Goal: Task Accomplishment & Management: Manage account settings

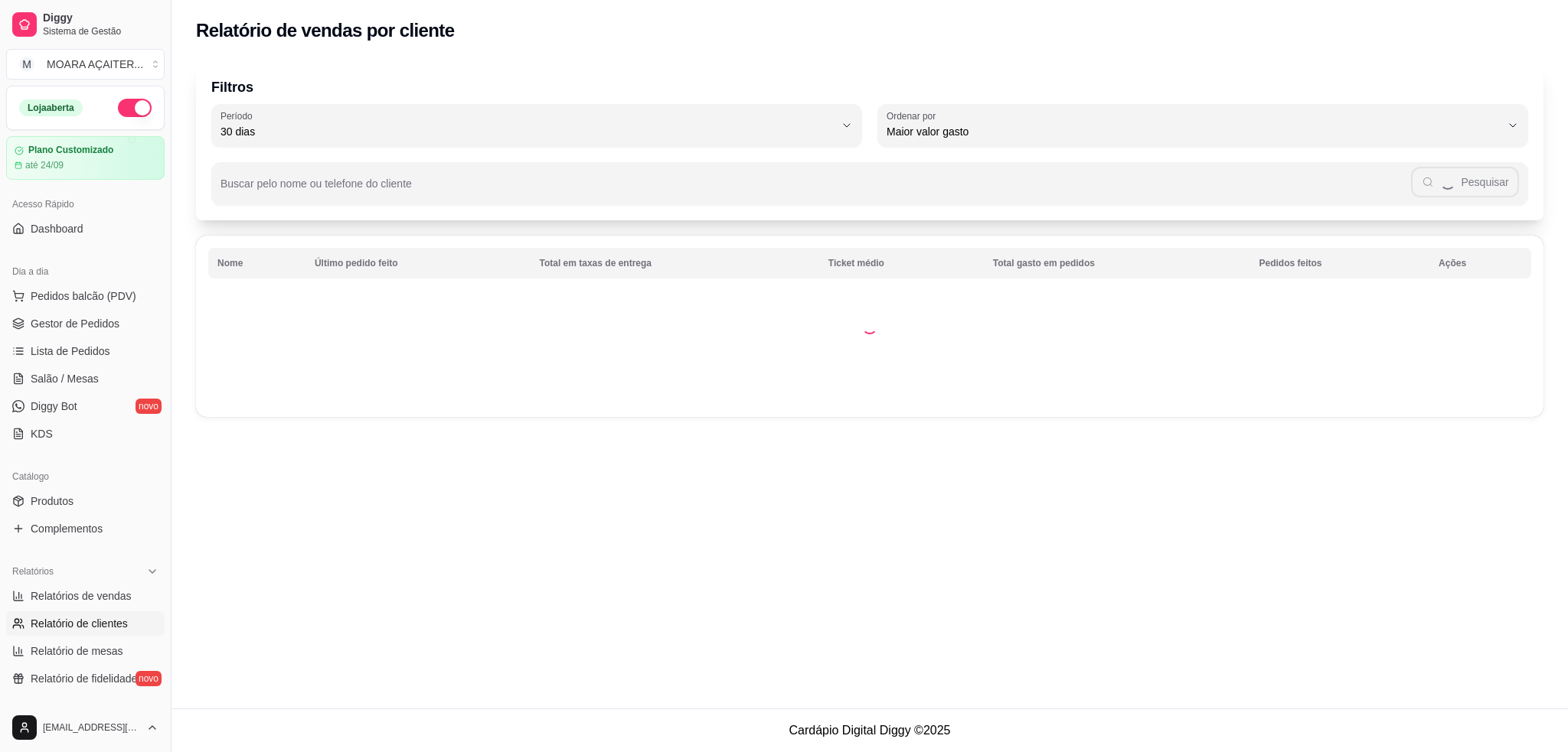
select select "30"
select select "HIGHEST_TOTAL_SPENT_WITH_ORDERS"
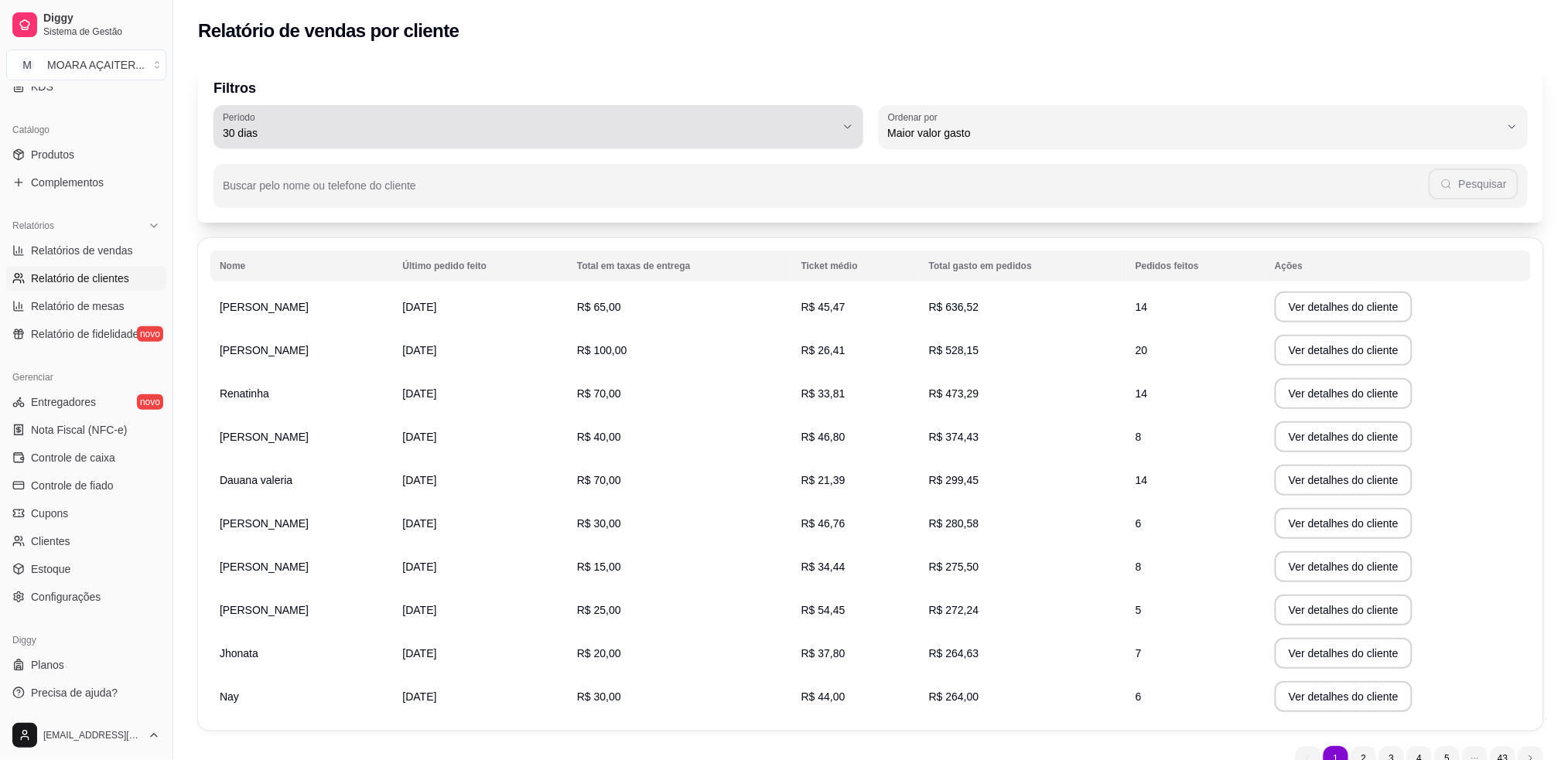
click at [614, 138] on span "30 dias" at bounding box center [529, 133] width 613 height 15
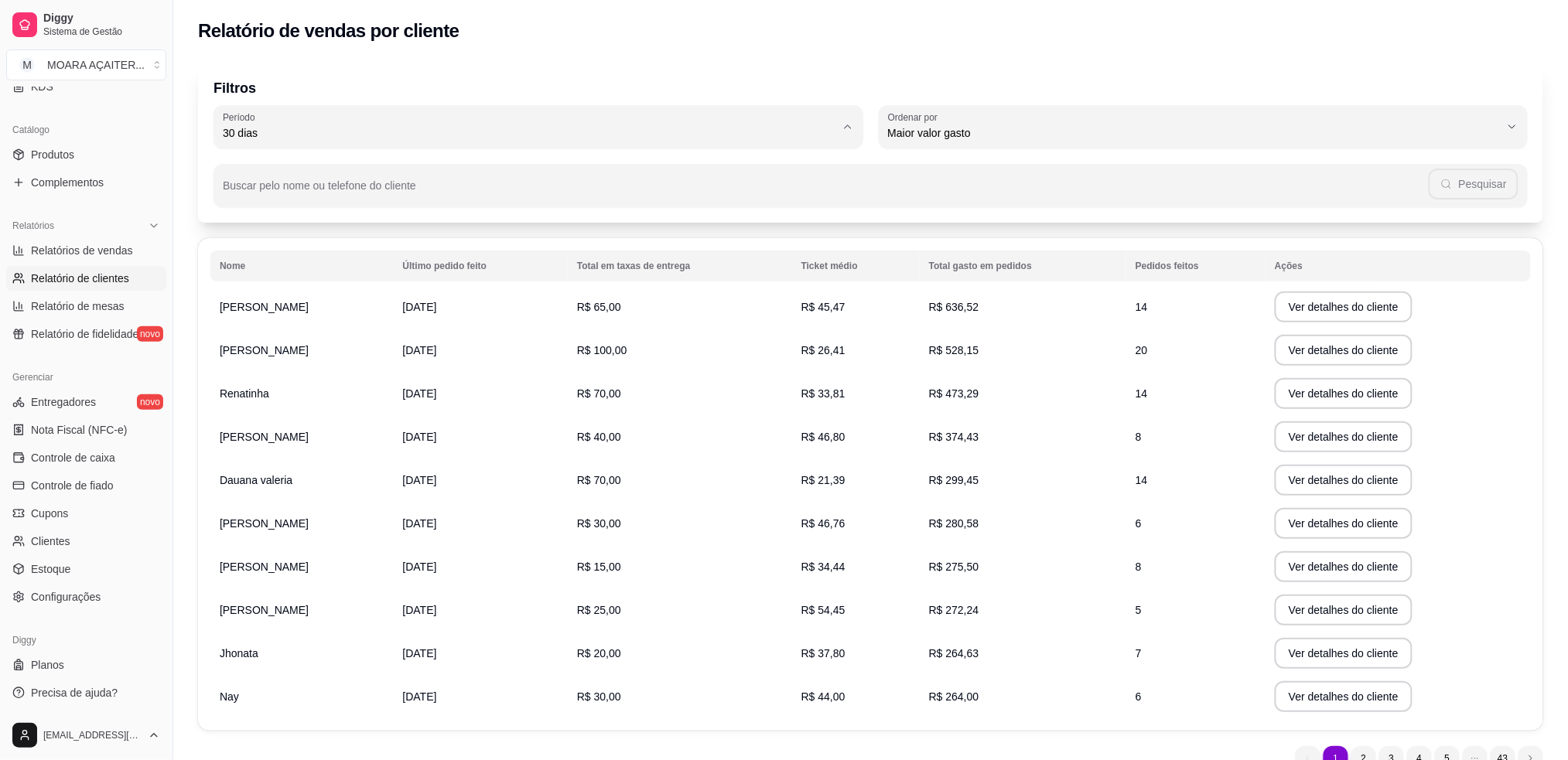
click at [304, 326] on span "60 dias" at bounding box center [530, 321] width 584 height 15
type input "60"
select select "60"
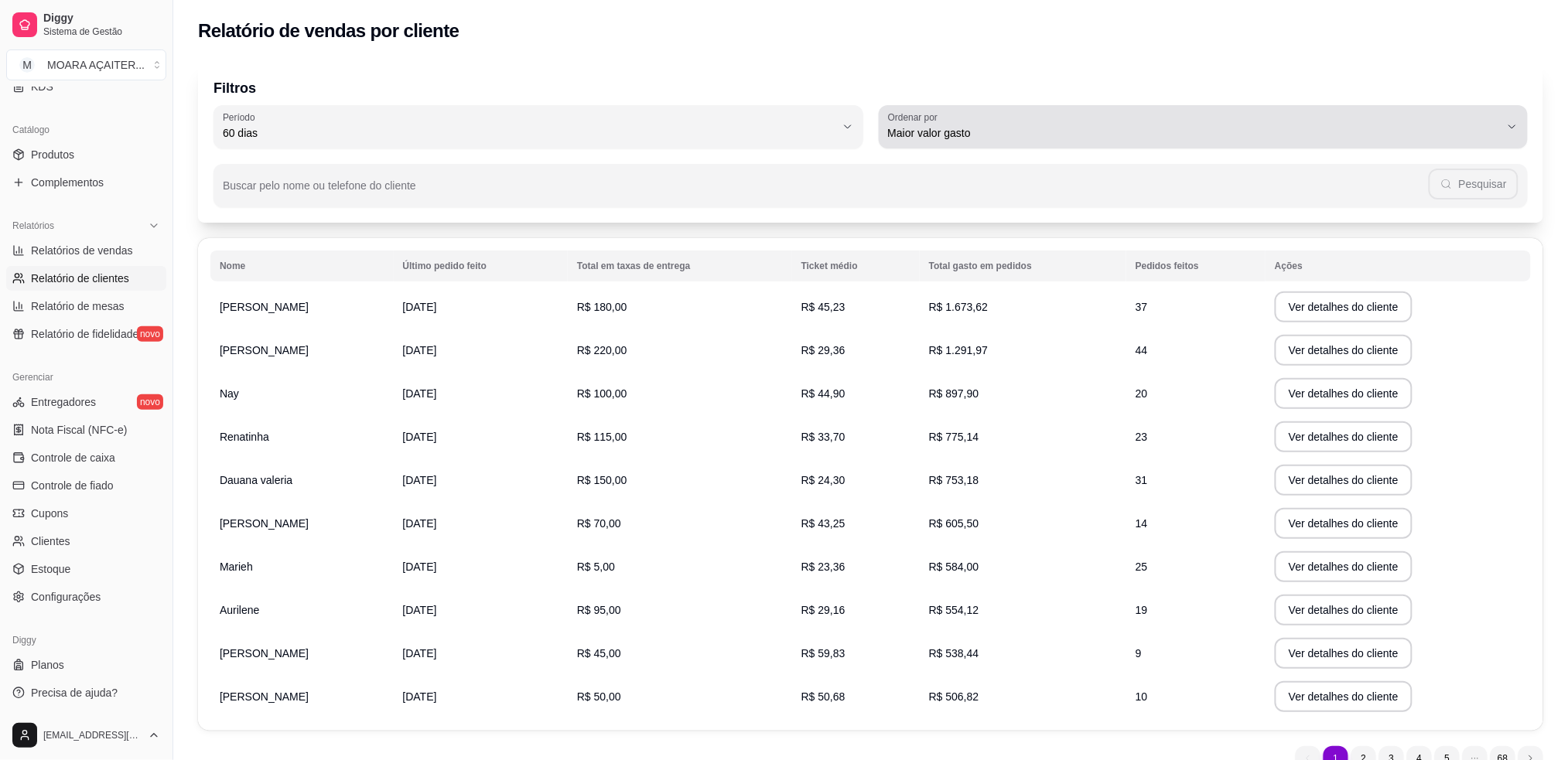
click at [1001, 129] on span "Maior valor gasto" at bounding box center [1194, 133] width 613 height 15
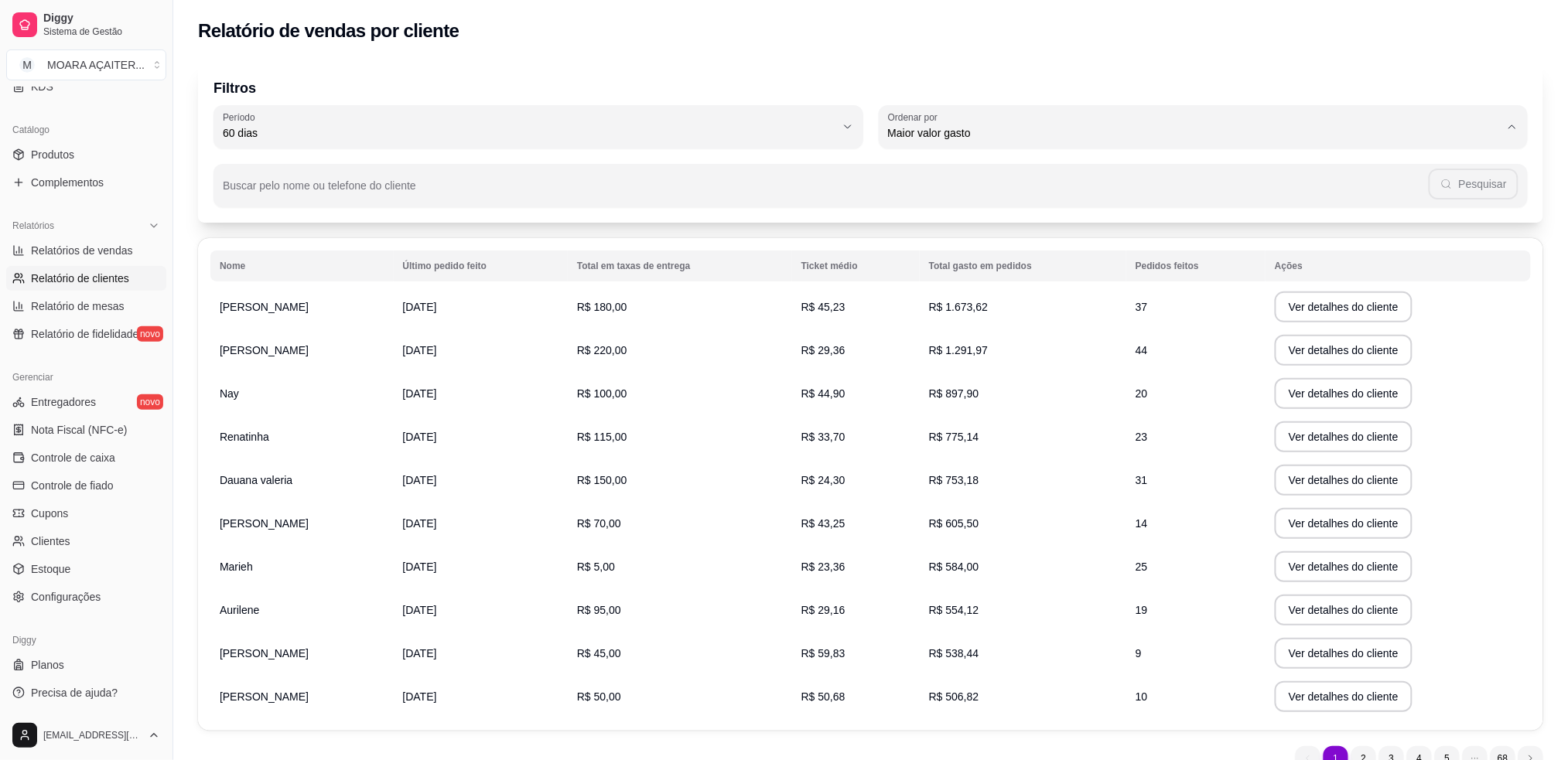
click at [1019, 172] on span "Maior número de pedidos" at bounding box center [1196, 170] width 584 height 15
type input "HIGHEST_ORDER_COUNT"
select select "HIGHEST_ORDER_COUNT"
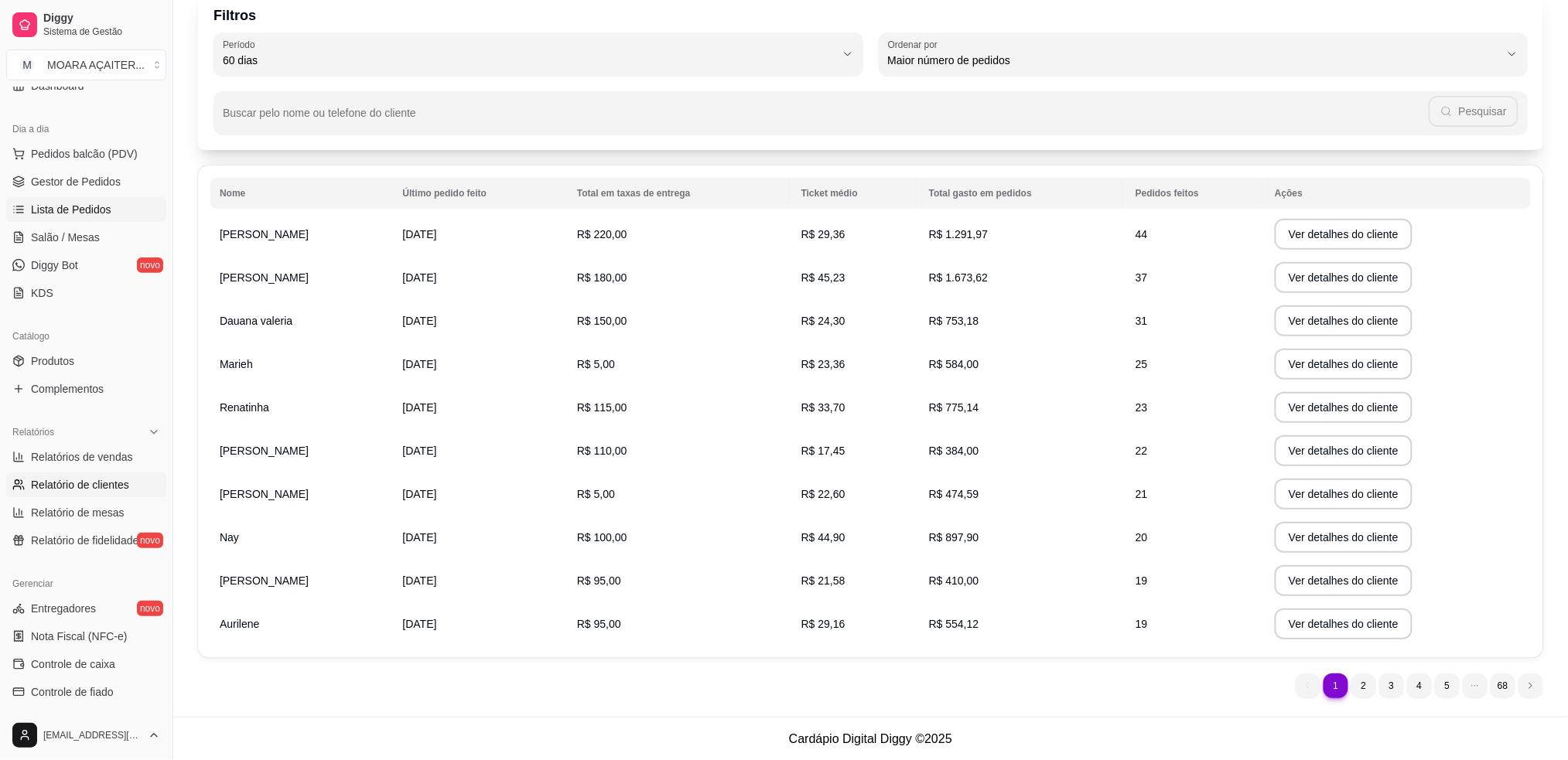
scroll to position [0, 0]
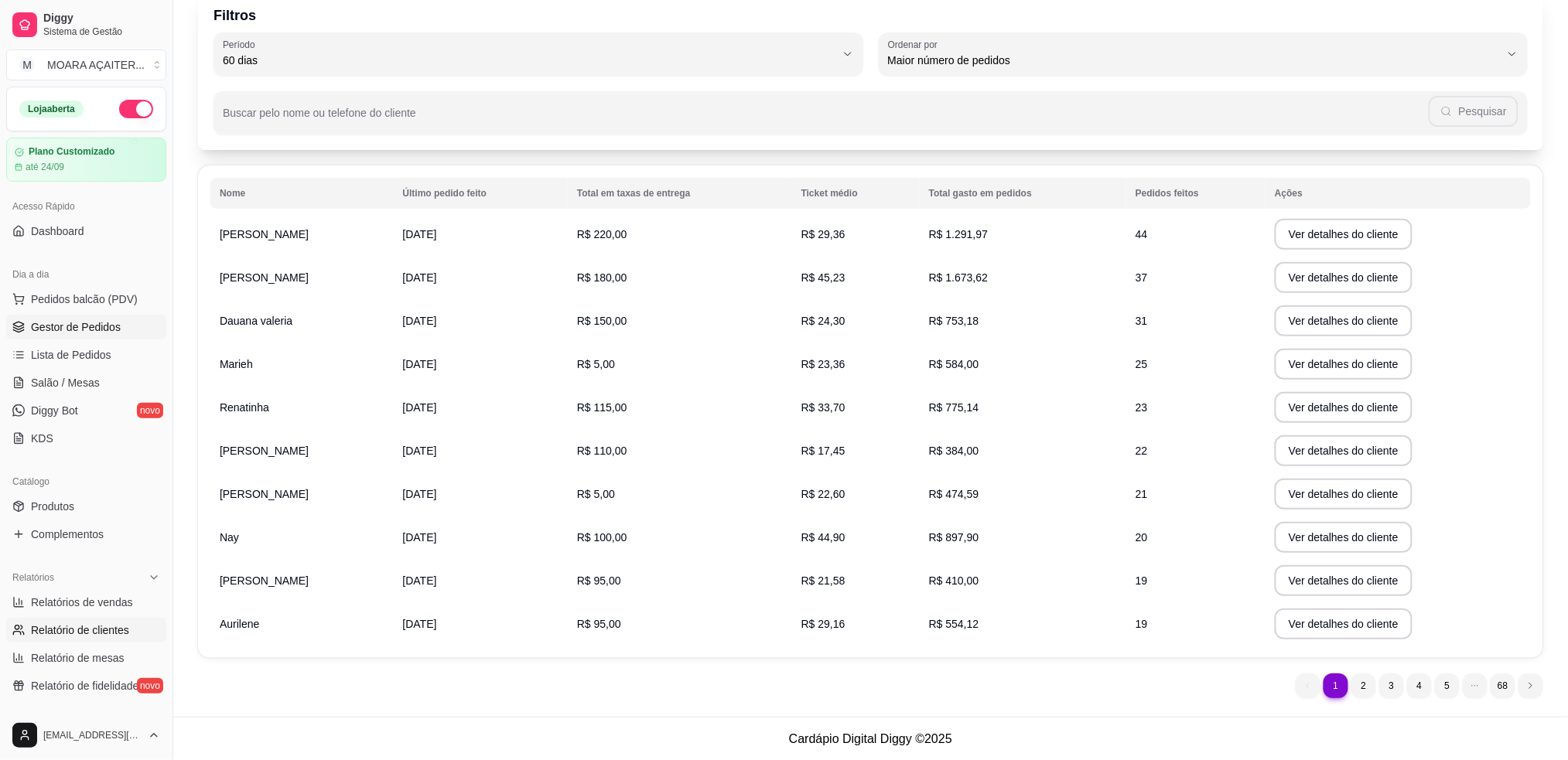
click at [69, 329] on span "Gestor de Pedidos" at bounding box center [75, 327] width 90 height 15
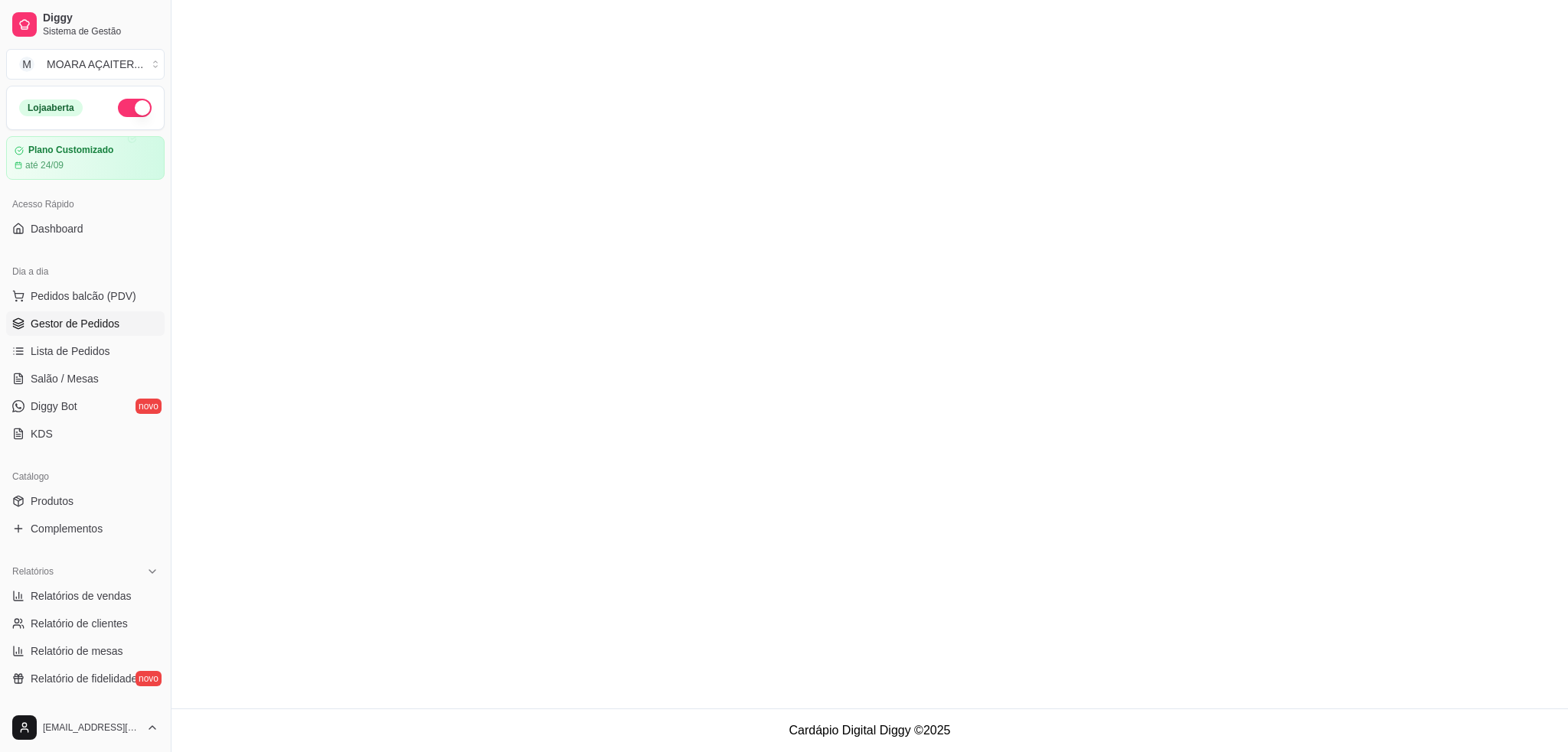
click at [104, 328] on span "Gestor de Pedidos" at bounding box center [75, 324] width 89 height 15
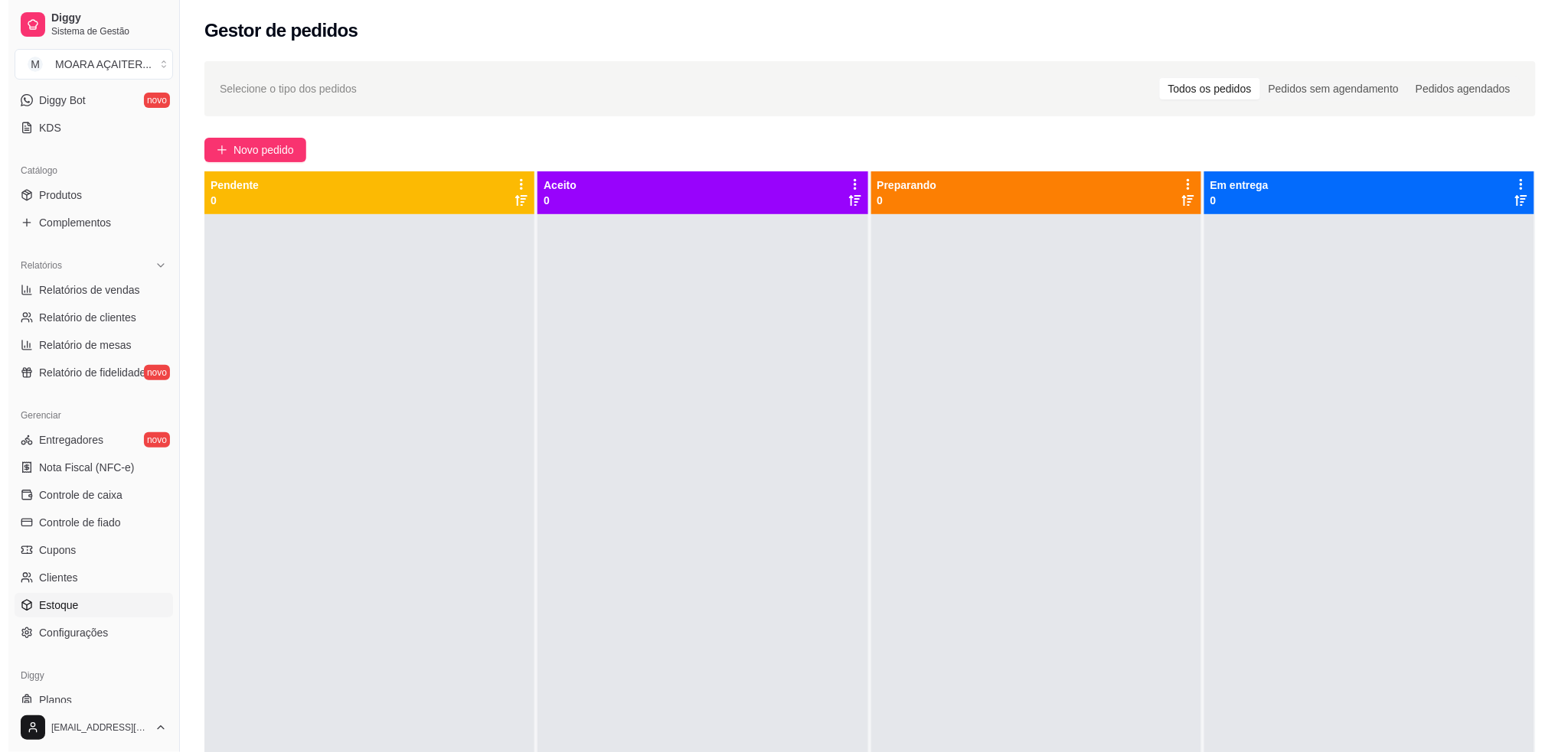
scroll to position [348, 0]
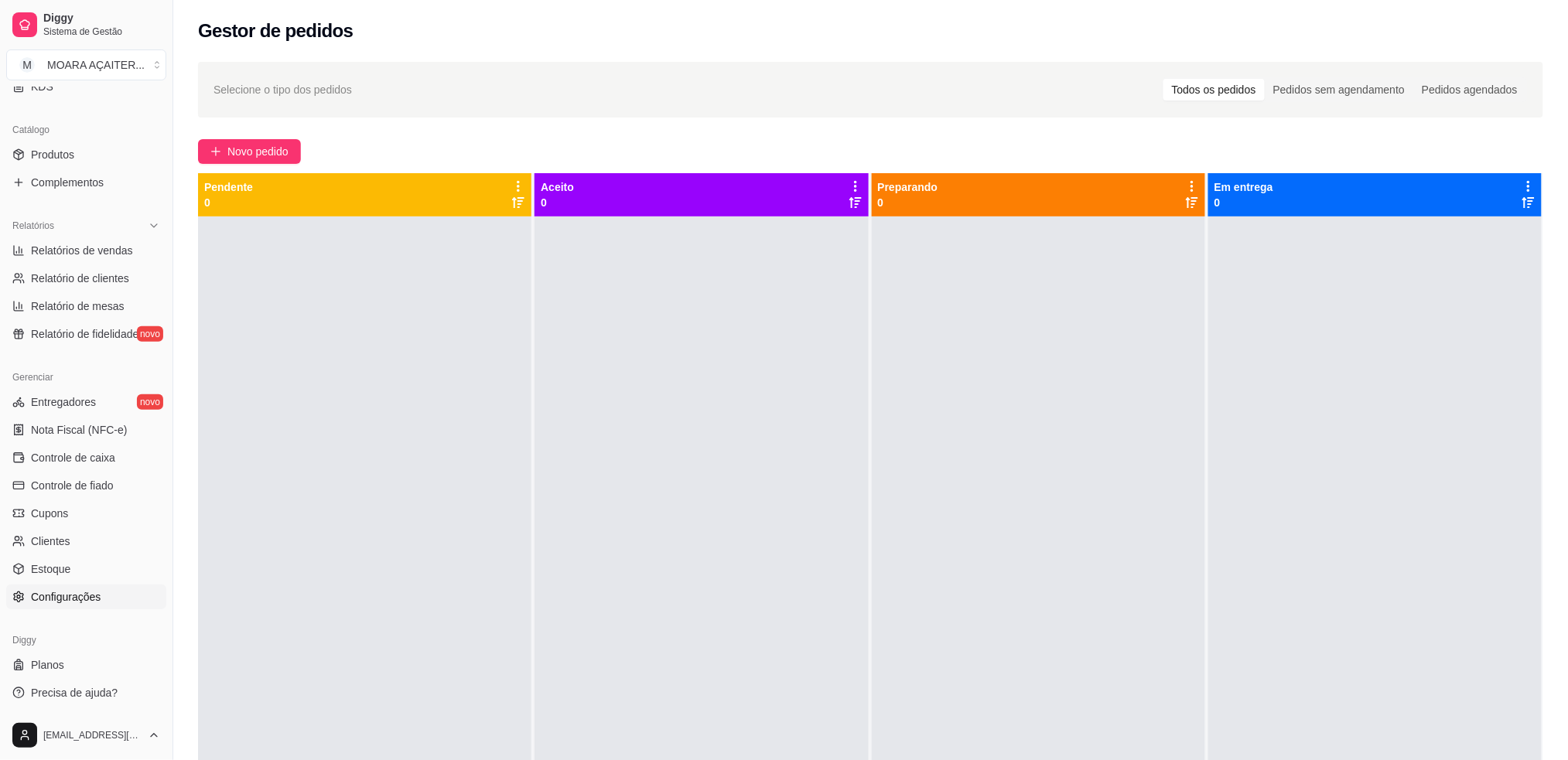
click at [65, 606] on link "Configurações" at bounding box center [87, 597] width 160 height 25
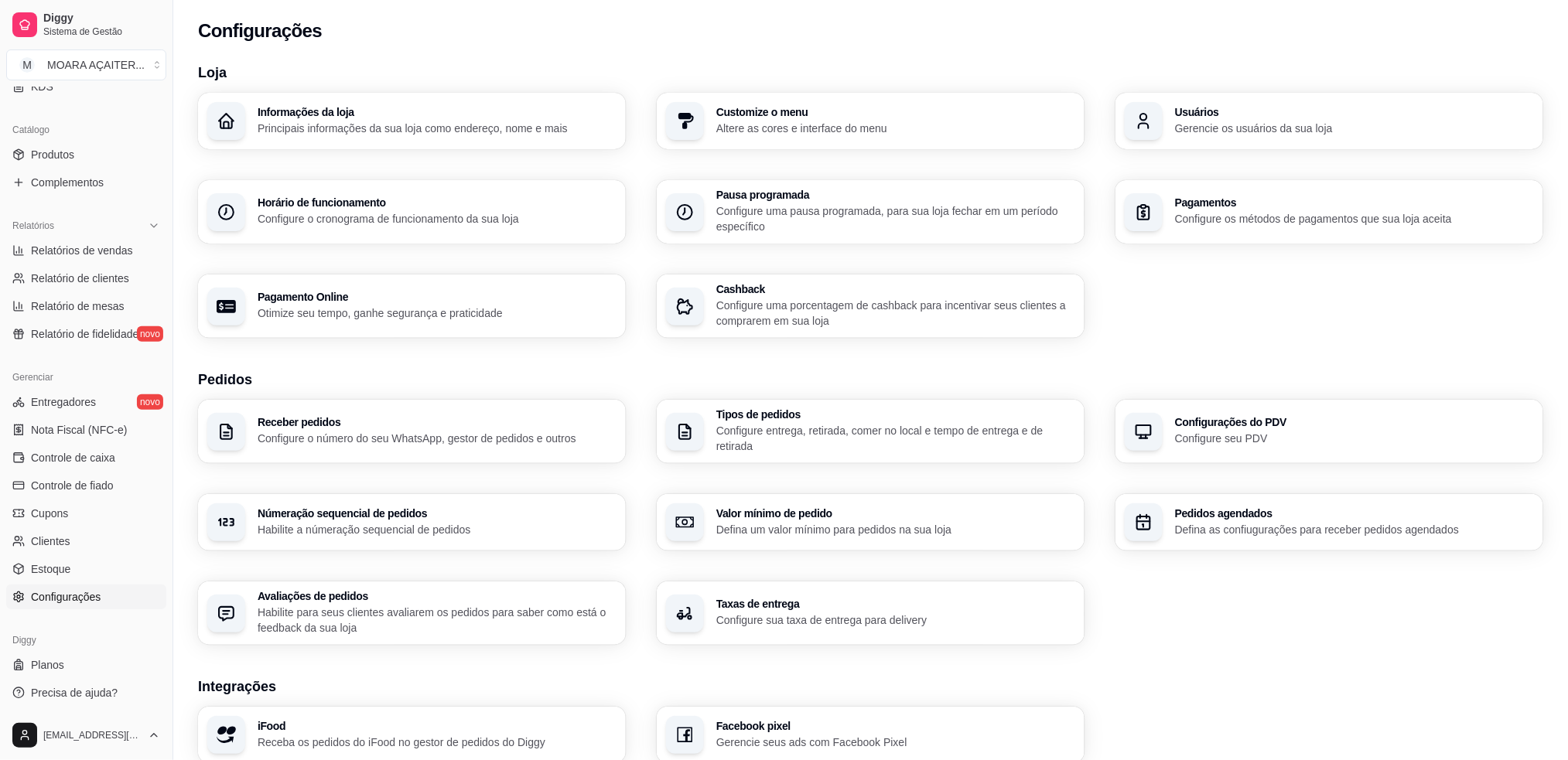
click at [281, 197] on h3 "Horário de funcionamento" at bounding box center [436, 202] width 359 height 11
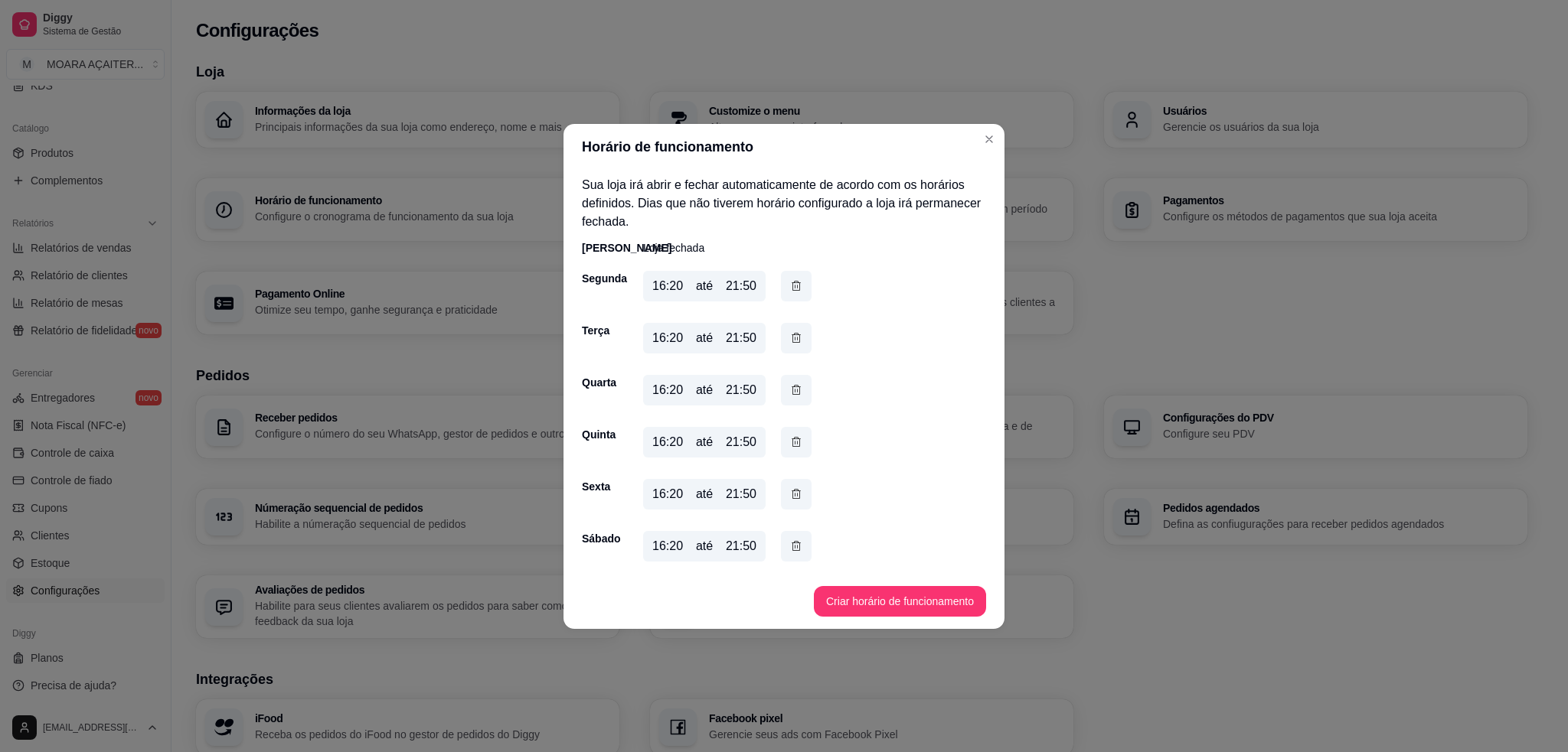
click at [682, 292] on div "16:20 até 21:50" at bounding box center [704, 286] width 123 height 30
click at [681, 284] on div "16:20 até 21:50" at bounding box center [704, 286] width 123 height 30
click at [670, 288] on div "16:20" at bounding box center [667, 286] width 30 height 18
click at [843, 598] on button "Criar horário de funcionamento" at bounding box center [900, 601] width 167 height 30
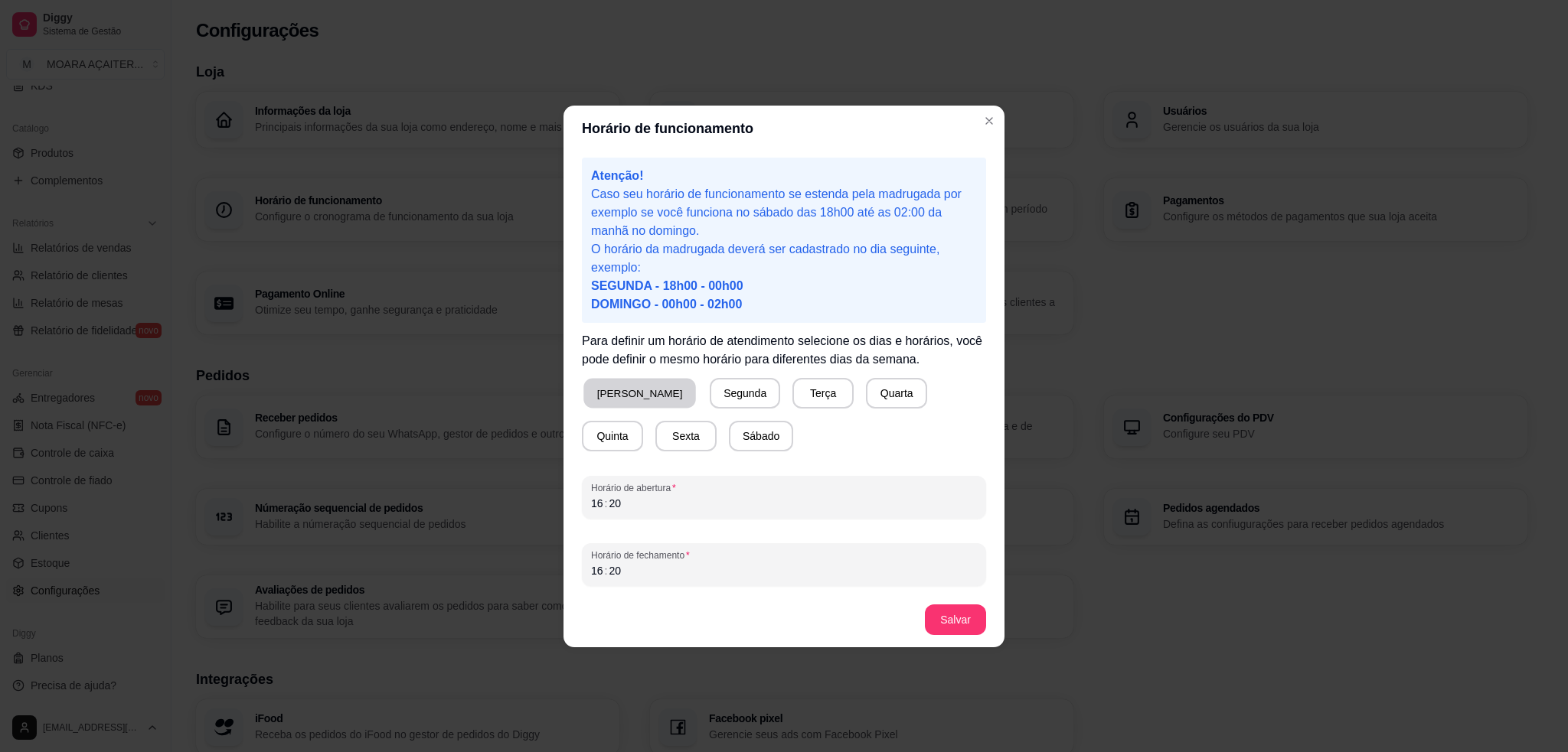
click at [631, 391] on button "[PERSON_NAME]" at bounding box center [639, 392] width 112 height 30
click at [708, 396] on button "Segunda" at bounding box center [742, 392] width 68 height 30
click at [639, 578] on div "16 : 20" at bounding box center [784, 570] width 386 height 18
click at [787, 395] on button "Terça" at bounding box center [816, 392] width 60 height 30
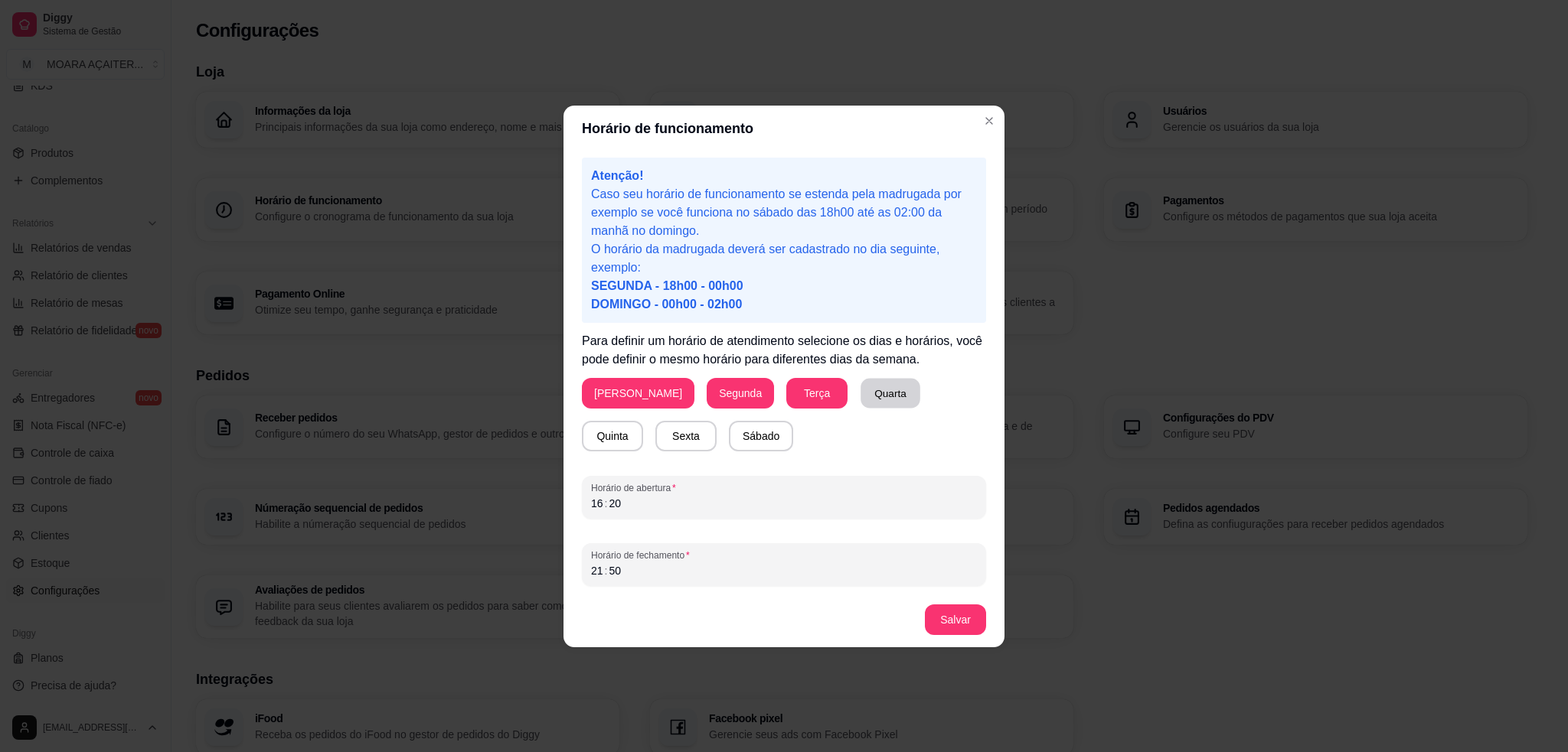
click at [861, 400] on button "Quarta" at bounding box center [890, 392] width 60 height 30
click at [643, 421] on button "Quinta" at bounding box center [612, 436] width 61 height 30
click at [729, 436] on button "Sábado" at bounding box center [761, 436] width 64 height 30
click at [655, 431] on button "Sexta" at bounding box center [686, 436] width 61 height 30
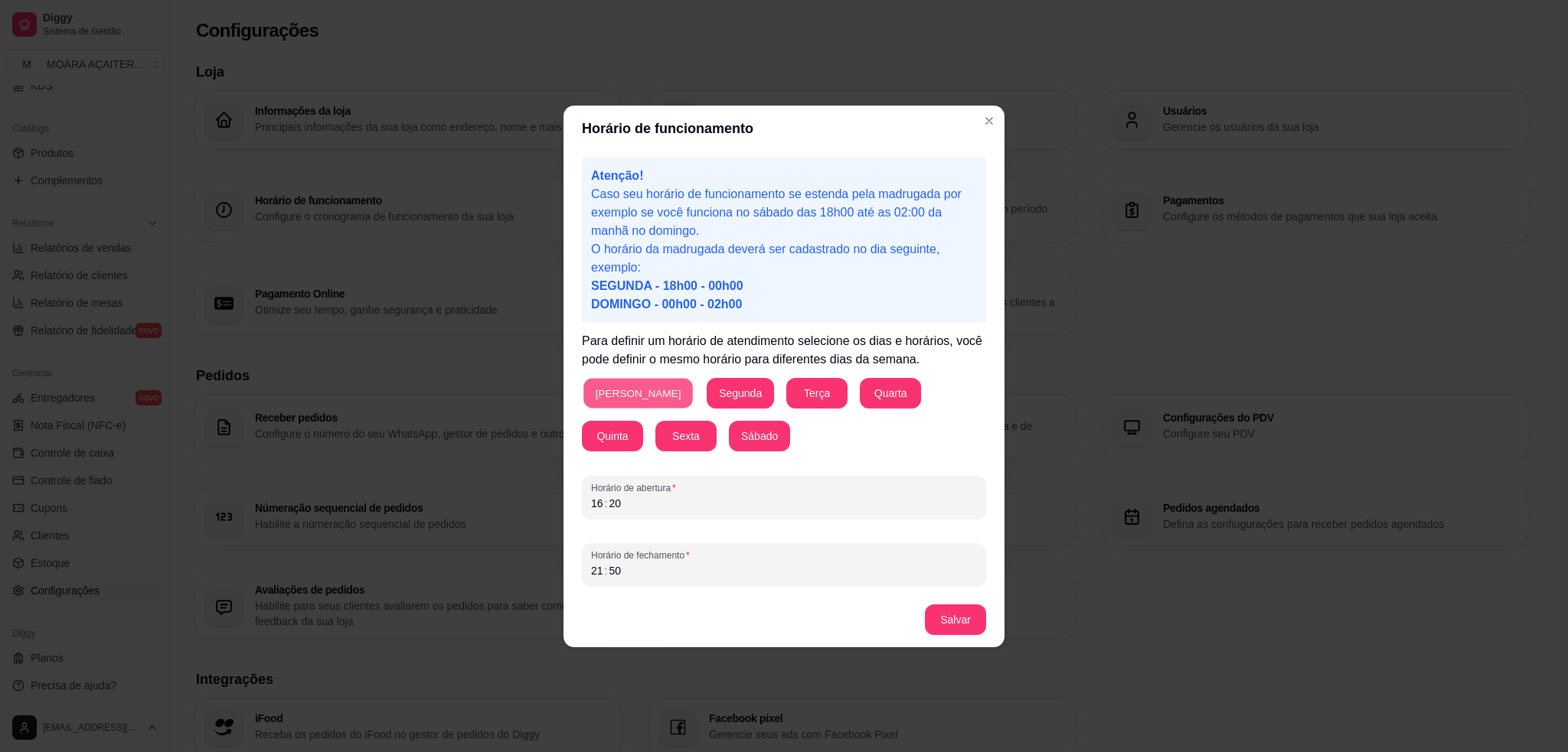
click at [632, 387] on button "[PERSON_NAME]" at bounding box center [638, 392] width 110 height 30
click at [944, 628] on button "Salvar" at bounding box center [955, 620] width 61 height 30
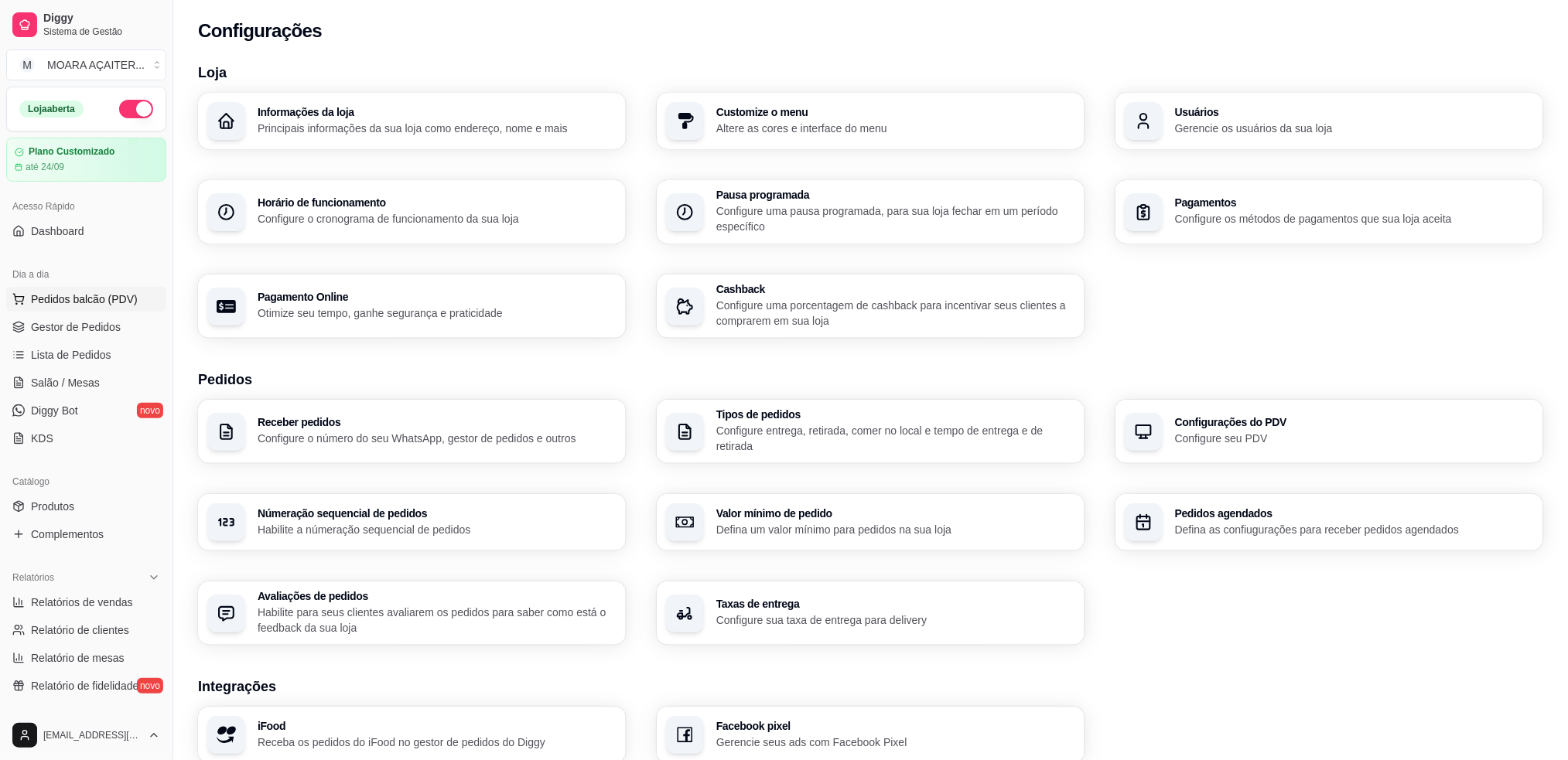
click at [66, 291] on span "Pedidos balcão (PDV)" at bounding box center [84, 299] width 107 height 15
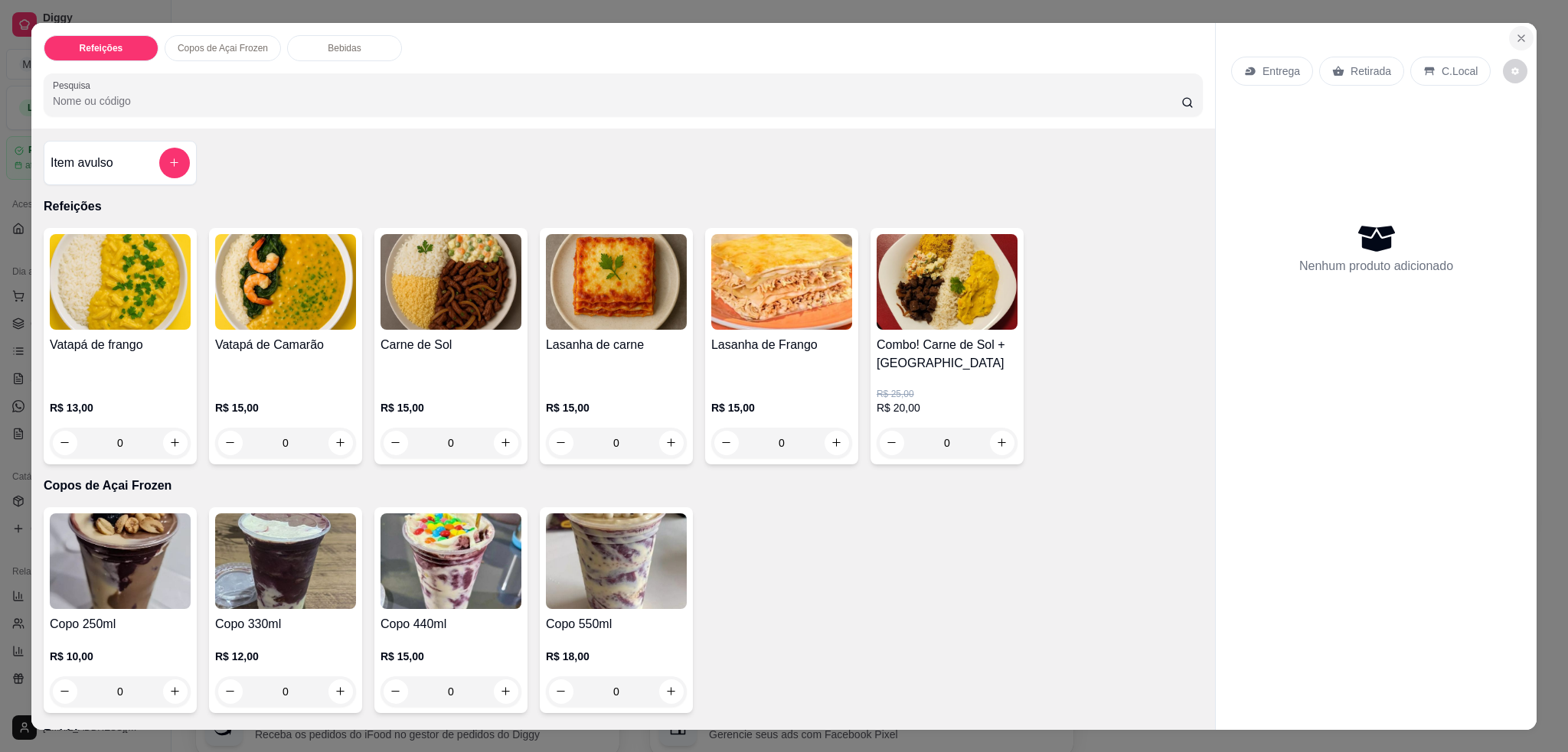
click at [1515, 39] on icon "Close" at bounding box center [1521, 38] width 12 height 12
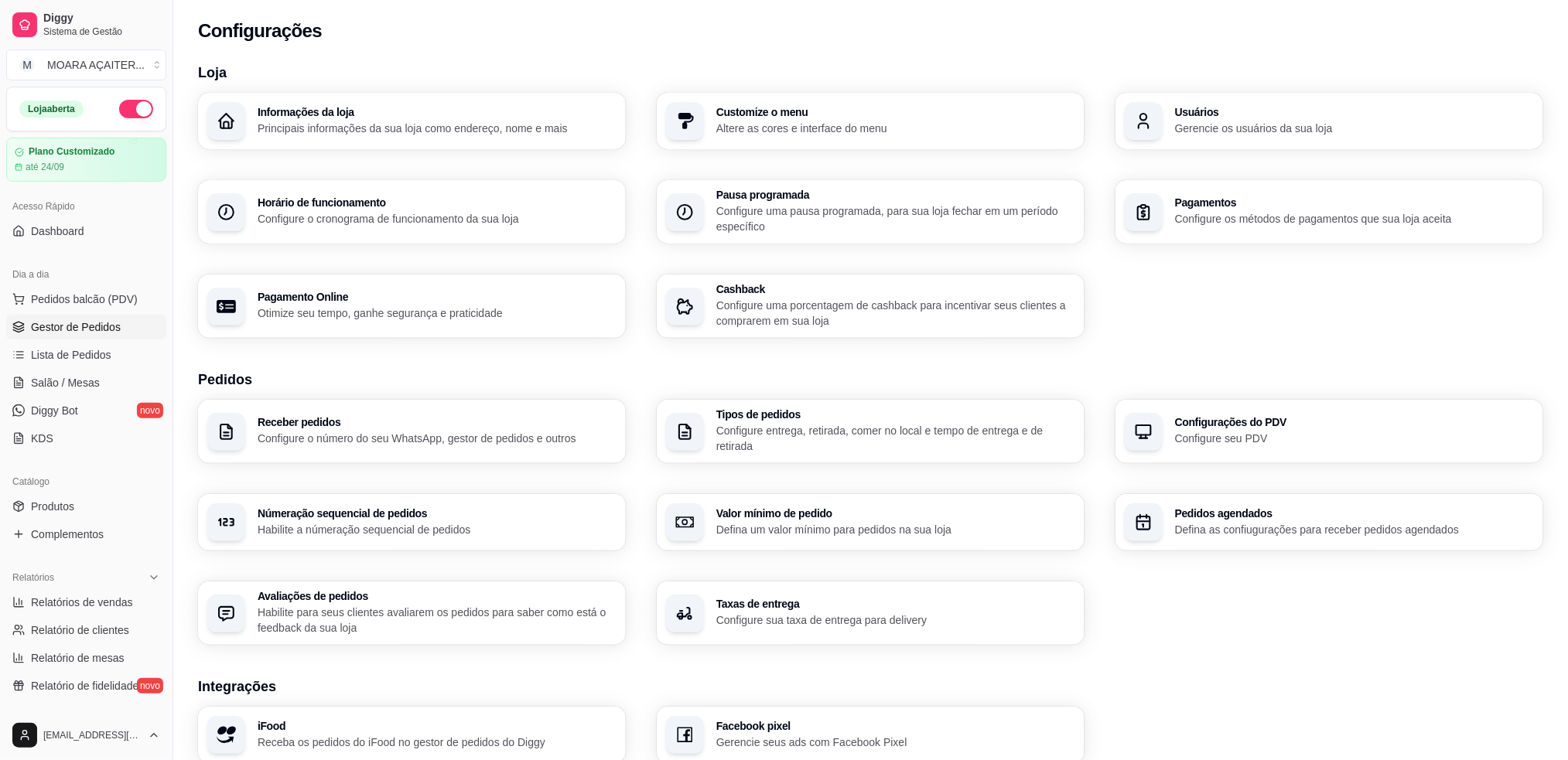
click at [96, 327] on span "Gestor de Pedidos" at bounding box center [75, 327] width 90 height 15
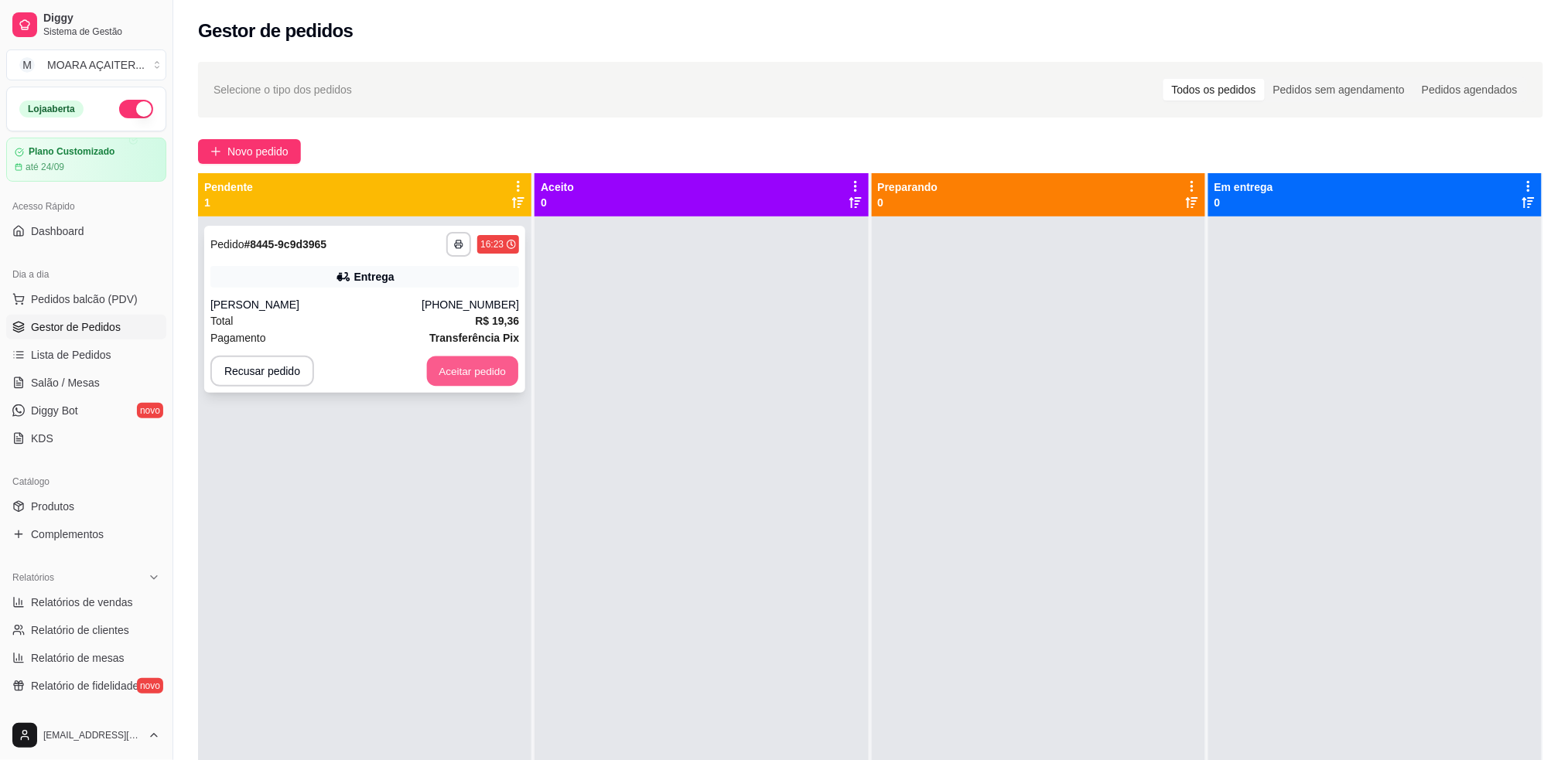
click at [464, 359] on button "Aceitar pedido" at bounding box center [473, 372] width 91 height 30
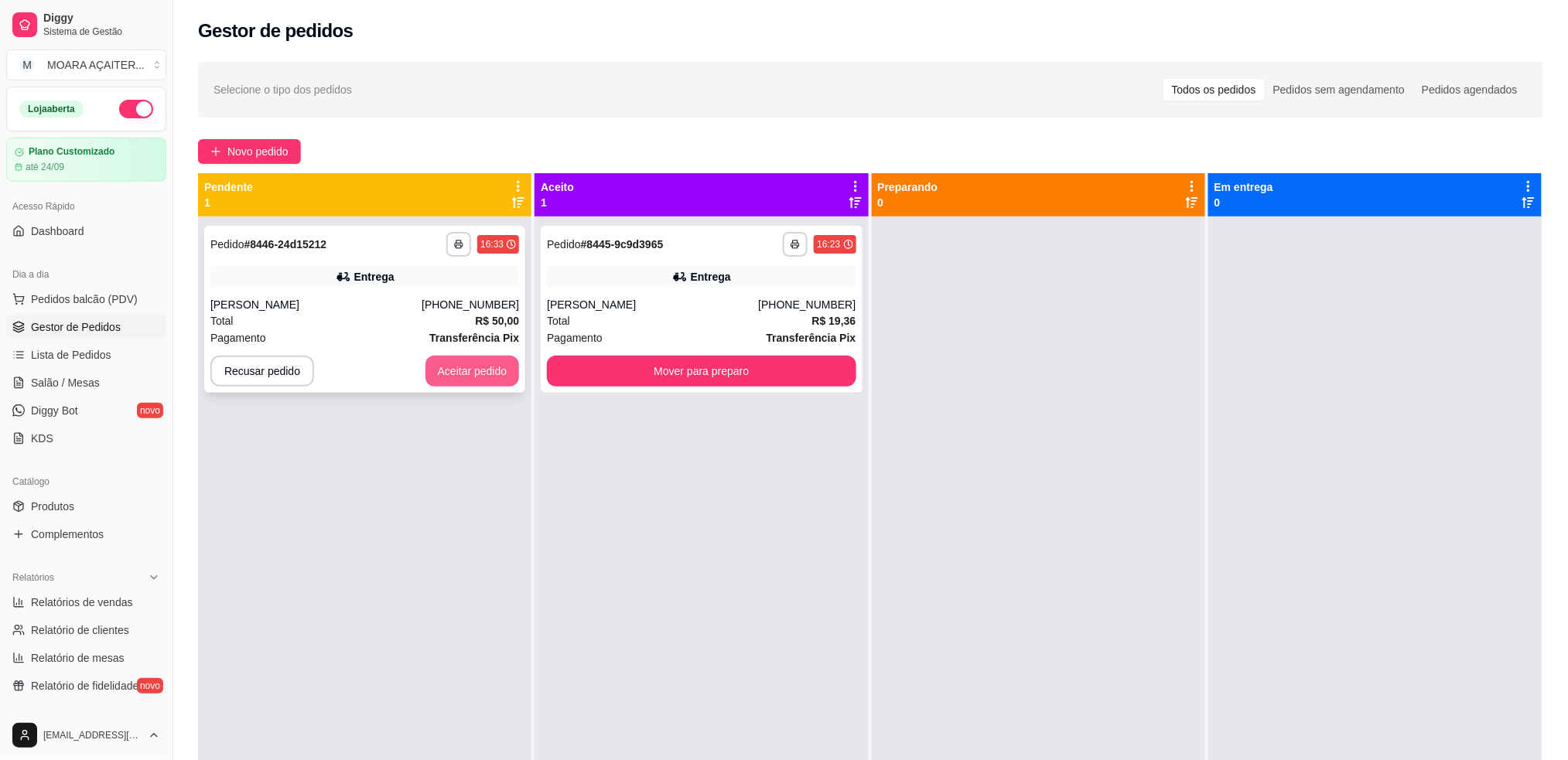
click at [474, 364] on button "Aceitar pedido" at bounding box center [473, 372] width 95 height 31
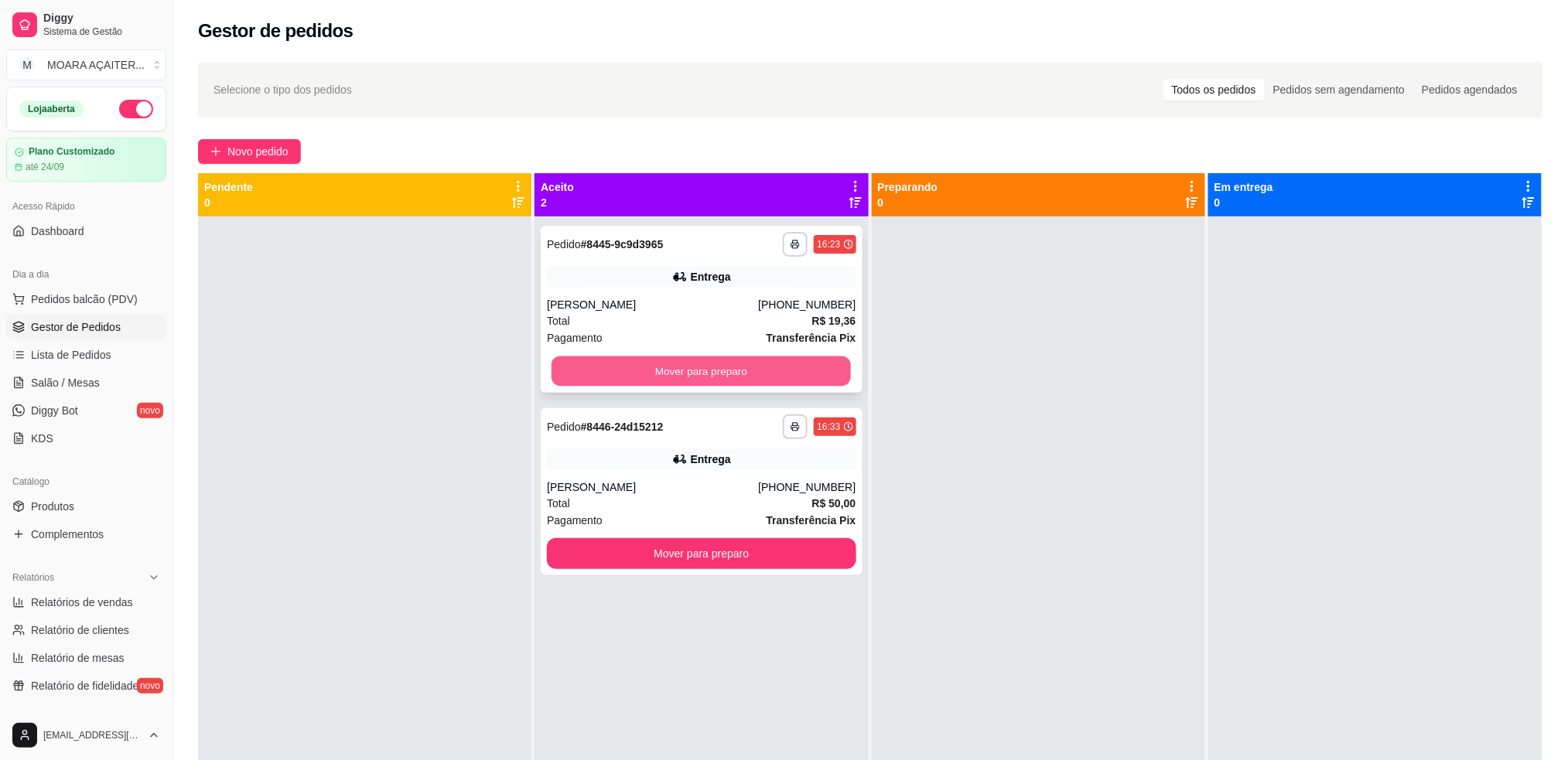
click at [783, 368] on button "Mover para preparo" at bounding box center [701, 372] width 300 height 30
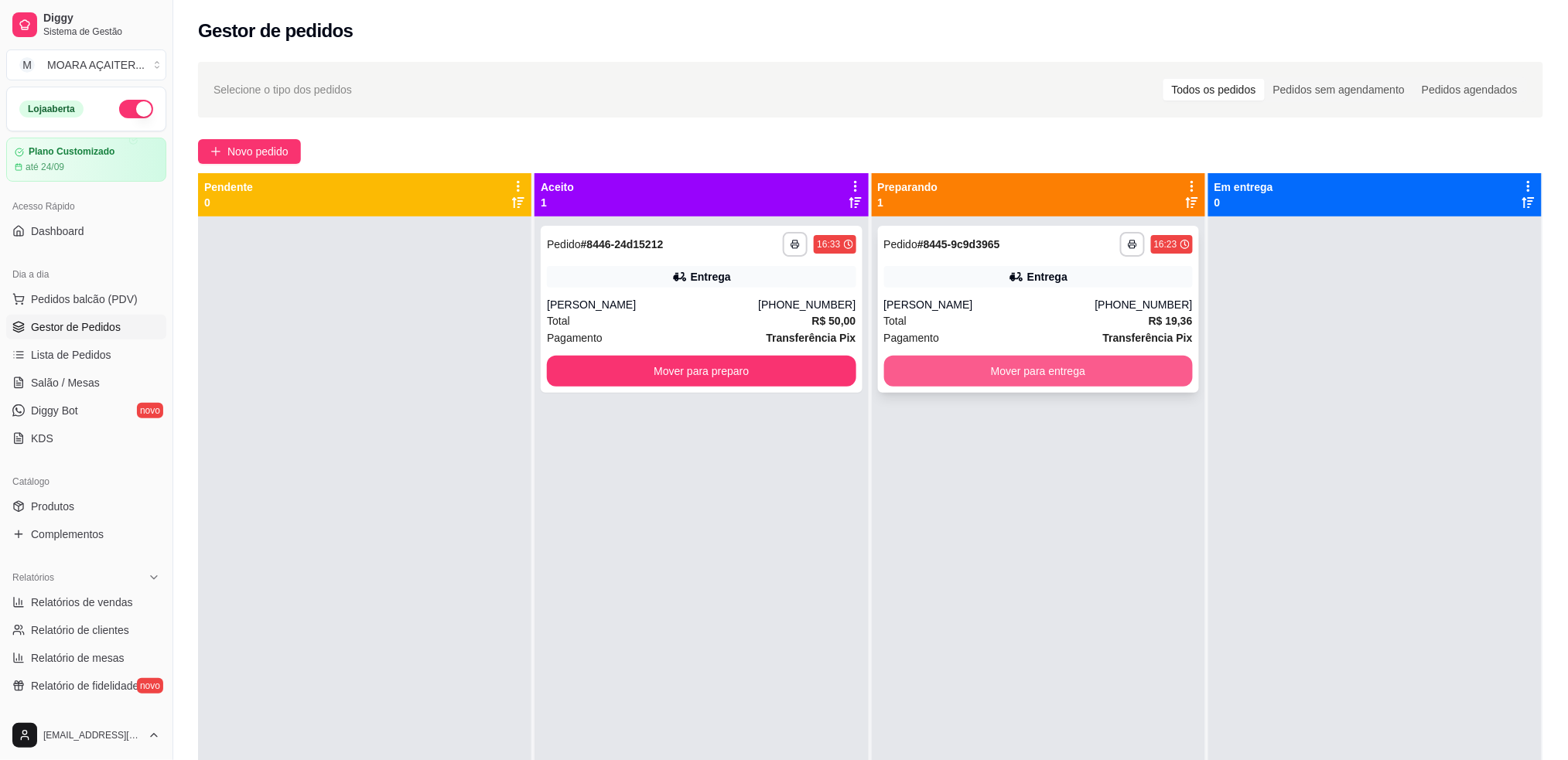
click at [929, 364] on button "Mover para entrega" at bounding box center [1038, 372] width 308 height 31
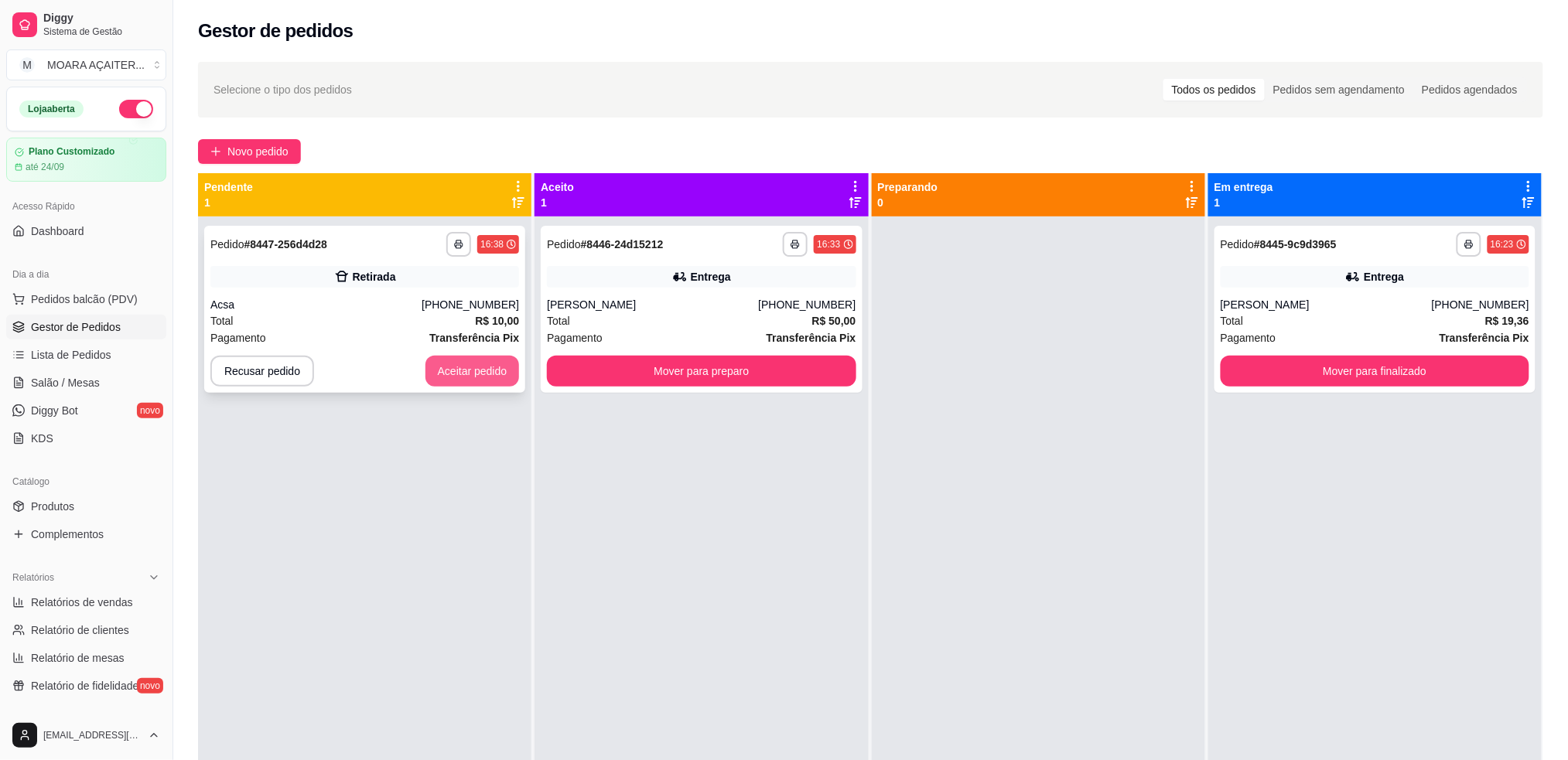
click at [476, 363] on button "Aceitar pedido" at bounding box center [473, 372] width 95 height 31
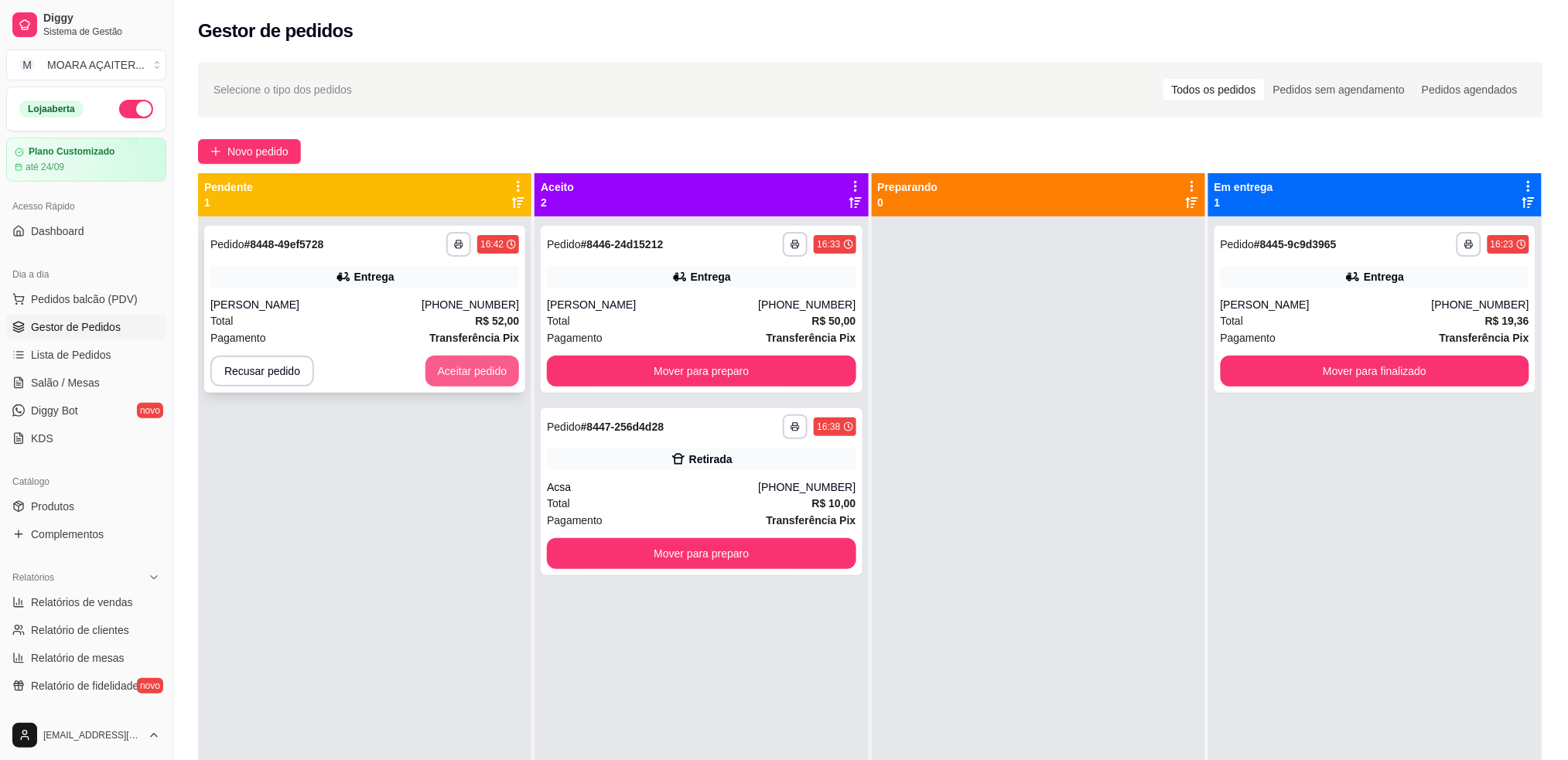
click at [450, 362] on button "Aceitar pedido" at bounding box center [473, 372] width 95 height 31
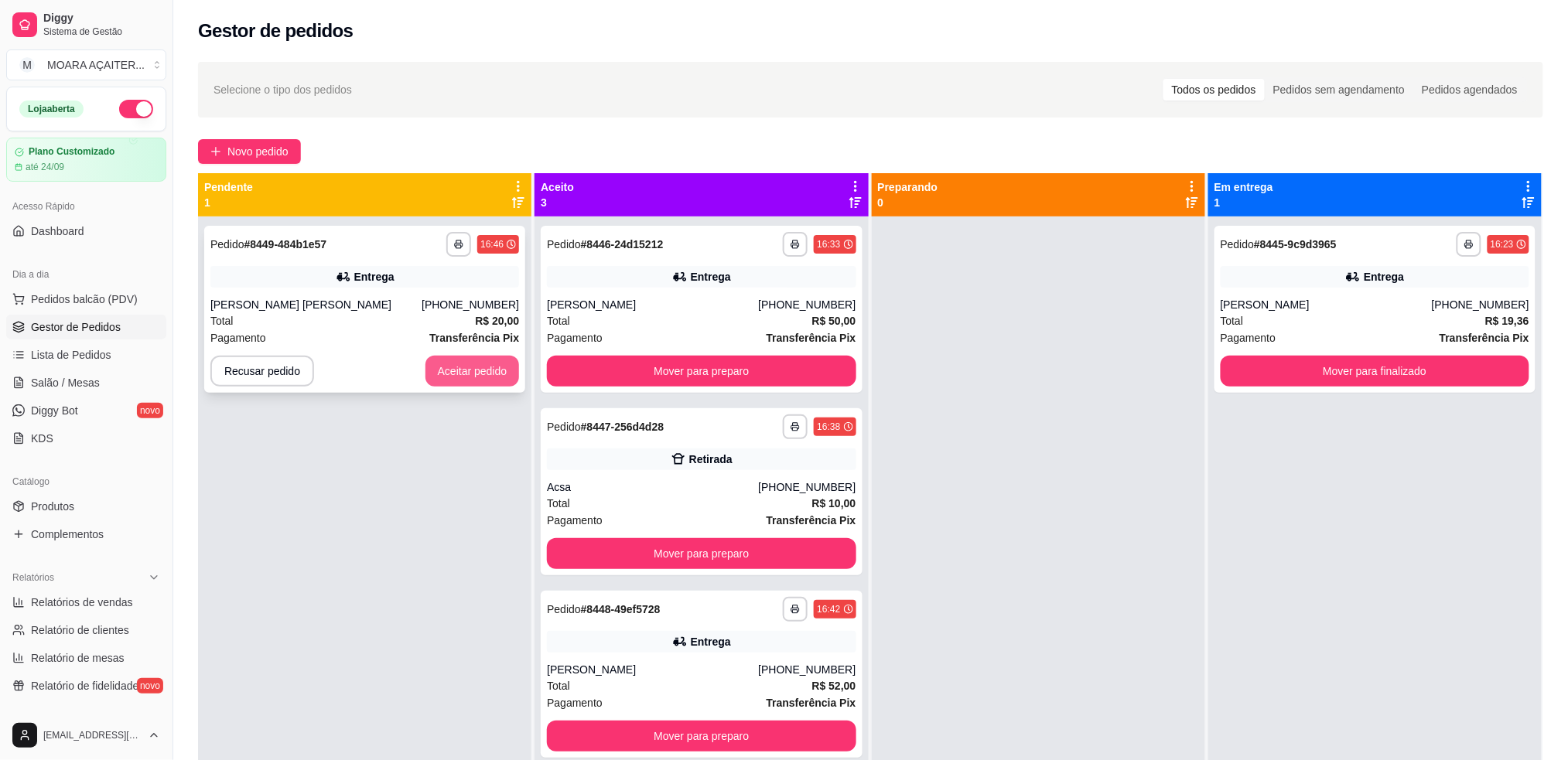
click at [470, 372] on button "Aceitar pedido" at bounding box center [473, 372] width 95 height 31
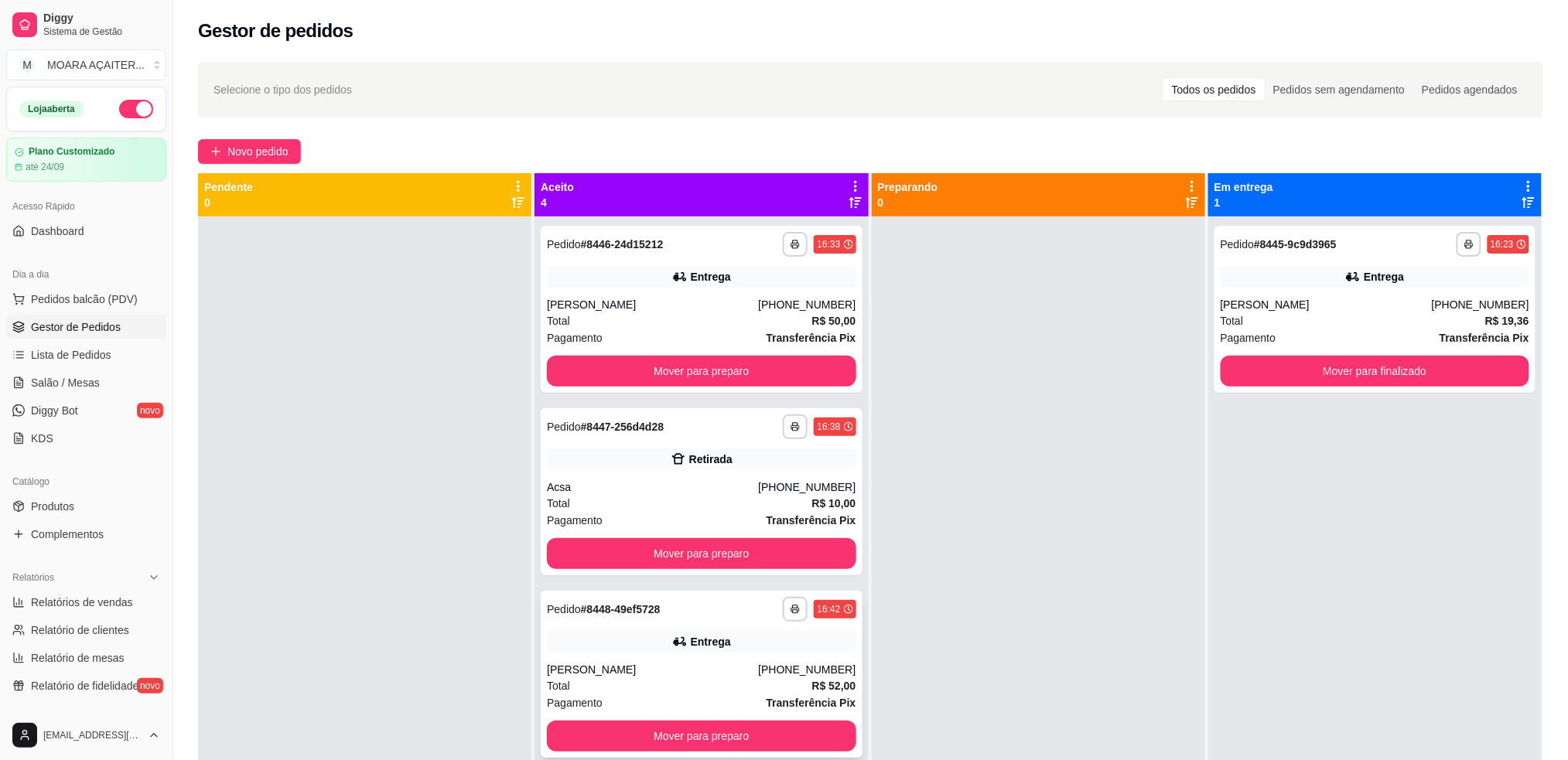
scroll to position [44, 0]
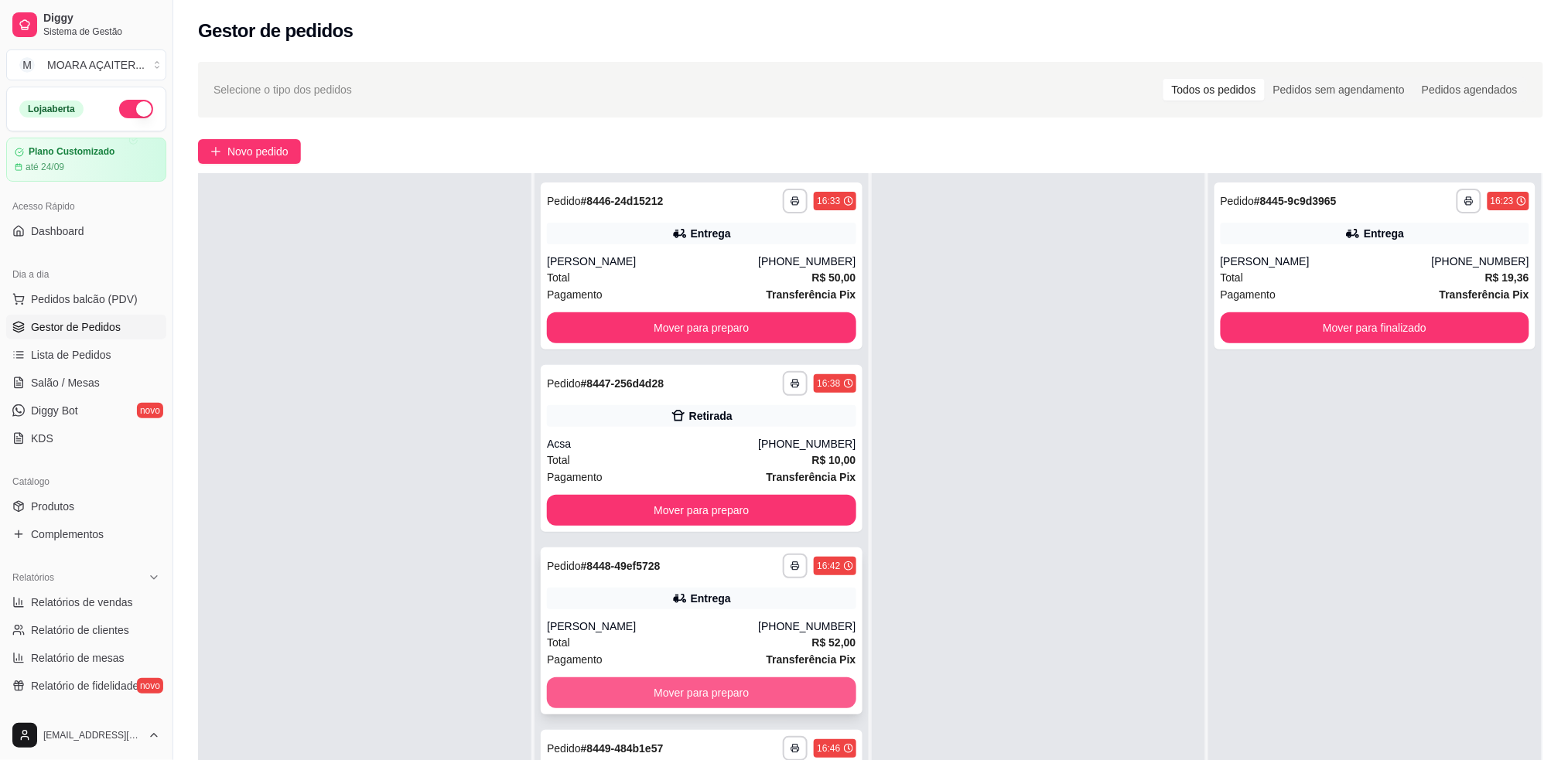
click at [651, 687] on button "Mover para preparo" at bounding box center [701, 693] width 308 height 31
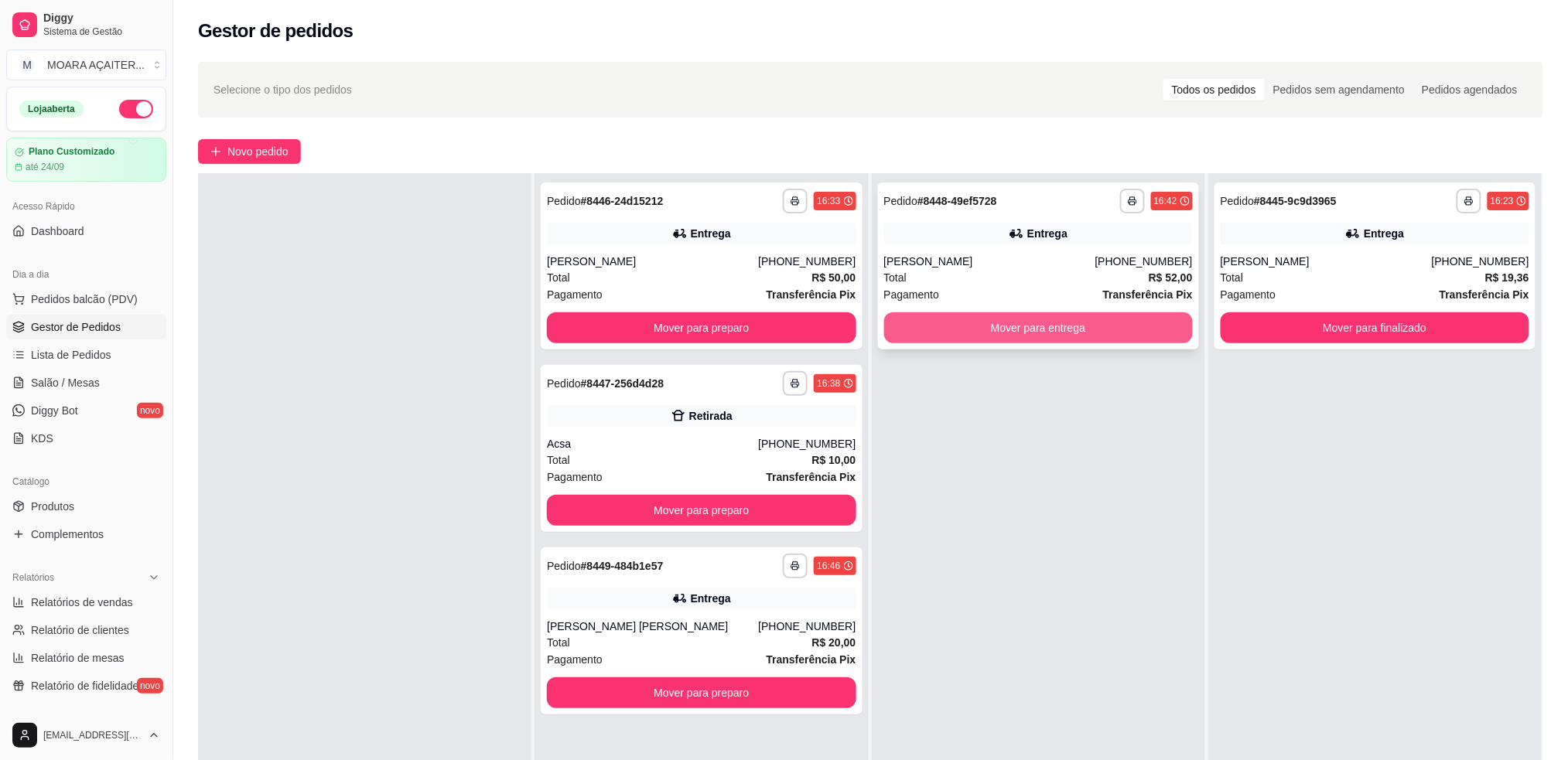
click at [927, 331] on button "Mover para entrega" at bounding box center [1038, 328] width 308 height 31
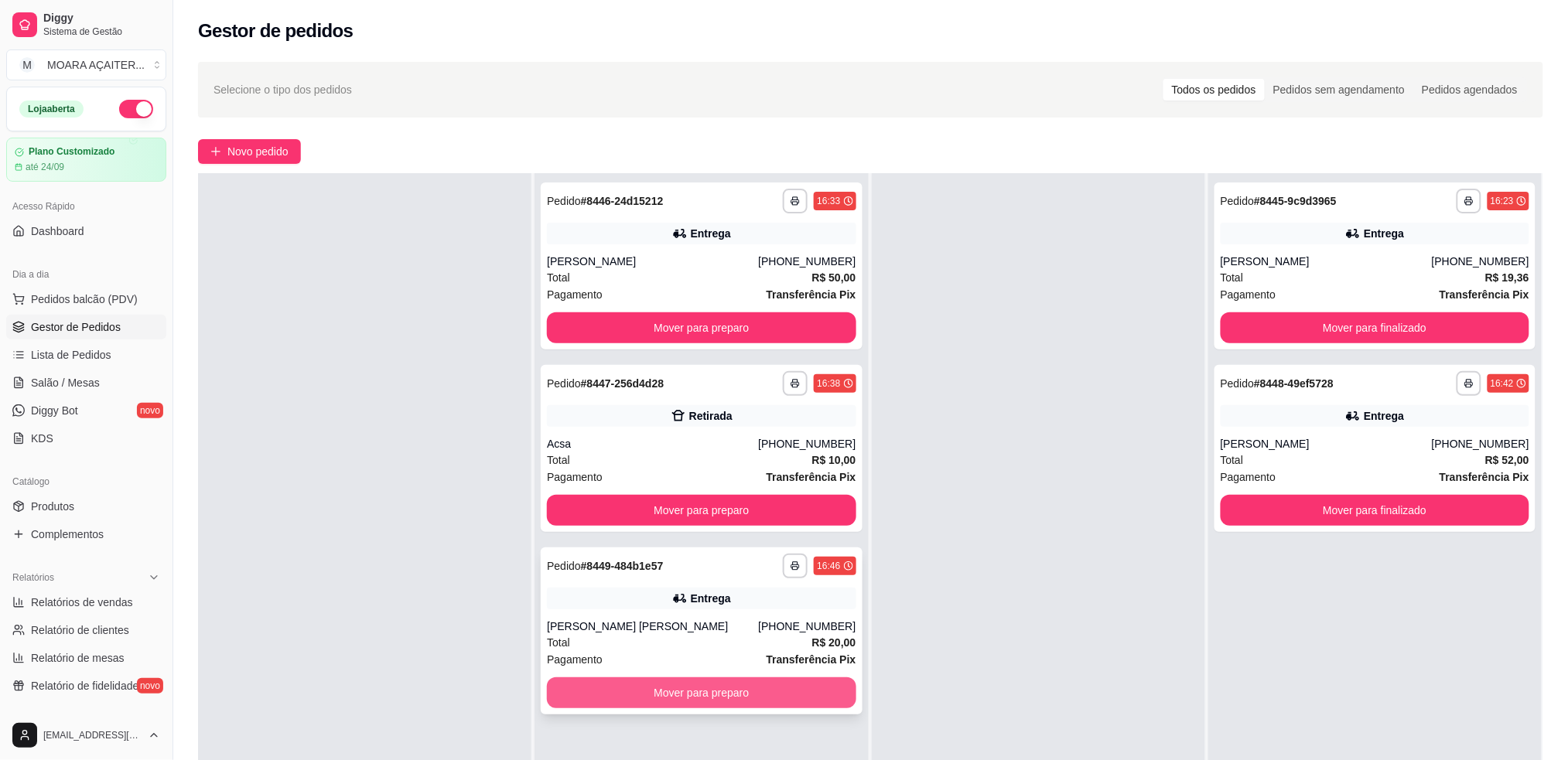
click at [709, 692] on button "Mover para preparo" at bounding box center [701, 693] width 308 height 31
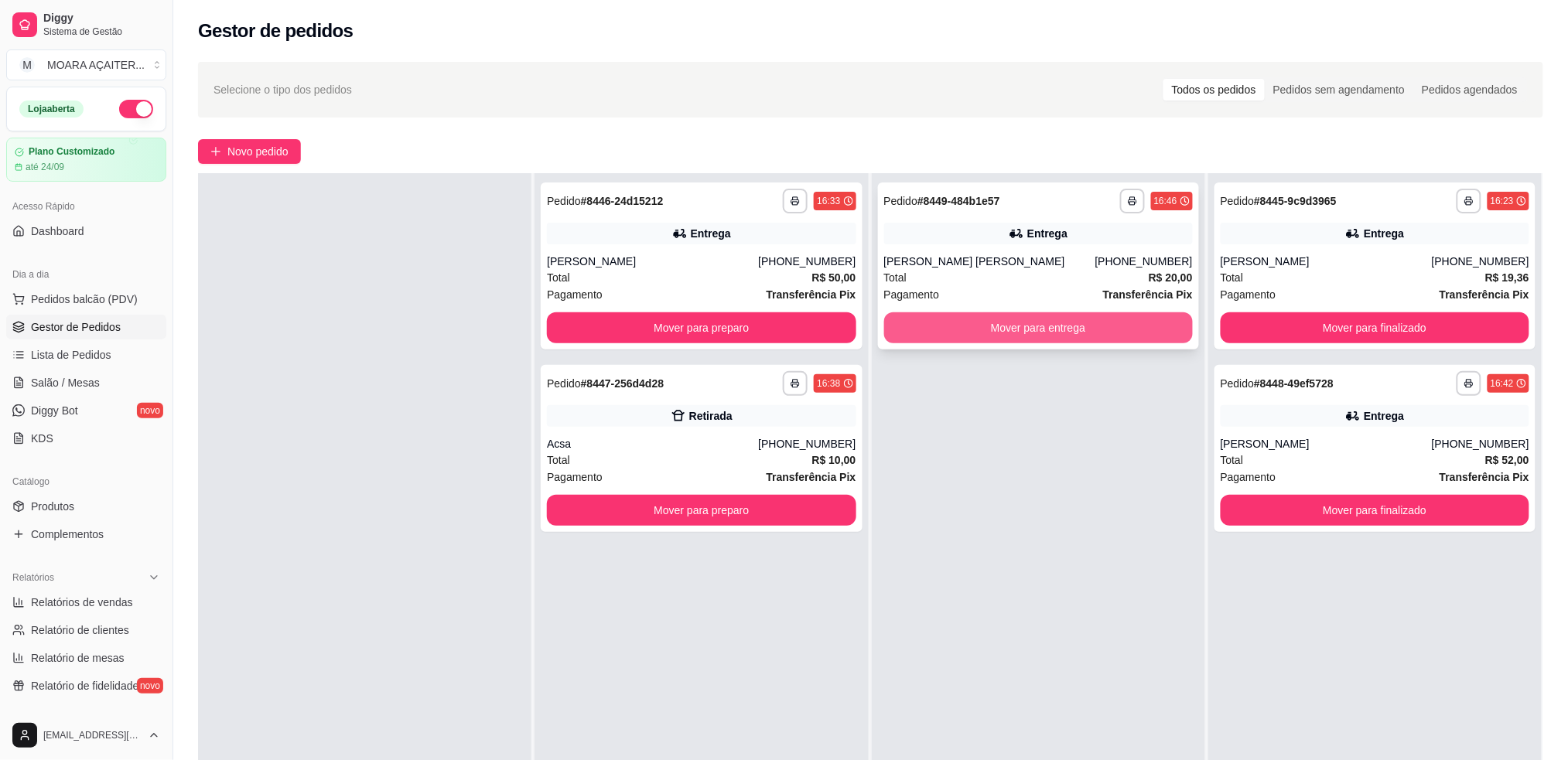
click at [1003, 331] on button "Mover para entrega" at bounding box center [1038, 328] width 308 height 31
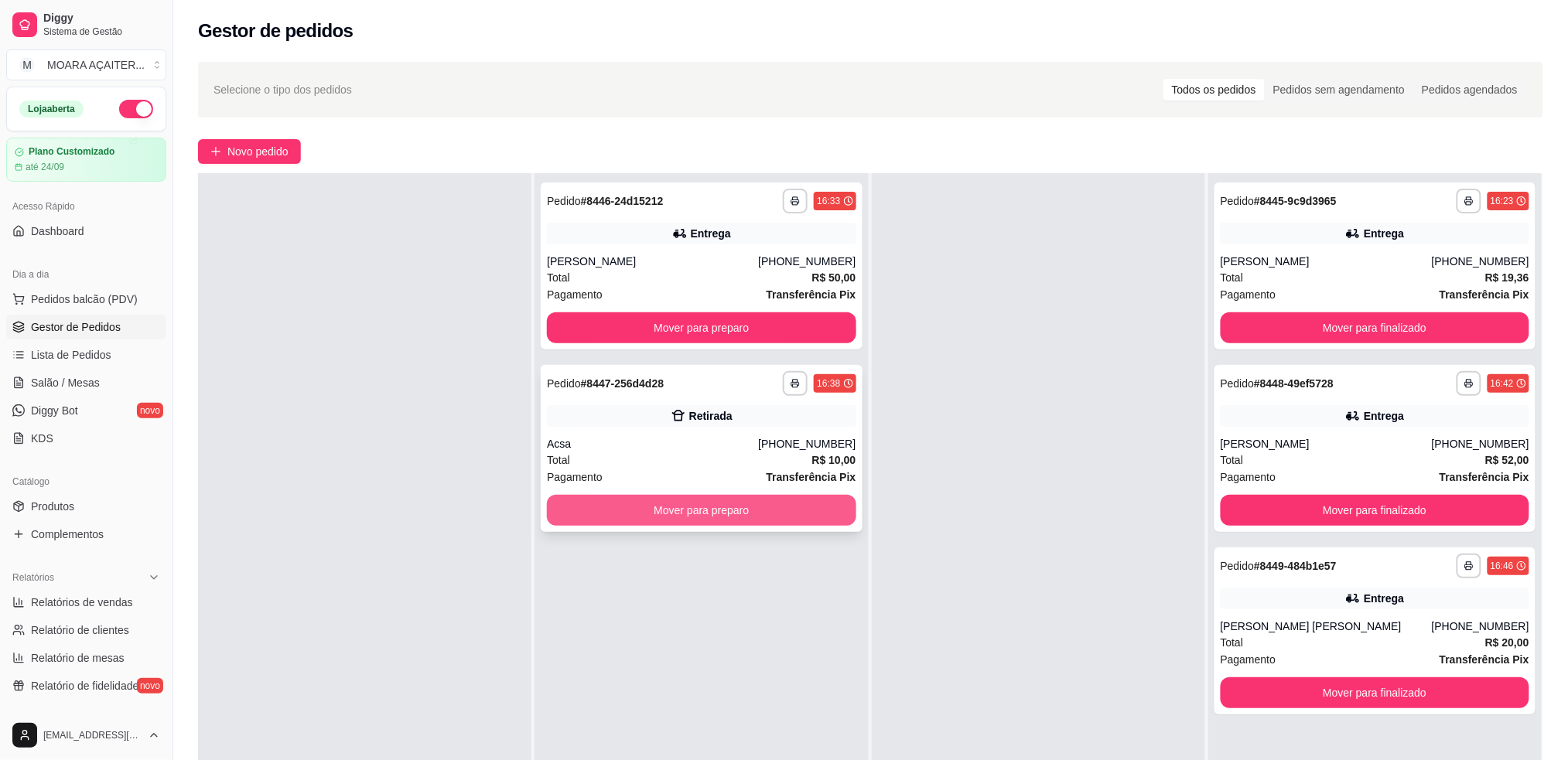
click at [686, 515] on button "Mover para preparo" at bounding box center [701, 511] width 308 height 31
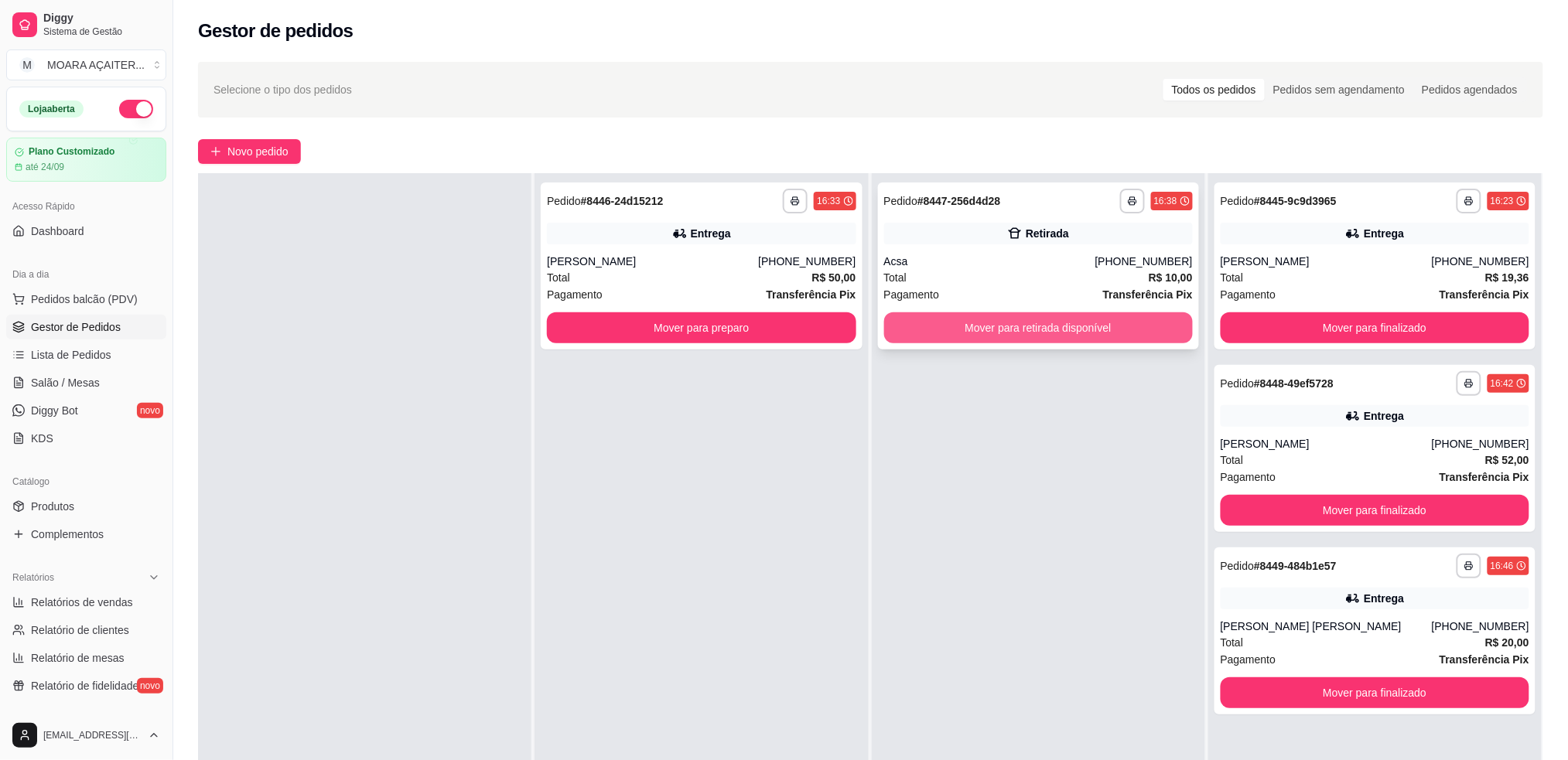
click at [951, 324] on button "Mover para retirada disponível" at bounding box center [1038, 328] width 308 height 31
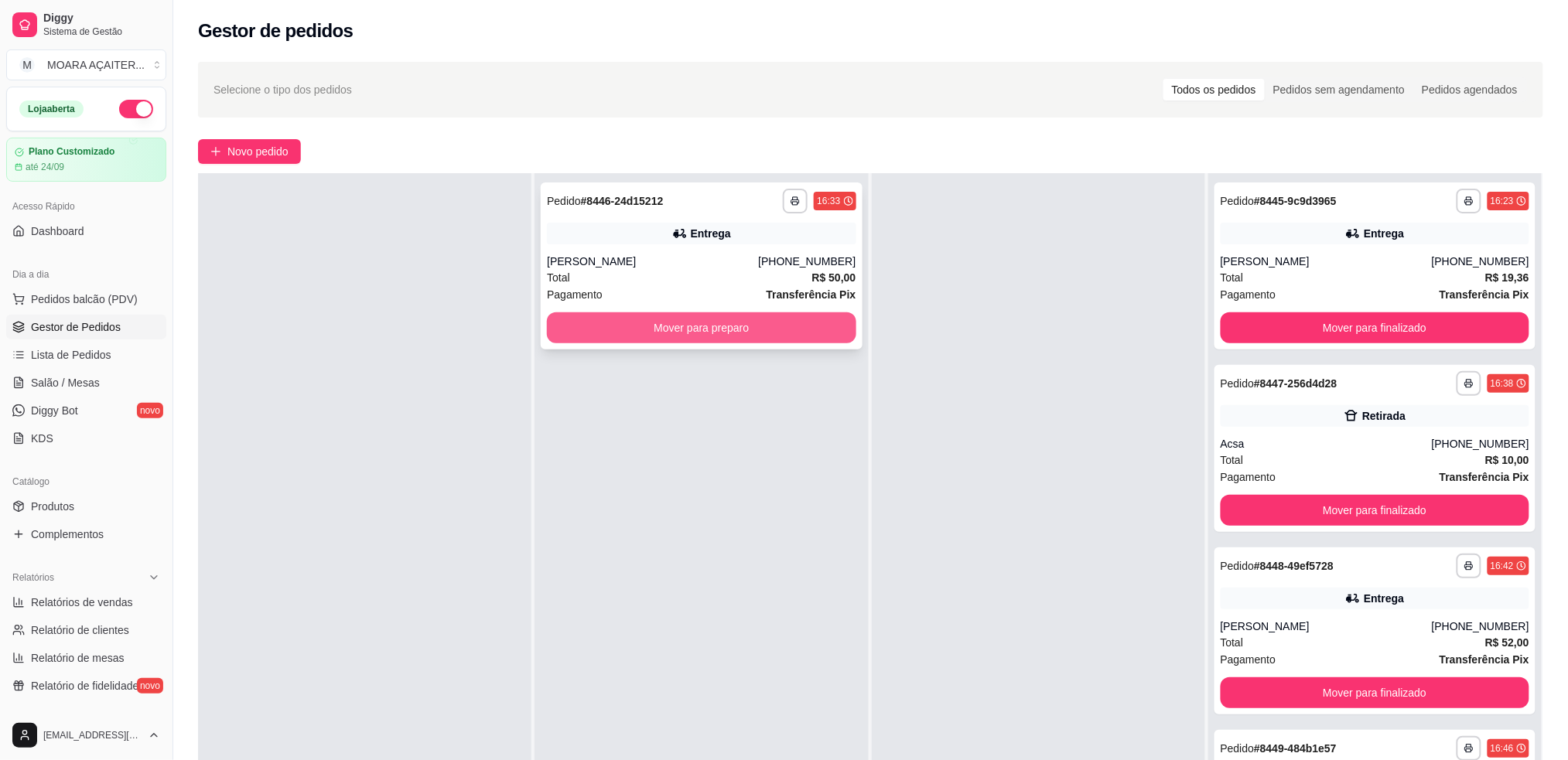
click at [606, 329] on button "Mover para preparo" at bounding box center [701, 328] width 308 height 31
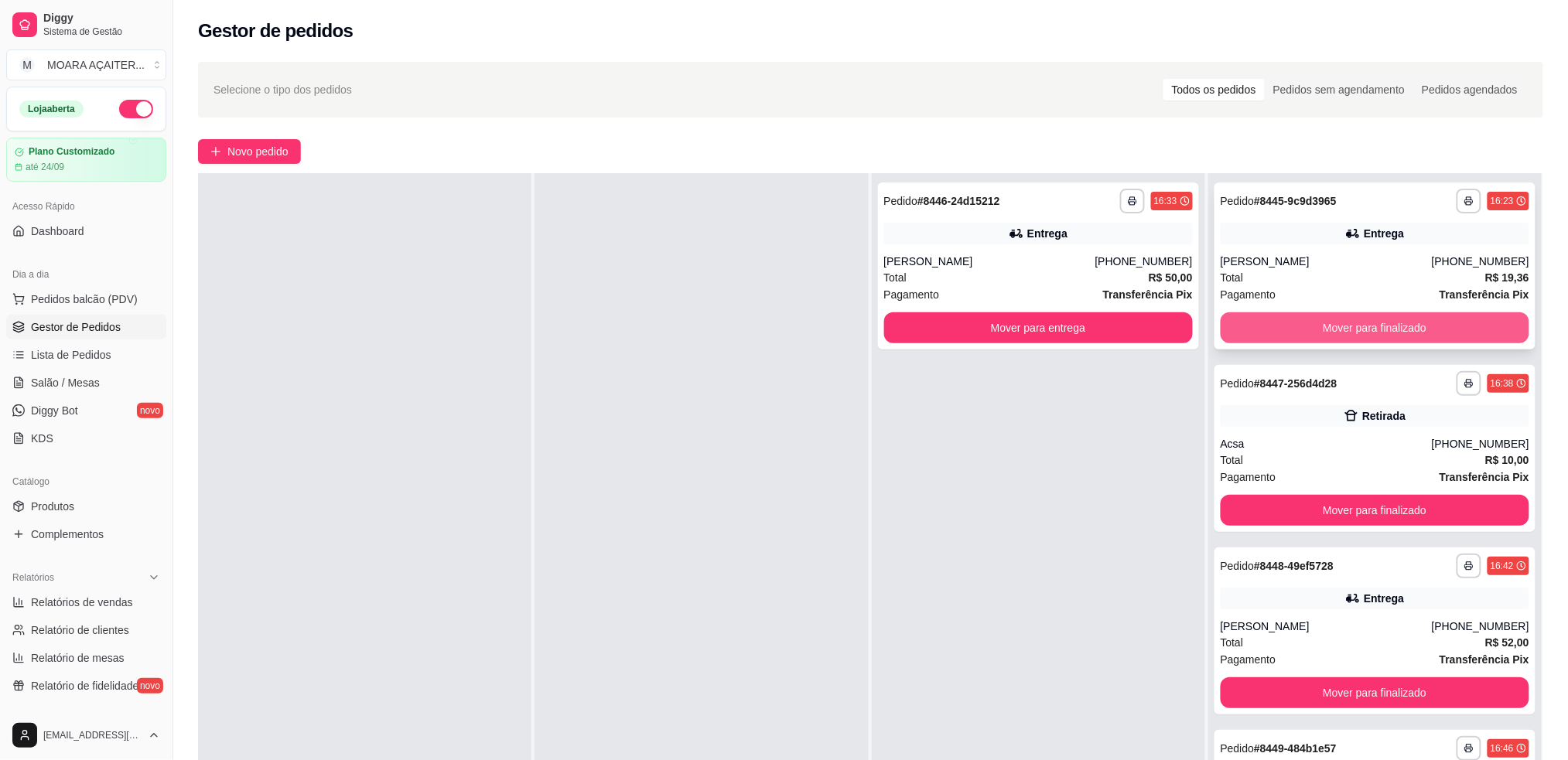
click at [1265, 325] on button "Mover para finalizado" at bounding box center [1375, 328] width 308 height 31
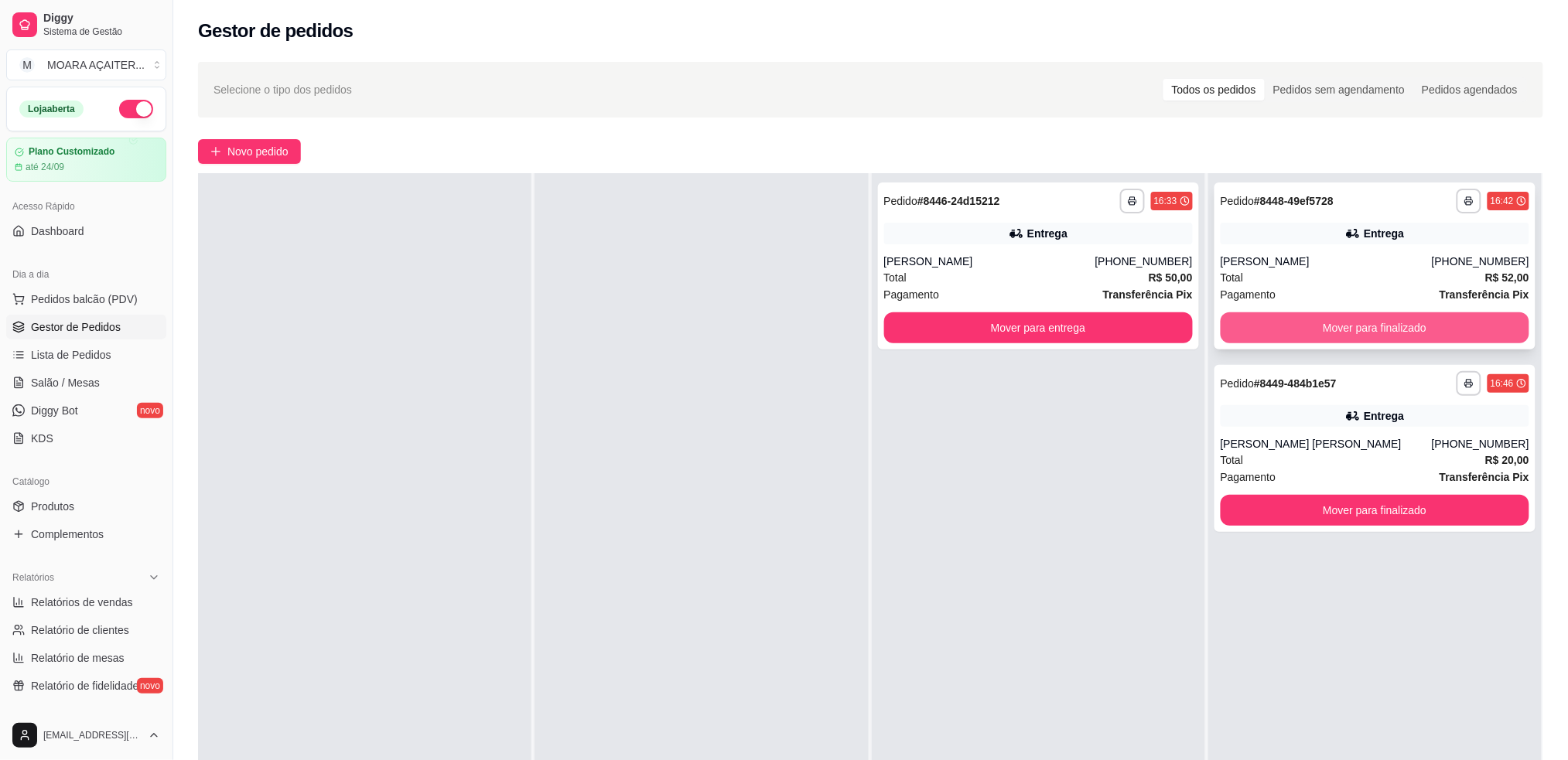
click at [1261, 327] on button "Mover para finalizado" at bounding box center [1375, 328] width 308 height 31
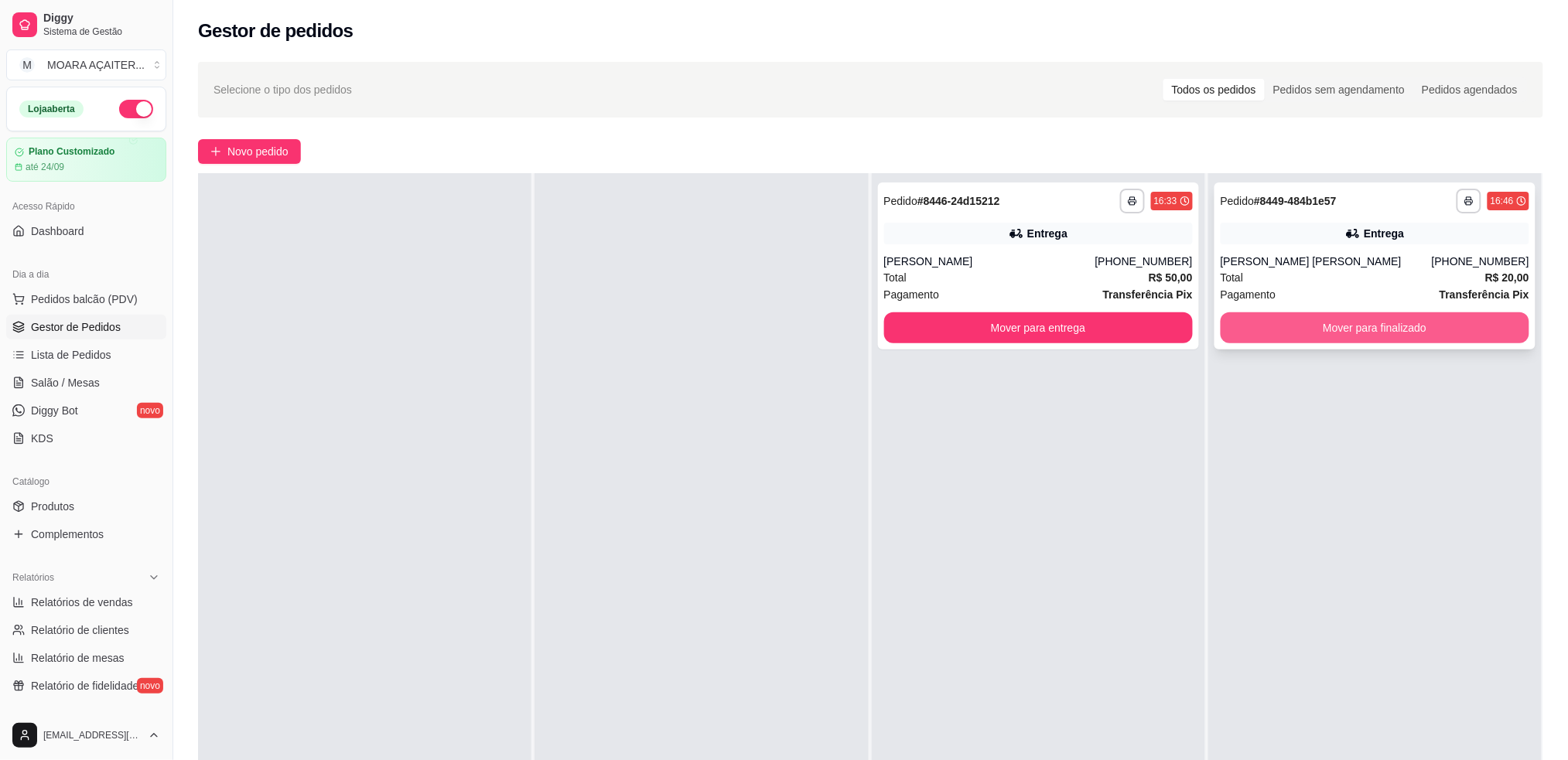
click at [1239, 320] on button "Mover para finalizado" at bounding box center [1375, 328] width 308 height 31
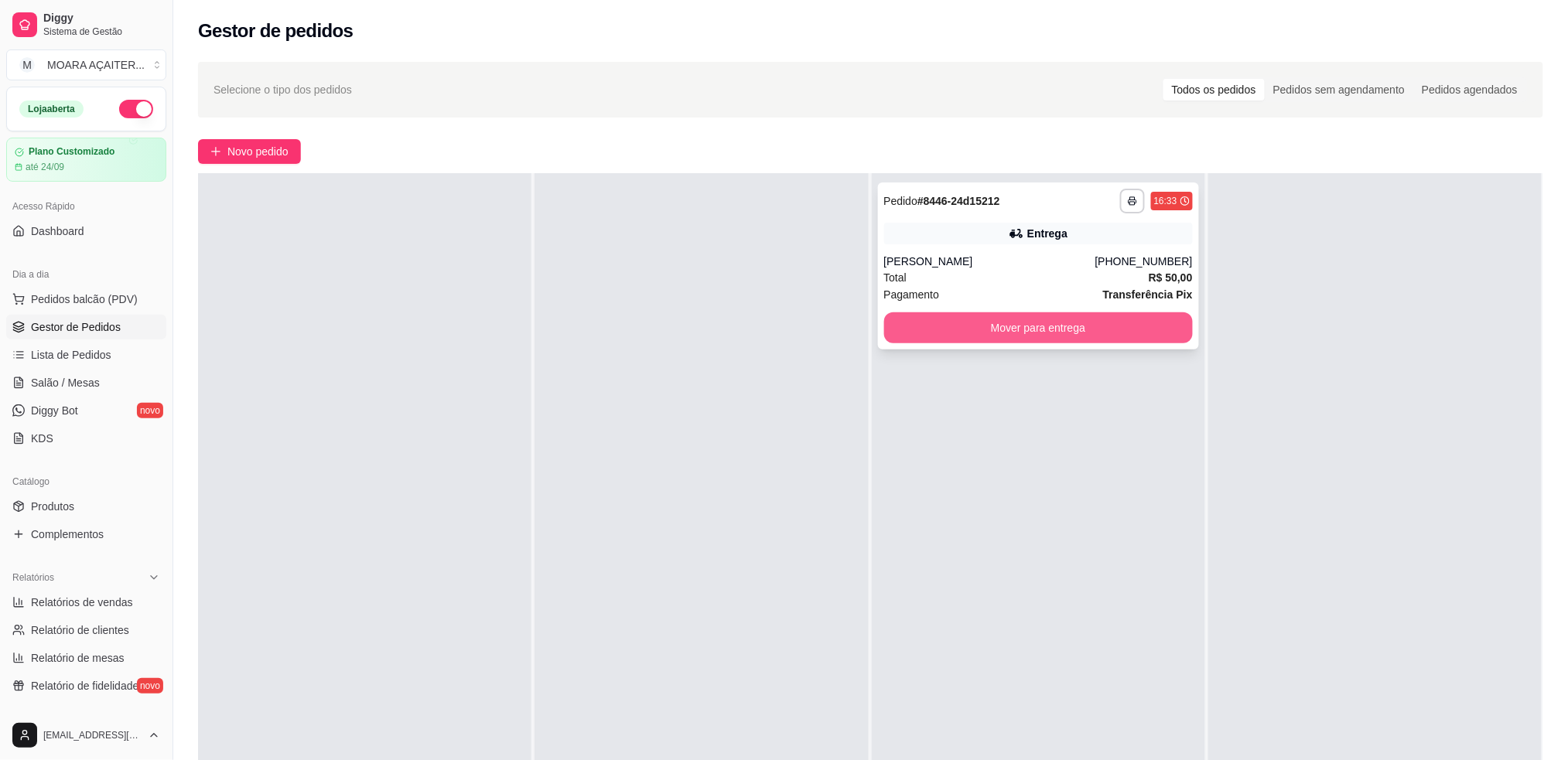
click at [1084, 326] on button "Mover para entrega" at bounding box center [1038, 328] width 308 height 31
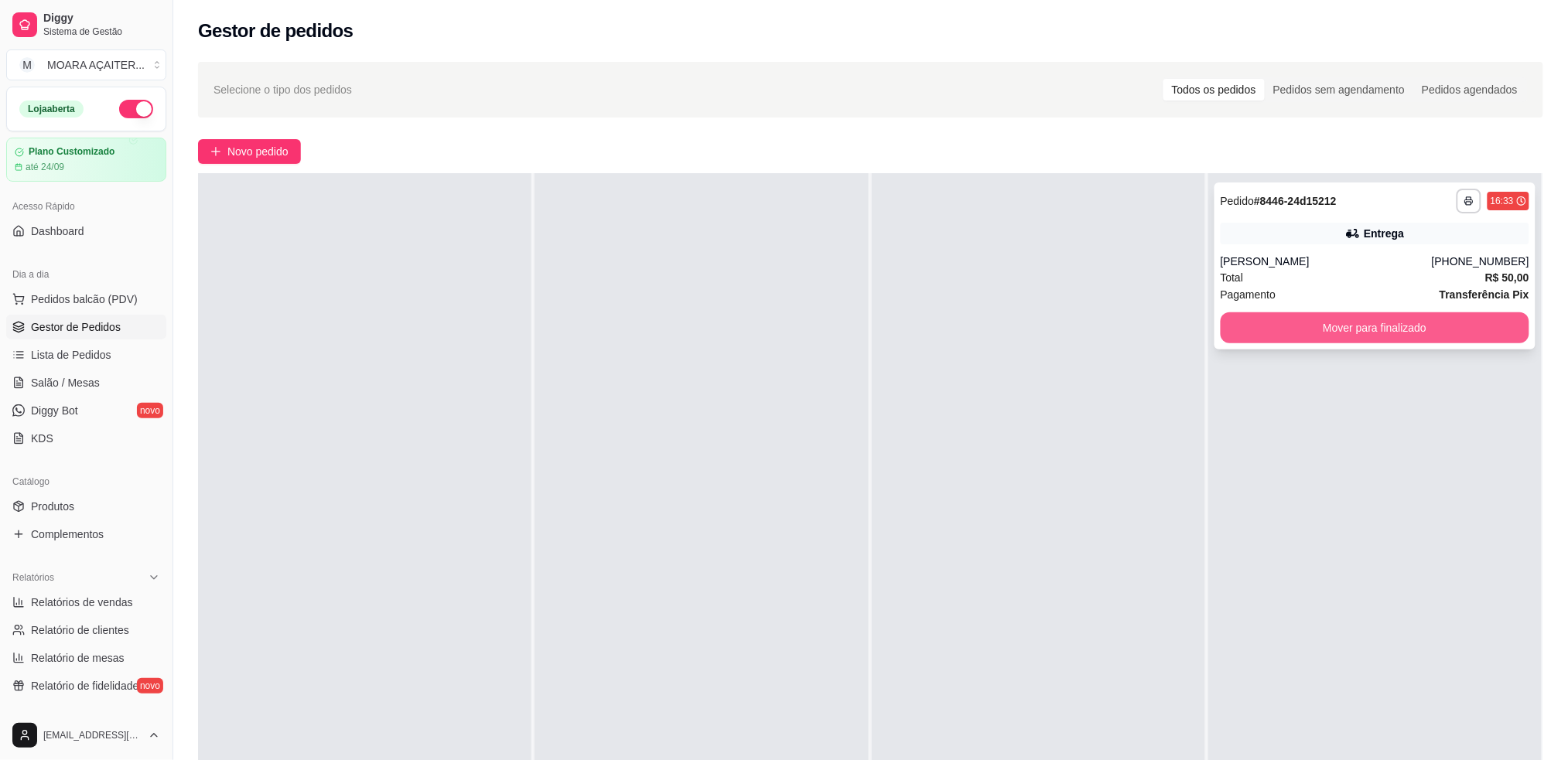
click at [1267, 325] on button "Mover para finalizado" at bounding box center [1375, 328] width 308 height 31
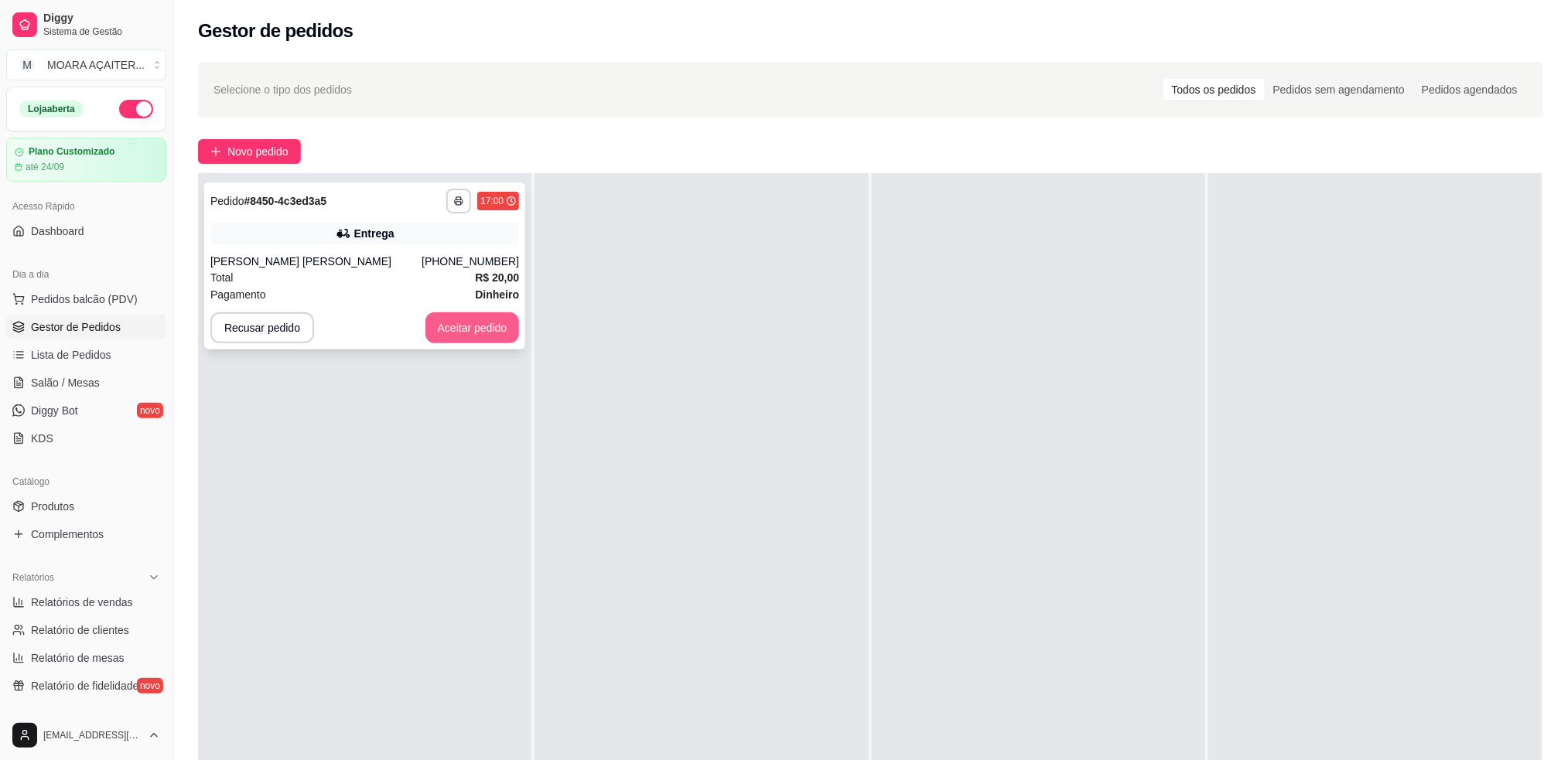
click at [449, 317] on button "Aceitar pedido" at bounding box center [473, 328] width 95 height 31
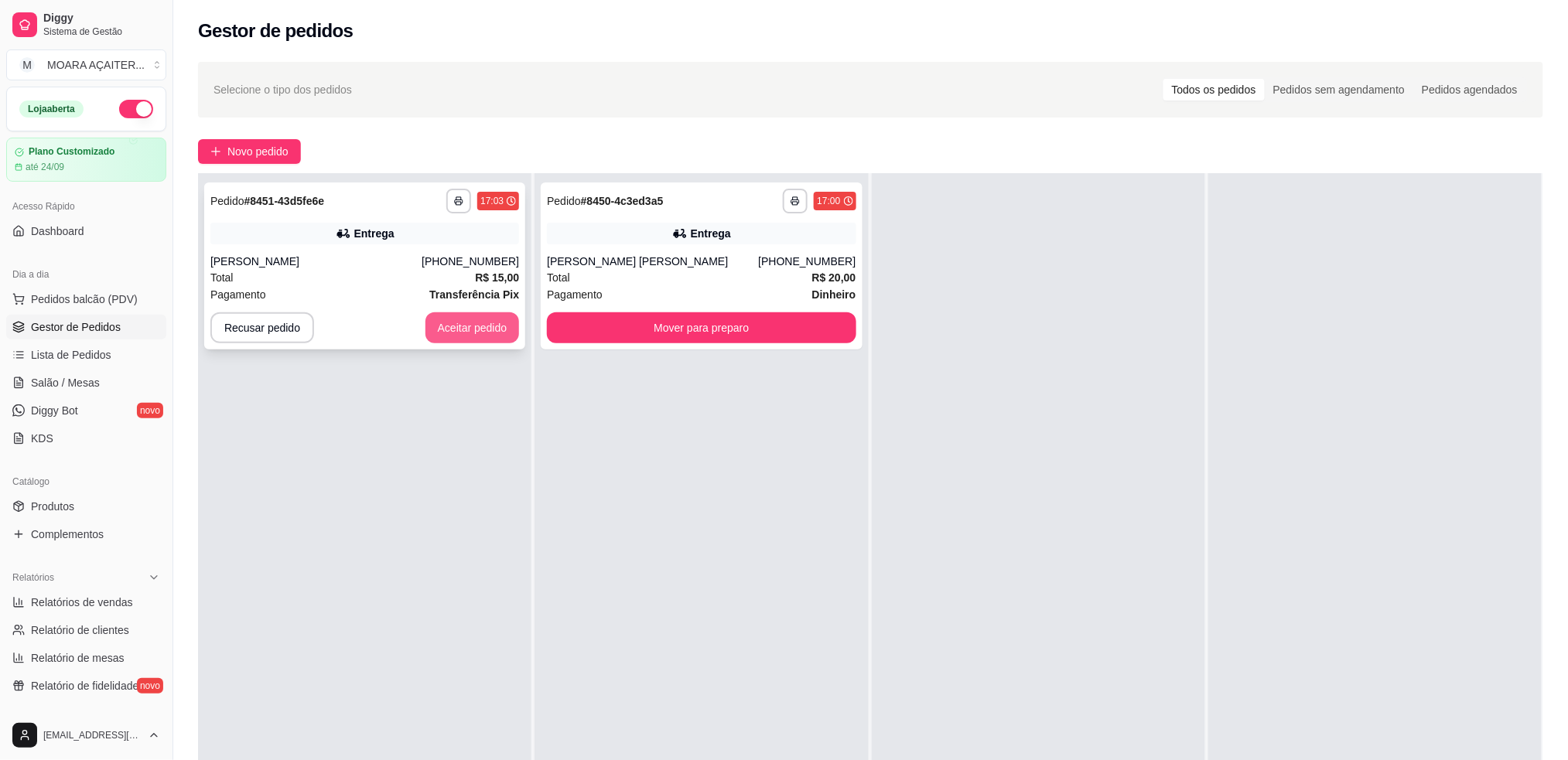
click at [440, 339] on button "Aceitar pedido" at bounding box center [473, 328] width 95 height 31
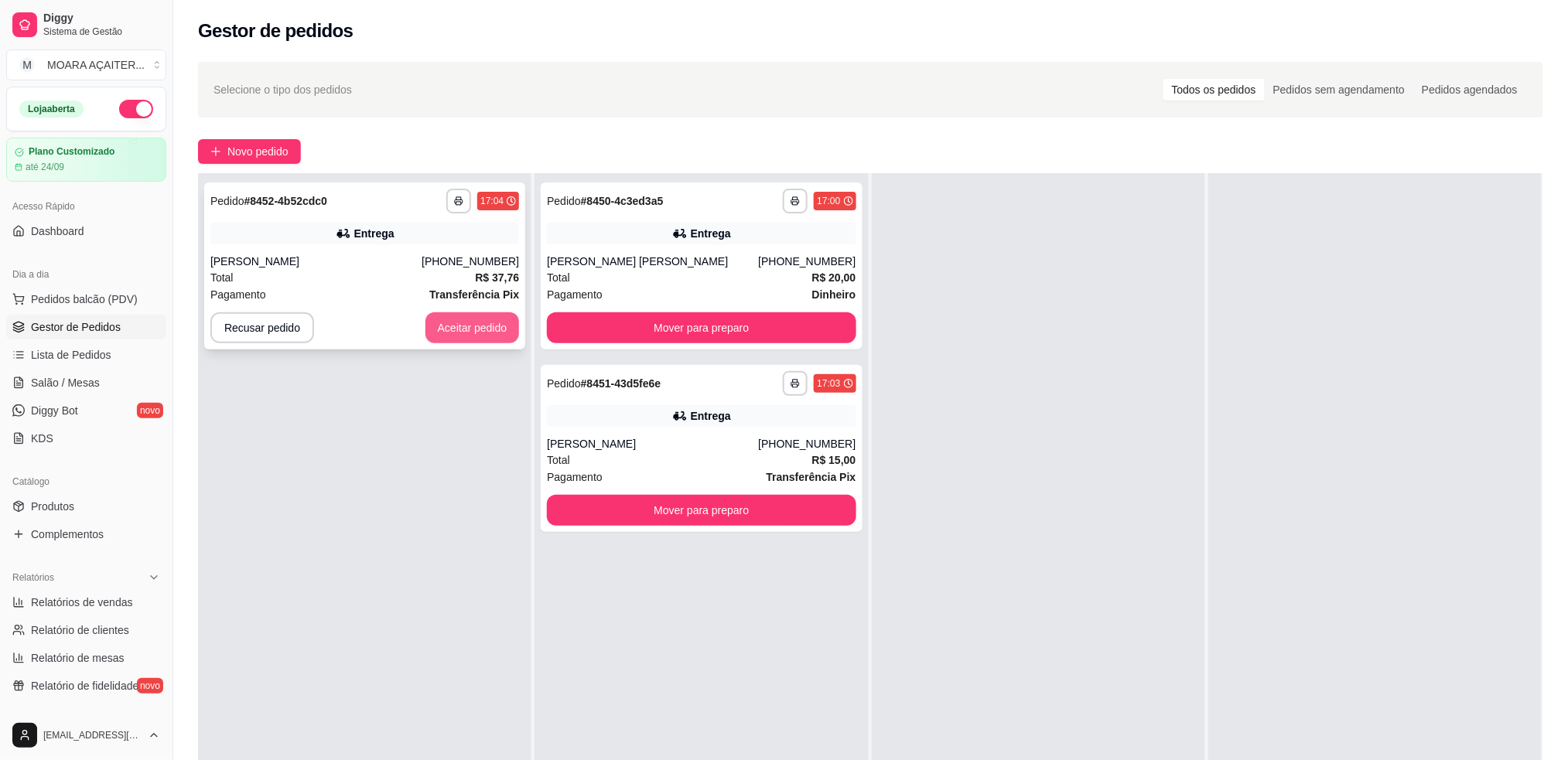
click at [479, 322] on button "Aceitar pedido" at bounding box center [473, 328] width 95 height 31
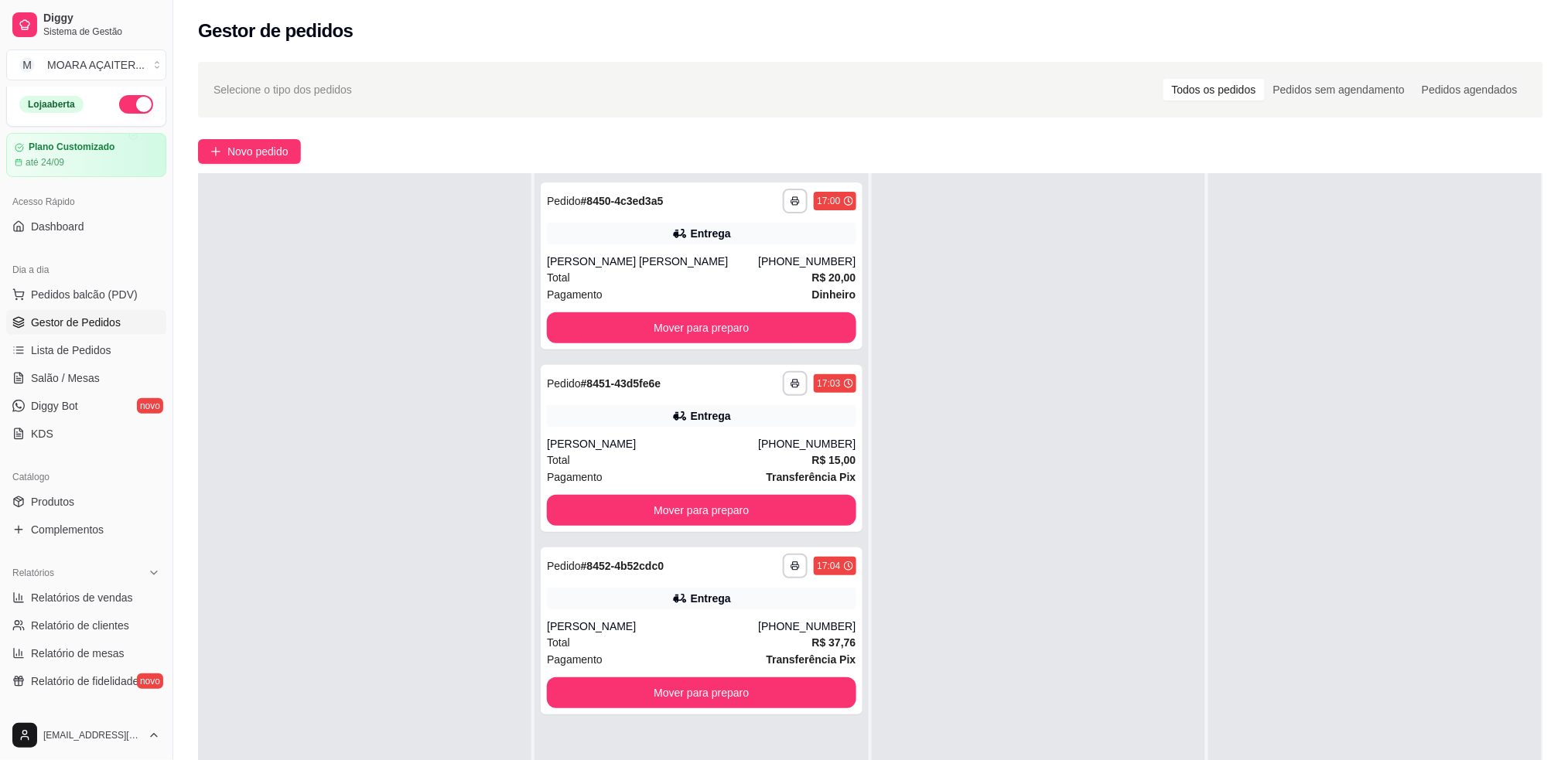
scroll to position [0, 0]
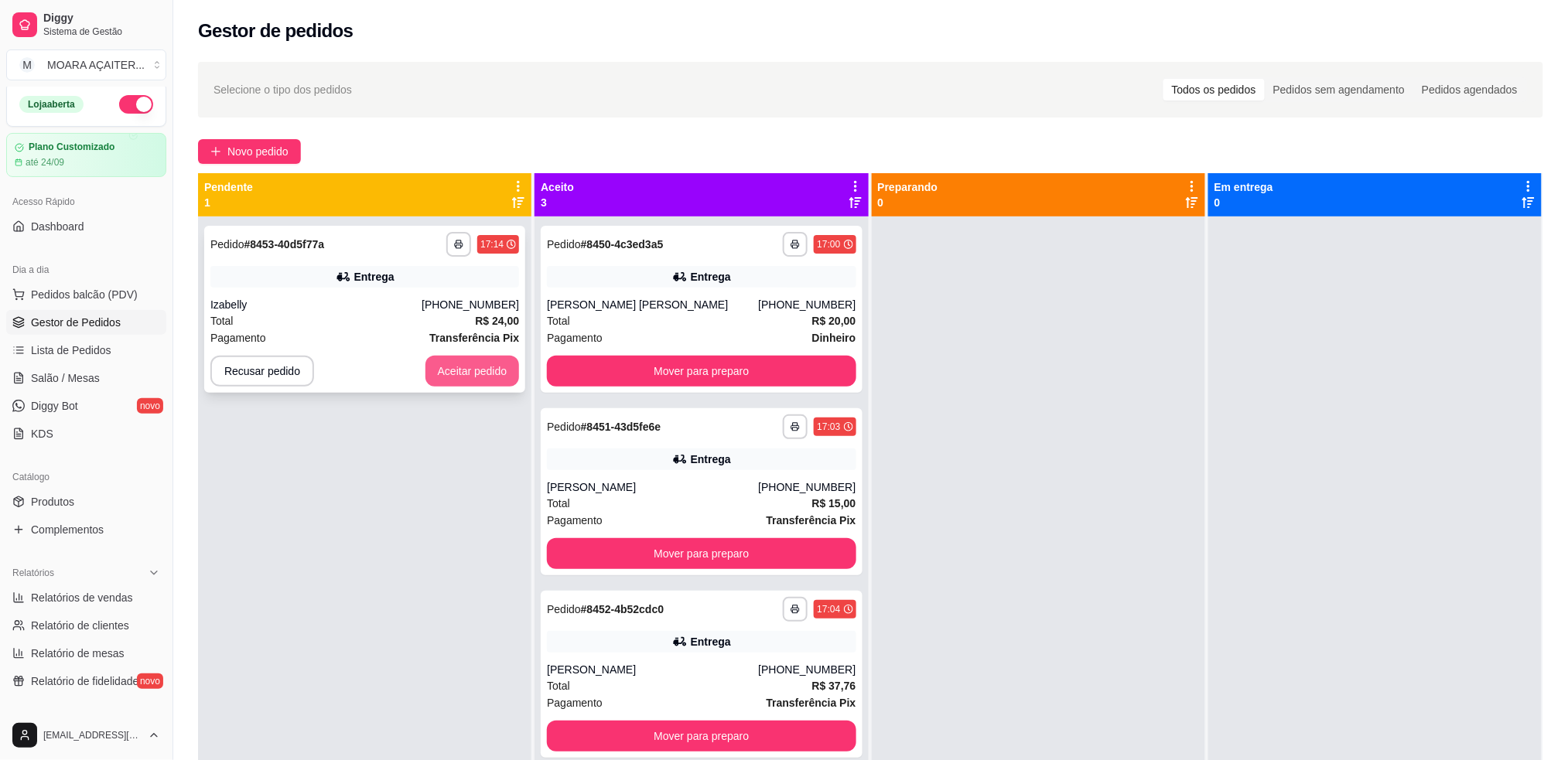
click at [453, 358] on button "Aceitar pedido" at bounding box center [473, 372] width 95 height 31
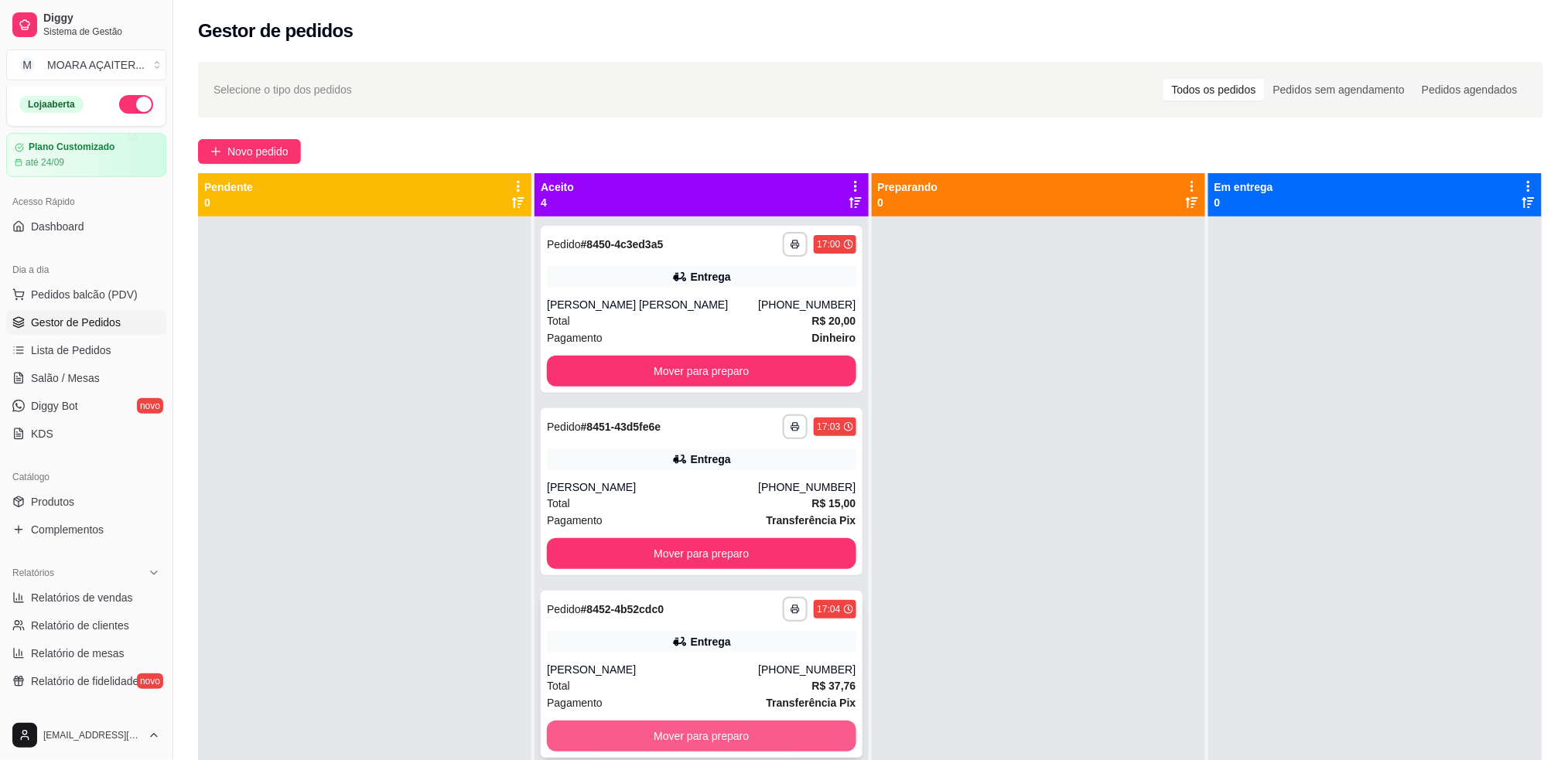
click at [674, 737] on button "Mover para preparo" at bounding box center [701, 737] width 308 height 31
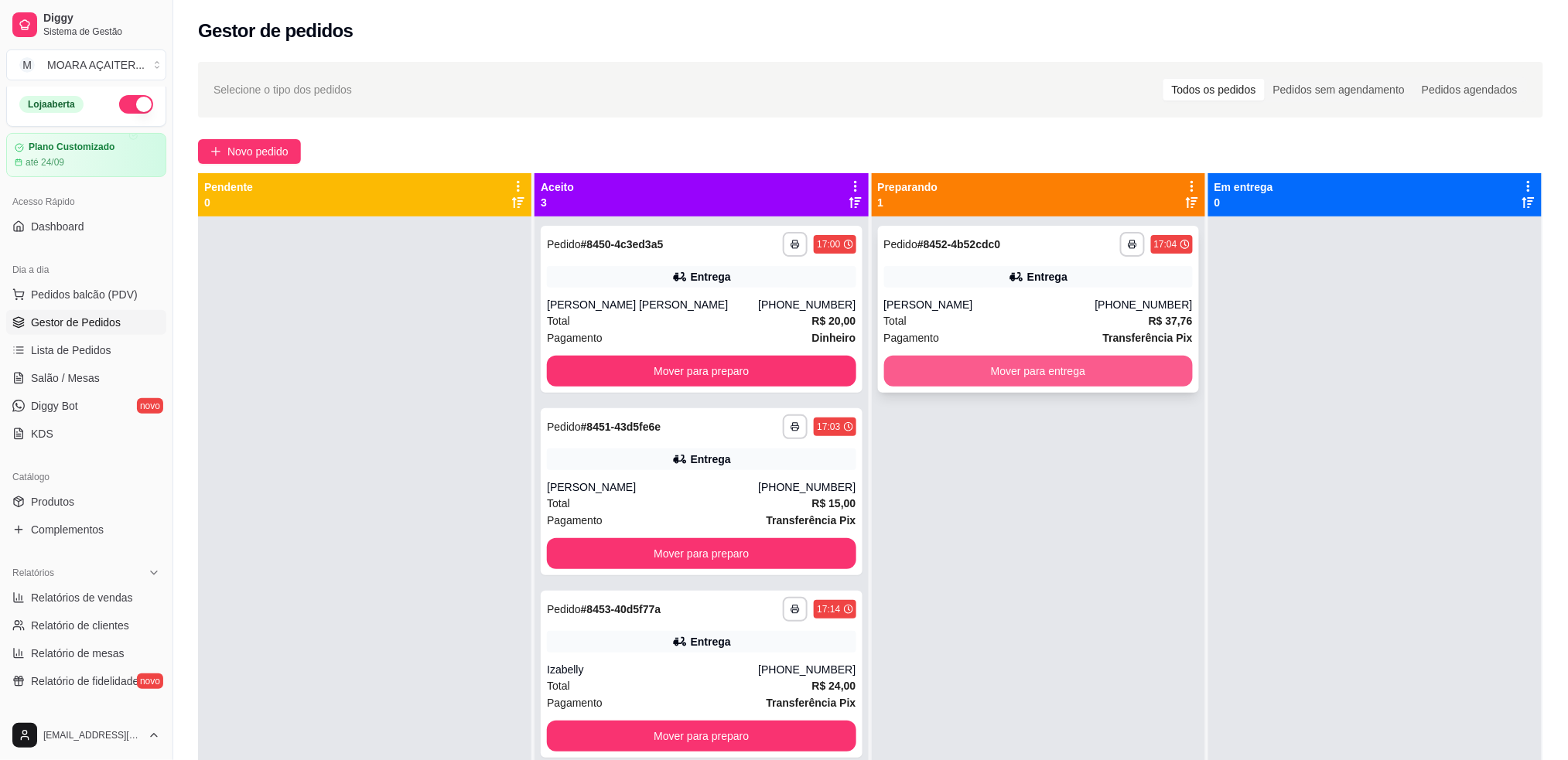
click at [933, 381] on button "Mover para entrega" at bounding box center [1038, 372] width 308 height 31
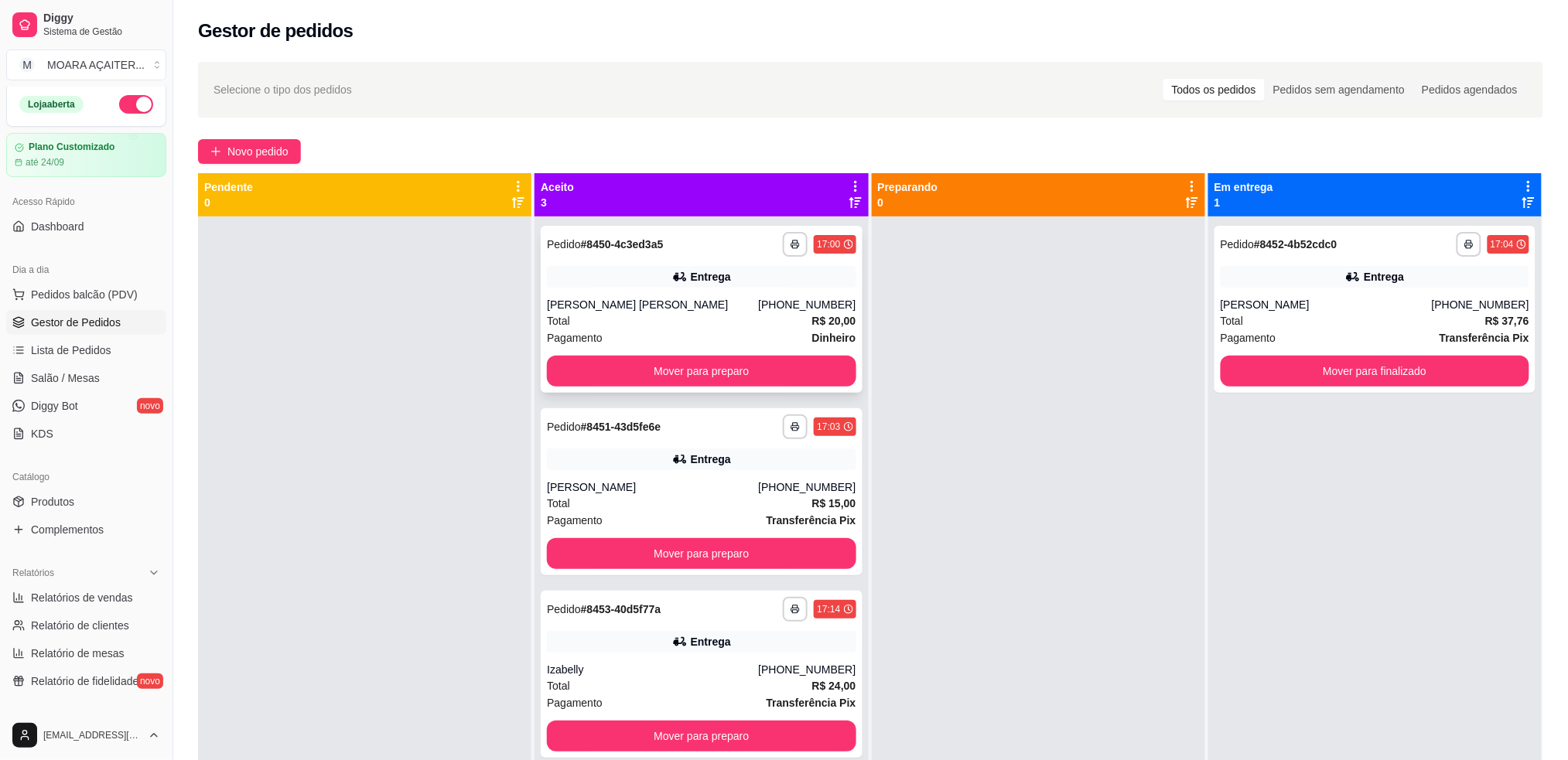
click at [602, 352] on div "**********" at bounding box center [701, 309] width 321 height 167
click at [576, 364] on button "Mover para preparo" at bounding box center [701, 372] width 300 height 30
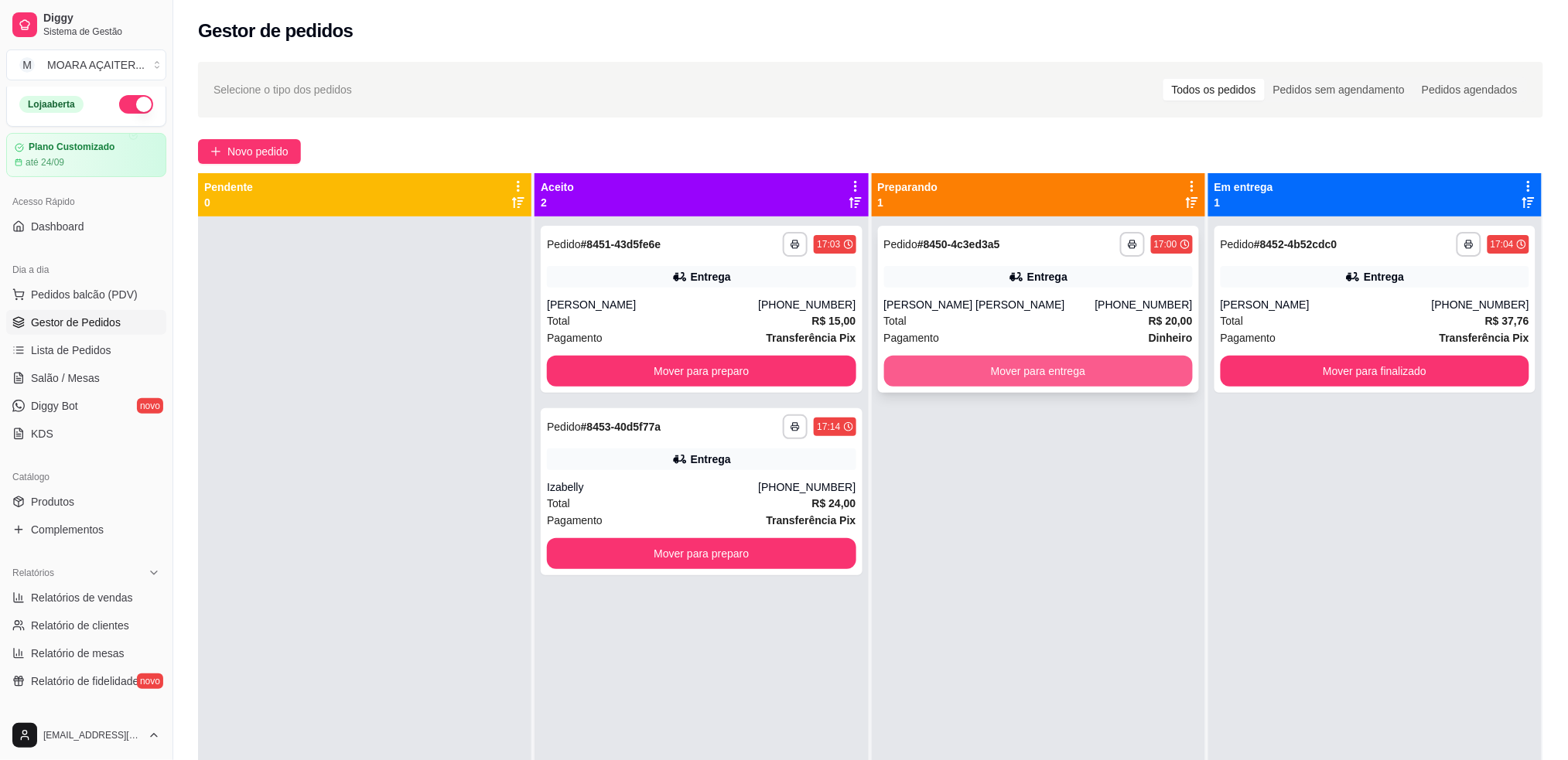
click at [920, 376] on button "Mover para entrega" at bounding box center [1038, 372] width 308 height 31
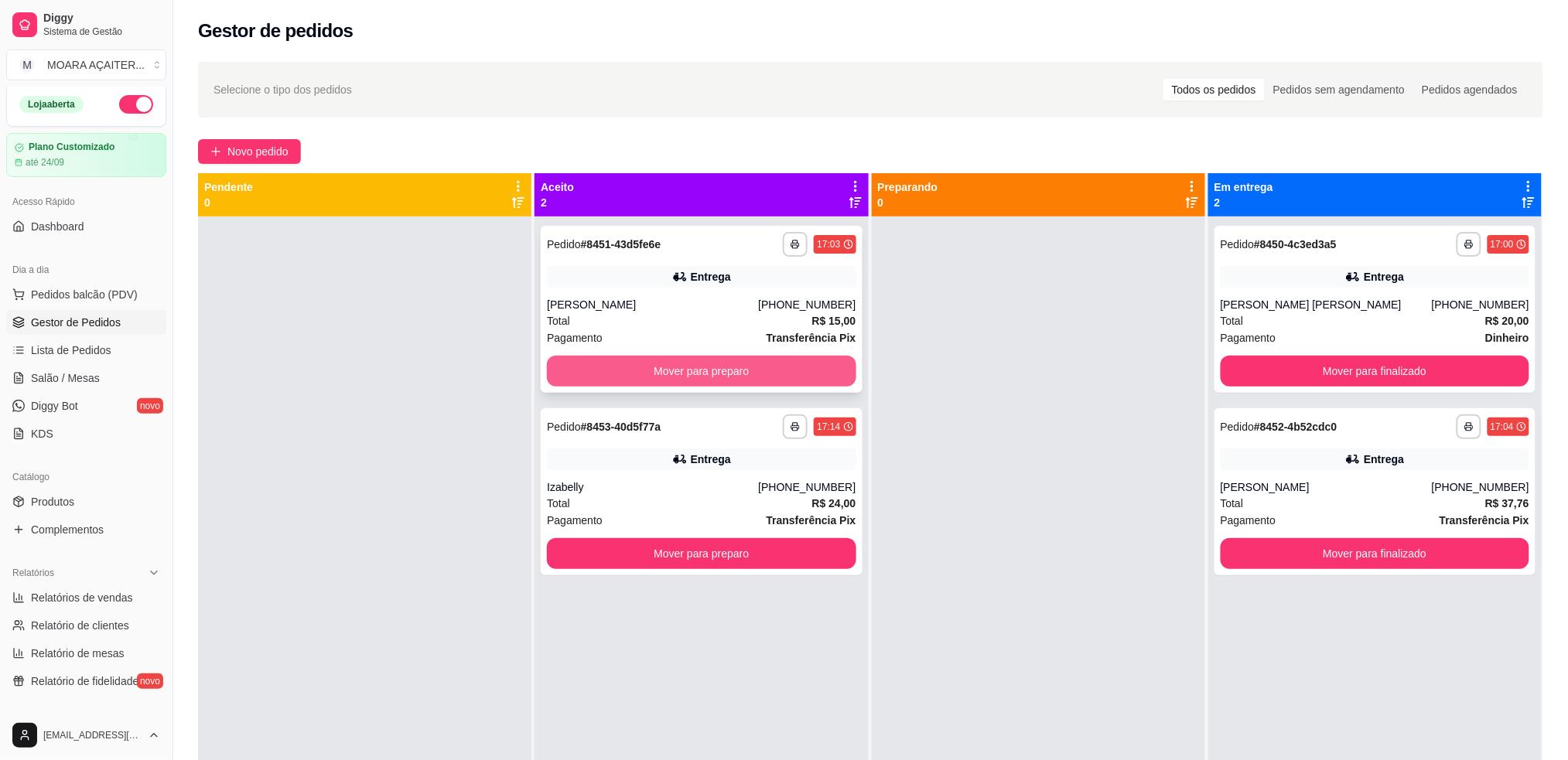
click at [725, 368] on button "Mover para preparo" at bounding box center [701, 372] width 308 height 31
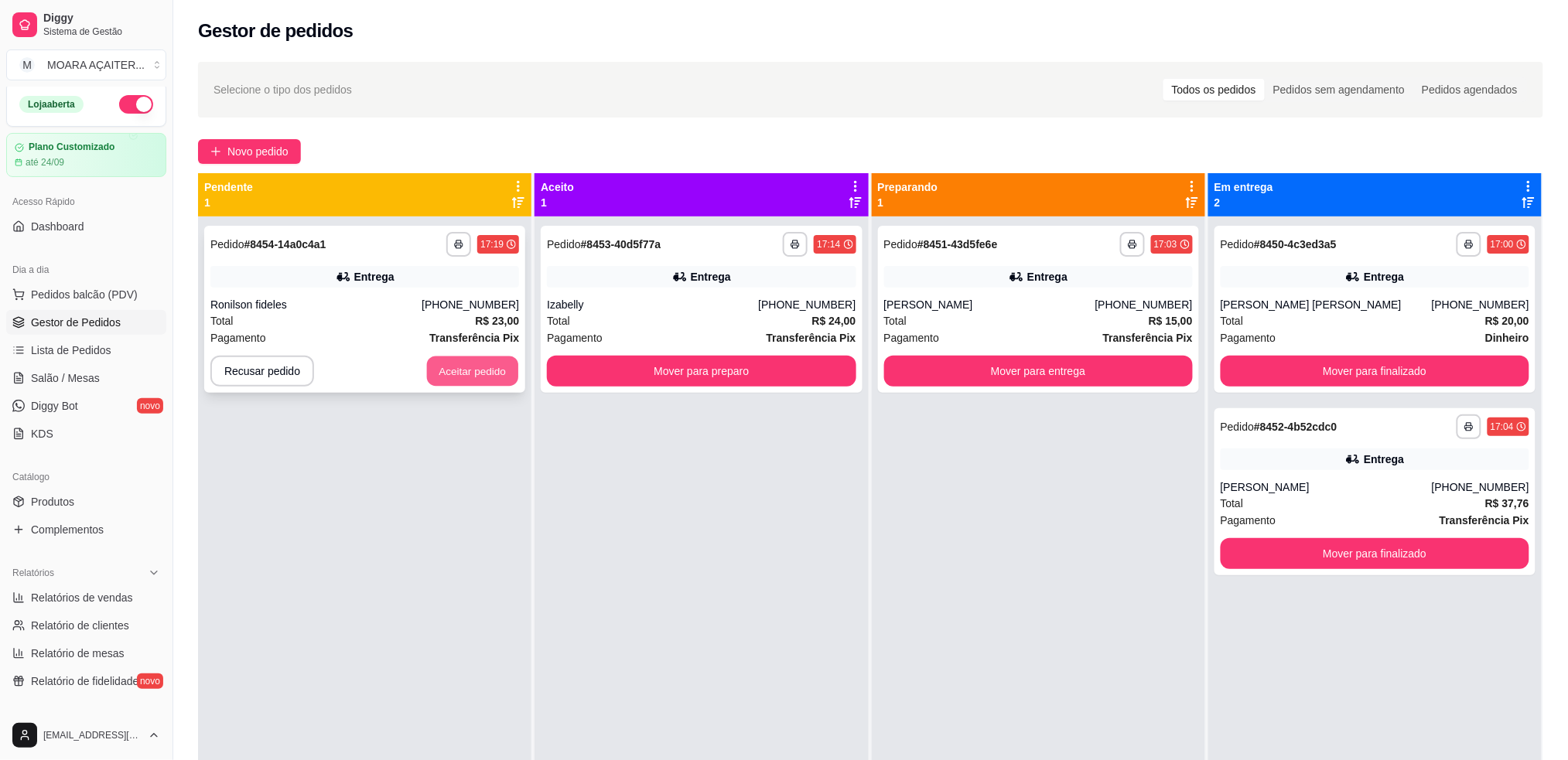
click at [428, 365] on button "Aceitar pedido" at bounding box center [473, 372] width 91 height 30
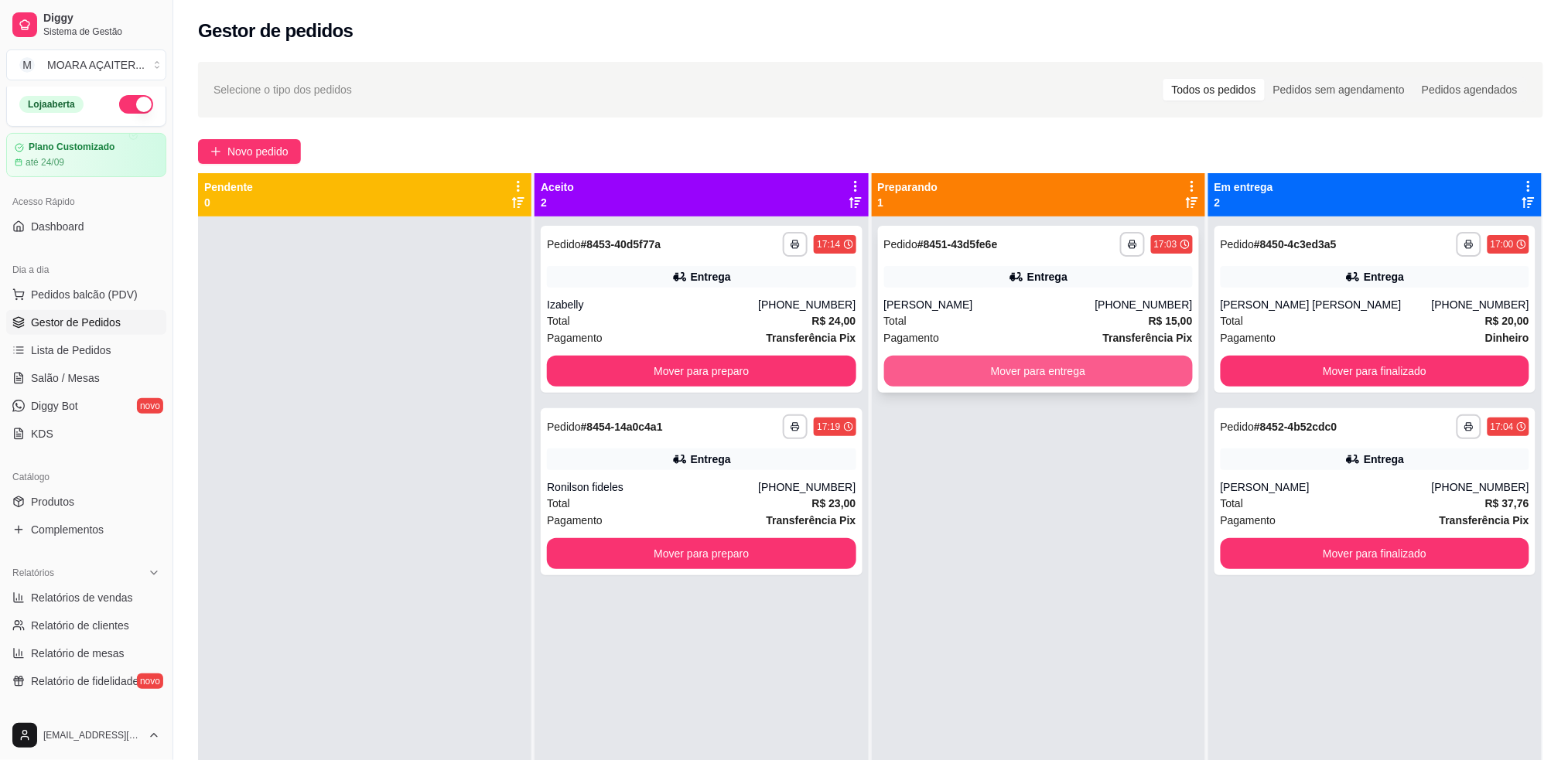
click at [953, 359] on button "Mover para entrega" at bounding box center [1038, 372] width 308 height 31
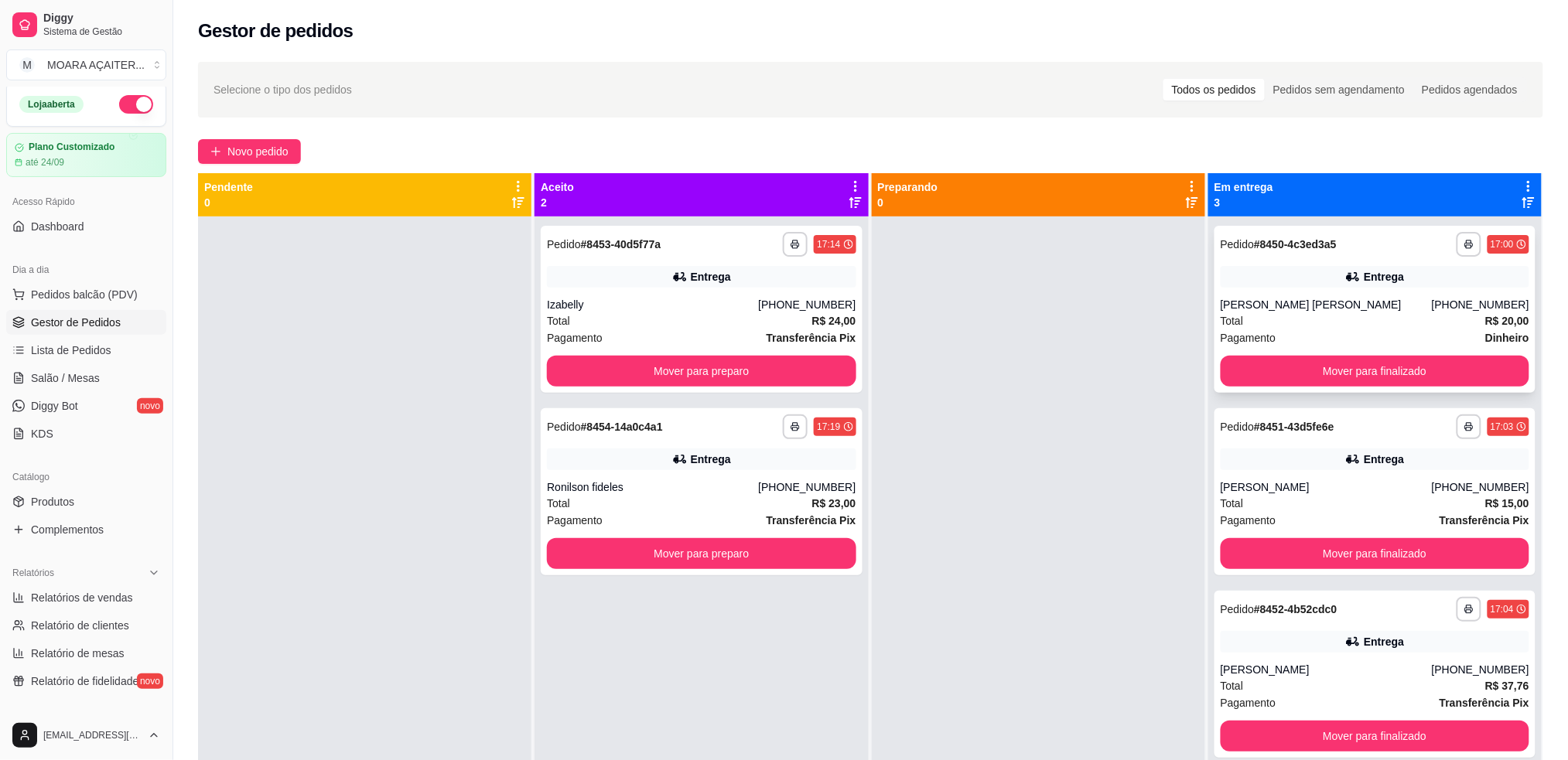
click at [1238, 366] on button "Mover para finalizado" at bounding box center [1375, 372] width 308 height 31
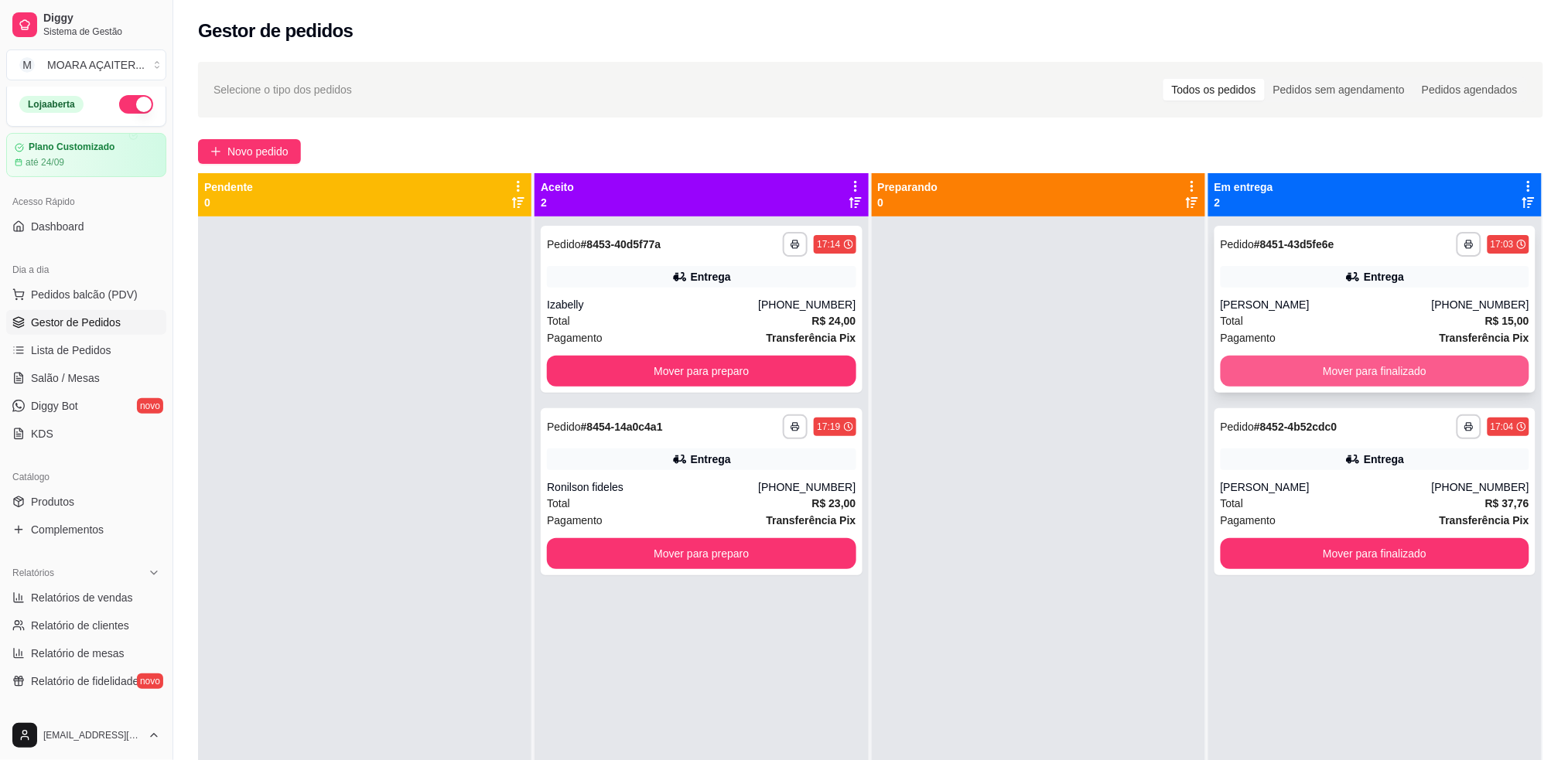
click at [1238, 369] on button "Mover para finalizado" at bounding box center [1375, 372] width 308 height 31
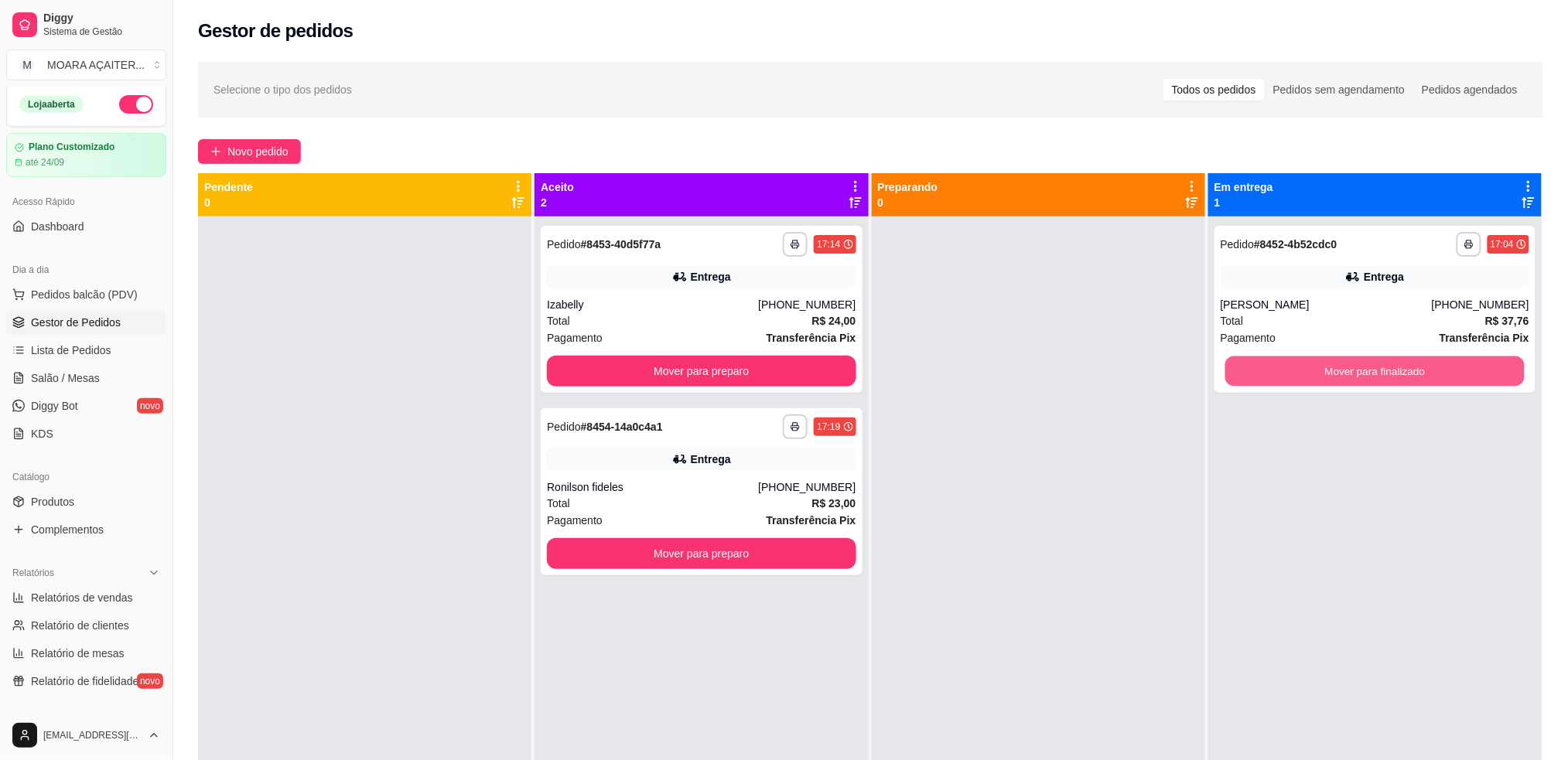
click at [1238, 369] on button "Mover para finalizado" at bounding box center [1375, 372] width 300 height 30
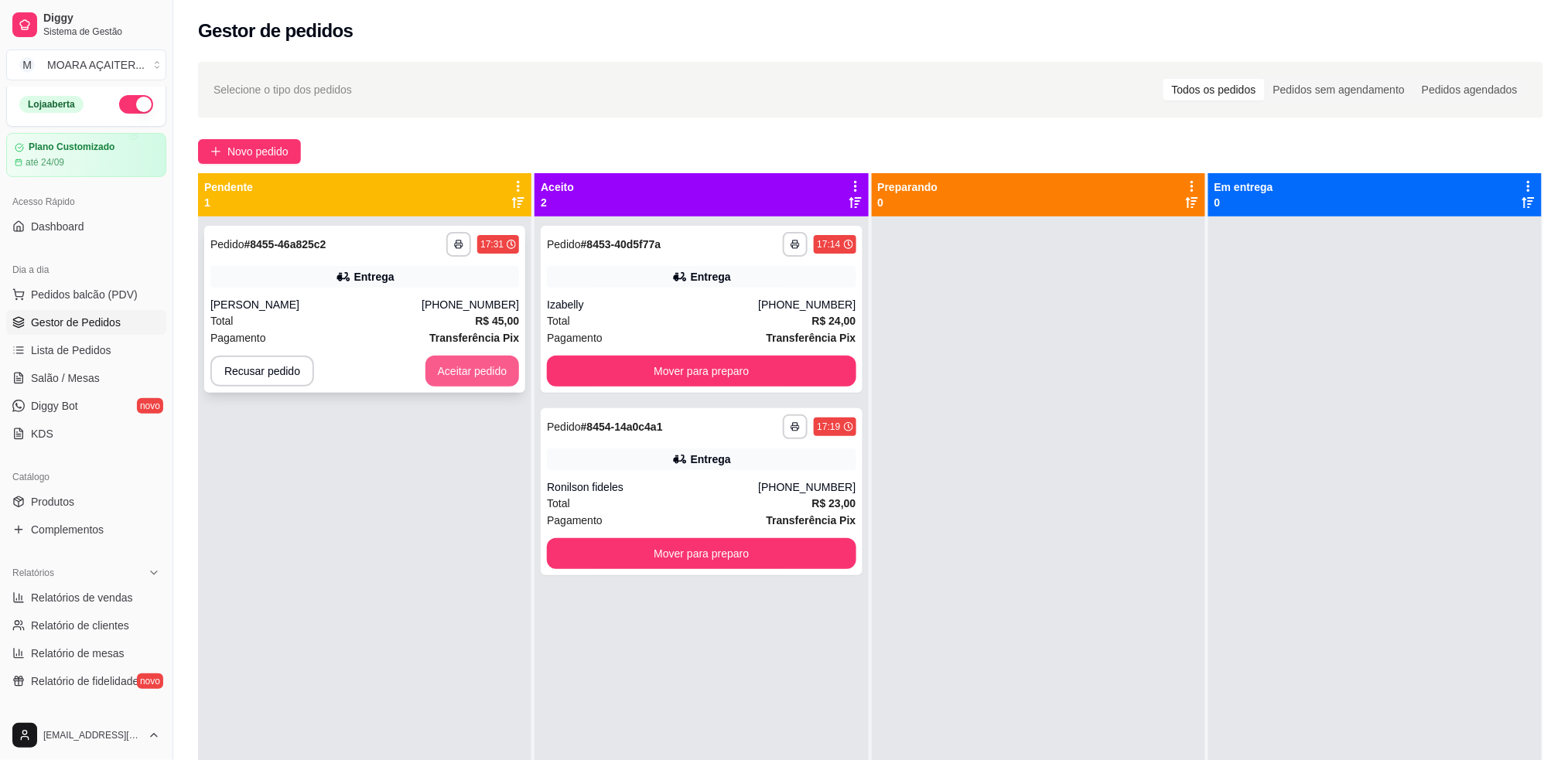
click at [453, 370] on button "Aceitar pedido" at bounding box center [473, 372] width 95 height 31
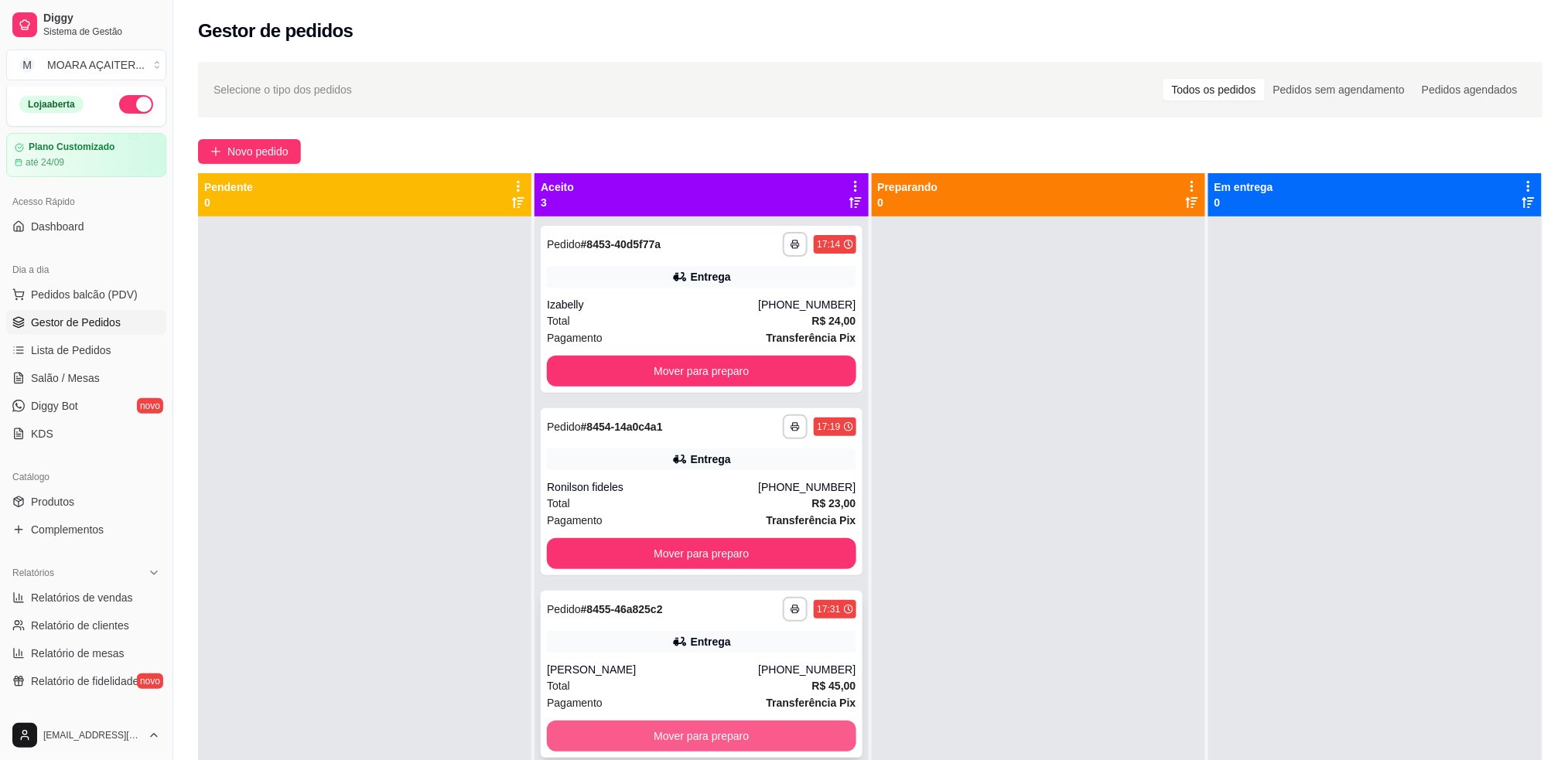
click at [682, 732] on button "Mover para preparo" at bounding box center [701, 737] width 308 height 31
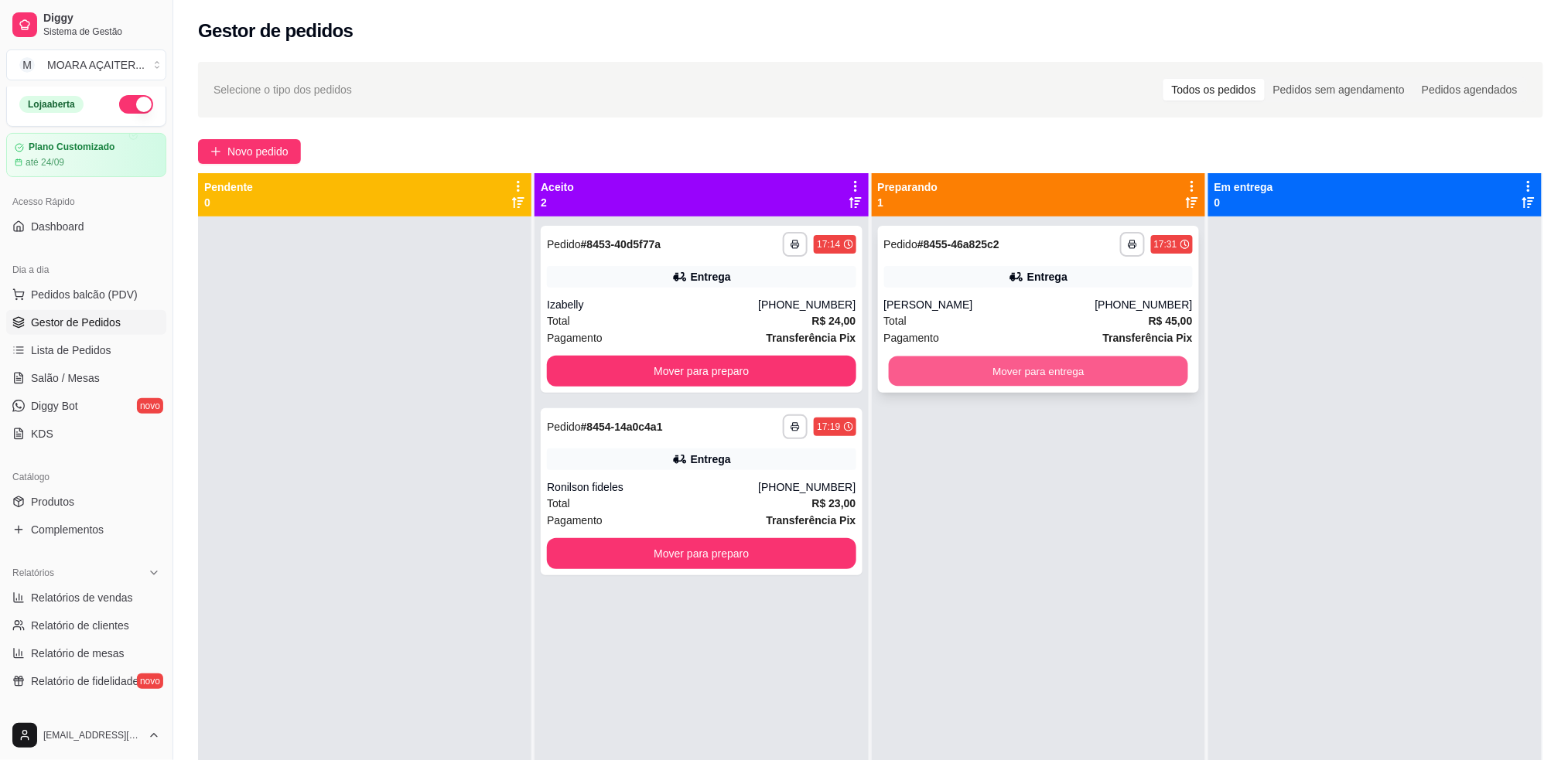
click at [962, 362] on button "Mover para entrega" at bounding box center [1038, 372] width 300 height 30
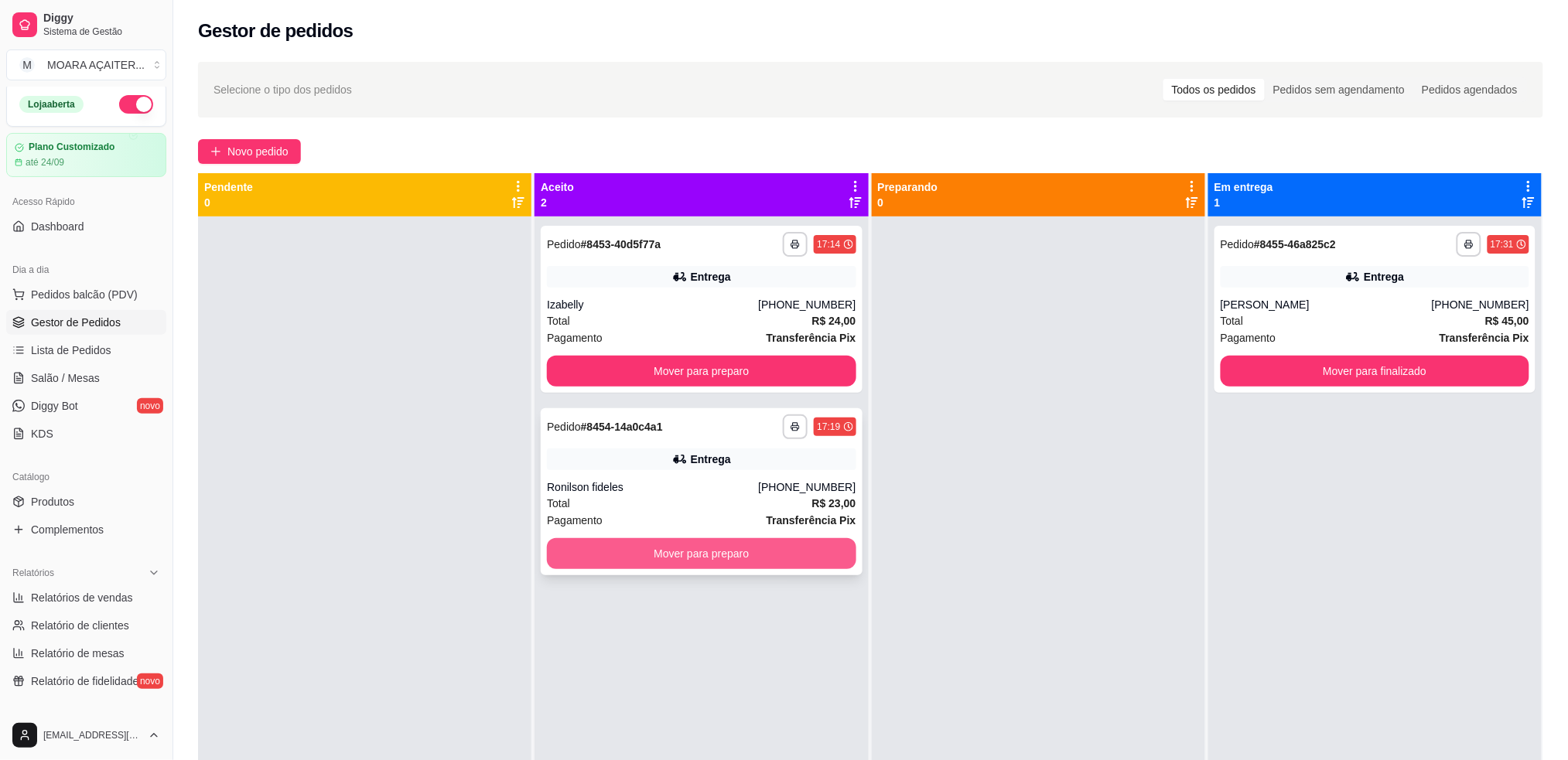
click at [784, 542] on button "Mover para preparo" at bounding box center [701, 554] width 308 height 31
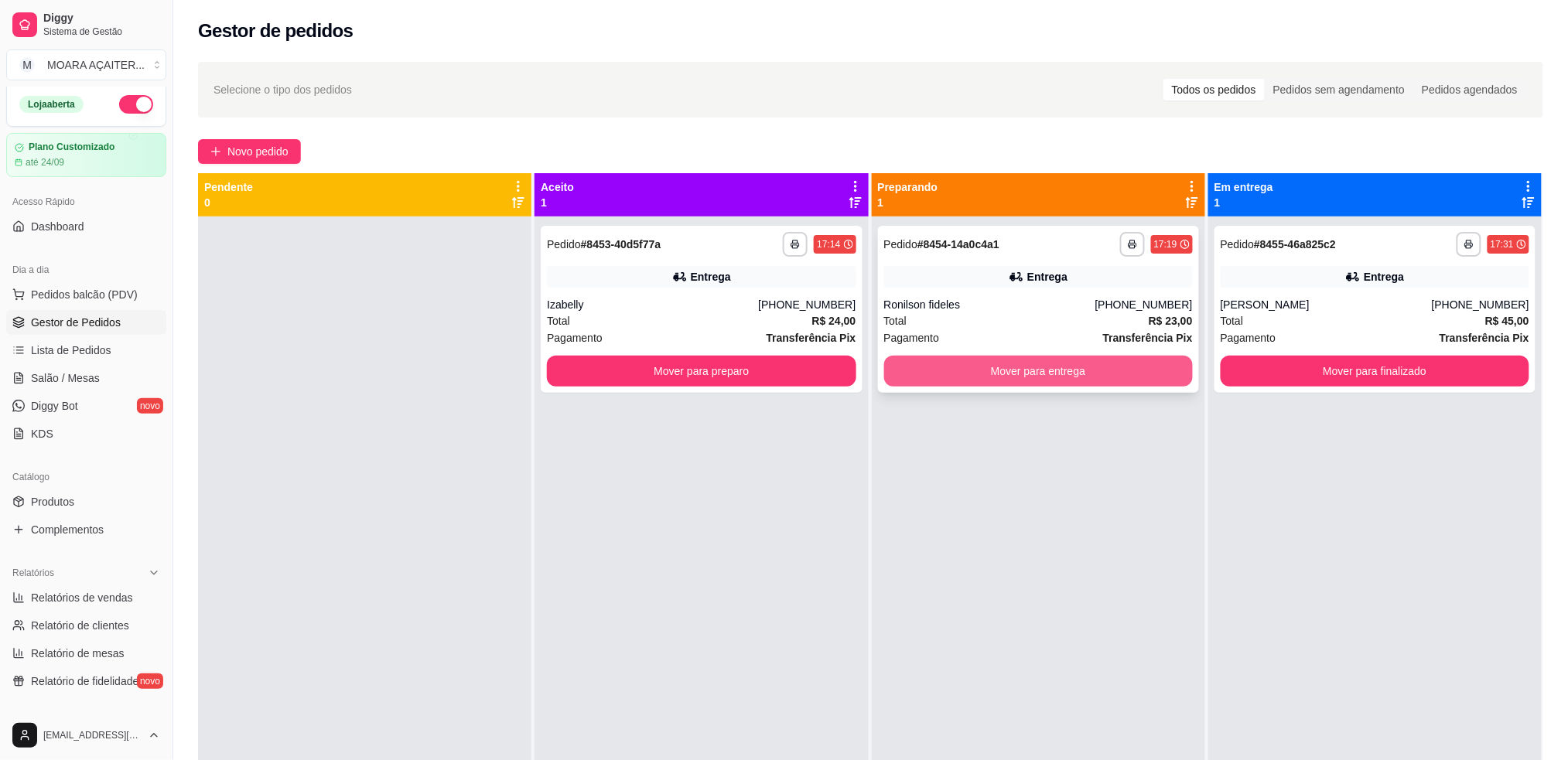
click at [1124, 375] on button "Mover para entrega" at bounding box center [1038, 372] width 308 height 31
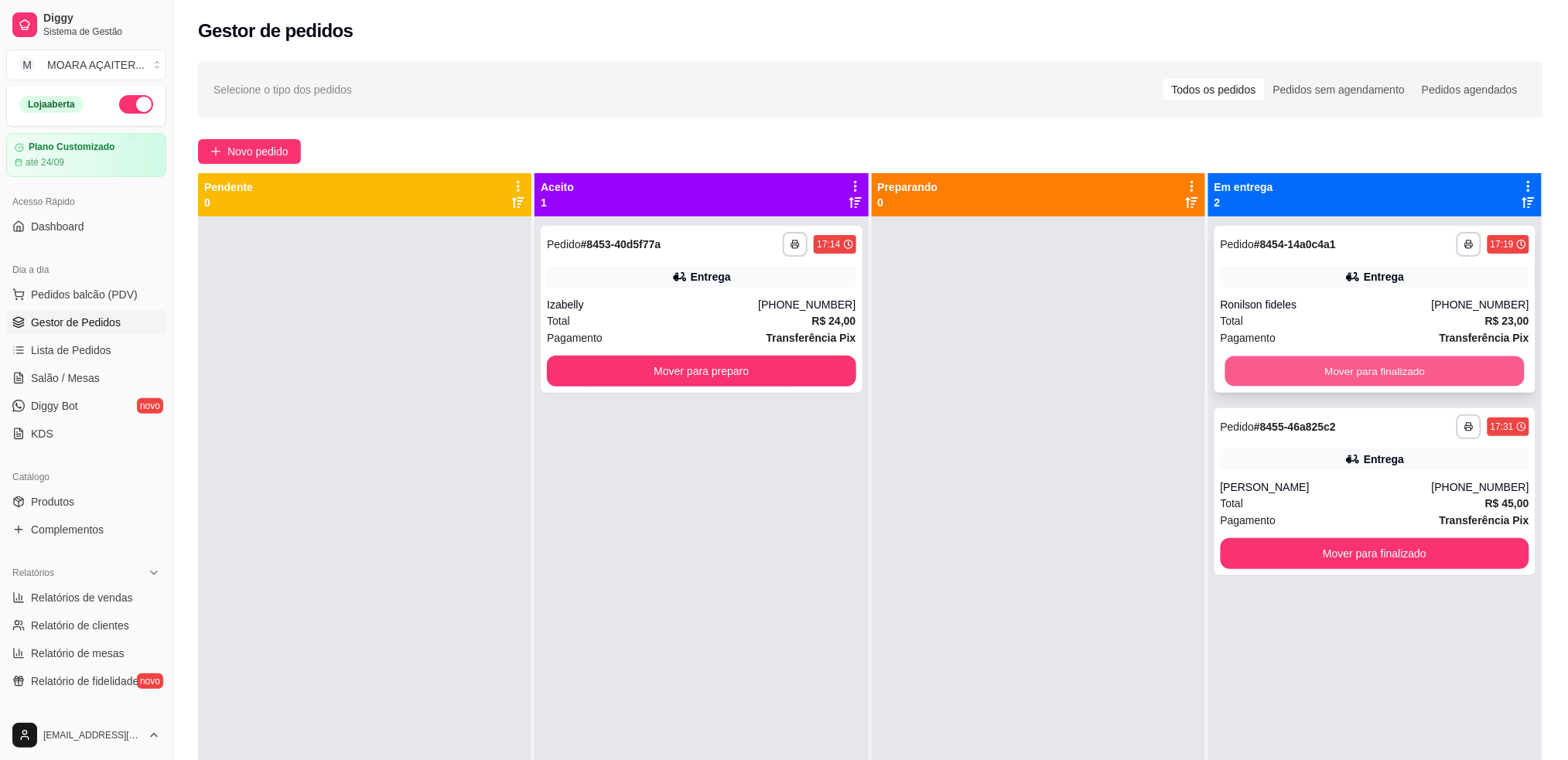
click at [1251, 372] on button "Mover para finalizado" at bounding box center [1375, 372] width 300 height 30
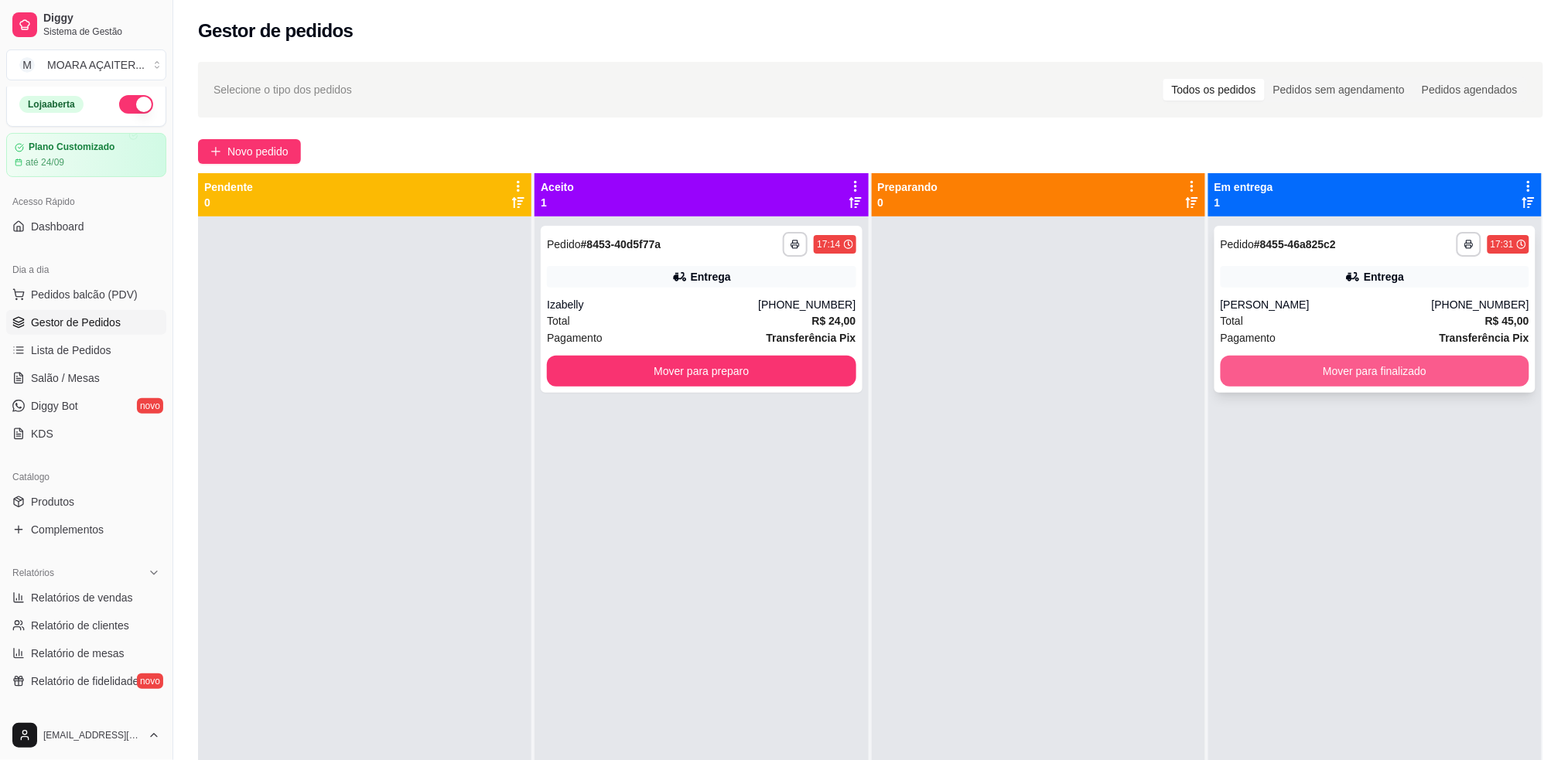
click at [1245, 368] on button "Mover para finalizado" at bounding box center [1375, 372] width 308 height 31
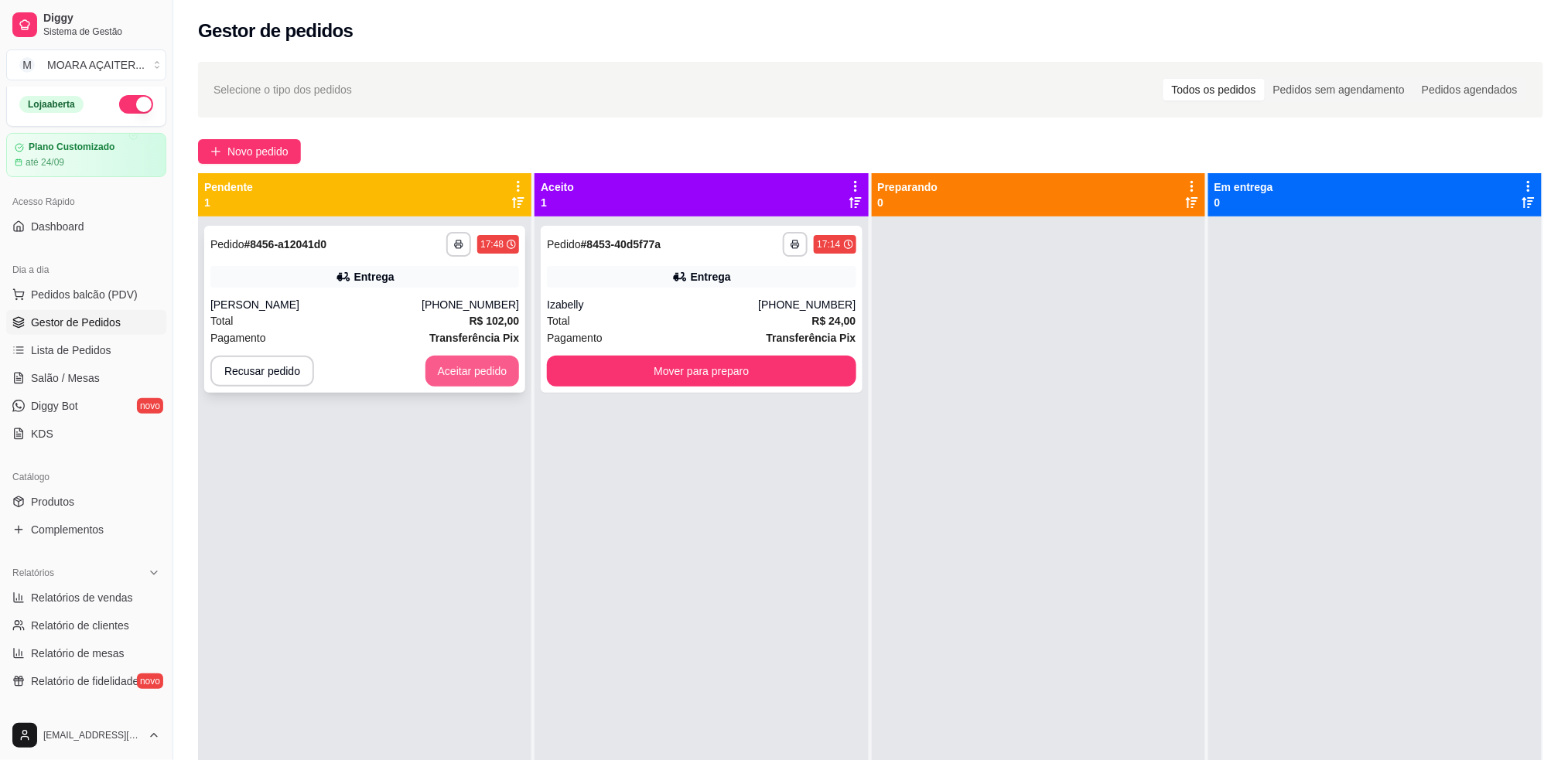
click at [463, 374] on button "Aceitar pedido" at bounding box center [473, 372] width 95 height 31
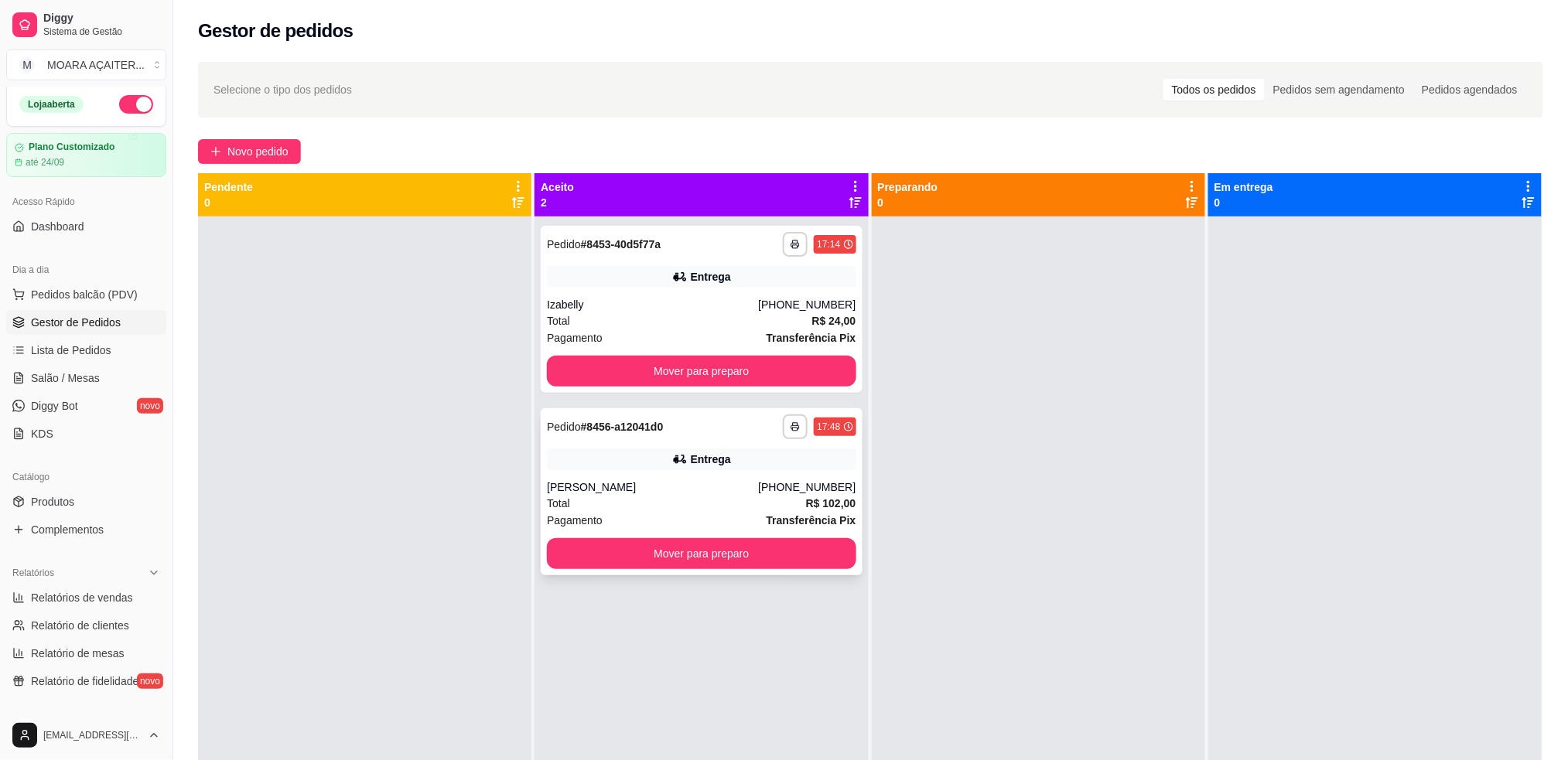
click at [617, 496] on div "Total R$ 102,00" at bounding box center [701, 503] width 308 height 17
click at [762, 371] on button "Mover para preparo" at bounding box center [701, 372] width 300 height 30
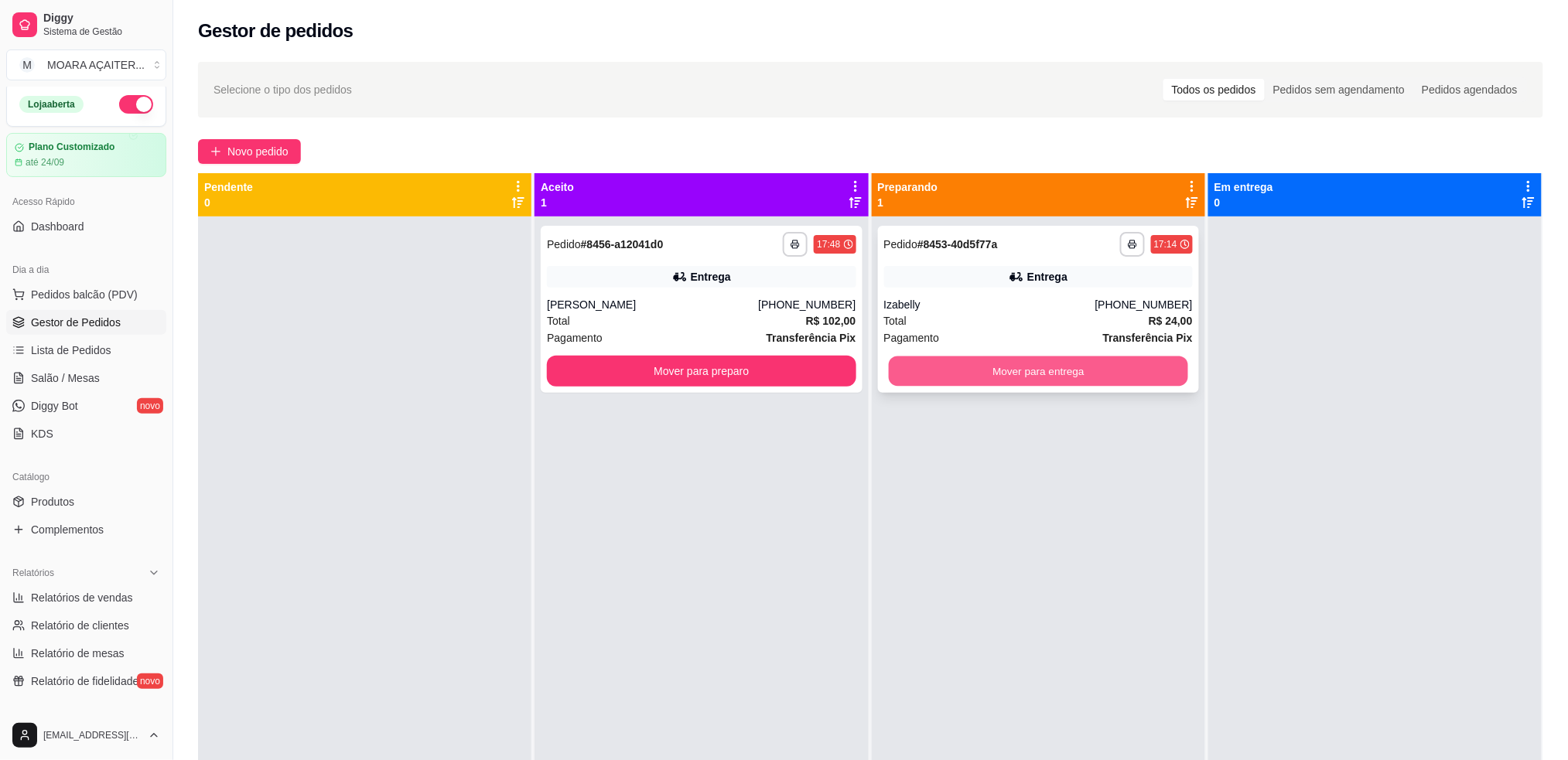
click at [973, 375] on button "Mover para entrega" at bounding box center [1038, 372] width 300 height 30
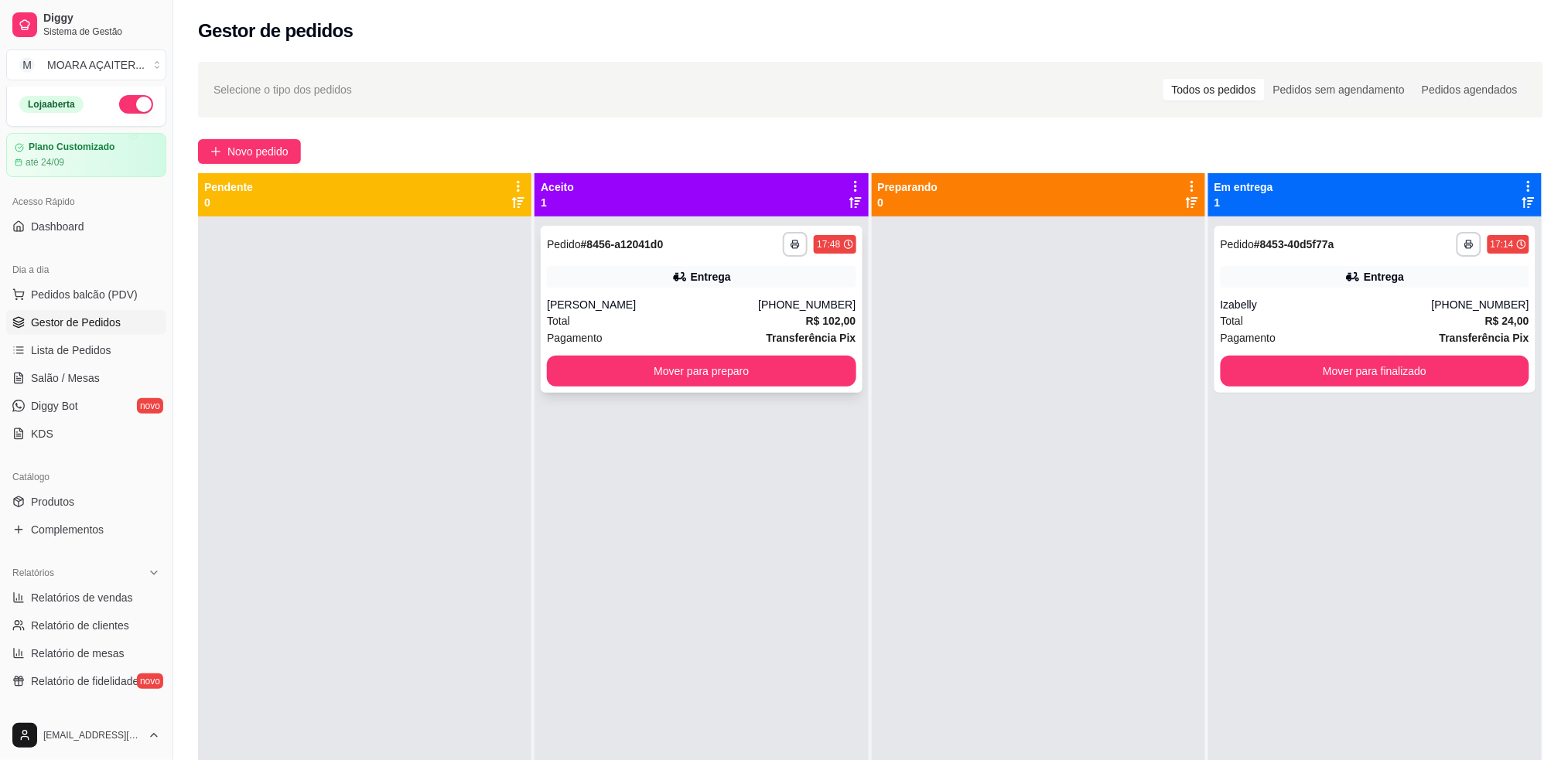
click at [683, 312] on div "Total R$ 102,00" at bounding box center [701, 321] width 308 height 17
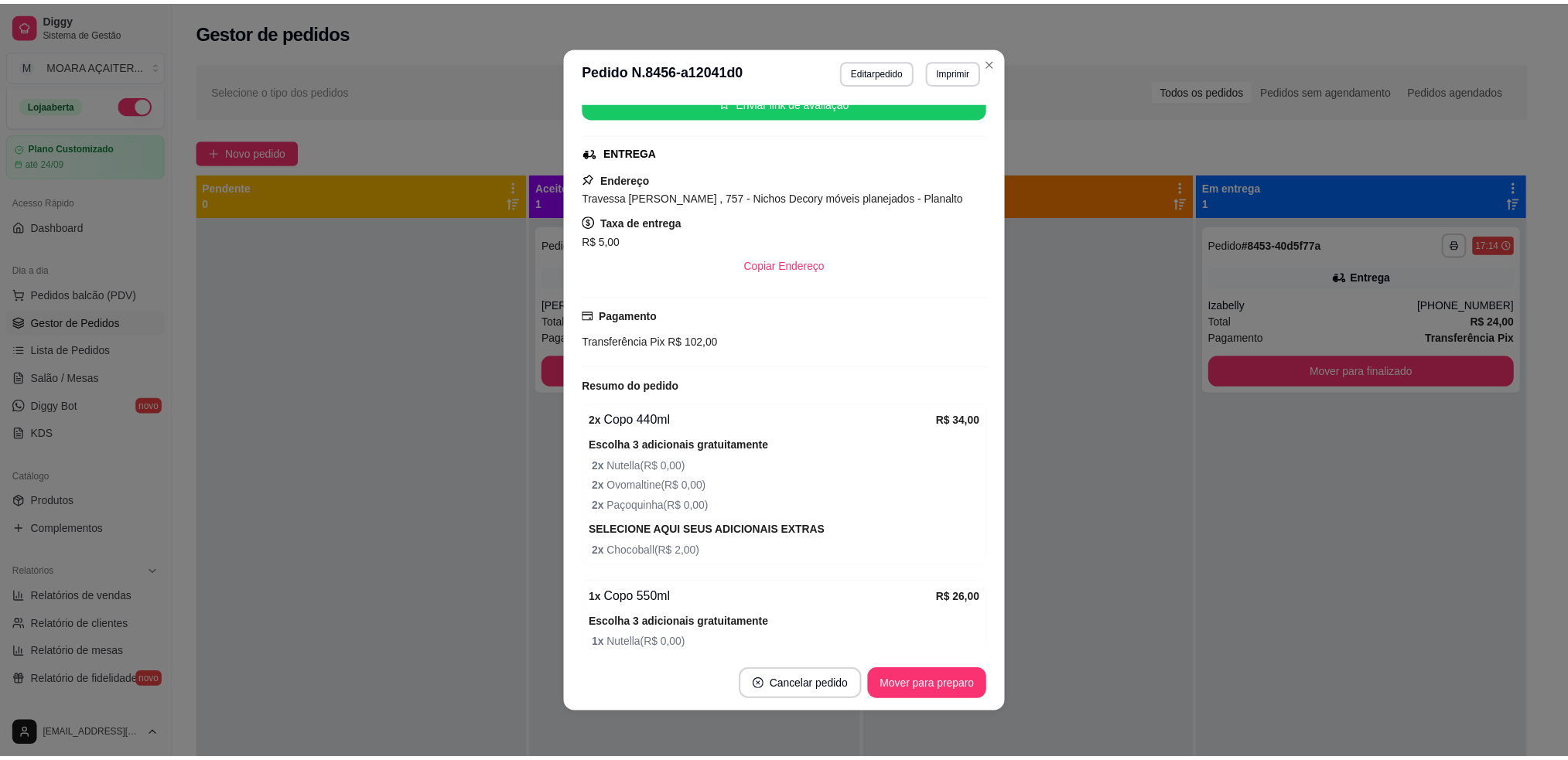
scroll to position [103, 0]
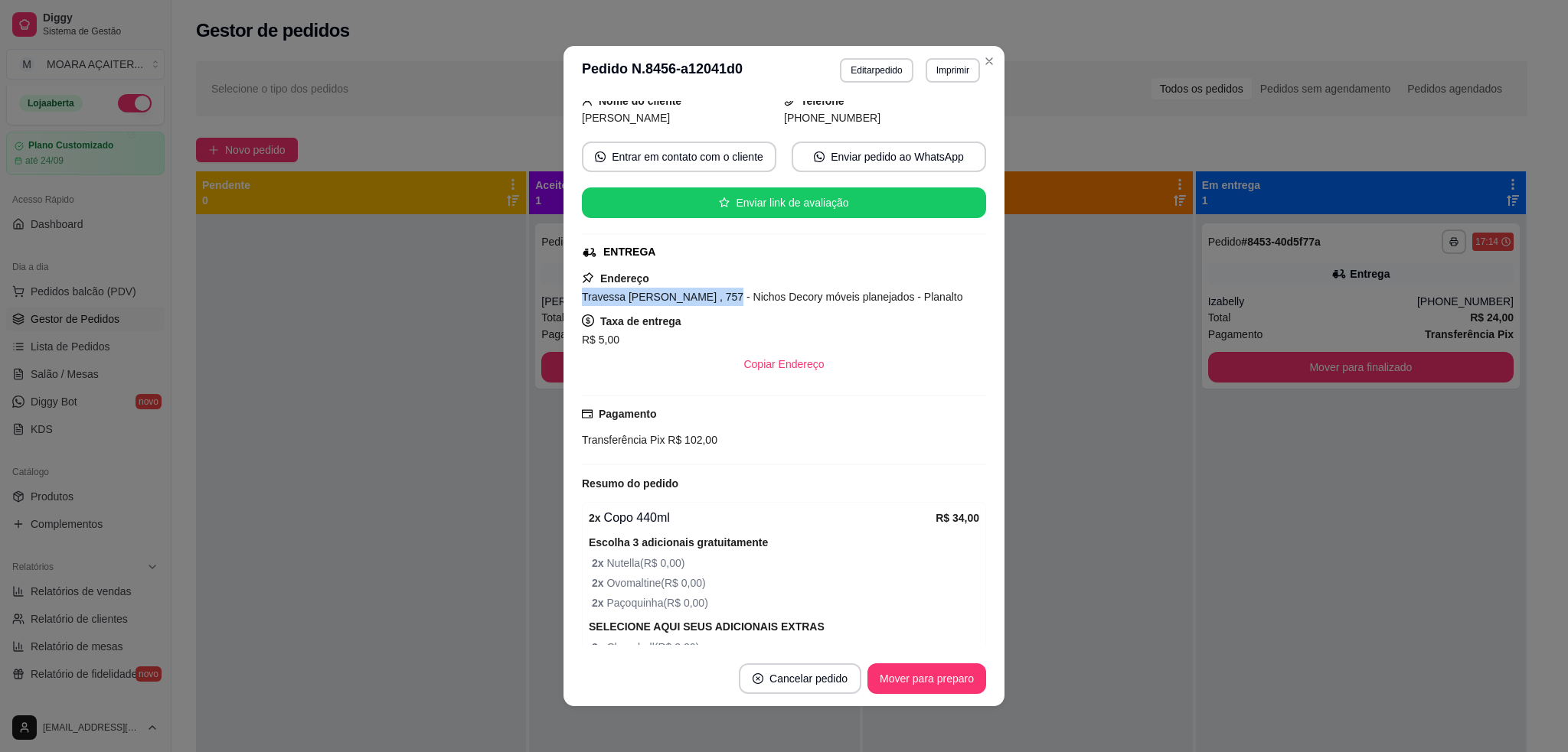
drag, startPoint x: 576, startPoint y: 297, endPoint x: 707, endPoint y: 300, distance: 131.0
click at [707, 300] on div "feito há 0 minutos Horário do pedido [DATE] 17:48 Status do pedido ACEITO Nome …" at bounding box center [784, 372] width 441 height 557
copy span "[STREET_ADDRESS][PERSON_NAME]"
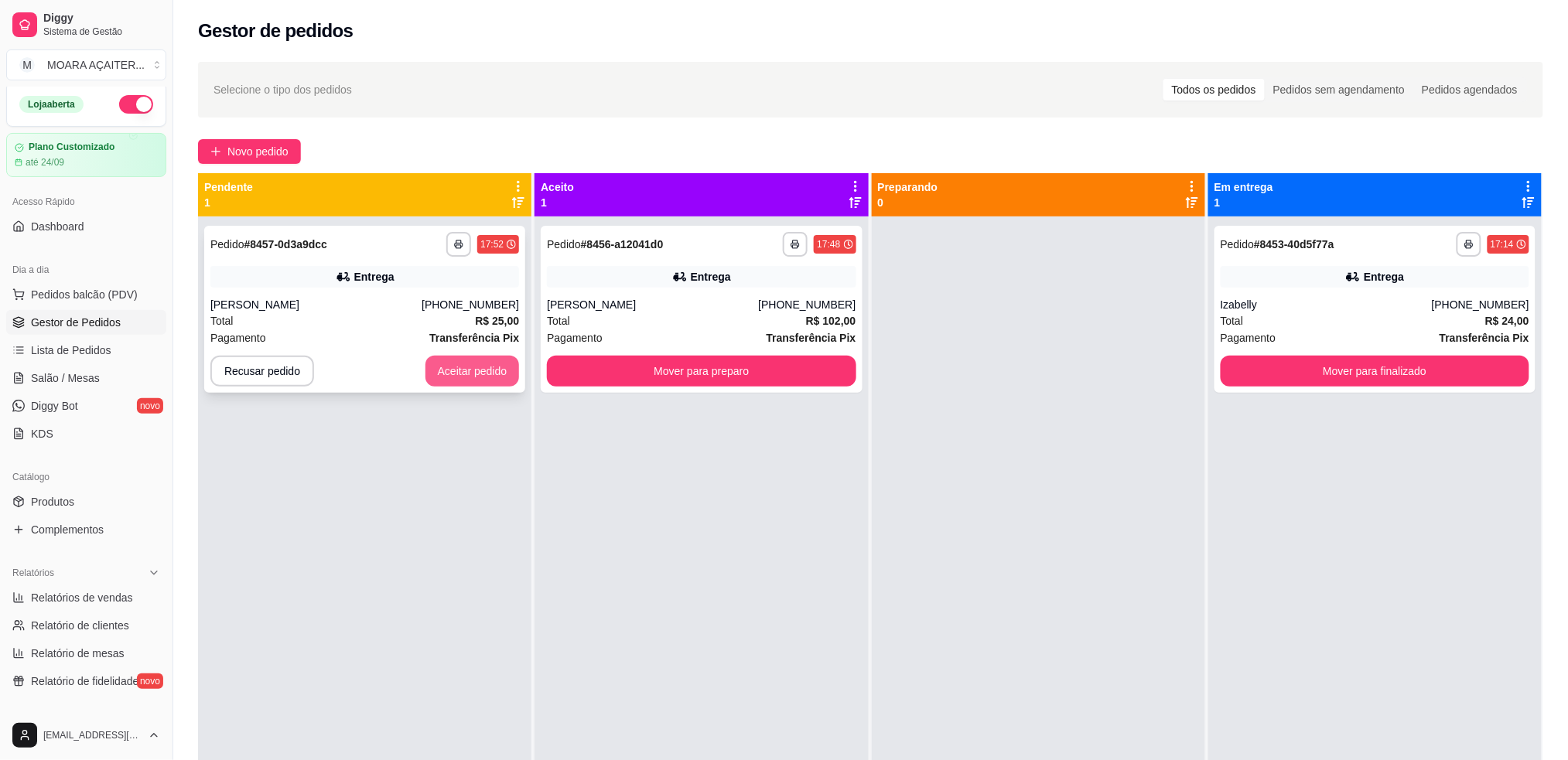
click at [487, 370] on button "Aceitar pedido" at bounding box center [473, 372] width 95 height 31
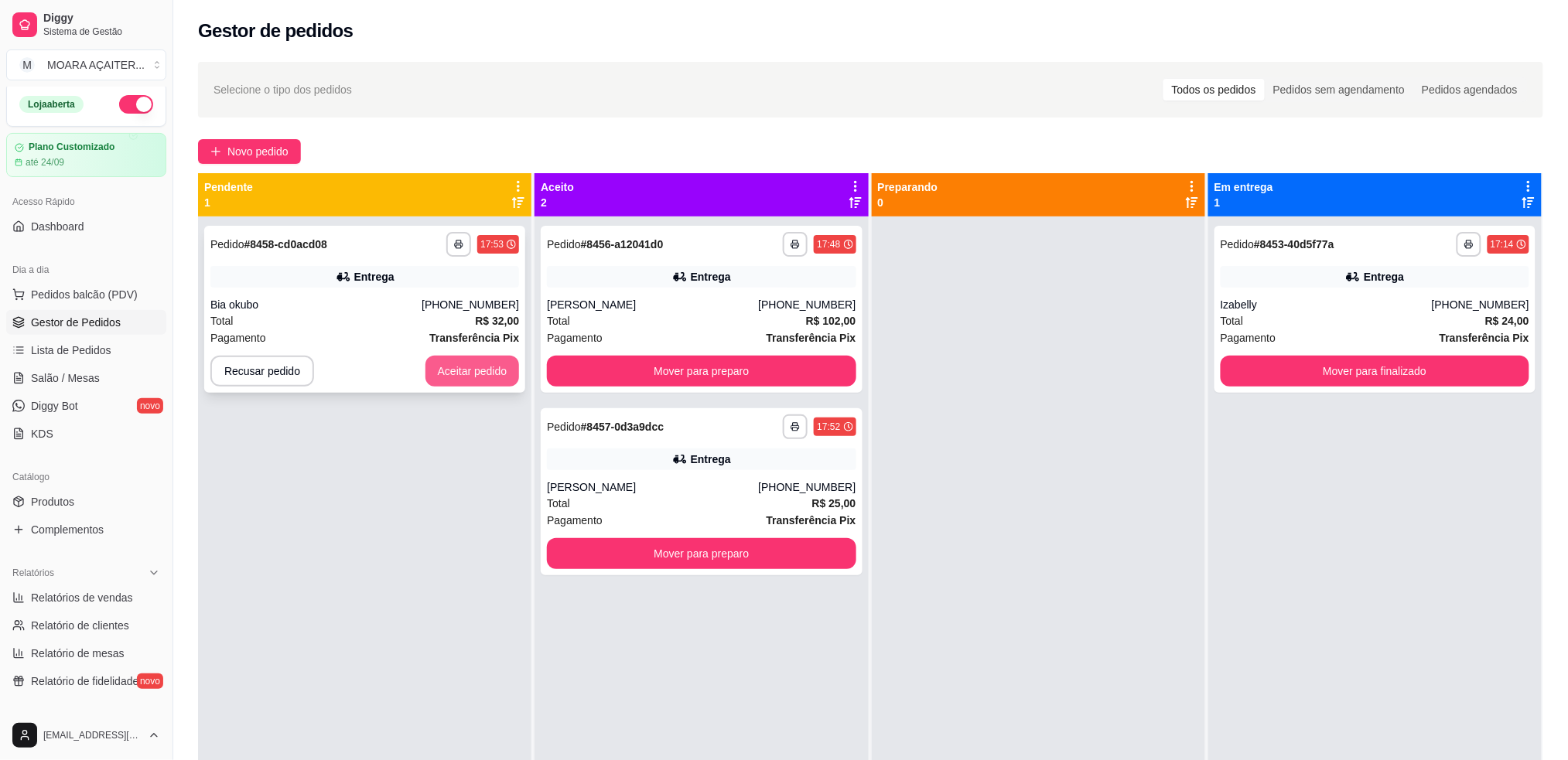
click at [444, 382] on button "Aceitar pedido" at bounding box center [473, 372] width 95 height 31
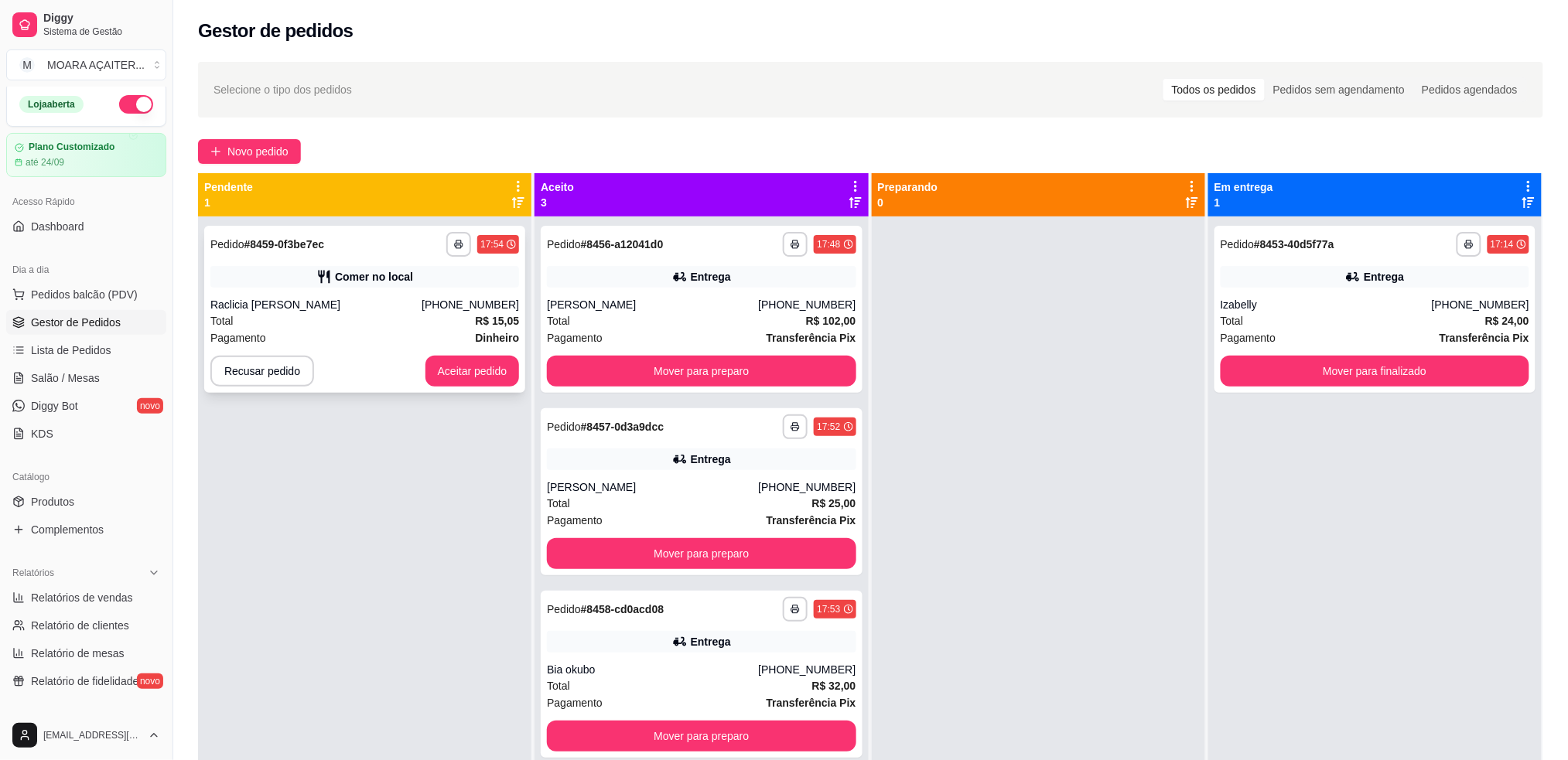
click at [438, 371] on button "Aceitar pedido" at bounding box center [473, 372] width 95 height 31
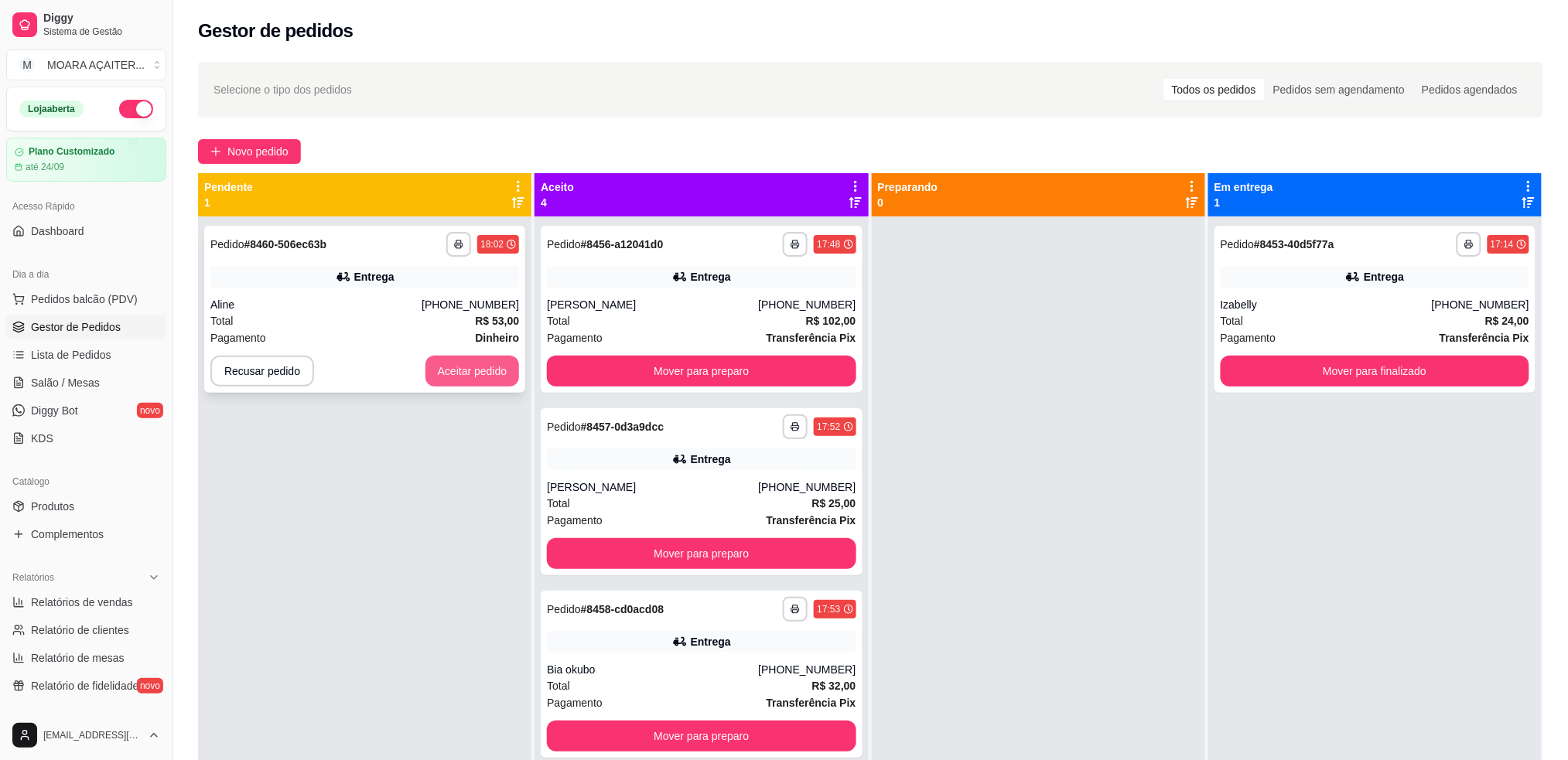
click at [500, 374] on button "Aceitar pedido" at bounding box center [473, 372] width 95 height 31
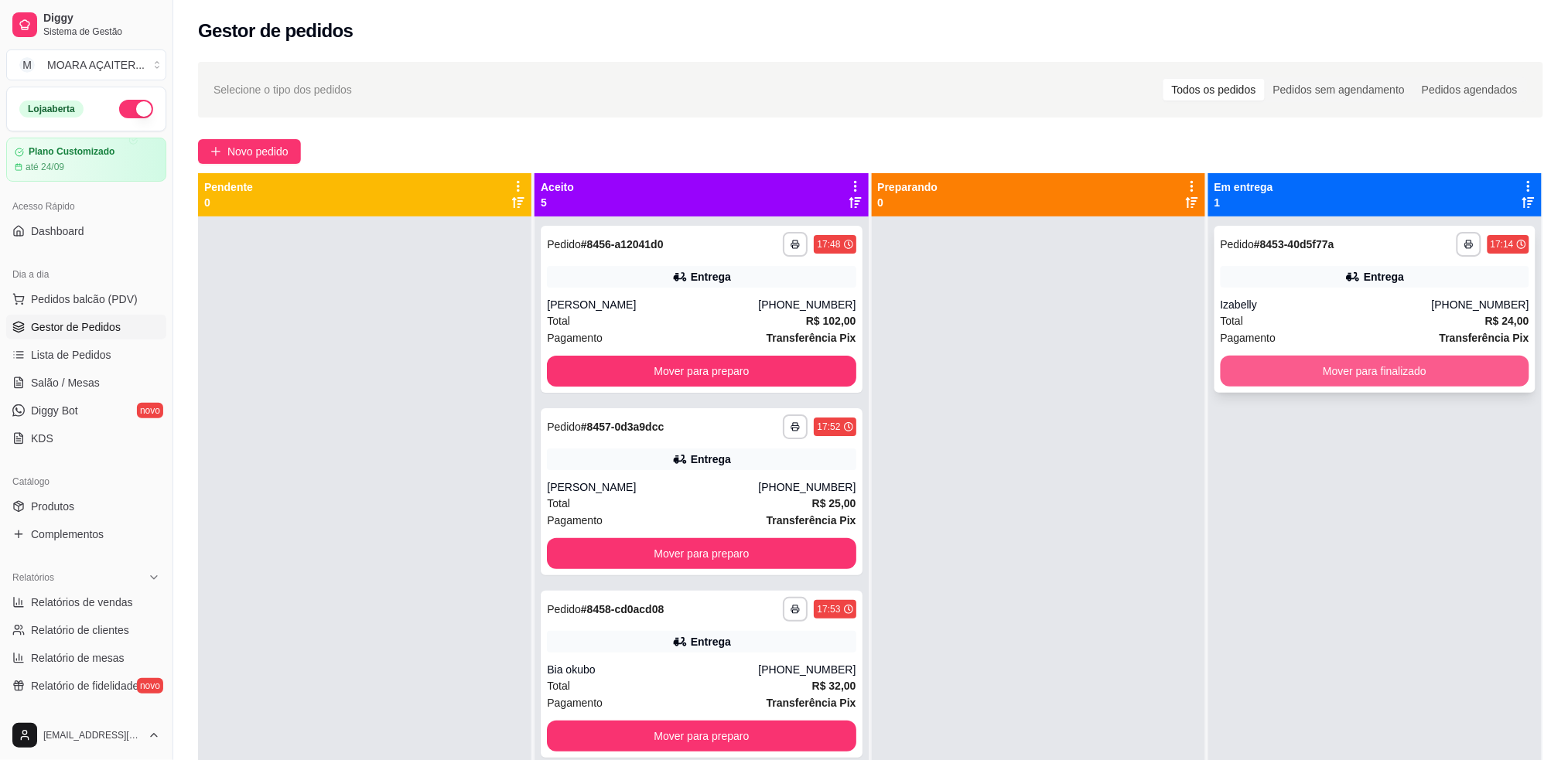
click at [1330, 376] on button "Mover para finalizado" at bounding box center [1375, 372] width 308 height 31
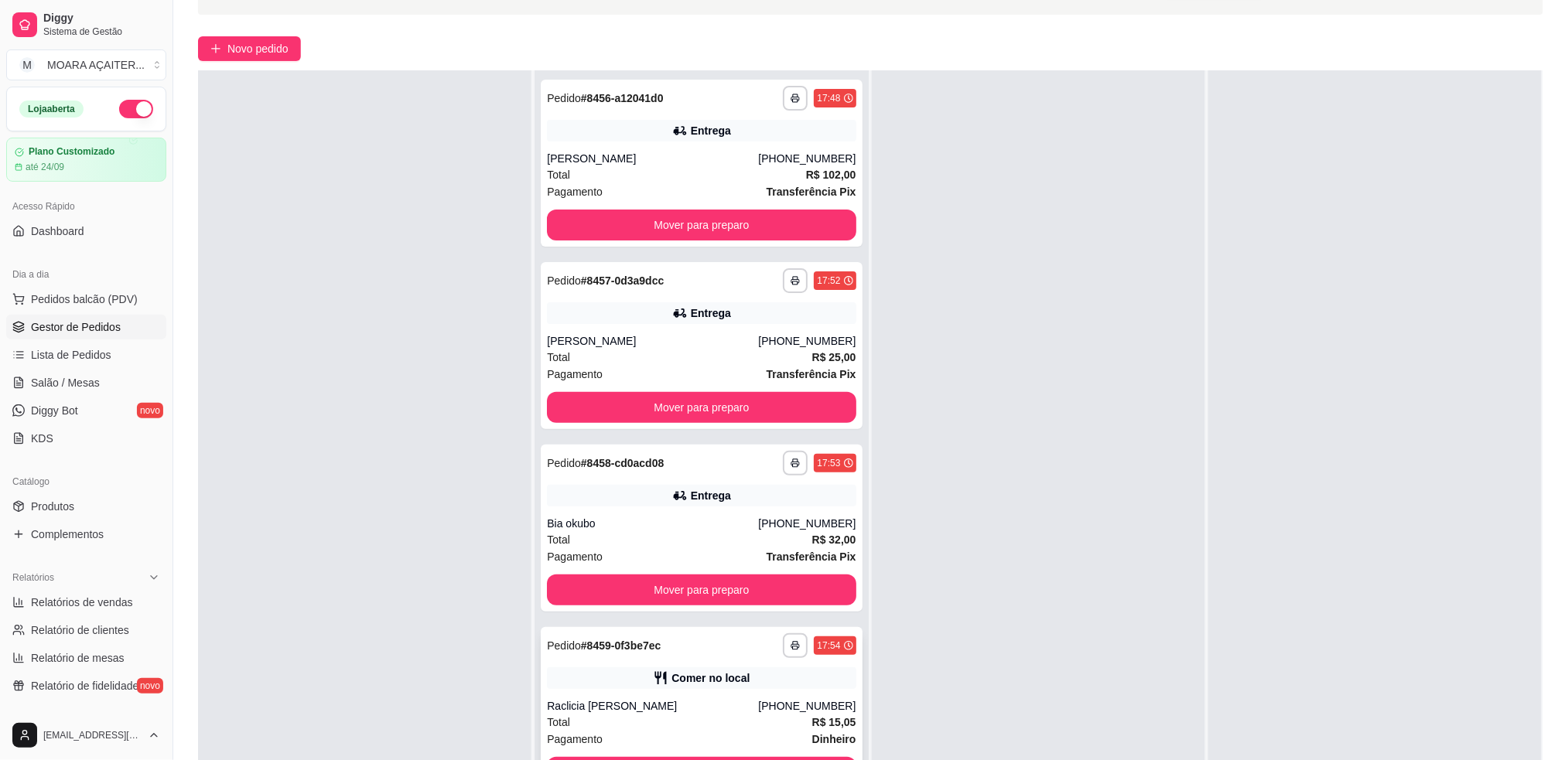
scroll to position [167, 0]
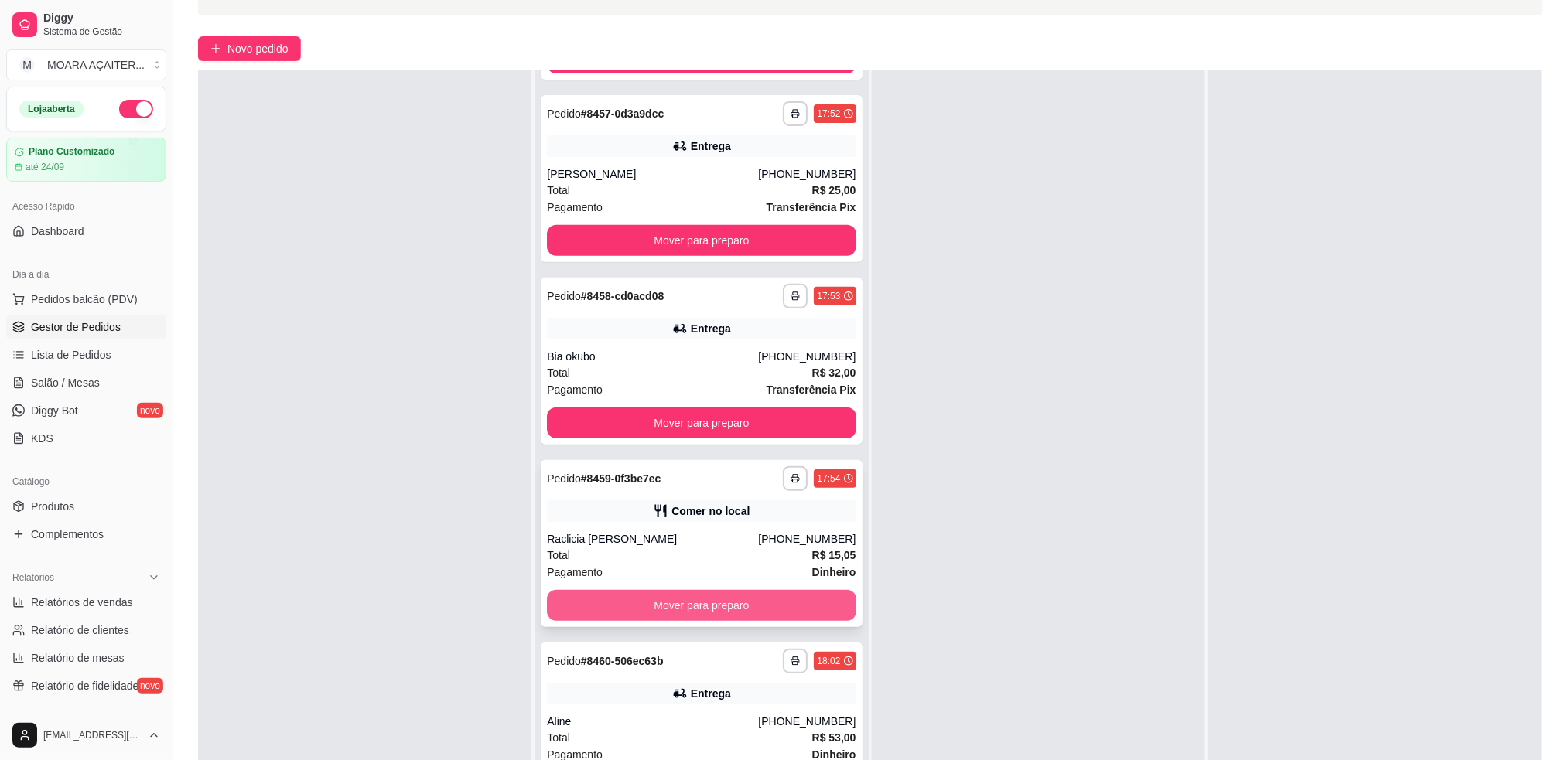
click at [747, 607] on button "Mover para preparo" at bounding box center [701, 605] width 308 height 31
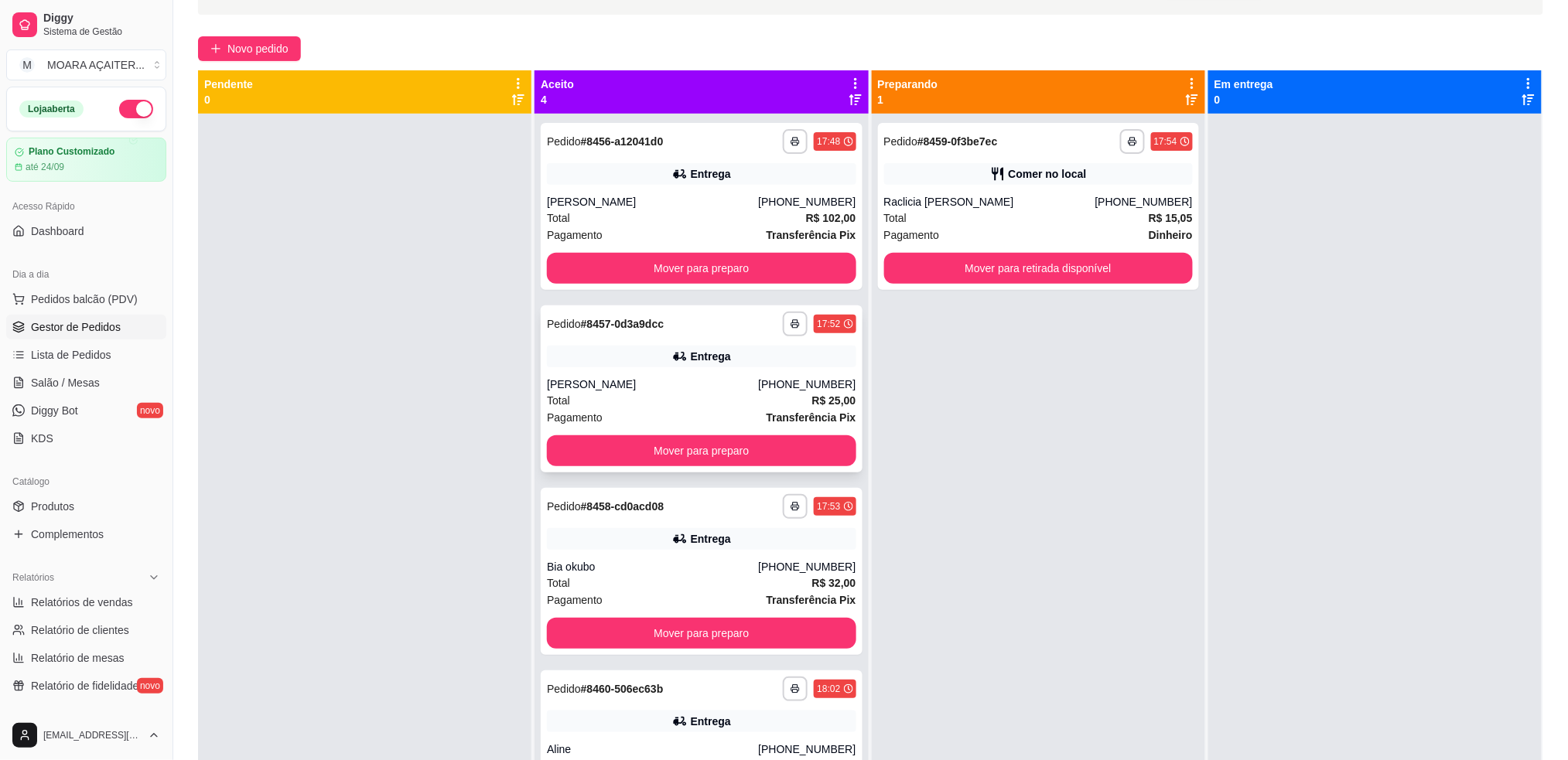
scroll to position [0, 0]
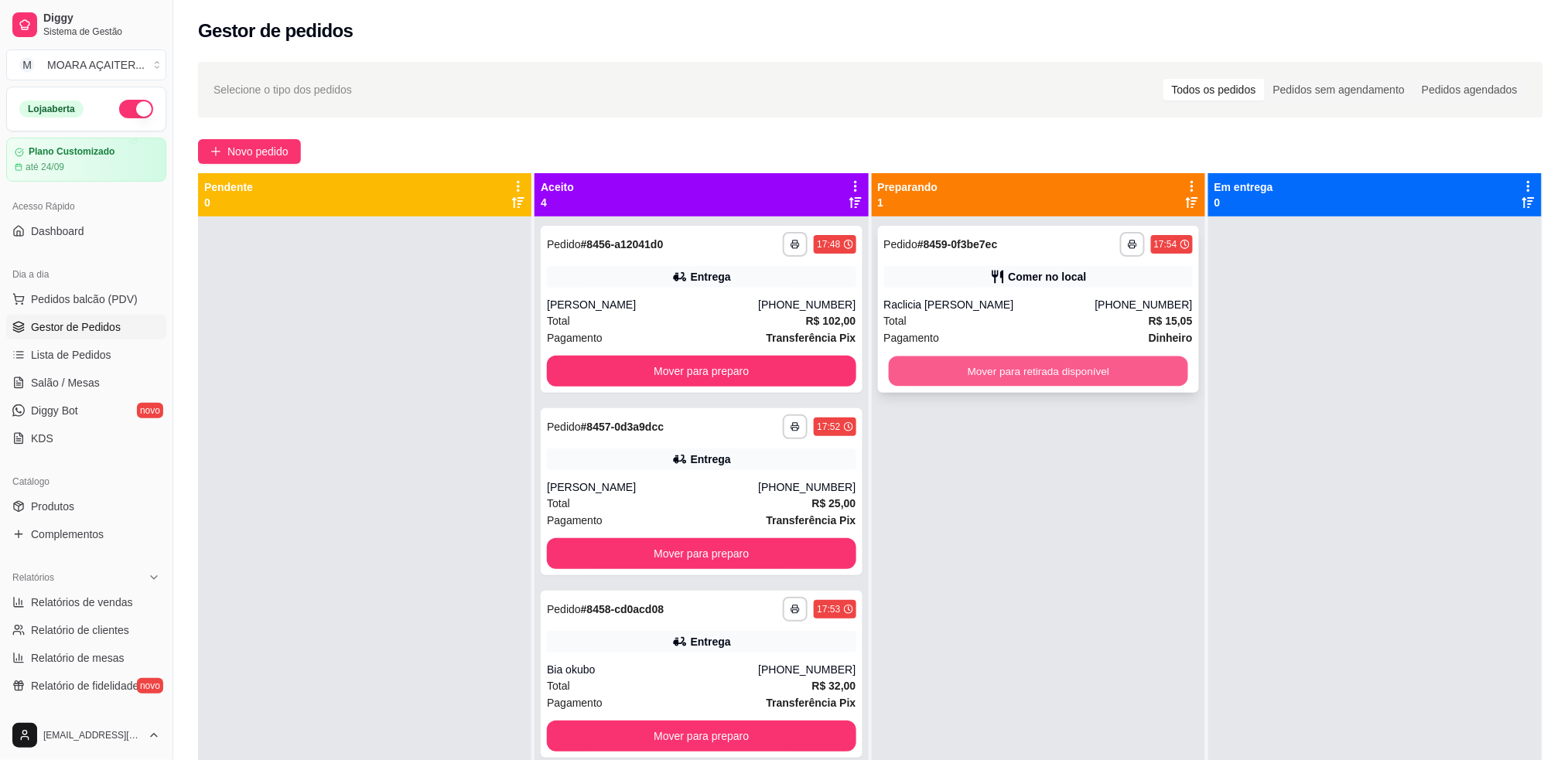
click at [969, 364] on button "Mover para retirada disponível" at bounding box center [1038, 372] width 300 height 30
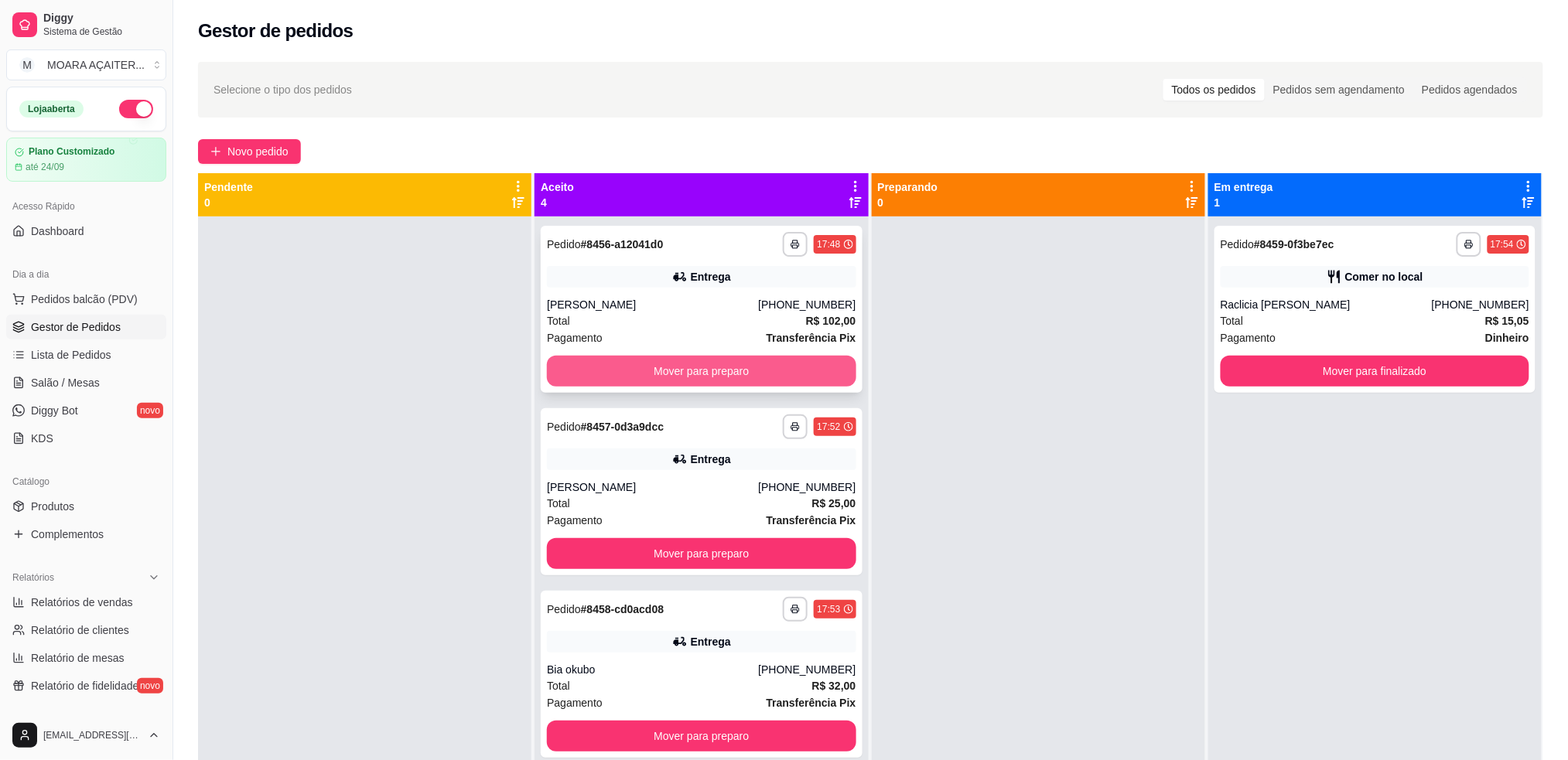
click at [811, 362] on button "Mover para preparo" at bounding box center [701, 372] width 308 height 31
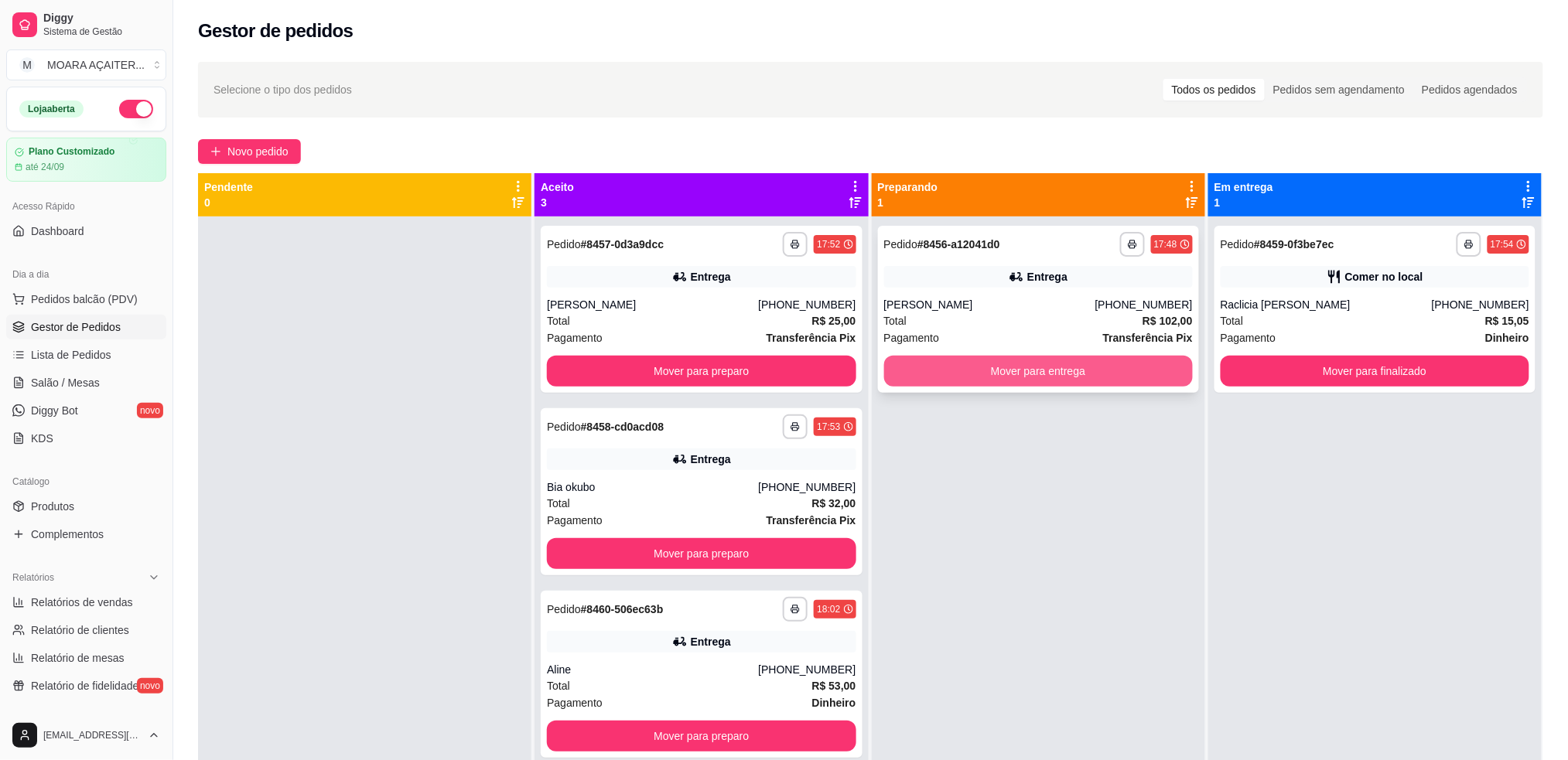
click at [1090, 372] on button "Mover para entrega" at bounding box center [1038, 372] width 308 height 31
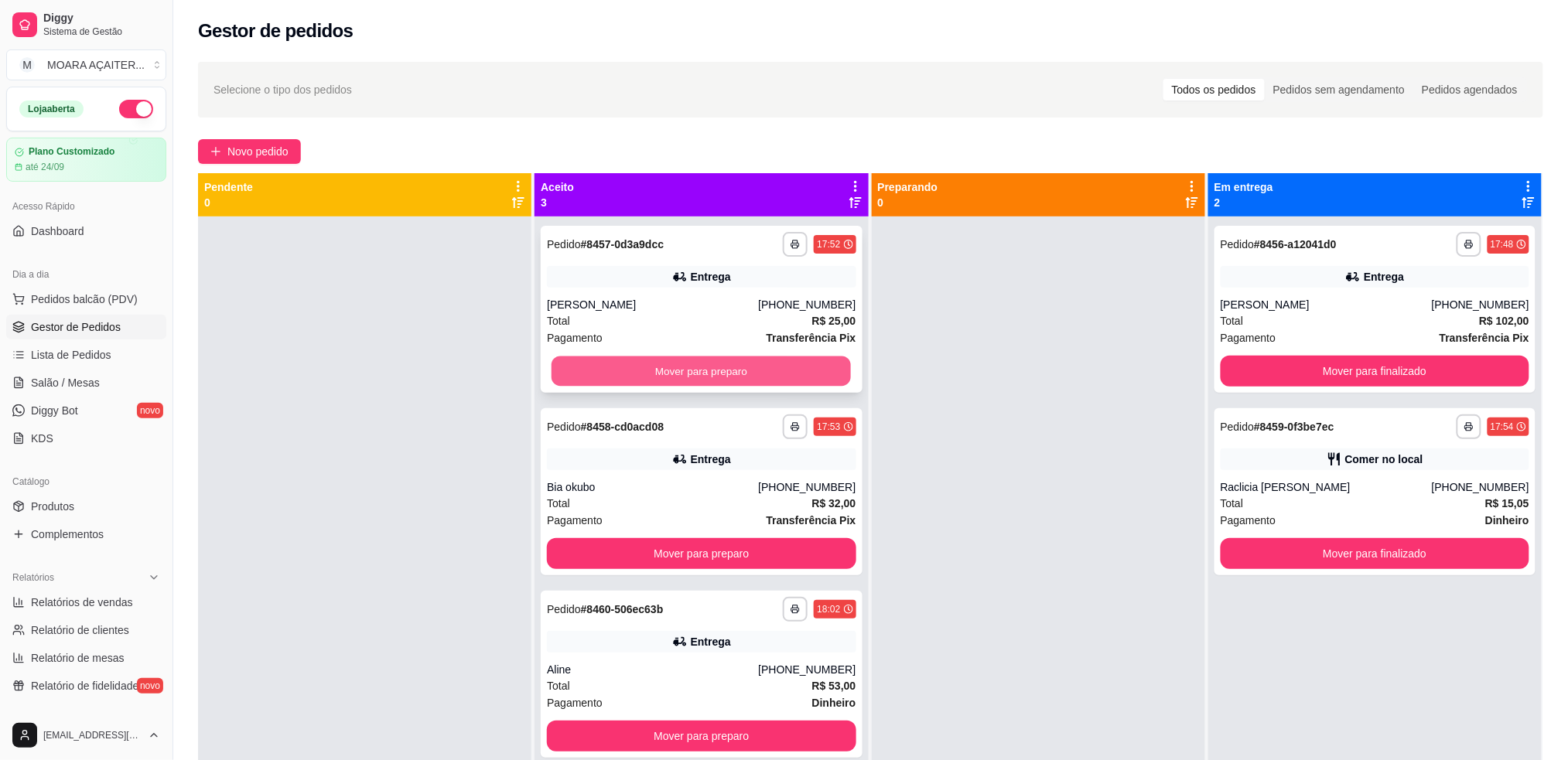
click at [809, 370] on button "Mover para preparo" at bounding box center [701, 372] width 300 height 30
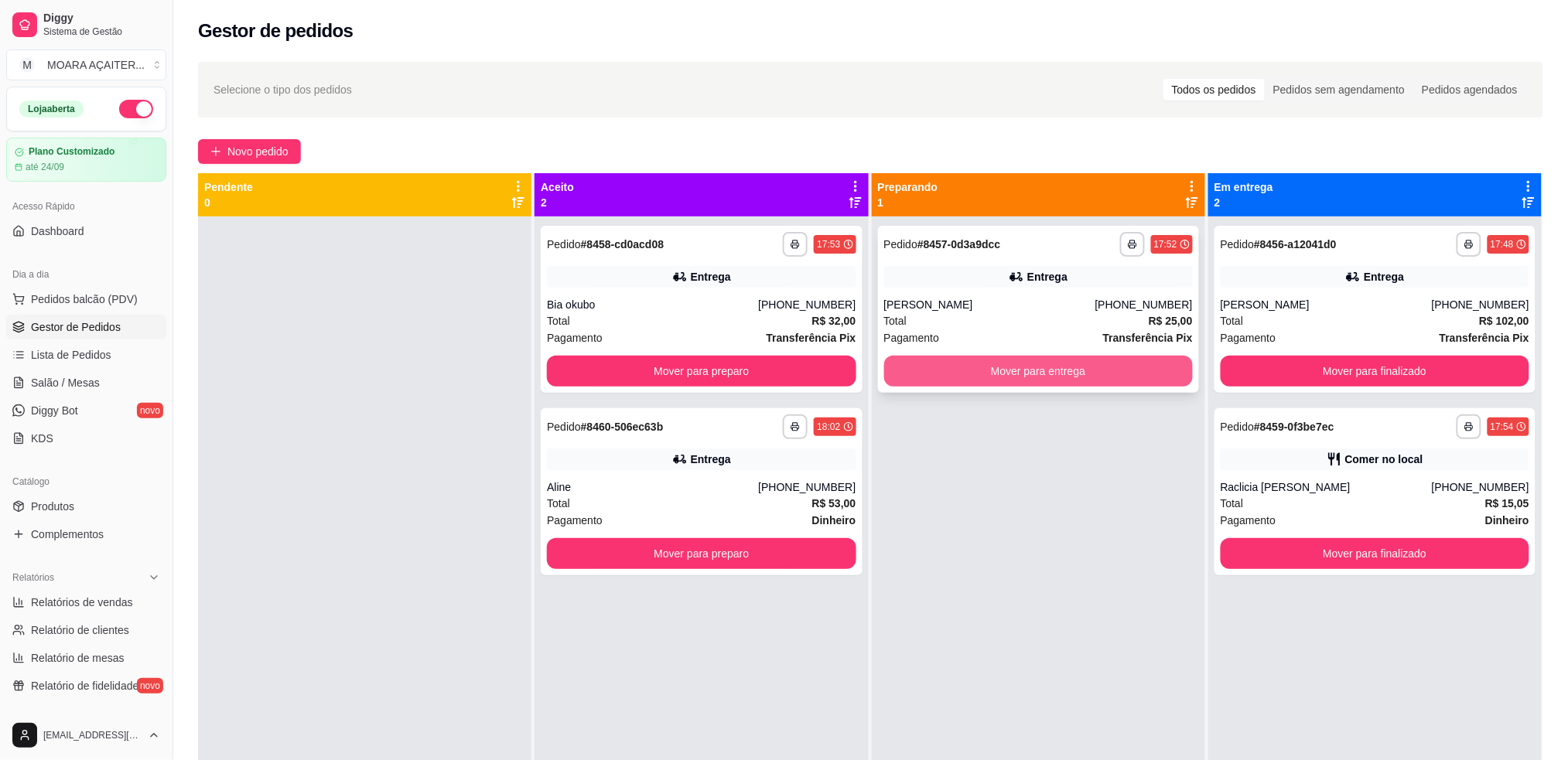
click at [939, 360] on button "Mover para entrega" at bounding box center [1038, 372] width 308 height 31
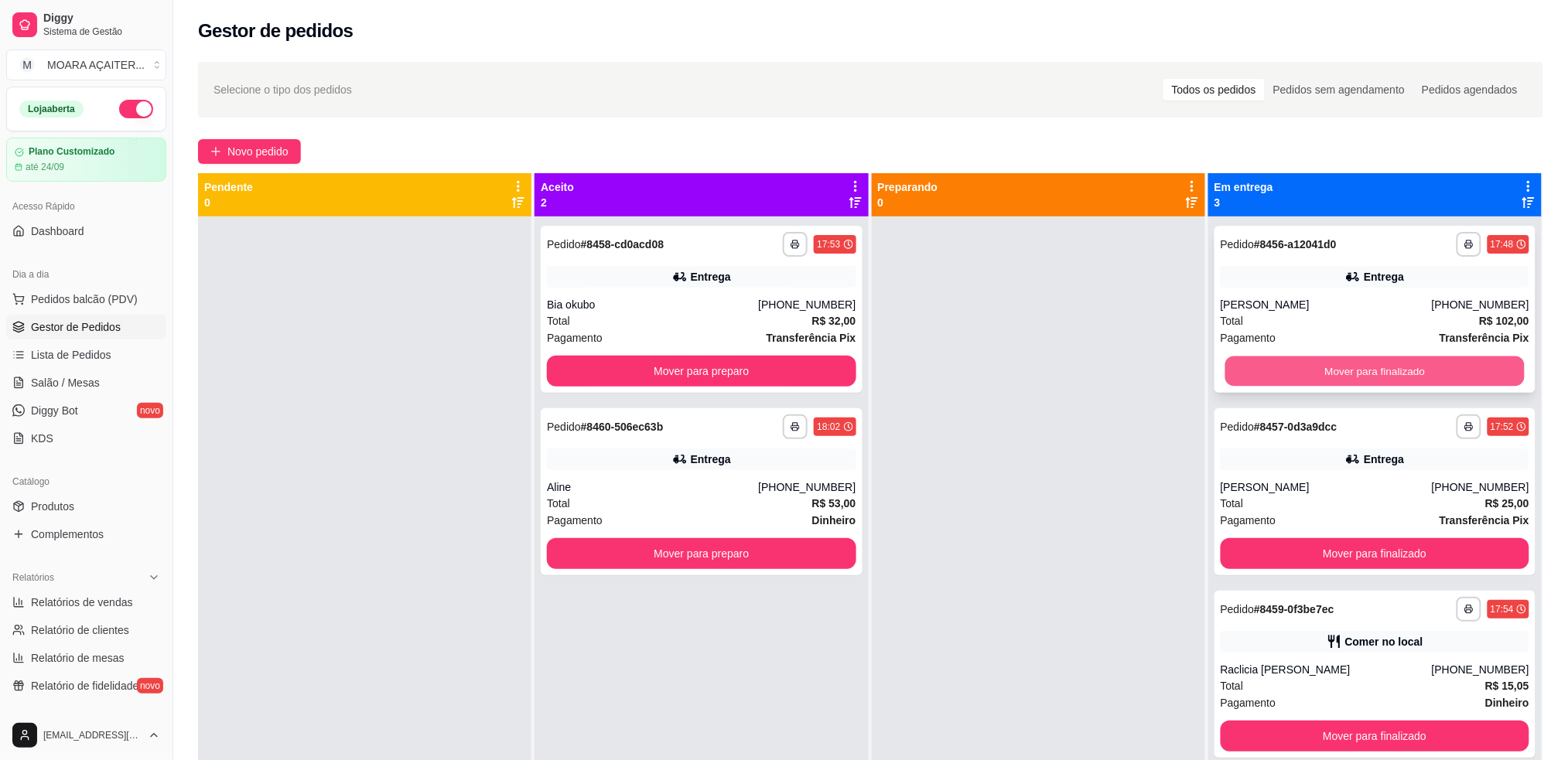
click at [1229, 359] on button "Mover para finalizado" at bounding box center [1375, 372] width 300 height 30
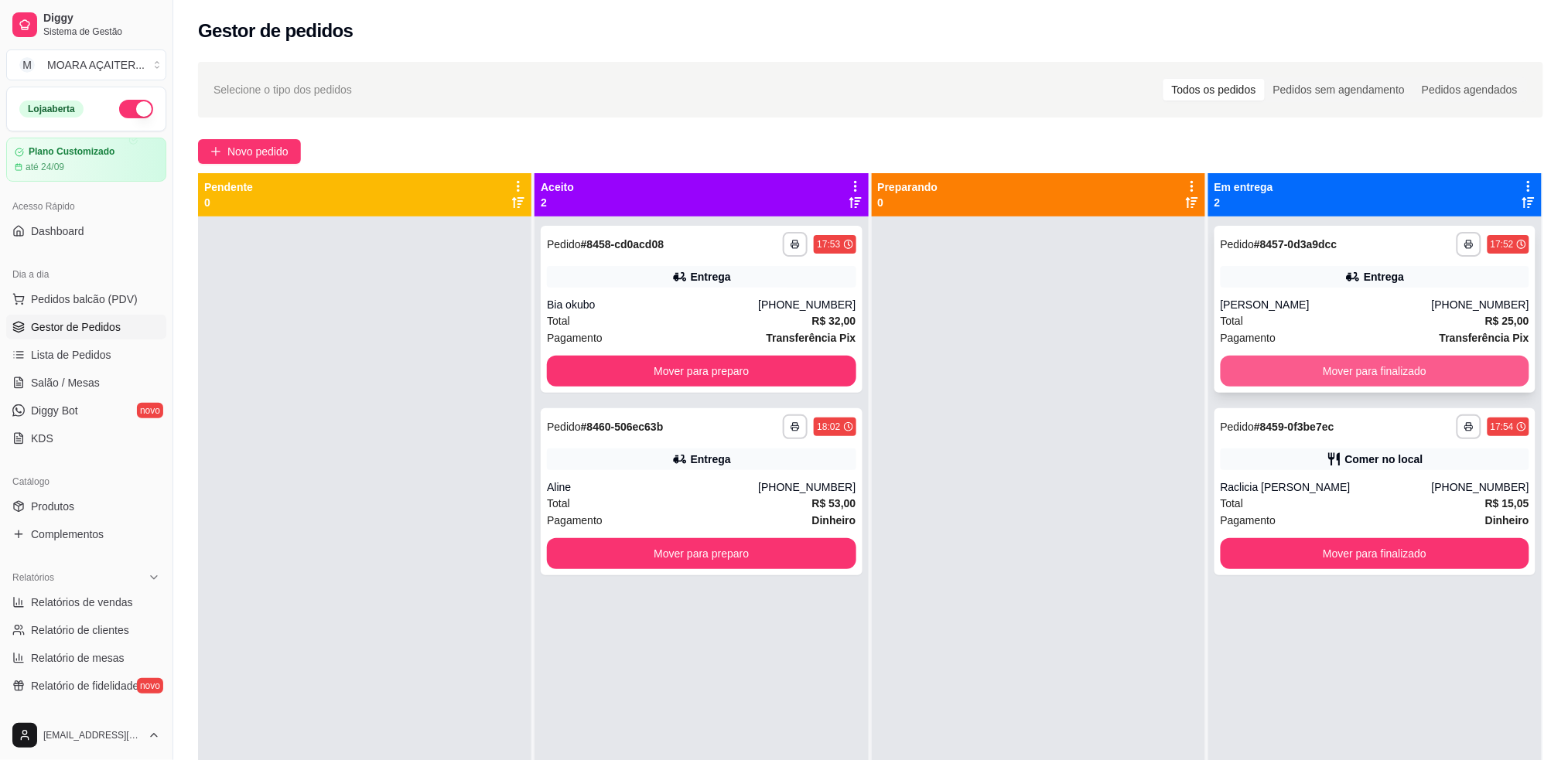
click at [1261, 374] on button "Mover para finalizado" at bounding box center [1375, 372] width 308 height 31
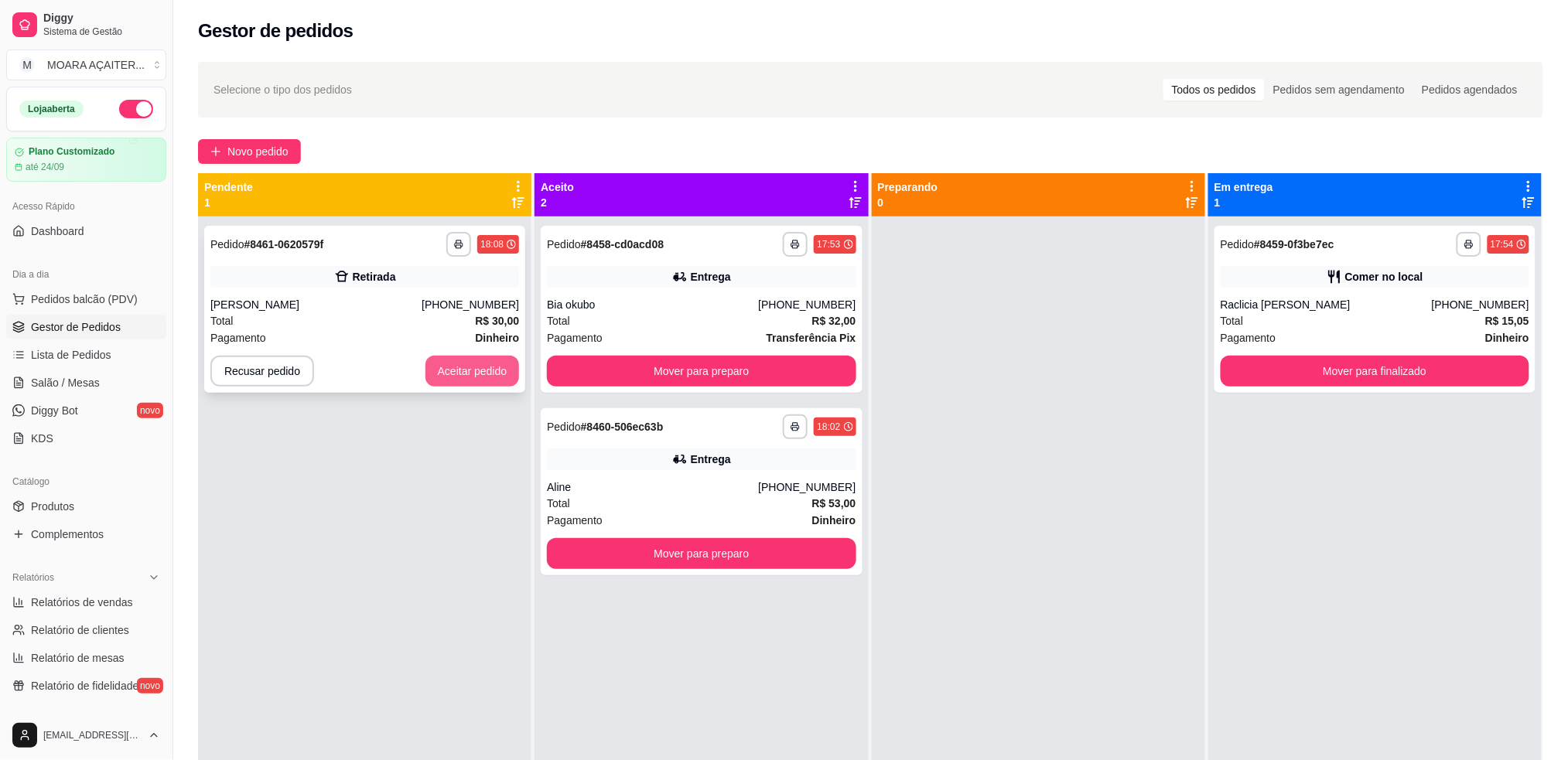
click at [465, 373] on button "Aceitar pedido" at bounding box center [473, 372] width 95 height 31
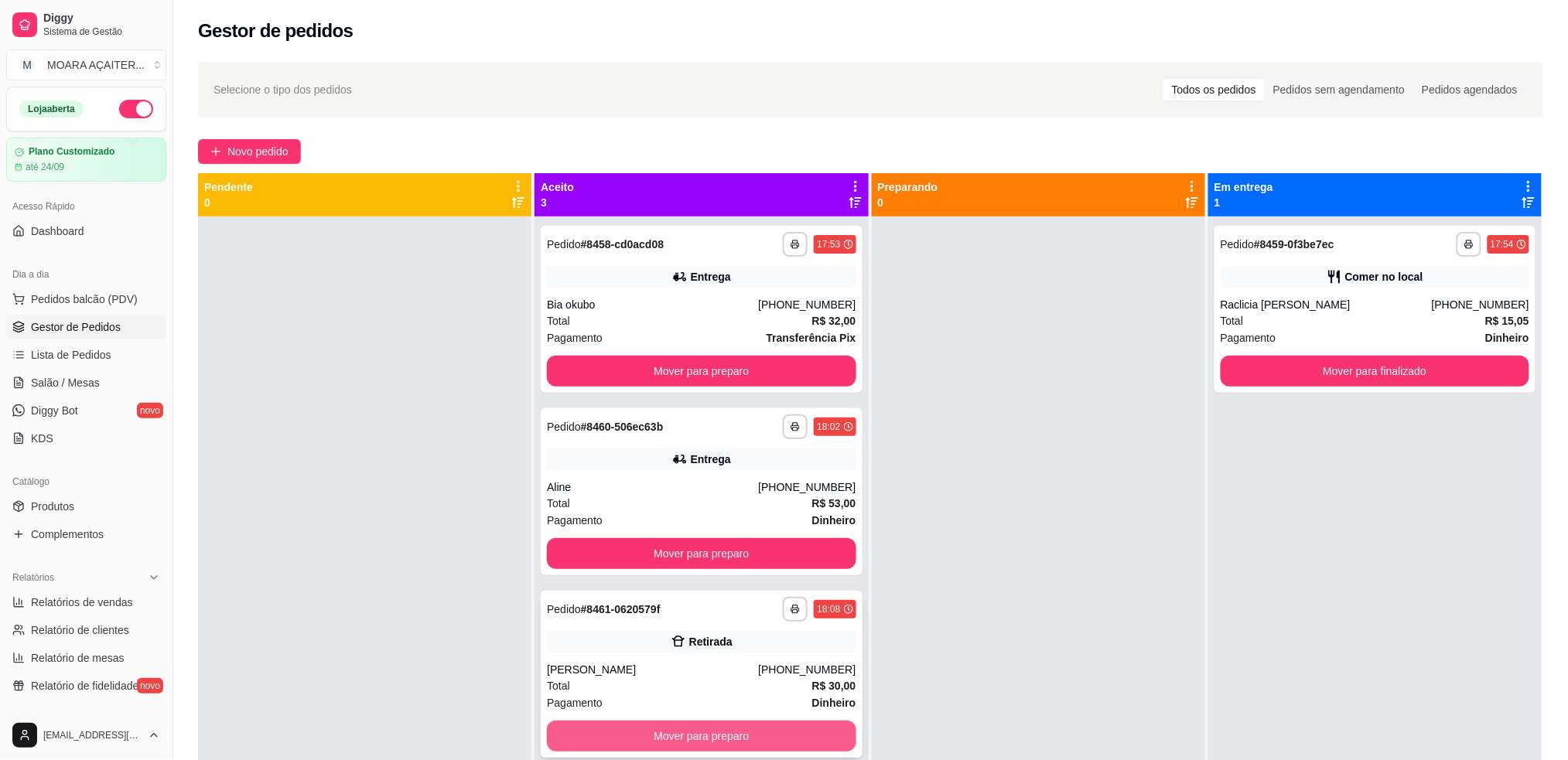
click at [674, 732] on button "Mover para preparo" at bounding box center [701, 737] width 308 height 31
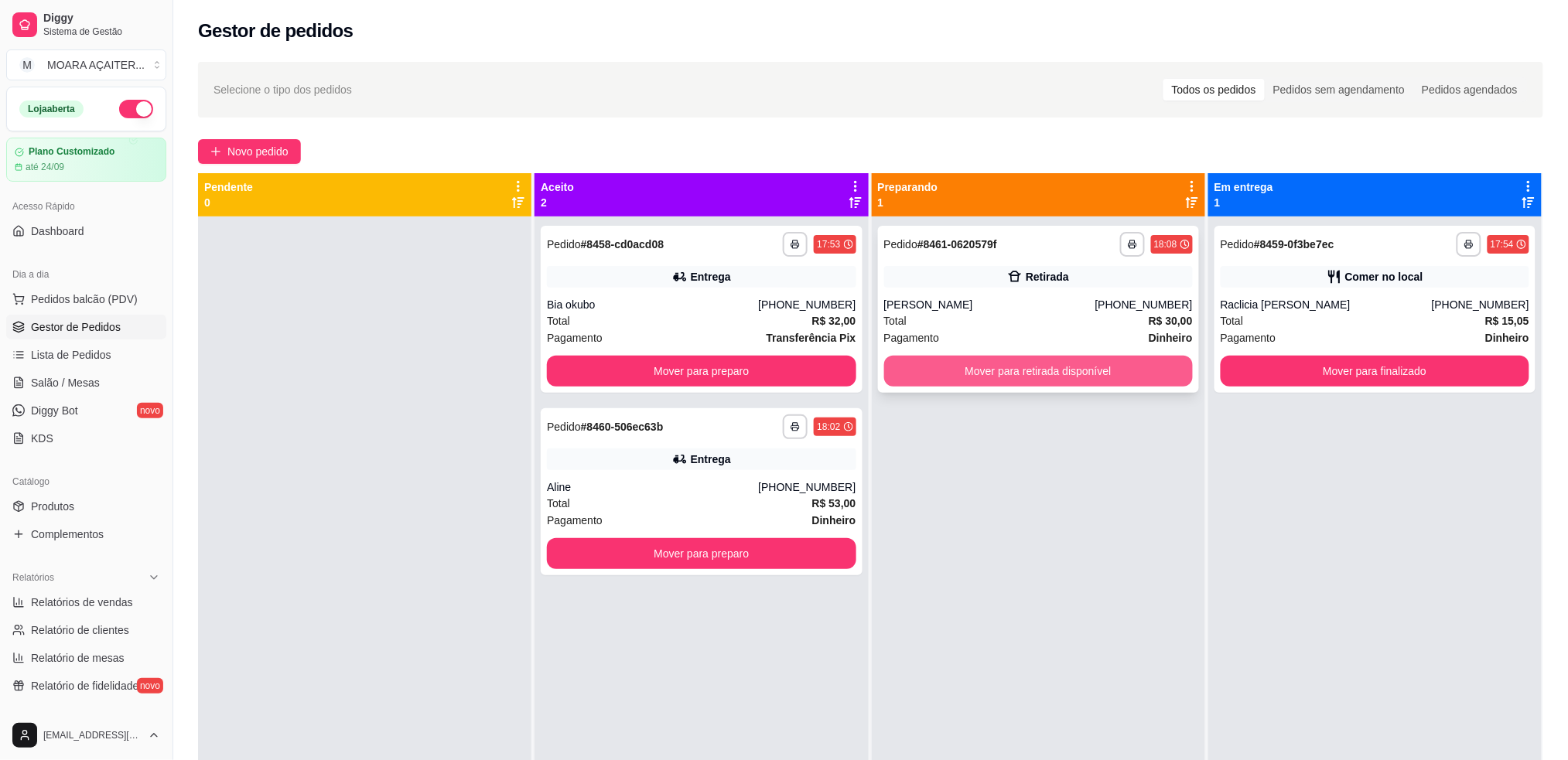
click at [953, 375] on button "Mover para retirada disponível" at bounding box center [1038, 372] width 308 height 31
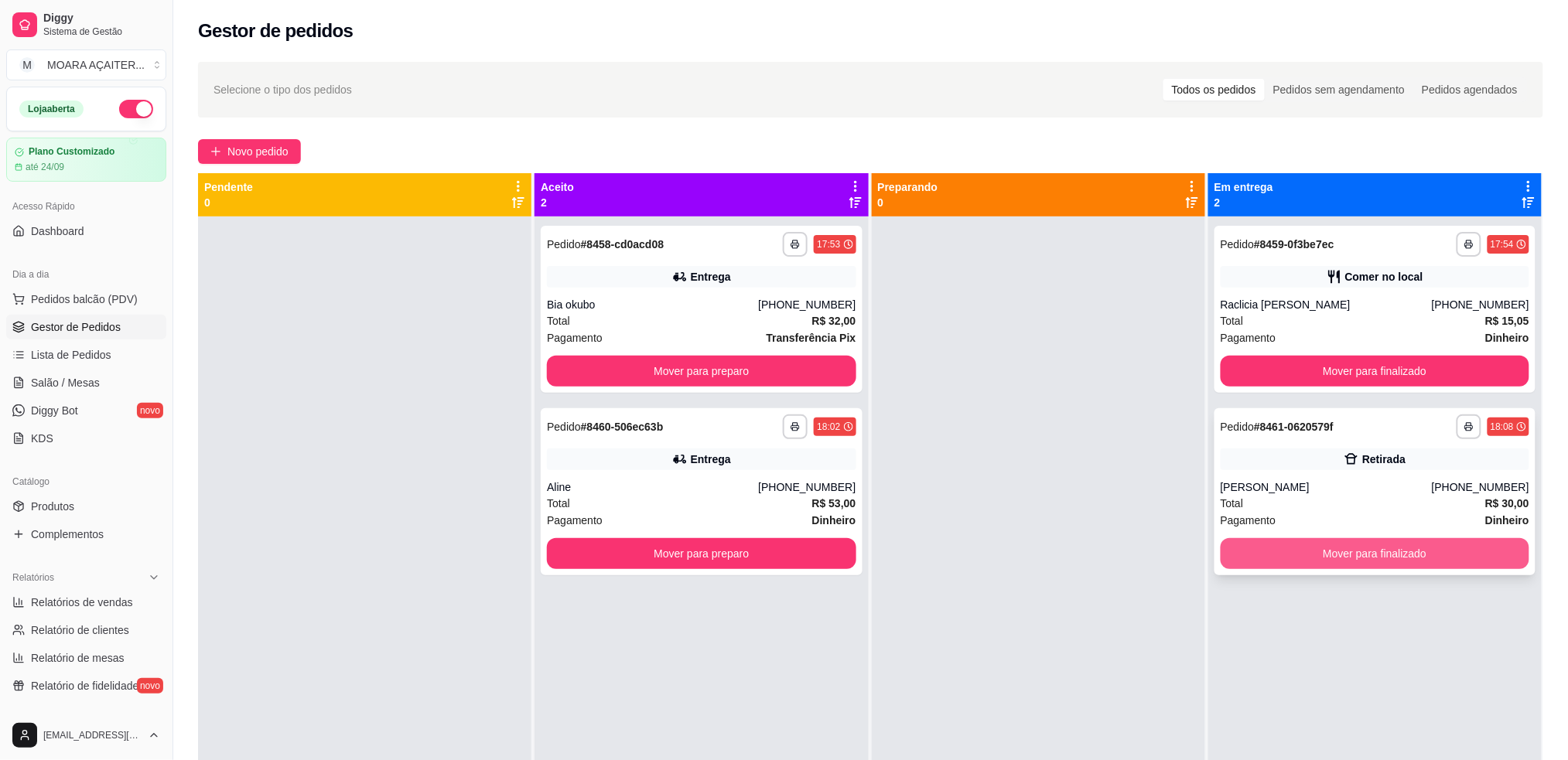
click at [1293, 557] on button "Mover para finalizado" at bounding box center [1375, 554] width 308 height 31
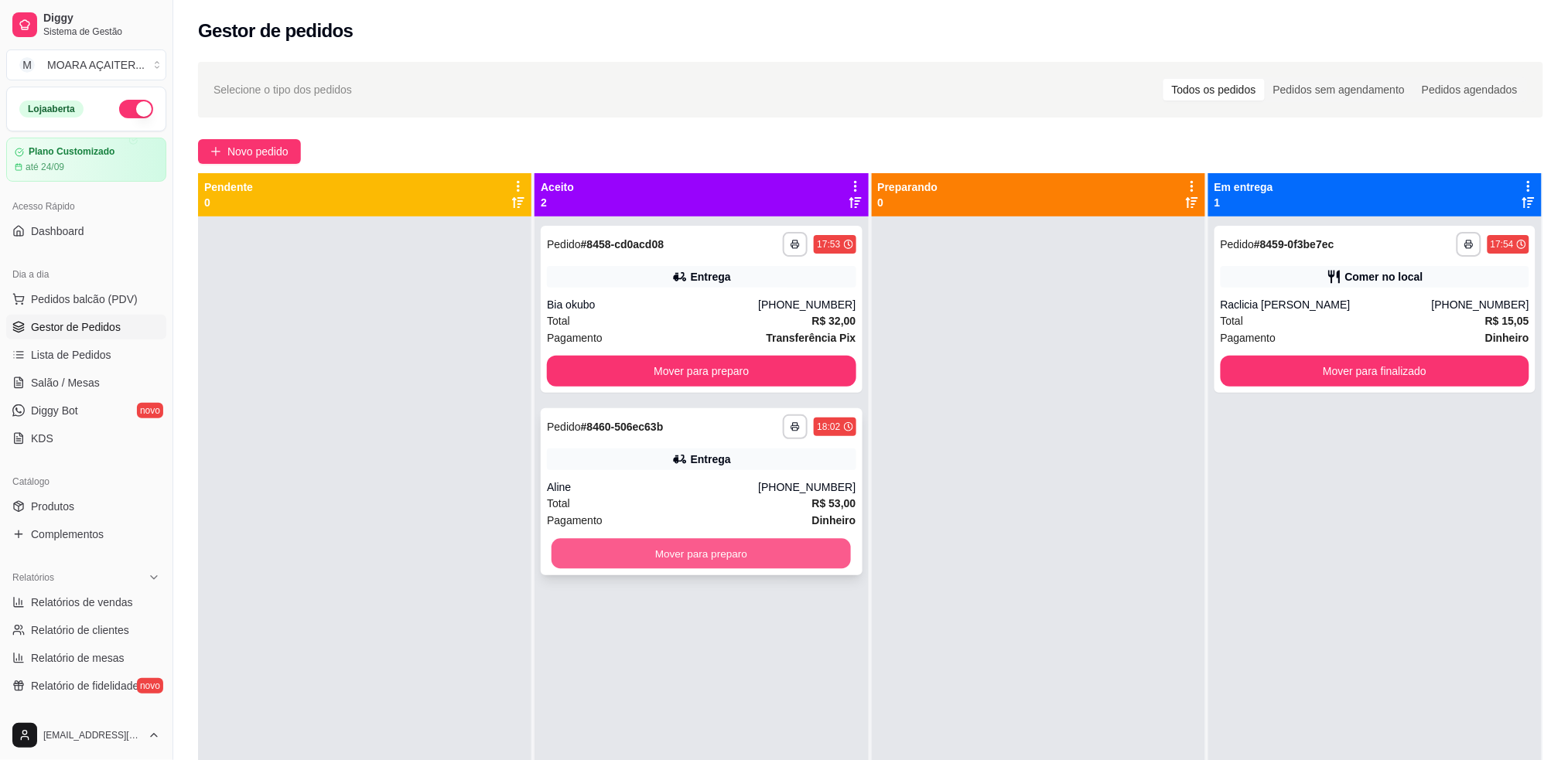
click at [794, 555] on button "Mover para preparo" at bounding box center [701, 554] width 300 height 30
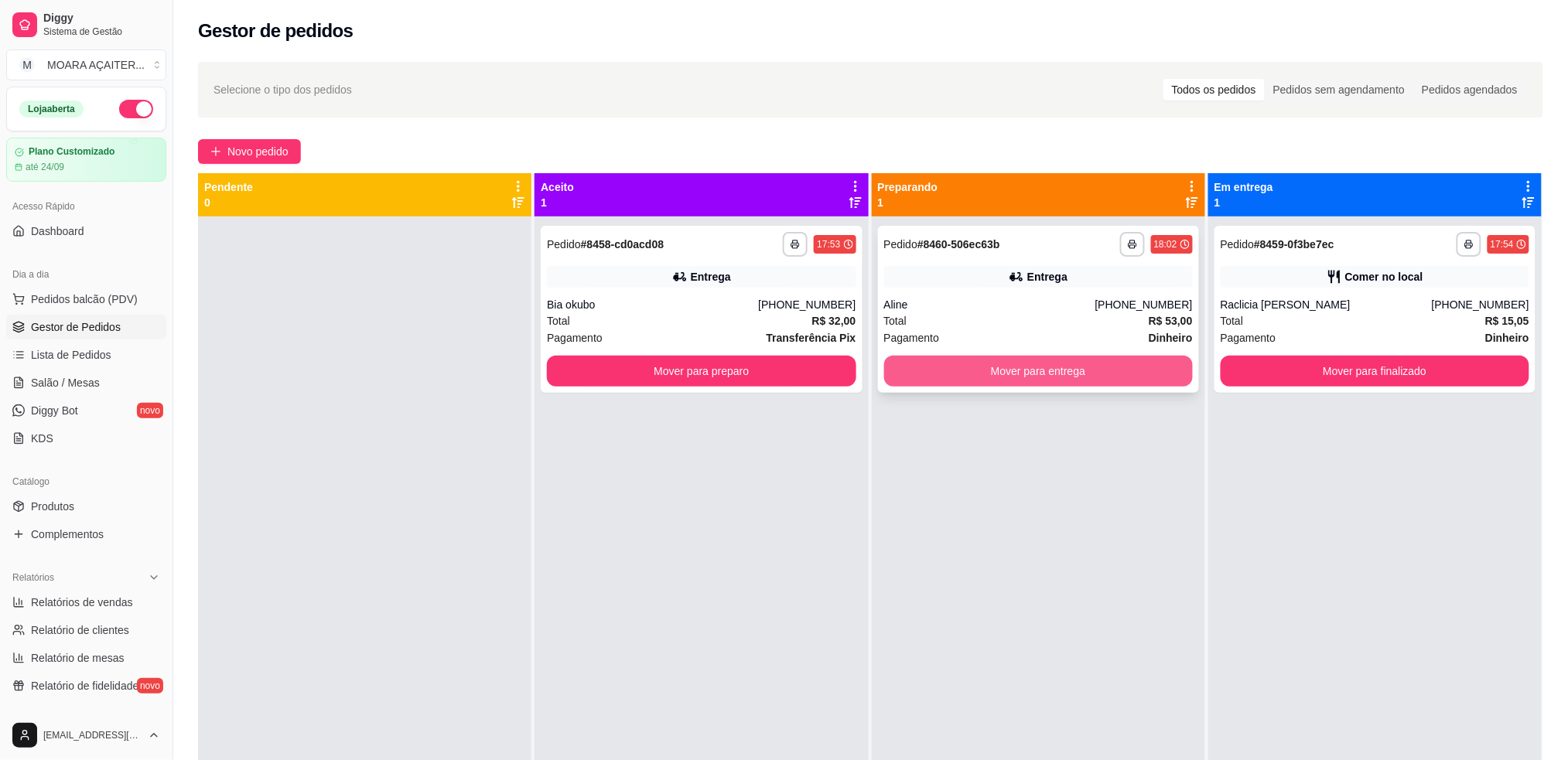
click at [959, 373] on button "Mover para entrega" at bounding box center [1038, 372] width 308 height 31
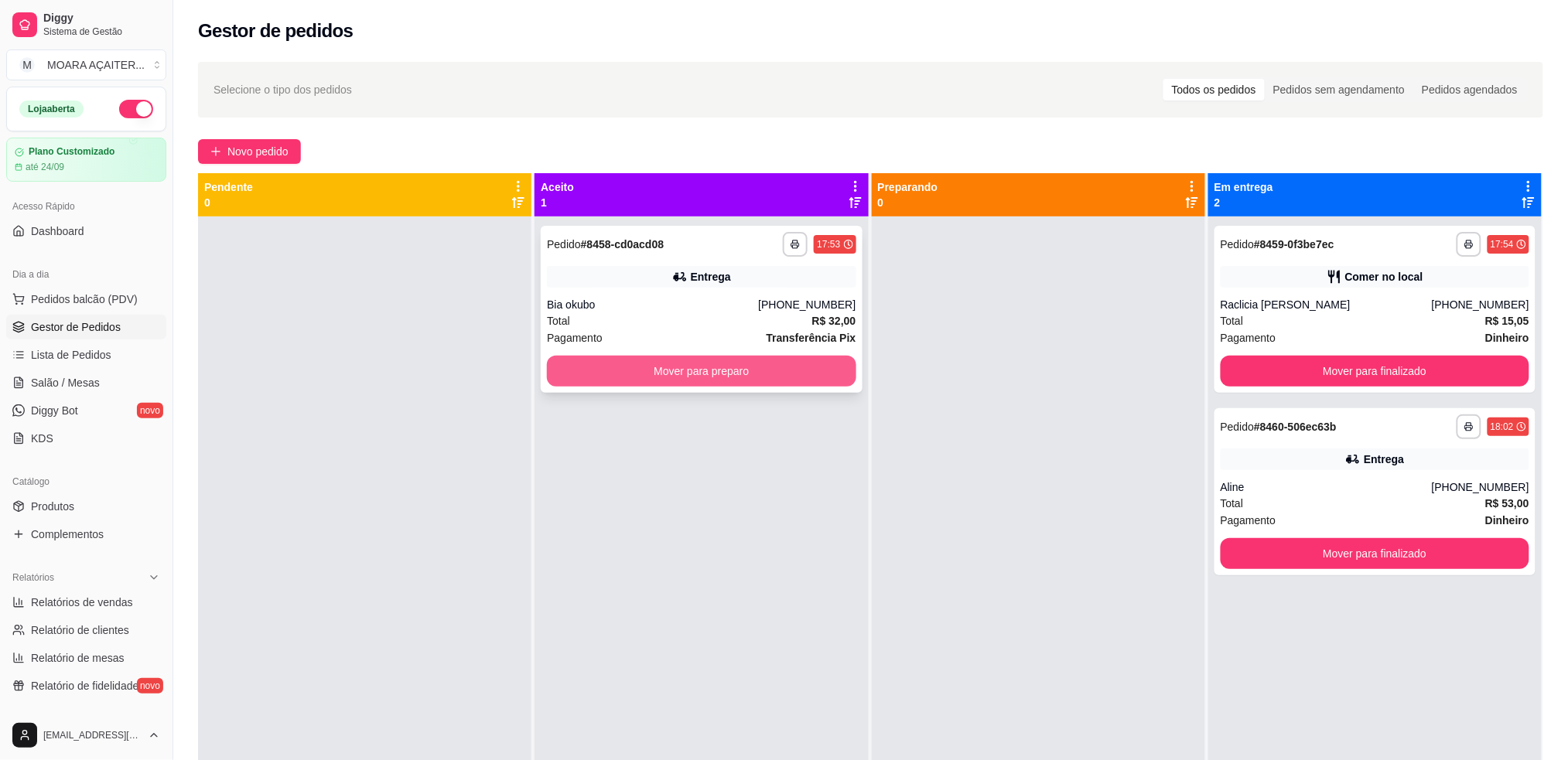
click at [740, 386] on div "Mover para preparo" at bounding box center [701, 372] width 308 height 31
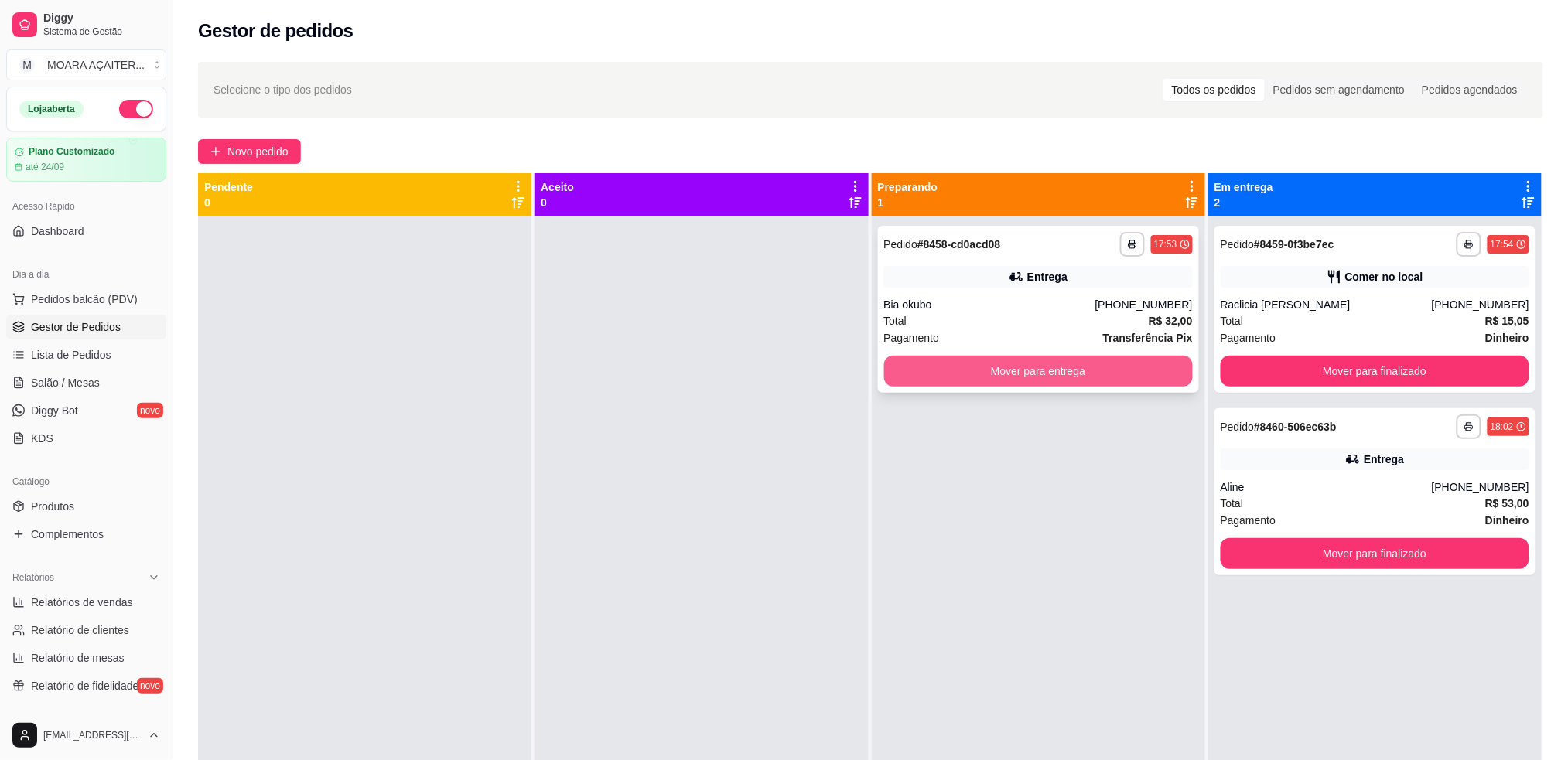
click at [1143, 368] on button "Mover para entrega" at bounding box center [1038, 372] width 308 height 31
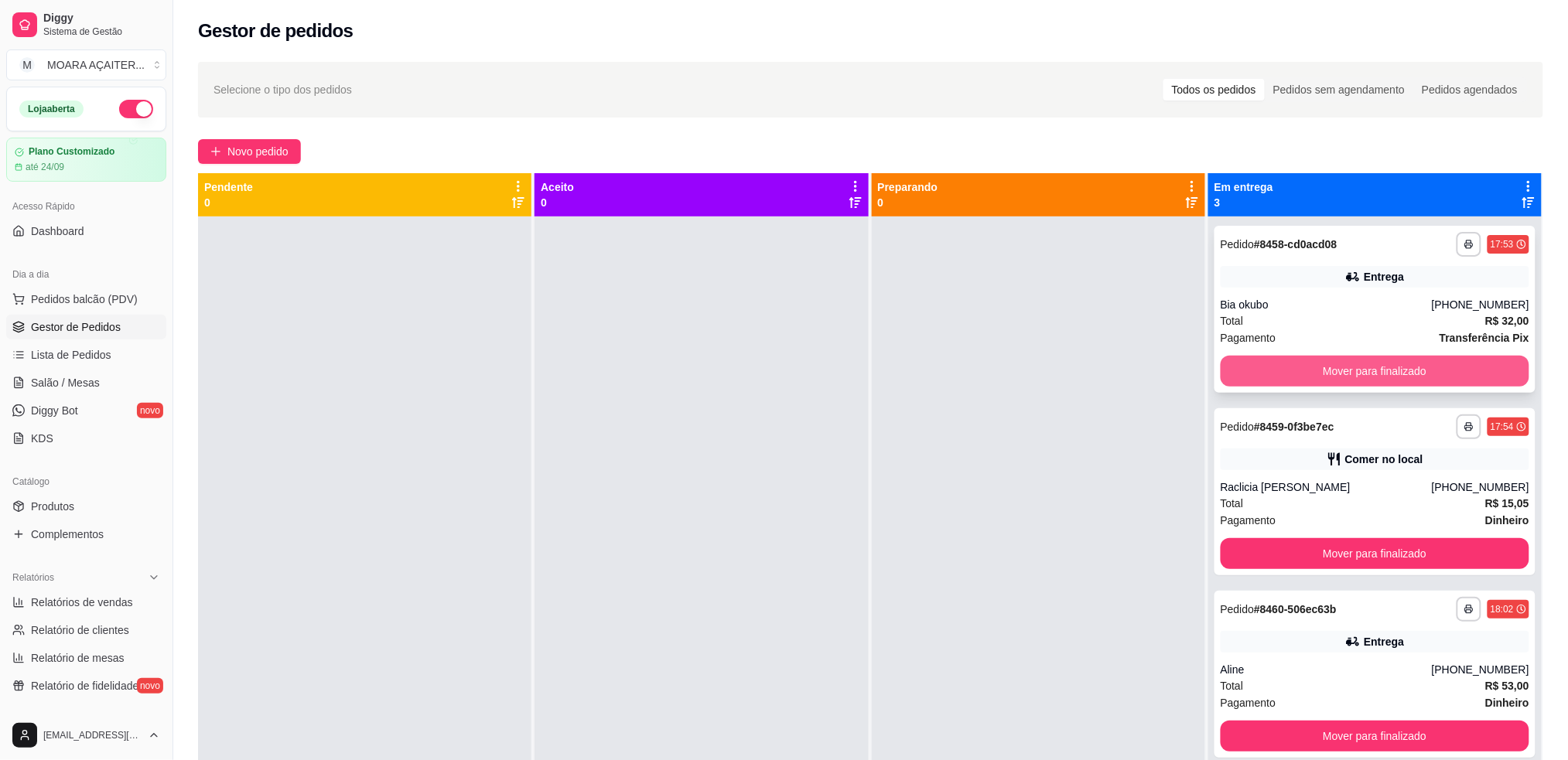
click at [1251, 370] on button "Mover para finalizado" at bounding box center [1375, 372] width 308 height 31
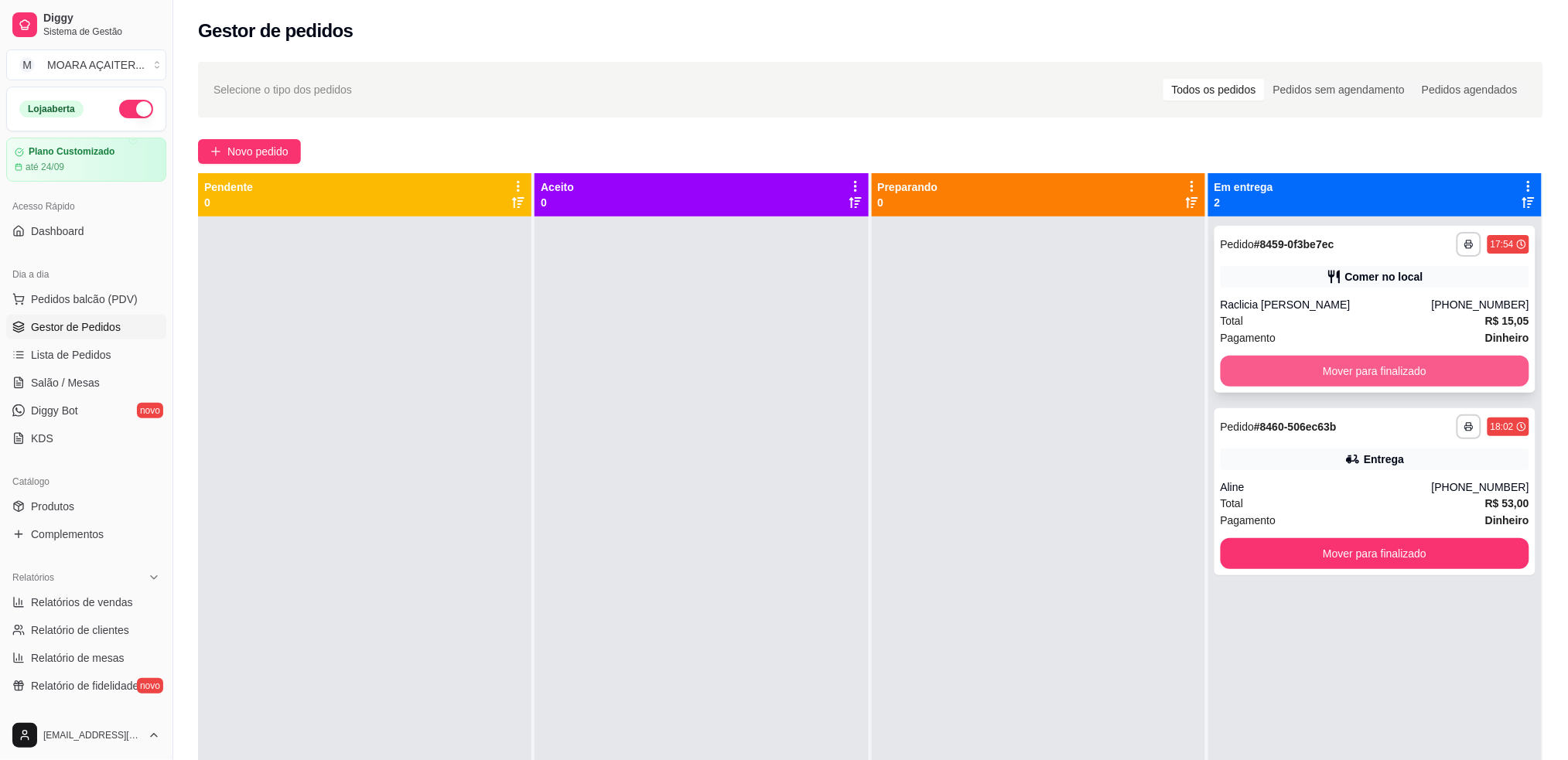
click at [1251, 371] on button "Mover para finalizado" at bounding box center [1375, 372] width 308 height 31
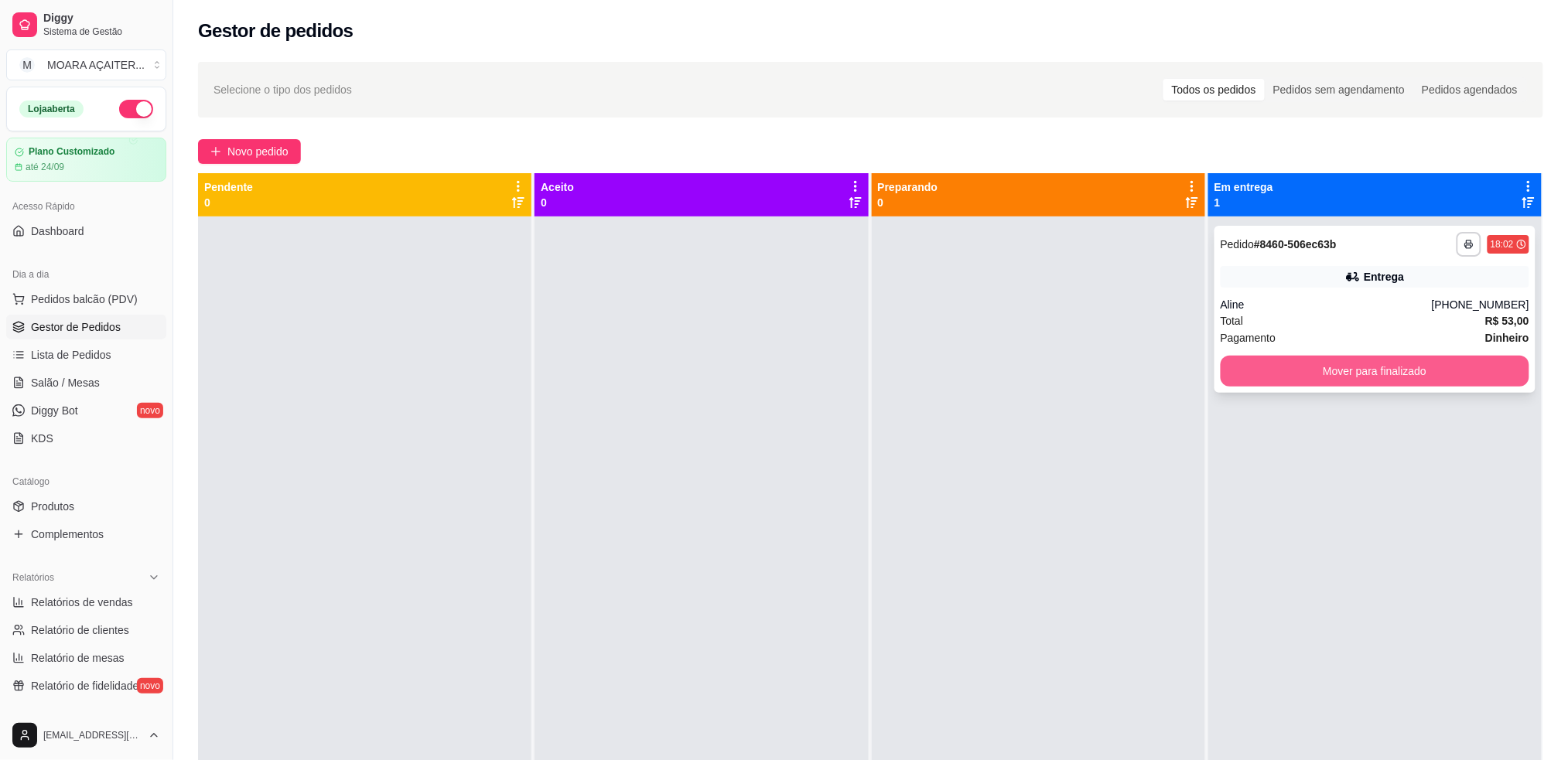
click at [1251, 372] on button "Mover para finalizado" at bounding box center [1375, 372] width 308 height 31
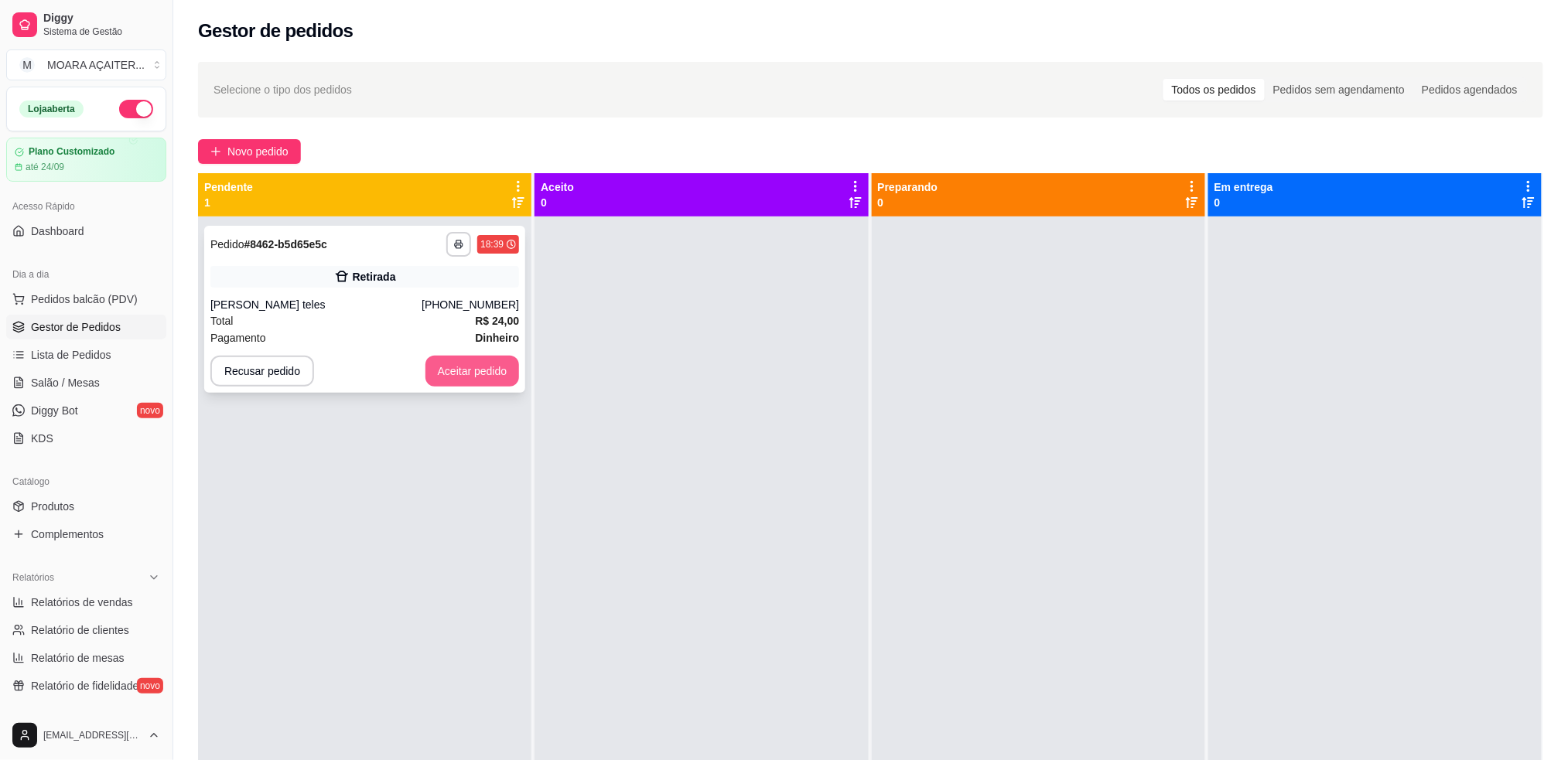
click at [436, 364] on button "Aceitar pedido" at bounding box center [473, 372] width 95 height 31
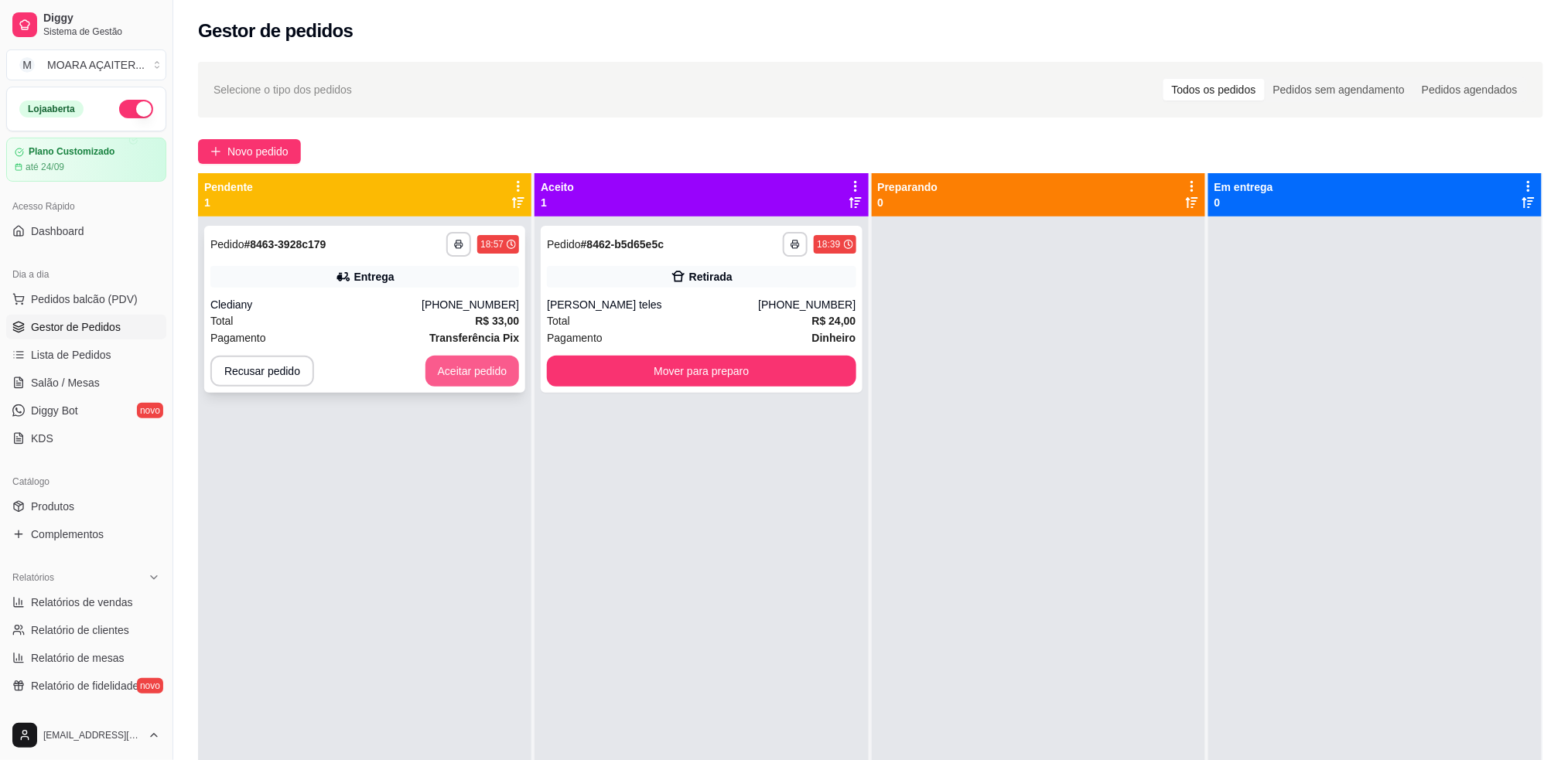
click at [448, 372] on button "Aceitar pedido" at bounding box center [473, 372] width 95 height 31
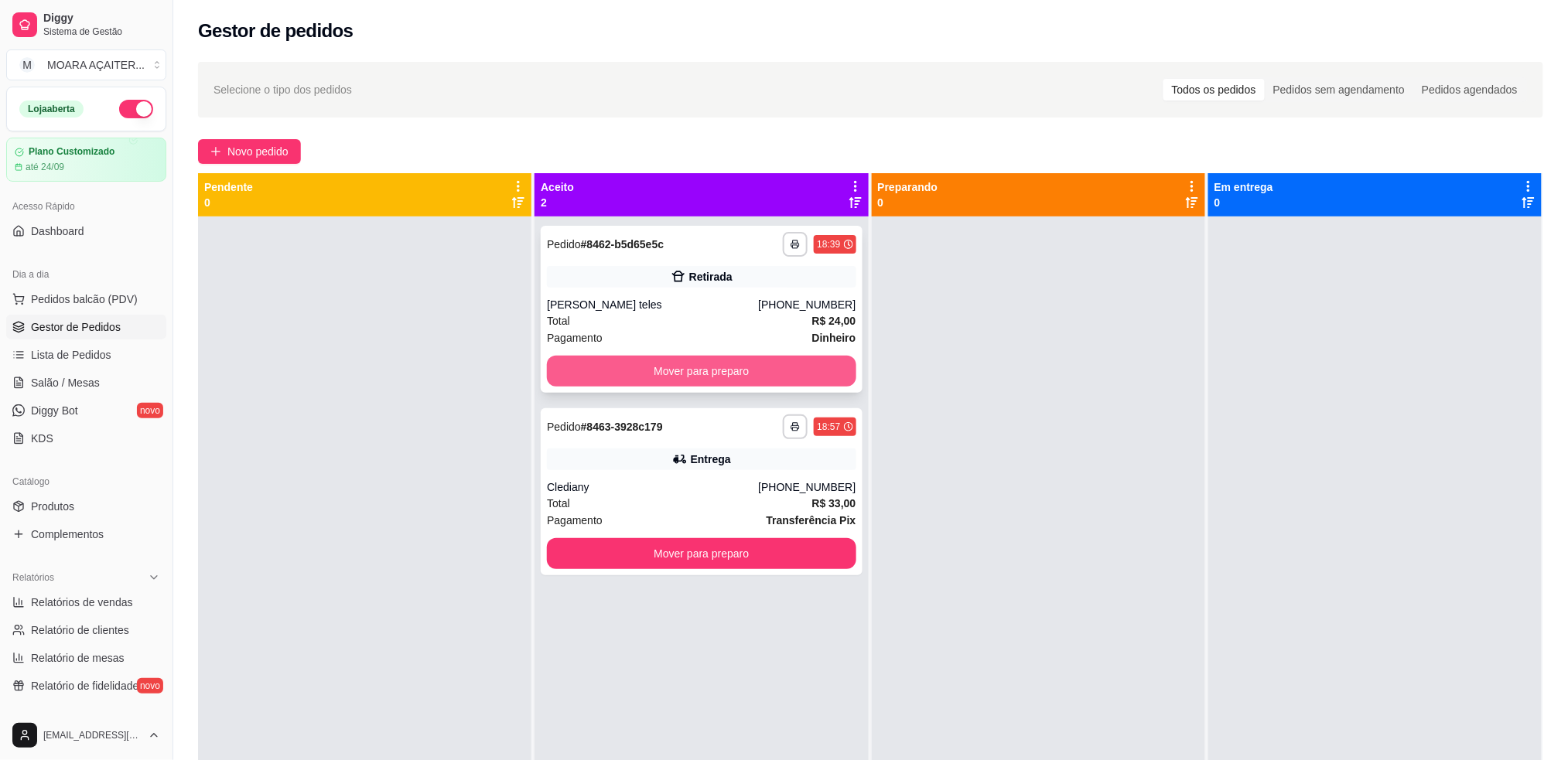
click at [786, 384] on button "Mover para preparo" at bounding box center [701, 372] width 308 height 31
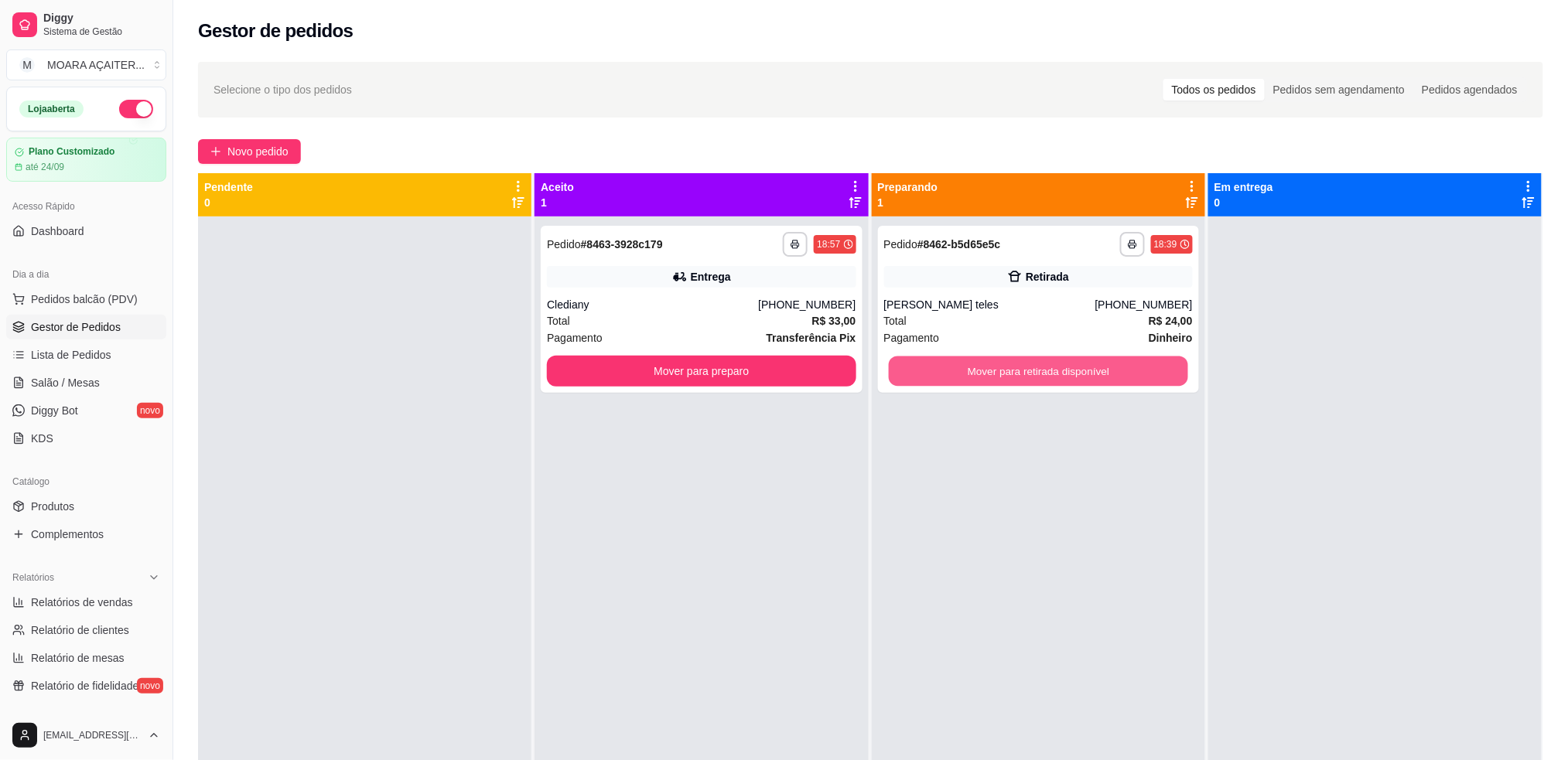
click at [1010, 372] on button "Mover para retirada disponível" at bounding box center [1038, 372] width 300 height 30
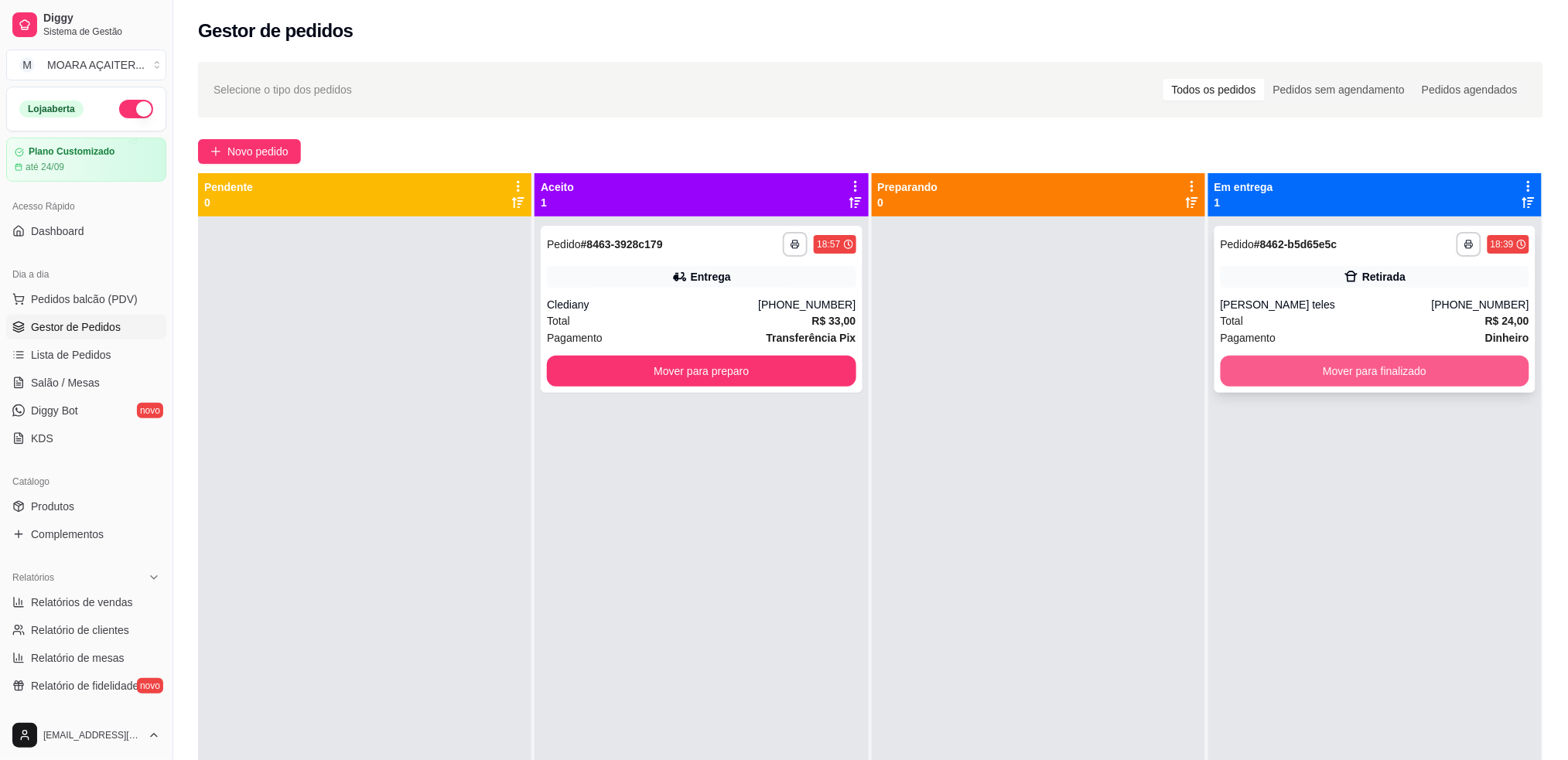
click at [1221, 381] on button "Mover para finalizado" at bounding box center [1375, 372] width 308 height 31
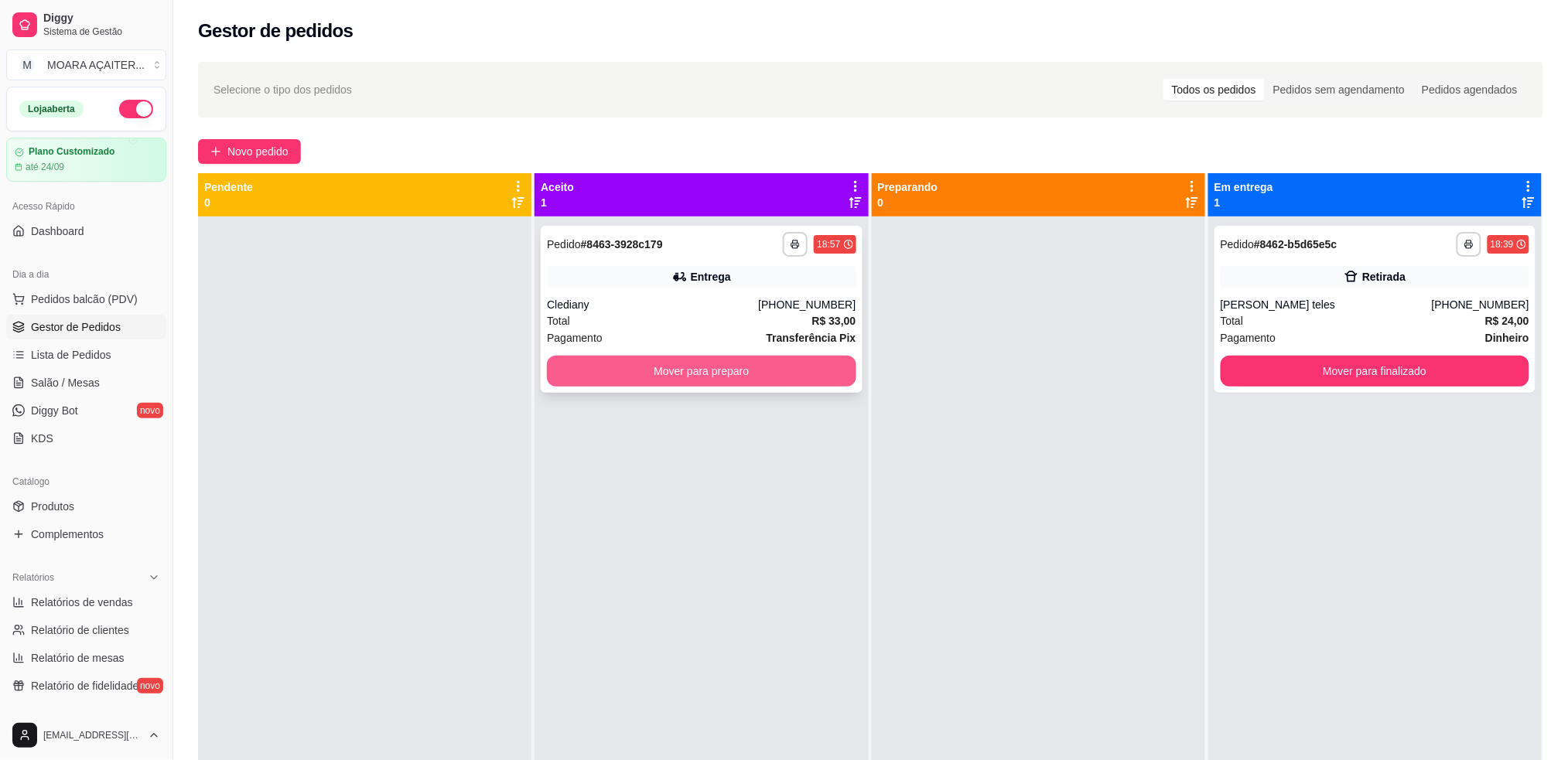
click at [721, 372] on button "Mover para preparo" at bounding box center [701, 372] width 308 height 31
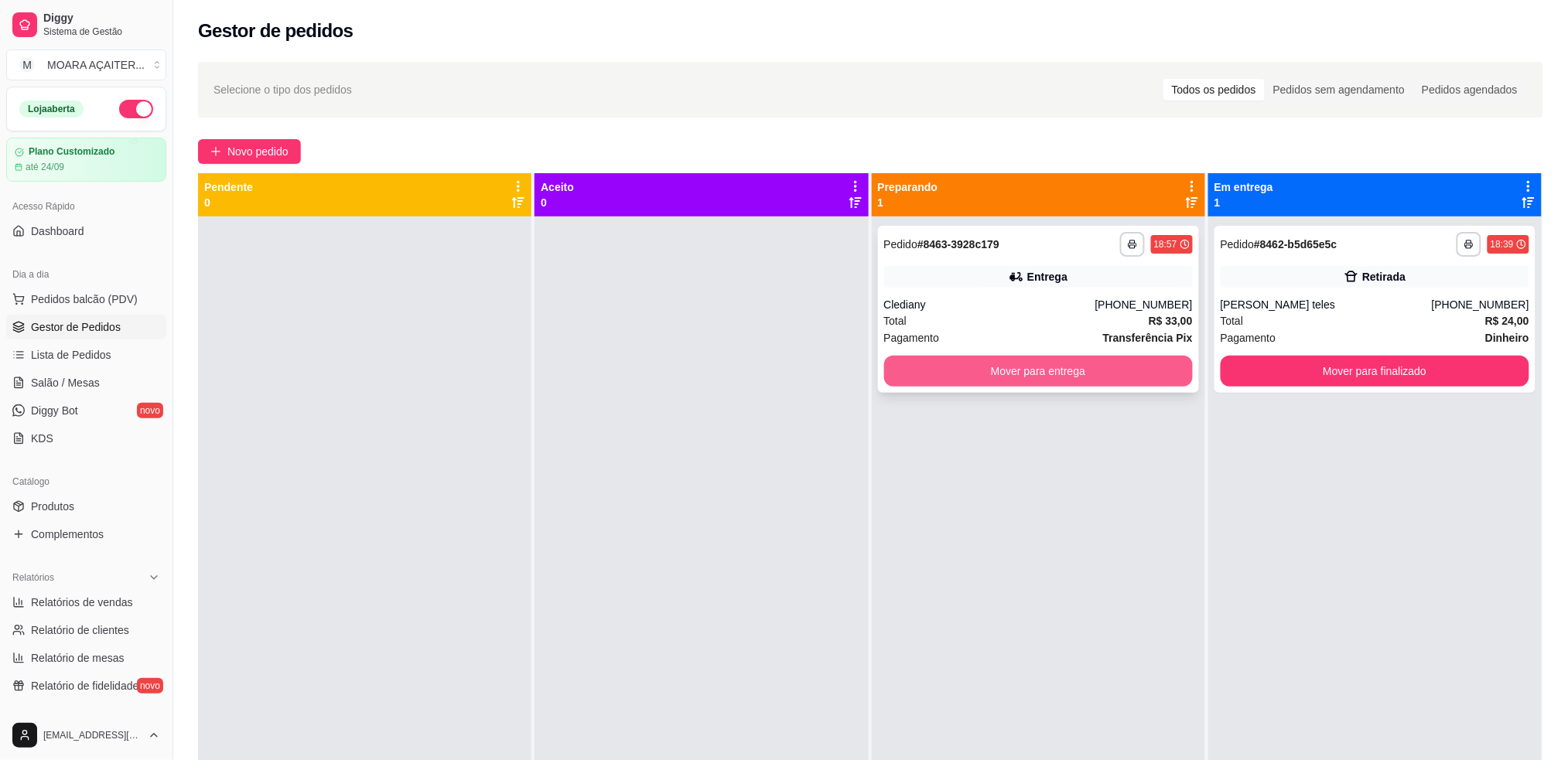
click at [979, 376] on button "Mover para entrega" at bounding box center [1038, 372] width 308 height 31
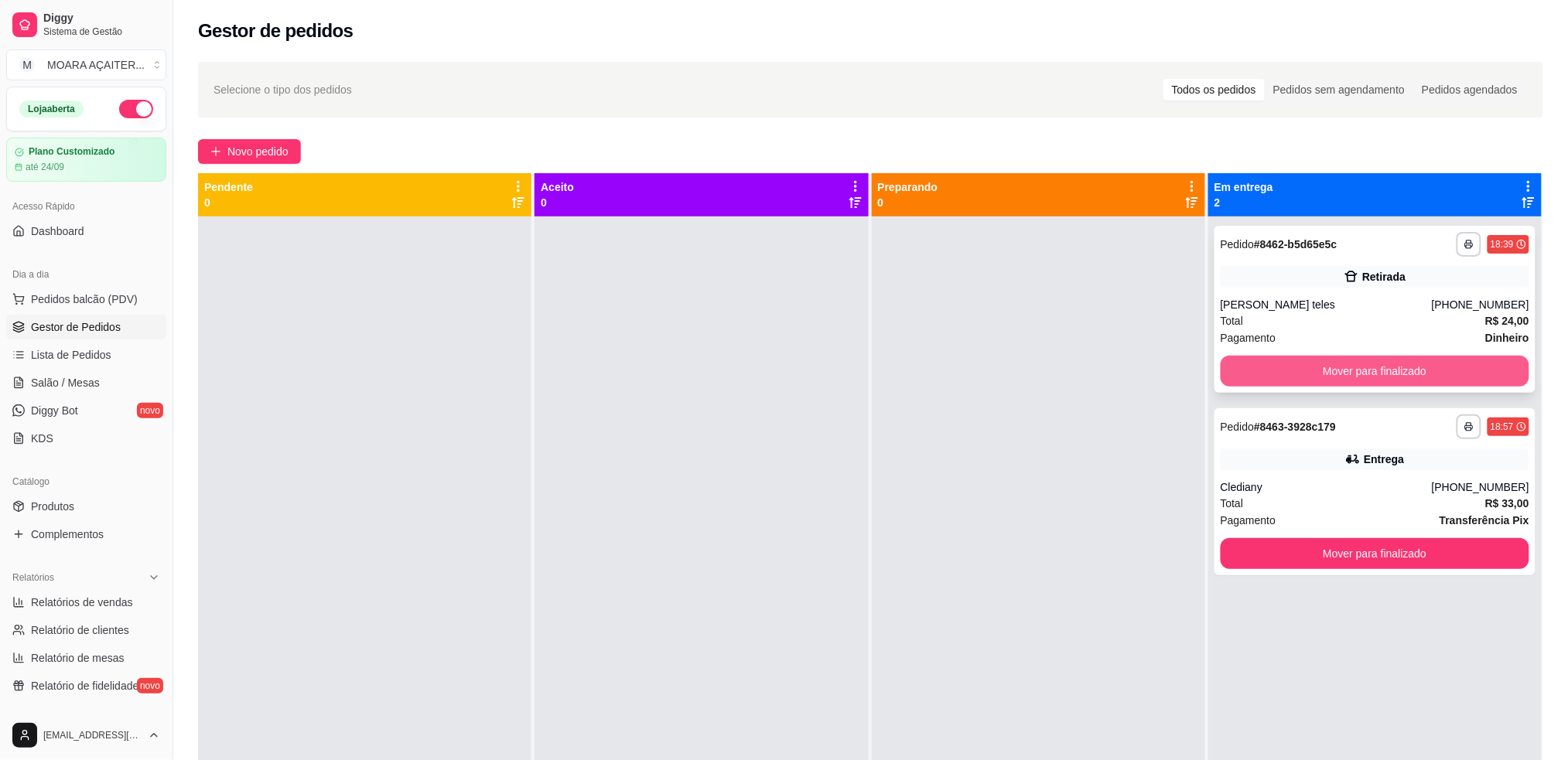
click at [1302, 373] on button "Mover para finalizado" at bounding box center [1375, 372] width 308 height 31
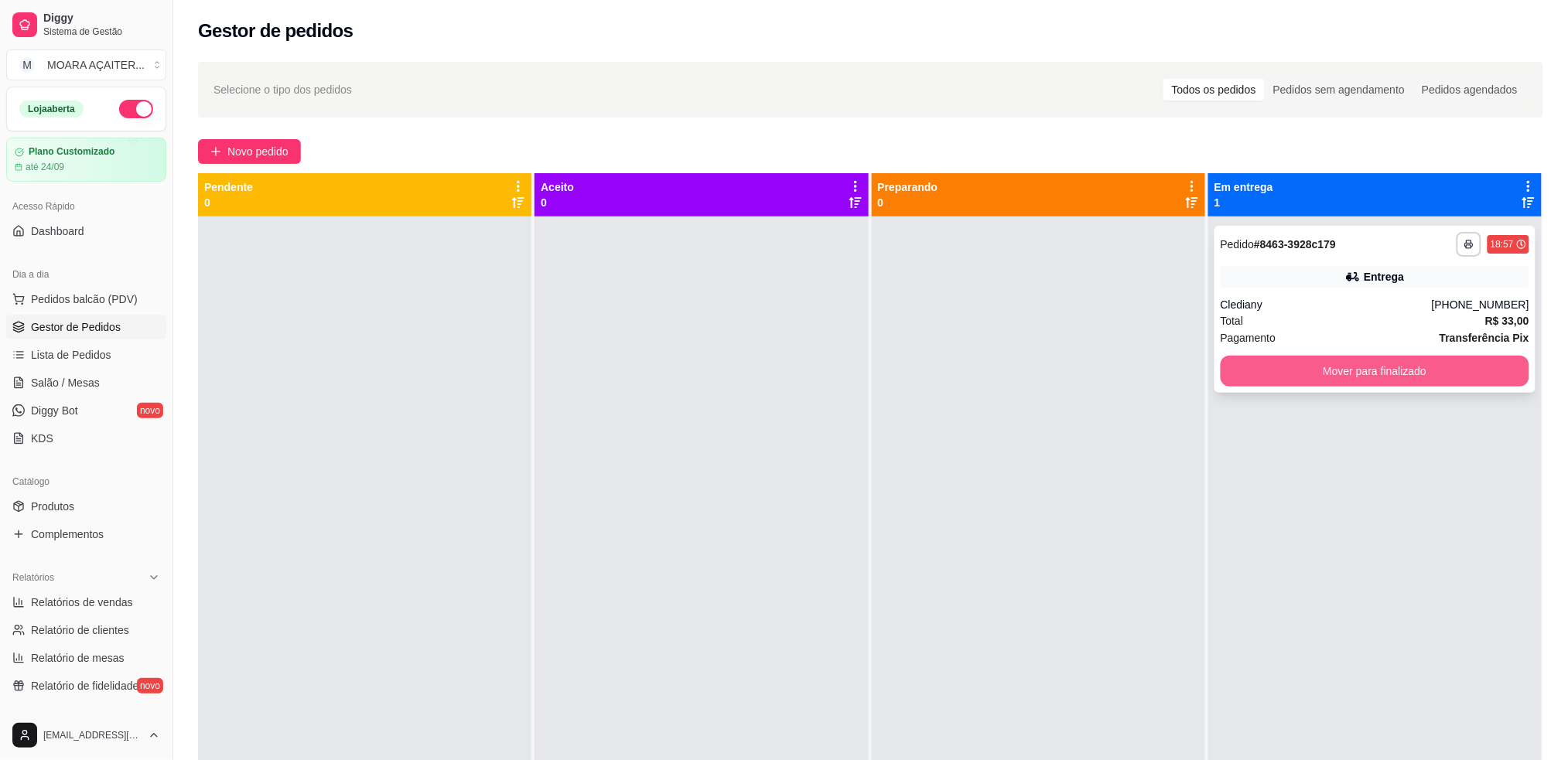
click at [1296, 372] on button "Mover para finalizado" at bounding box center [1375, 372] width 308 height 31
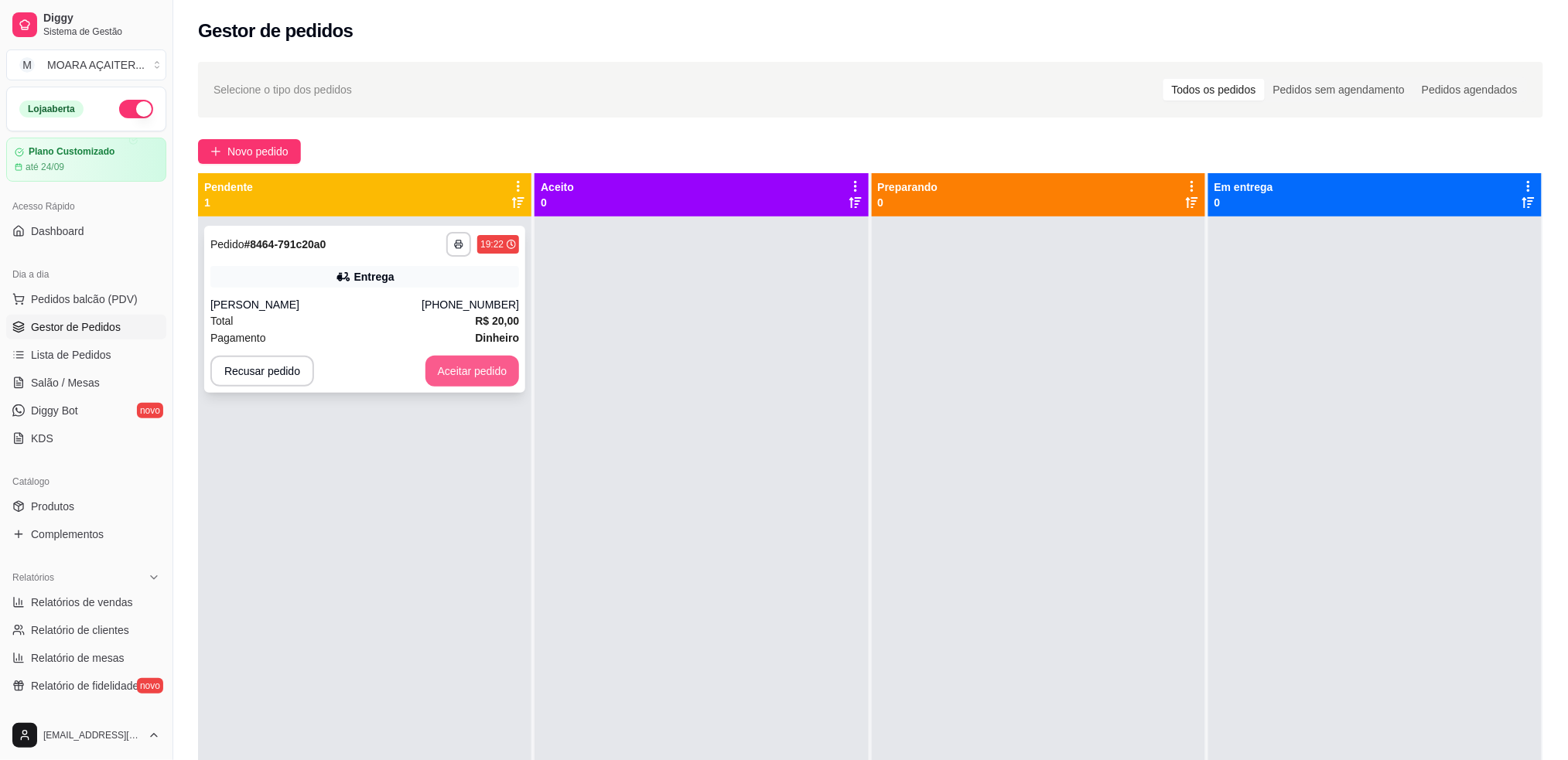
click at [453, 369] on button "Aceitar pedido" at bounding box center [473, 372] width 95 height 31
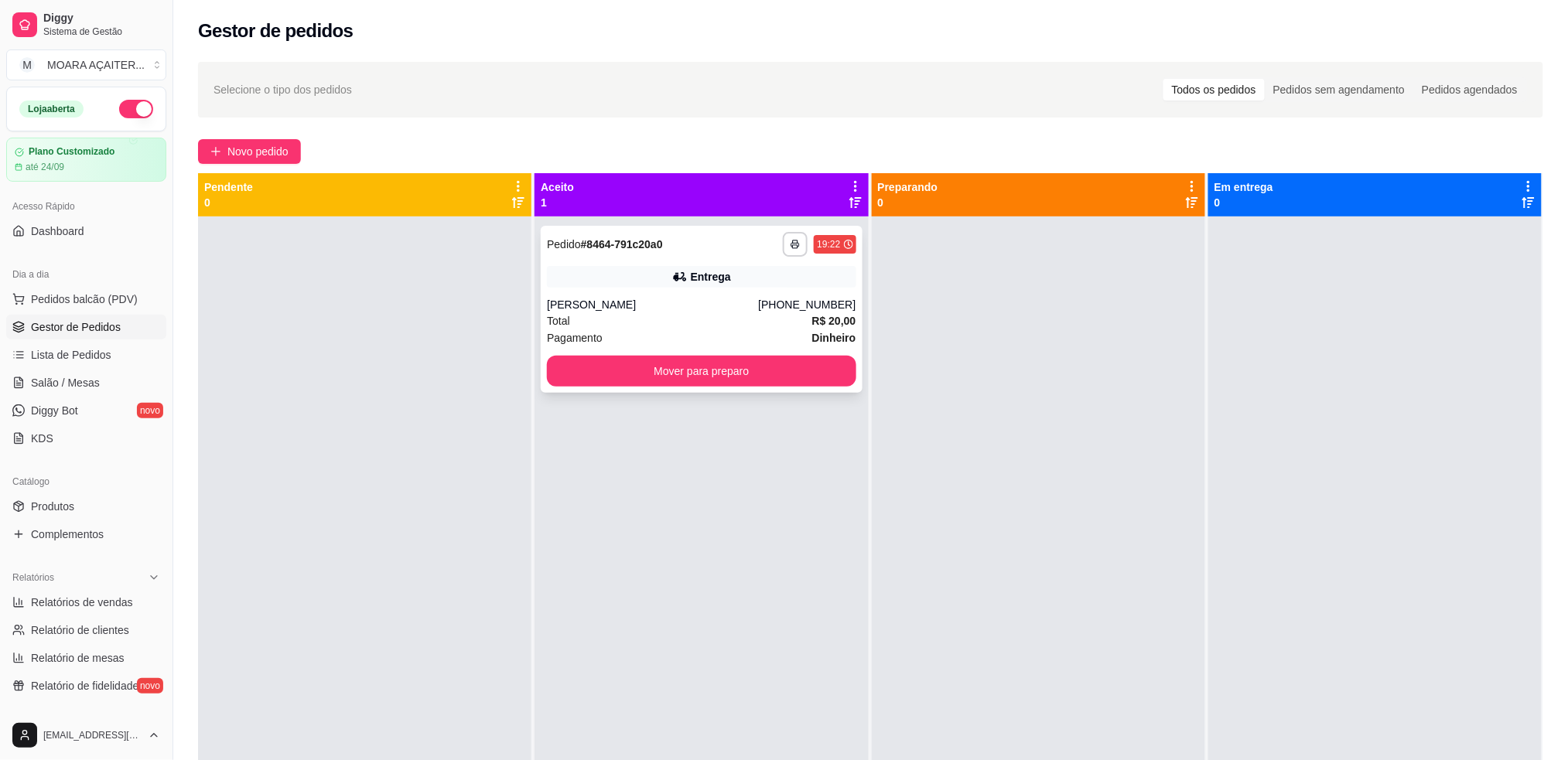
click at [698, 326] on div "Total R$ 20,00" at bounding box center [701, 321] width 308 height 17
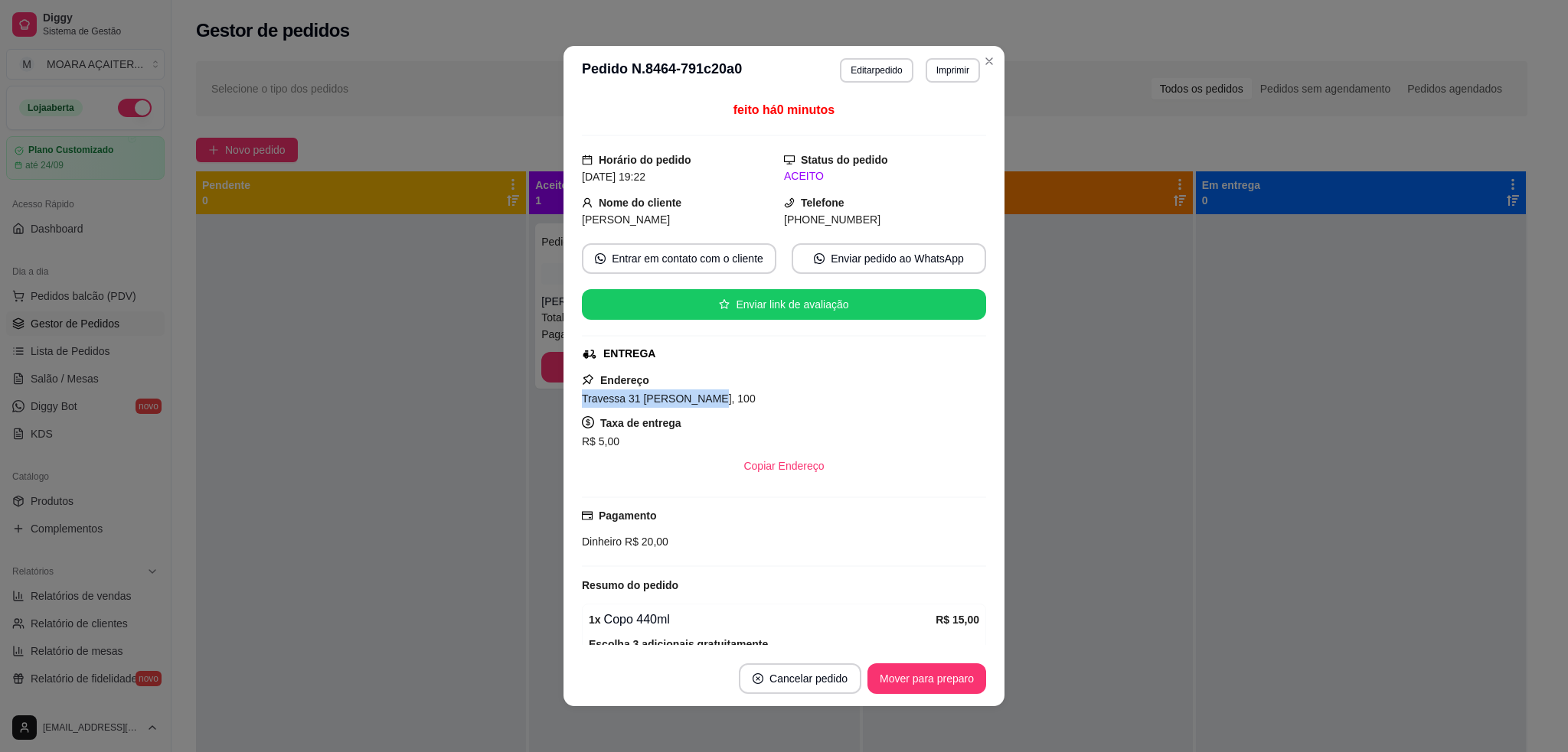
drag, startPoint x: 568, startPoint y: 401, endPoint x: 704, endPoint y: 405, distance: 136.1
click at [704, 405] on div "feito há 0 minutos Horário do pedido [DATE] 19:22 Status do pedido ACEITO Nome …" at bounding box center [784, 372] width 441 height 557
copy span "Travessa 31 [PERSON_NAME], 100"
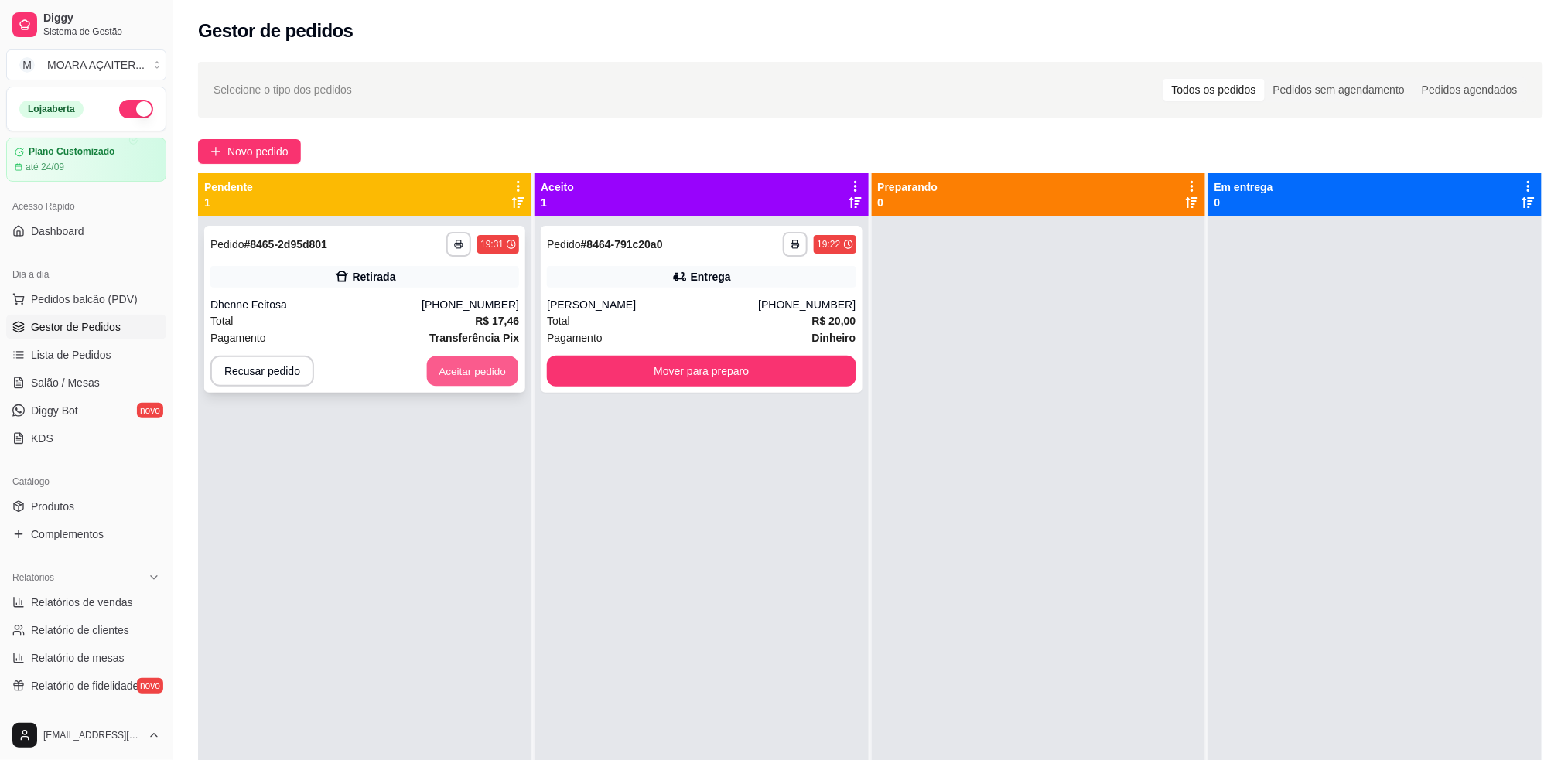
click at [462, 377] on button "Aceitar pedido" at bounding box center [473, 372] width 91 height 30
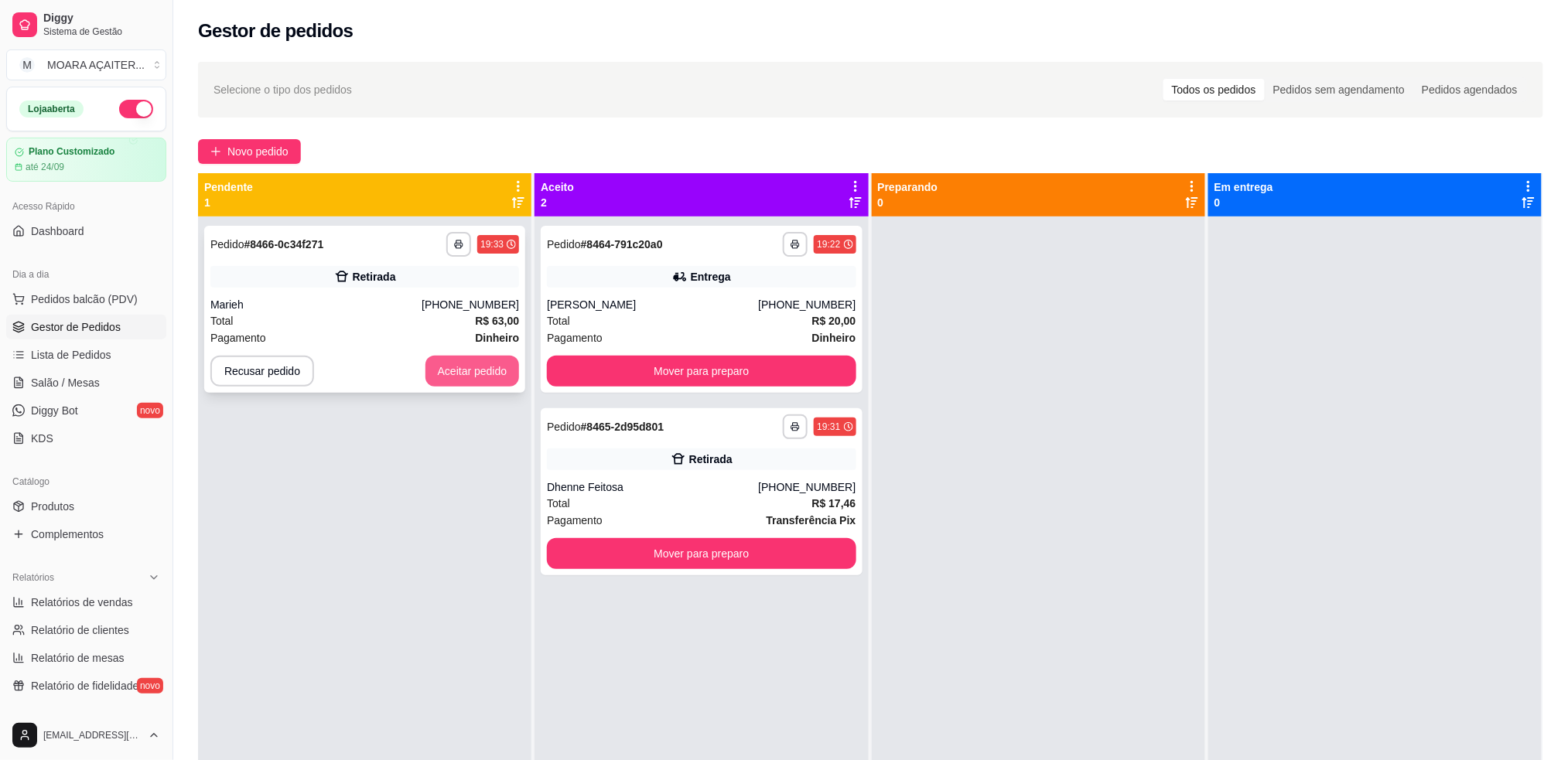
click at [449, 369] on button "Aceitar pedido" at bounding box center [473, 372] width 95 height 31
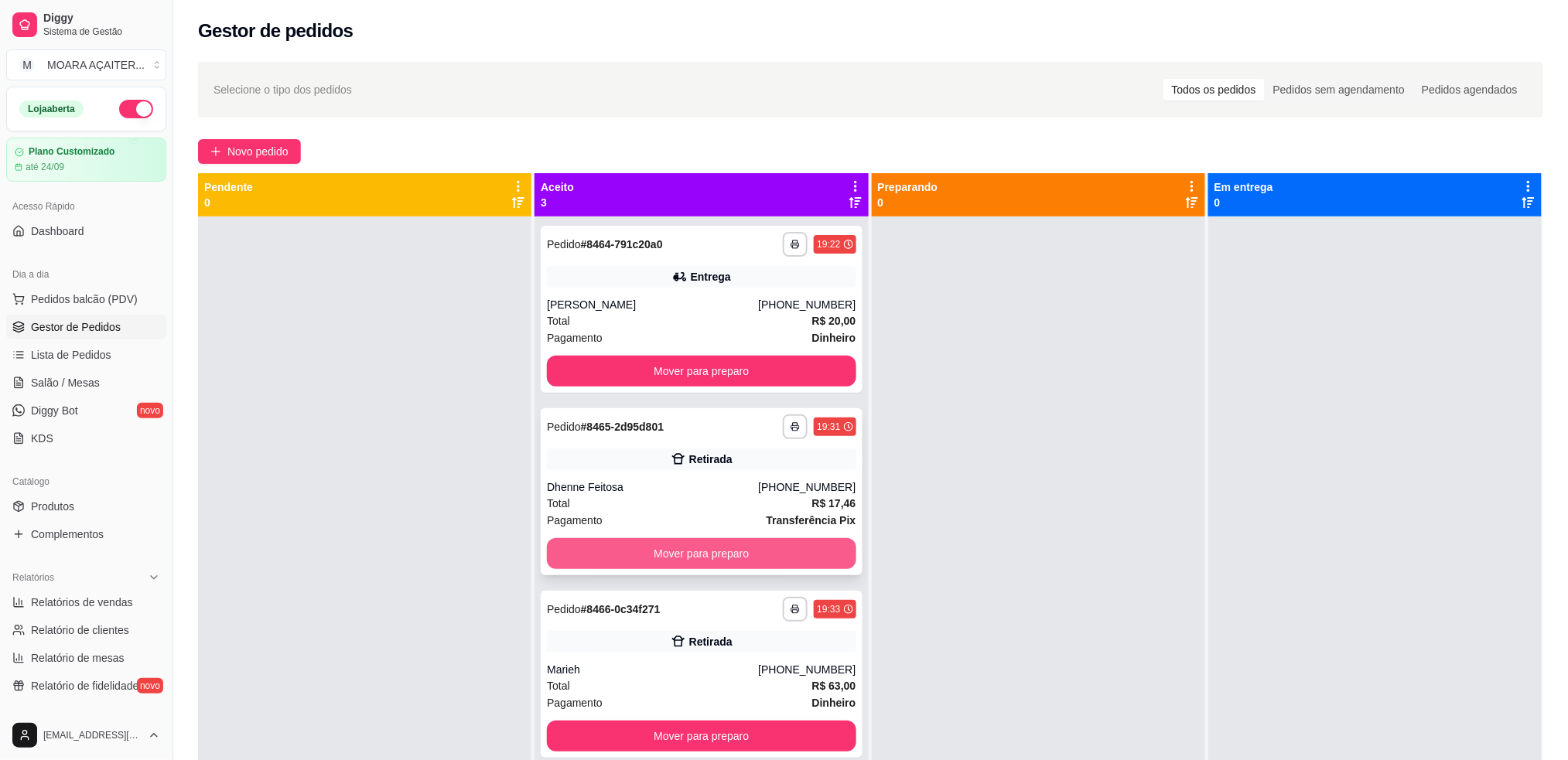
click at [588, 550] on button "Mover para preparo" at bounding box center [701, 554] width 308 height 31
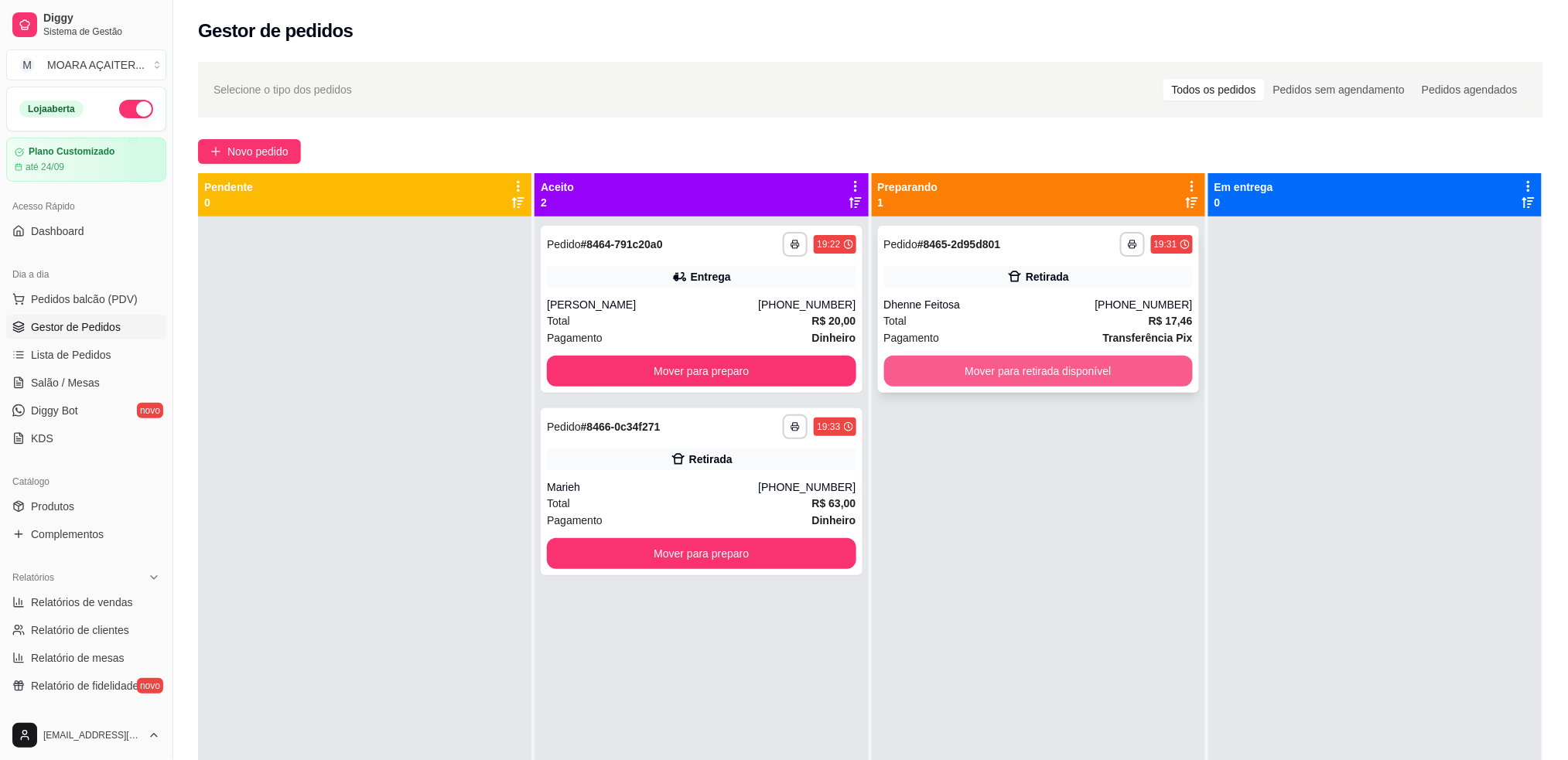
click at [1001, 366] on button "Mover para retirada disponível" at bounding box center [1038, 372] width 308 height 31
click at [984, 372] on button "Mover para retirada disponível" at bounding box center [1038, 372] width 308 height 31
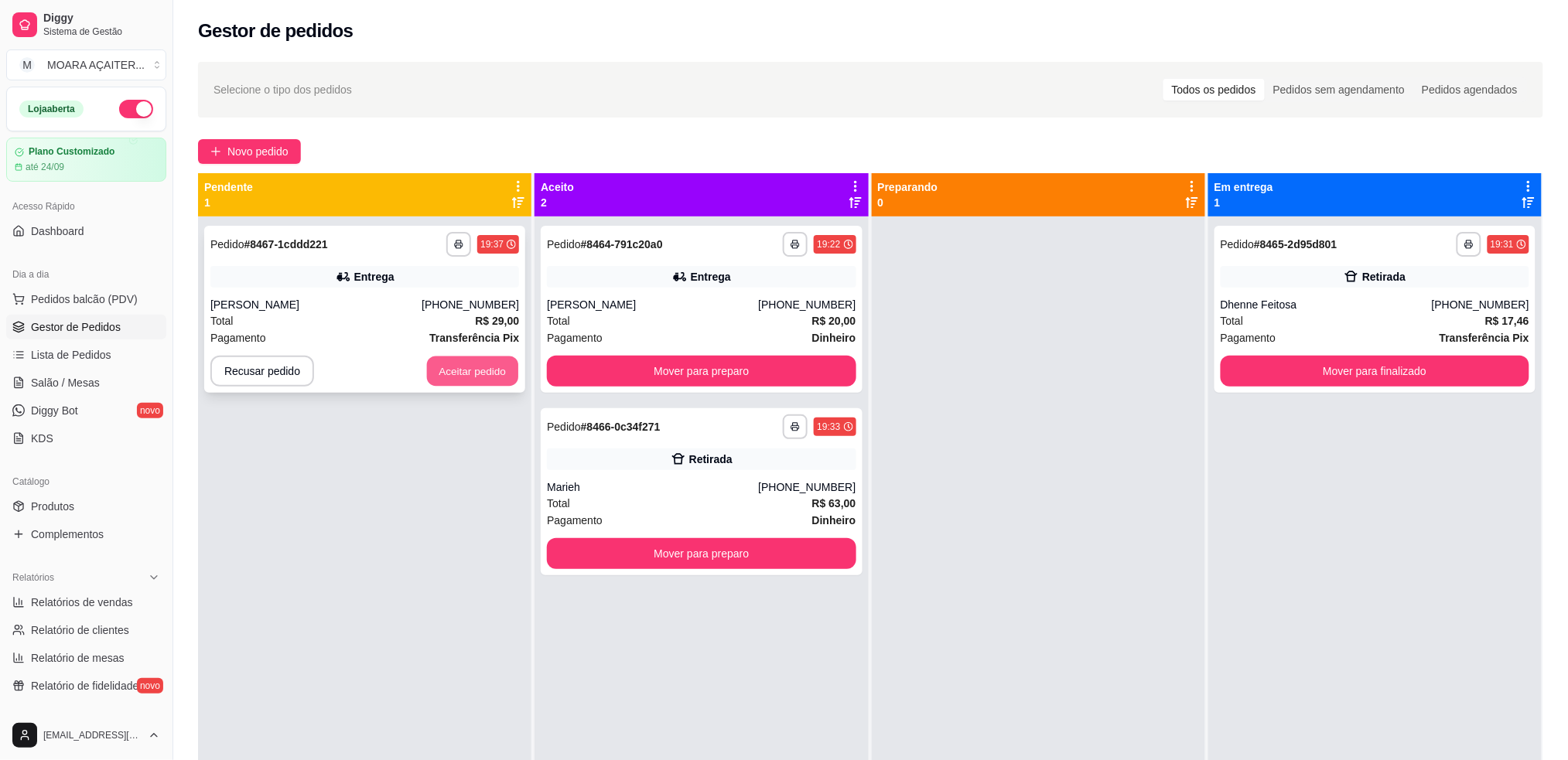
click at [480, 363] on button "Aceitar pedido" at bounding box center [473, 372] width 91 height 30
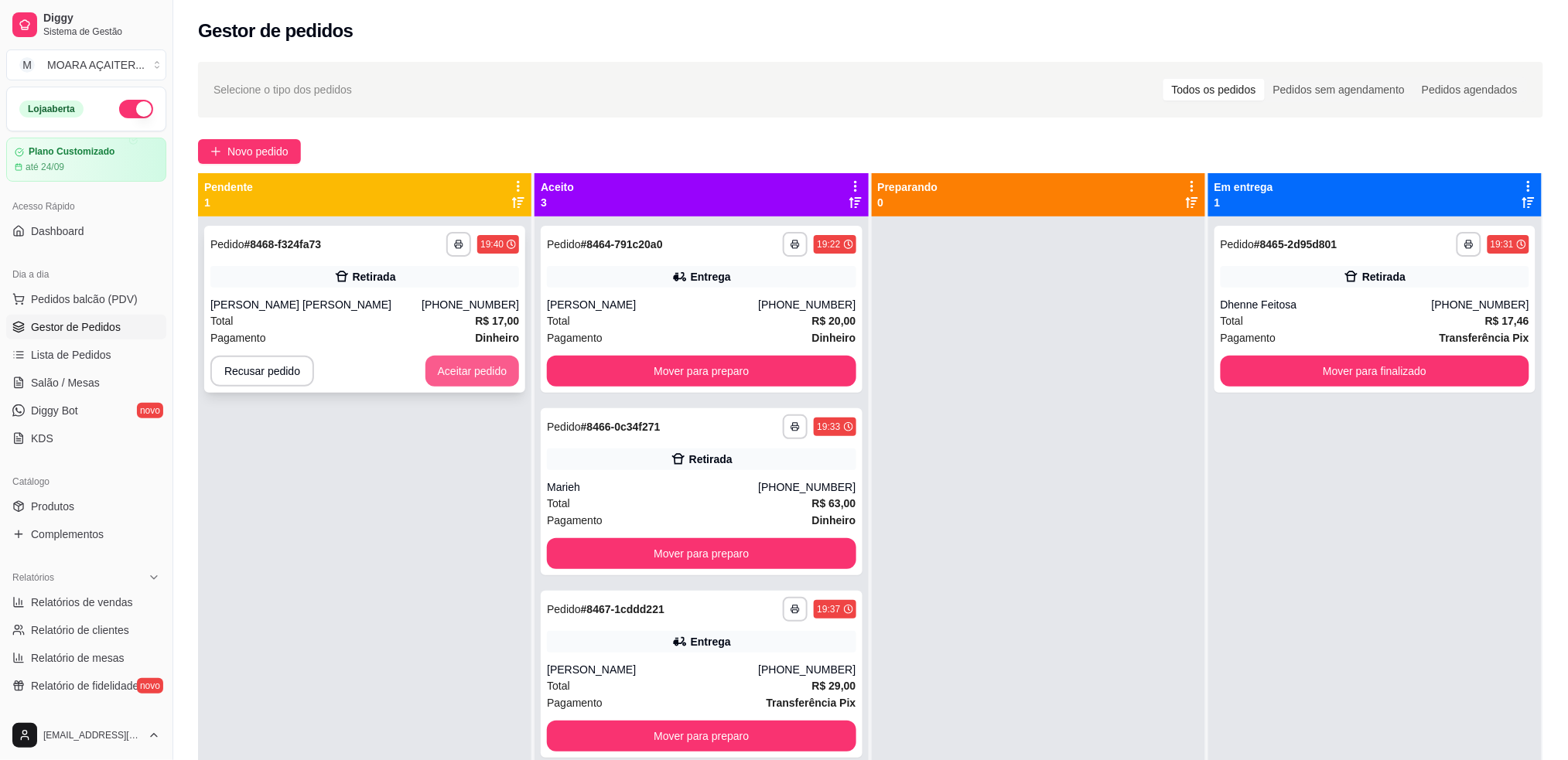
click at [458, 372] on button "Aceitar pedido" at bounding box center [473, 372] width 95 height 31
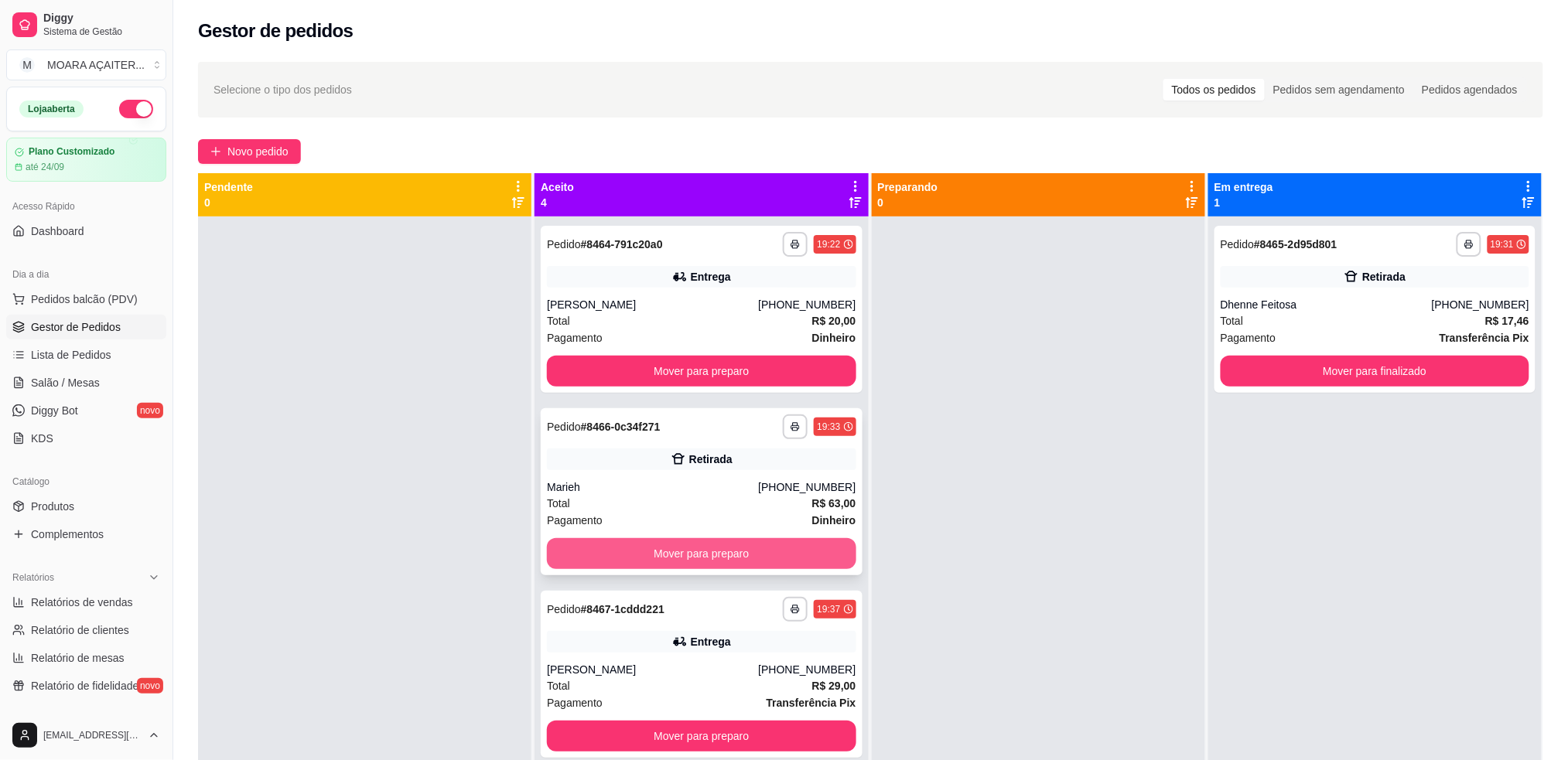
click at [689, 554] on button "Mover para preparo" at bounding box center [701, 554] width 308 height 31
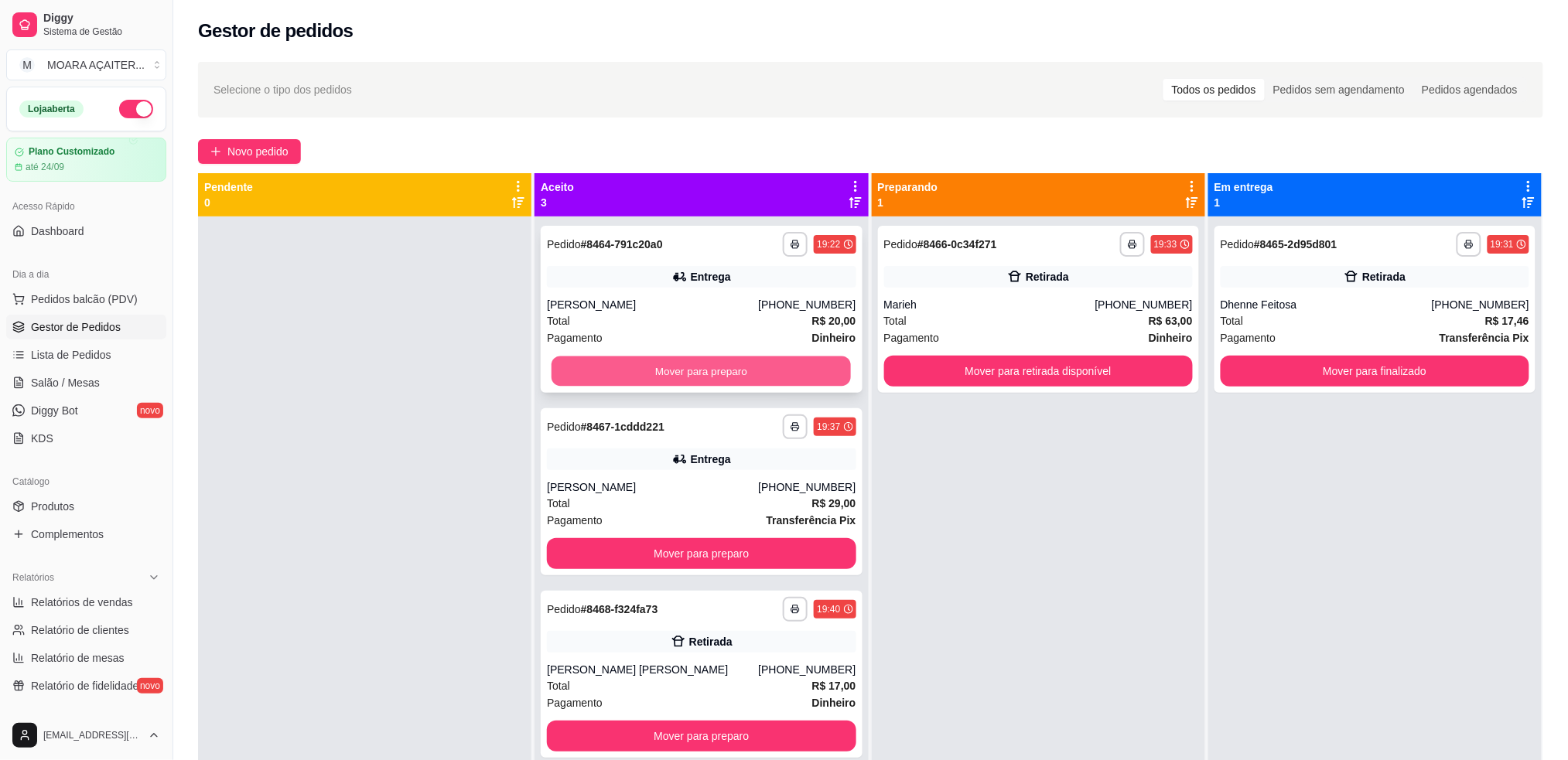
click at [754, 364] on button "Mover para preparo" at bounding box center [701, 372] width 300 height 30
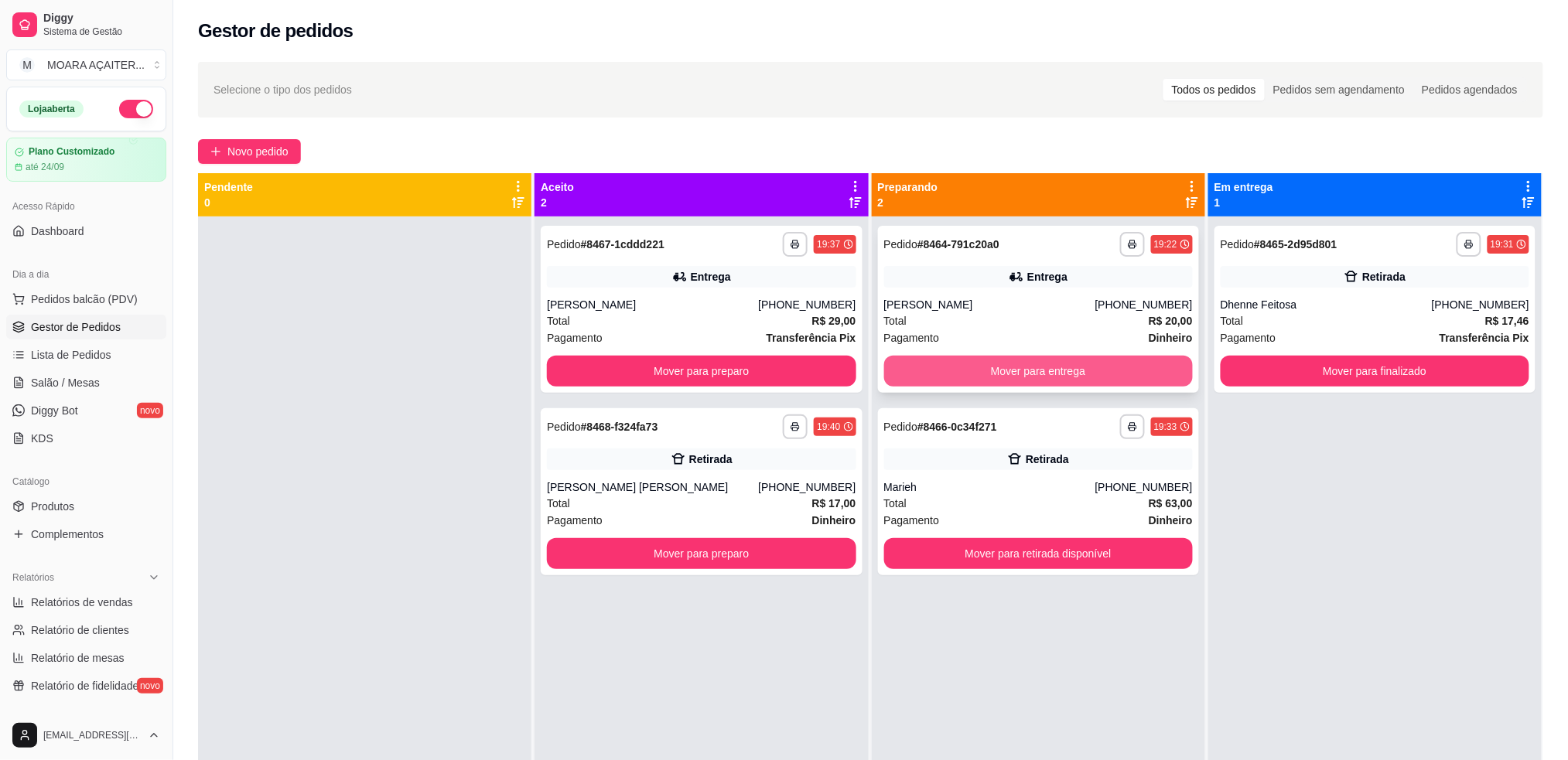
click at [957, 367] on button "Mover para entrega" at bounding box center [1038, 372] width 308 height 31
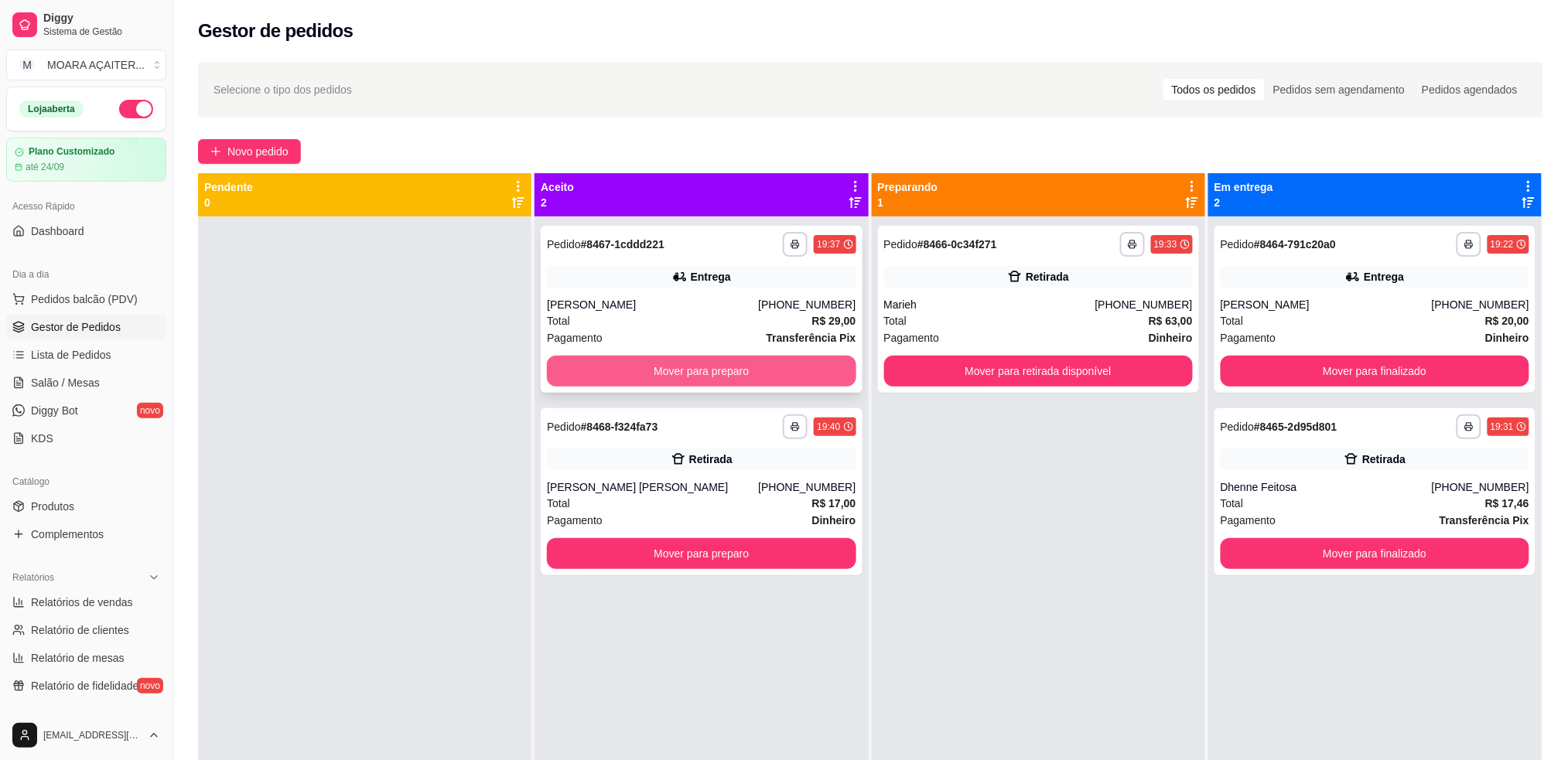
click at [727, 369] on button "Mover para preparo" at bounding box center [701, 372] width 308 height 31
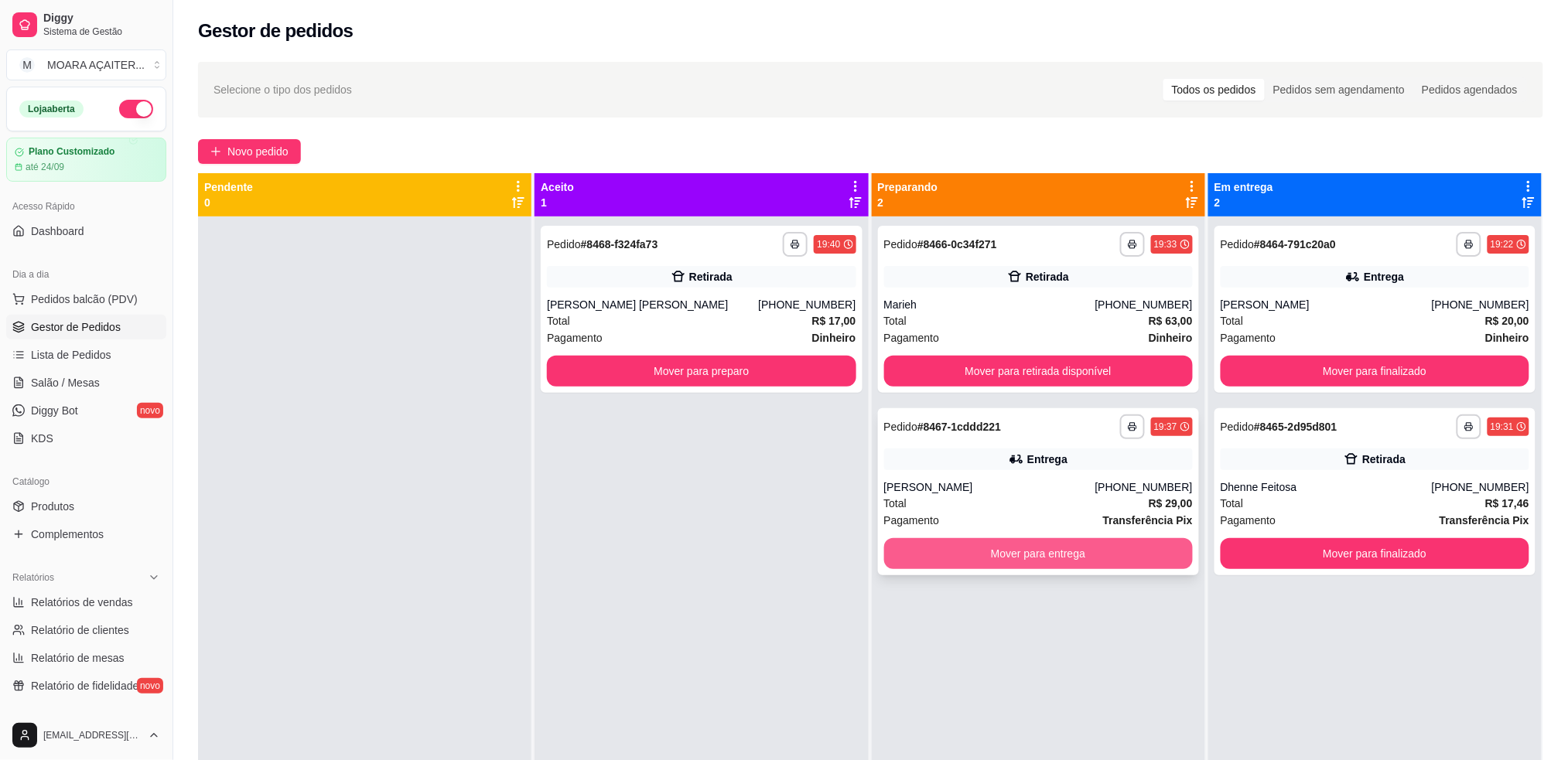
click at [949, 548] on button "Mover para entrega" at bounding box center [1038, 554] width 308 height 31
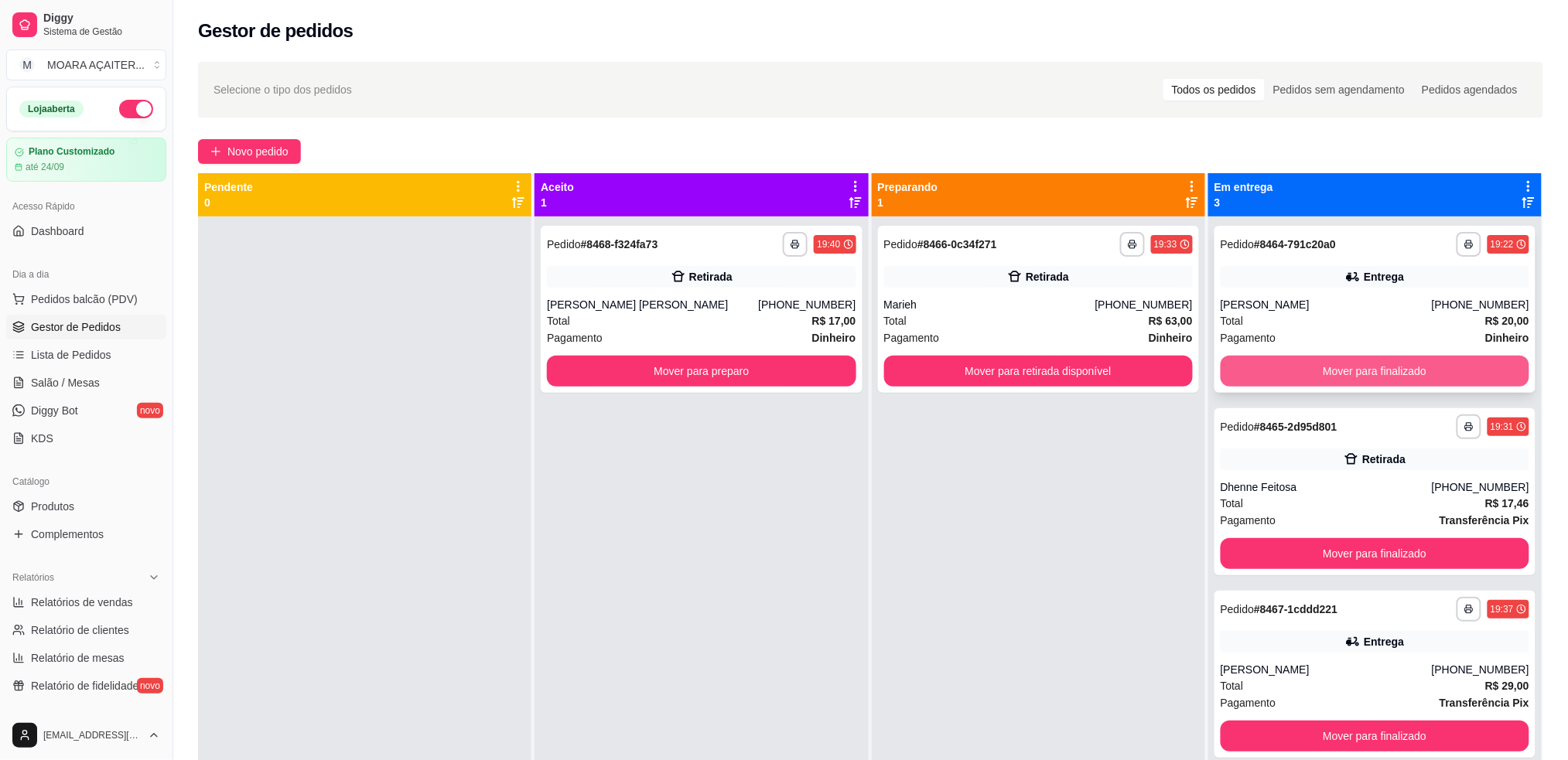
click at [1346, 373] on button "Mover para finalizado" at bounding box center [1375, 372] width 308 height 31
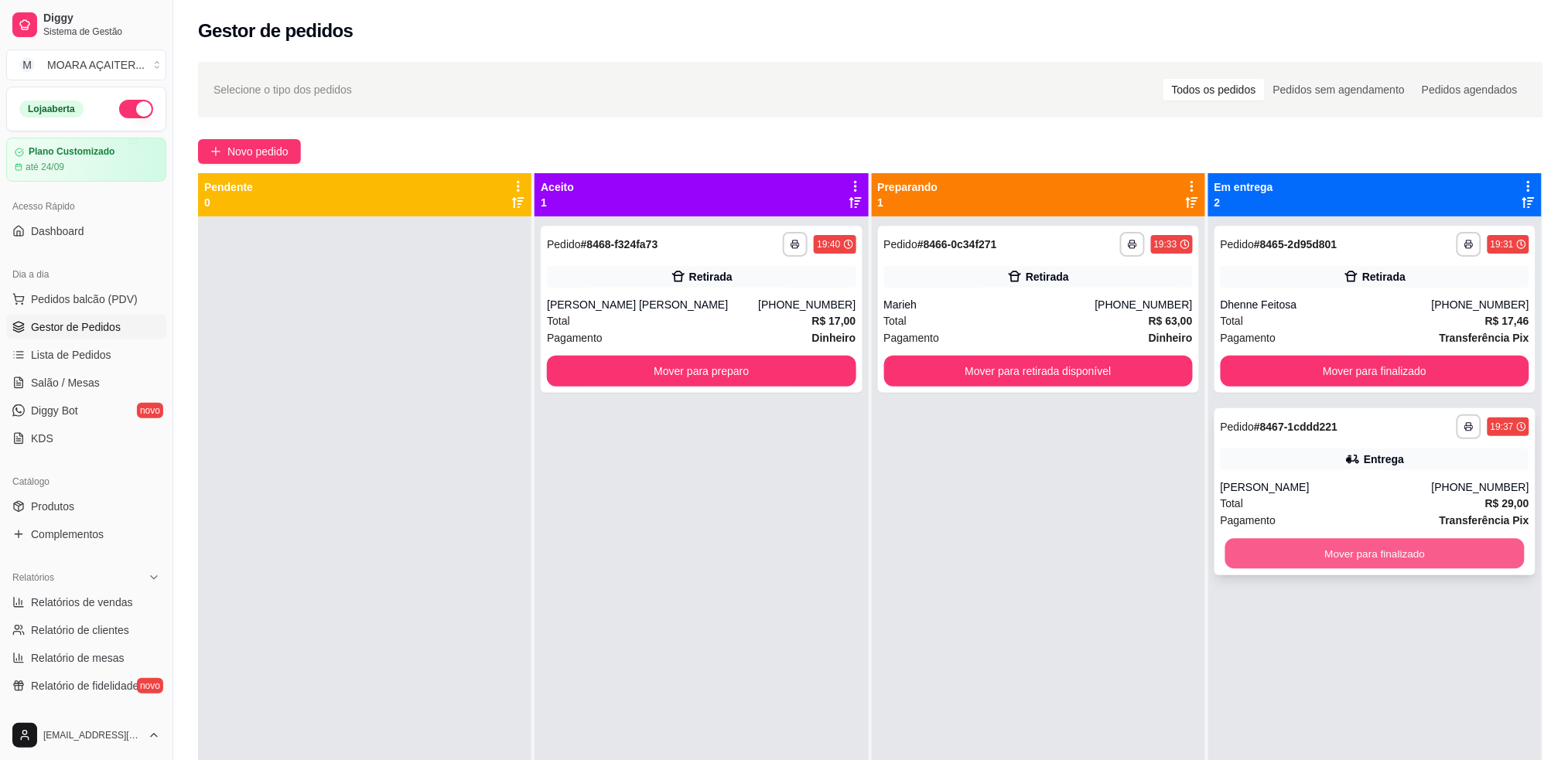
click at [1340, 547] on button "Mover para finalizado" at bounding box center [1375, 554] width 300 height 30
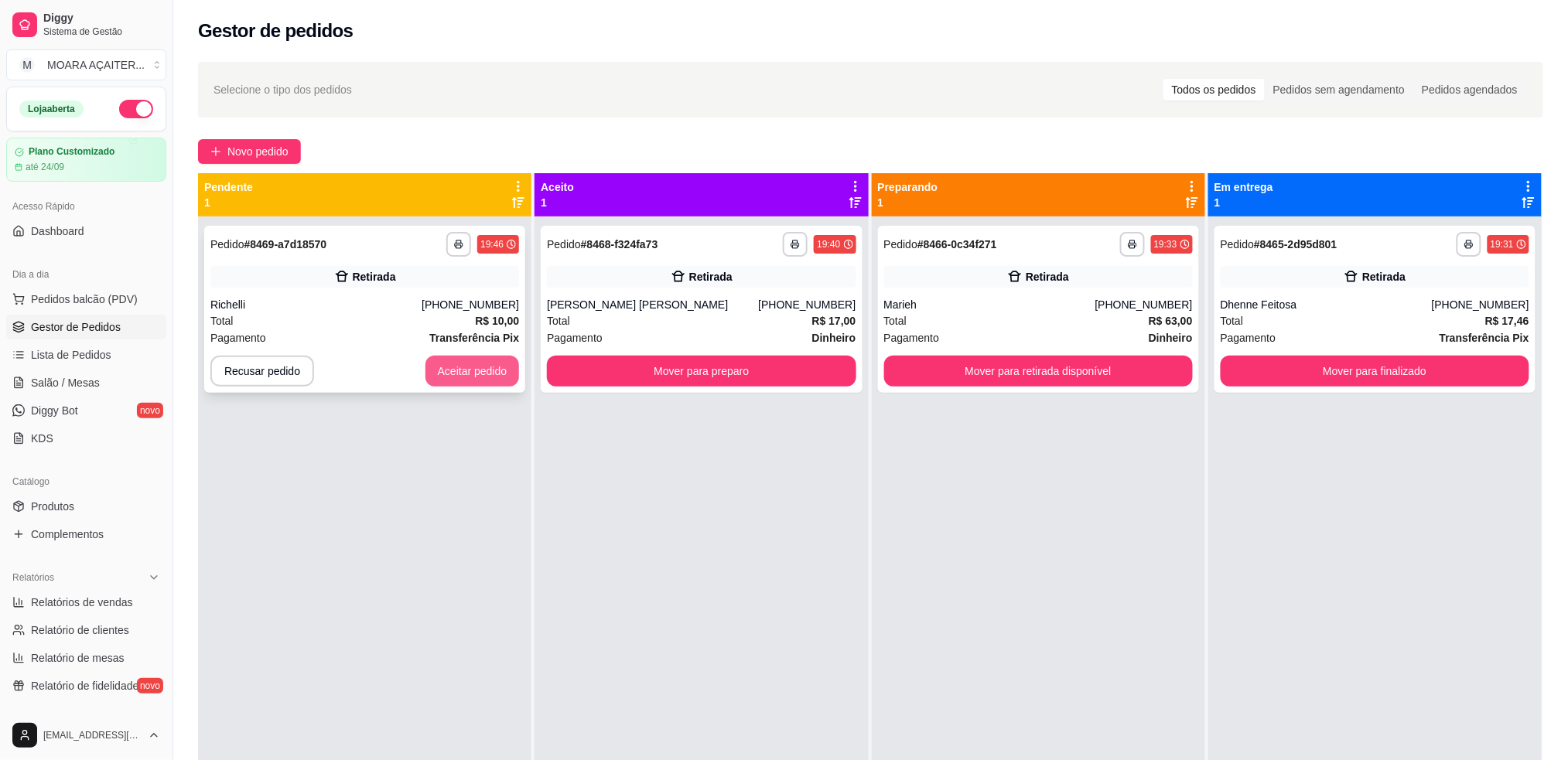
click at [482, 375] on button "Aceitar pedido" at bounding box center [473, 372] width 95 height 31
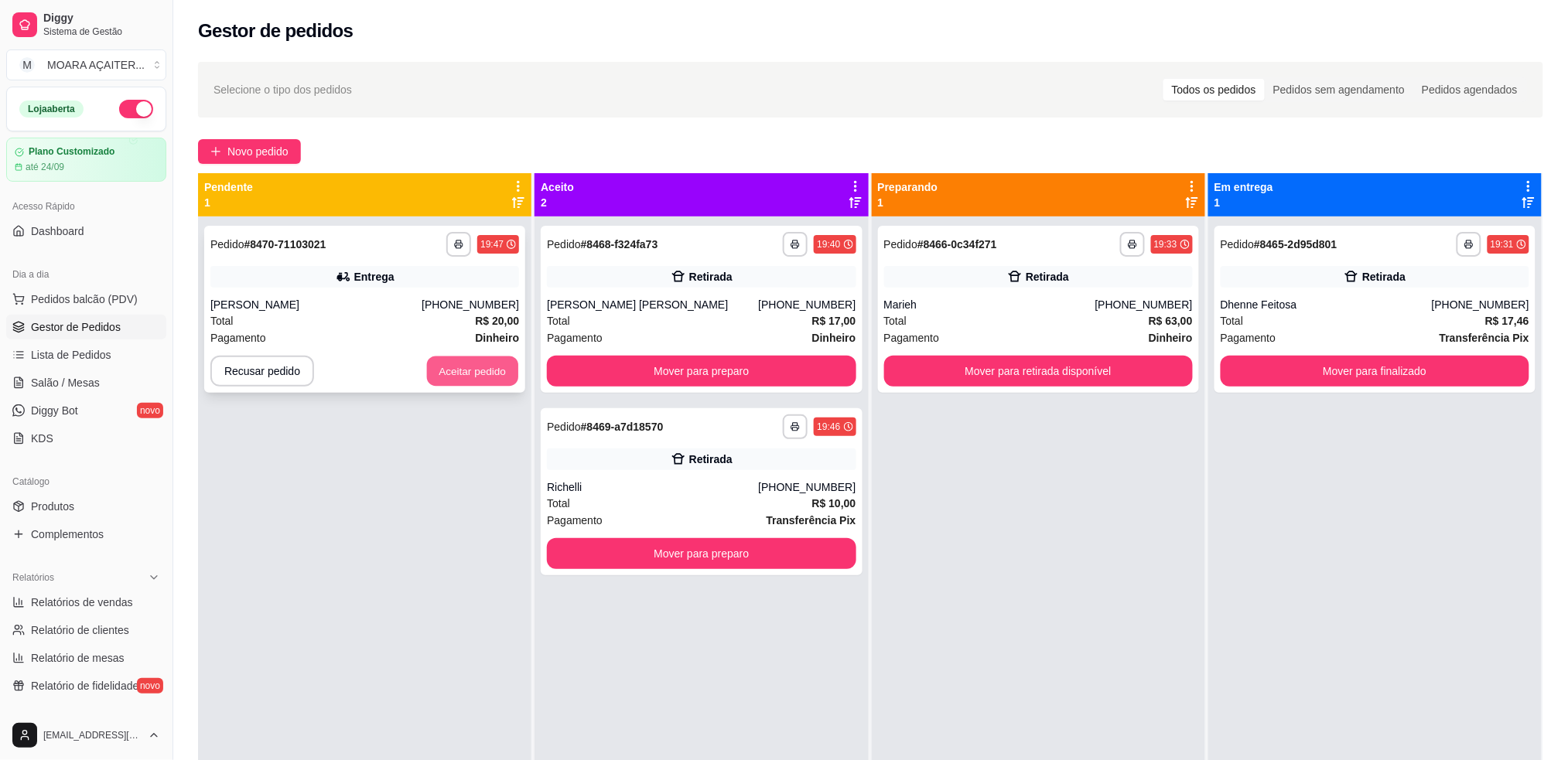
click at [458, 384] on button "Aceitar pedido" at bounding box center [473, 372] width 91 height 30
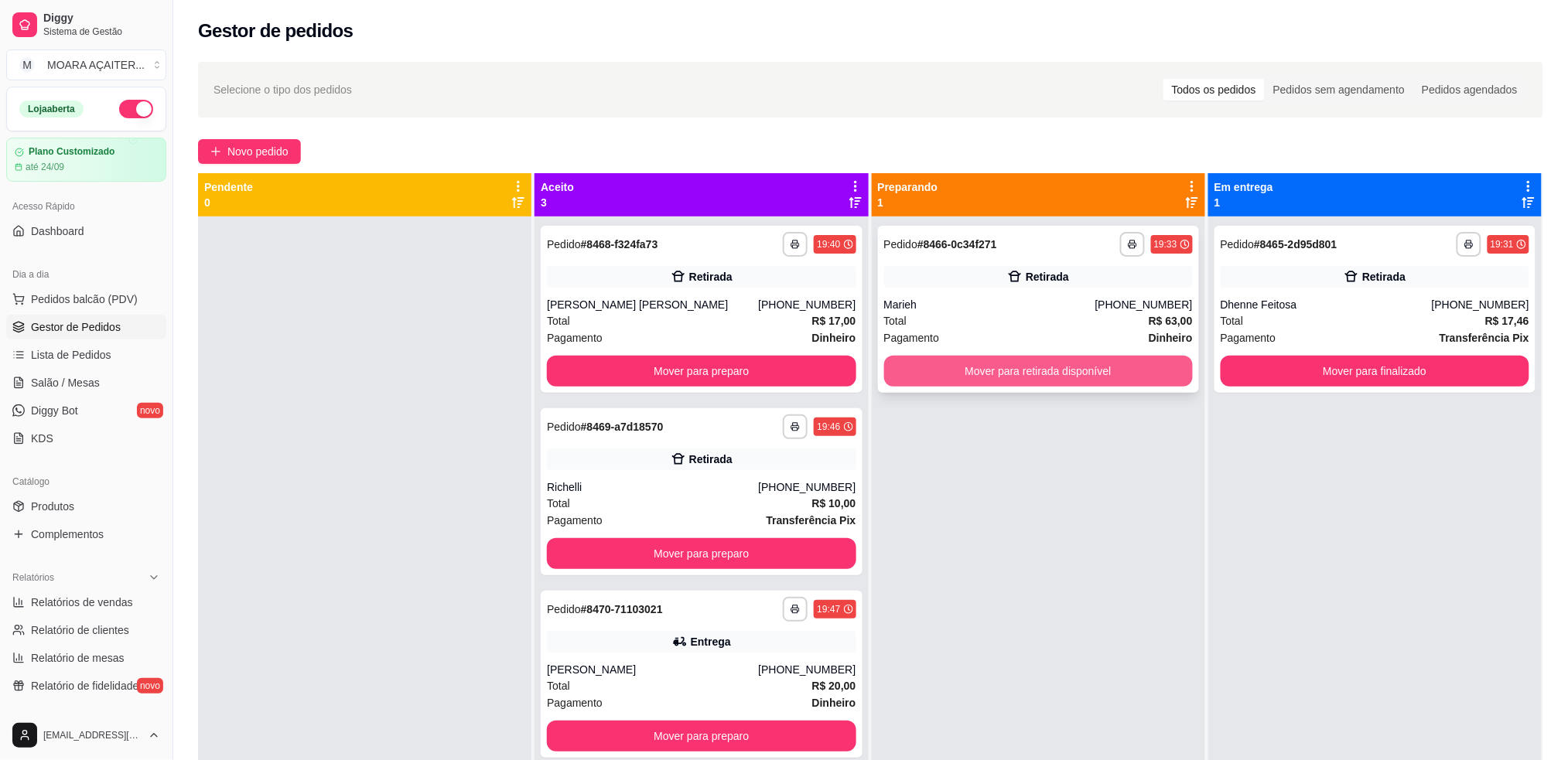
click at [1043, 373] on button "Mover para retirada disponível" at bounding box center [1038, 372] width 308 height 31
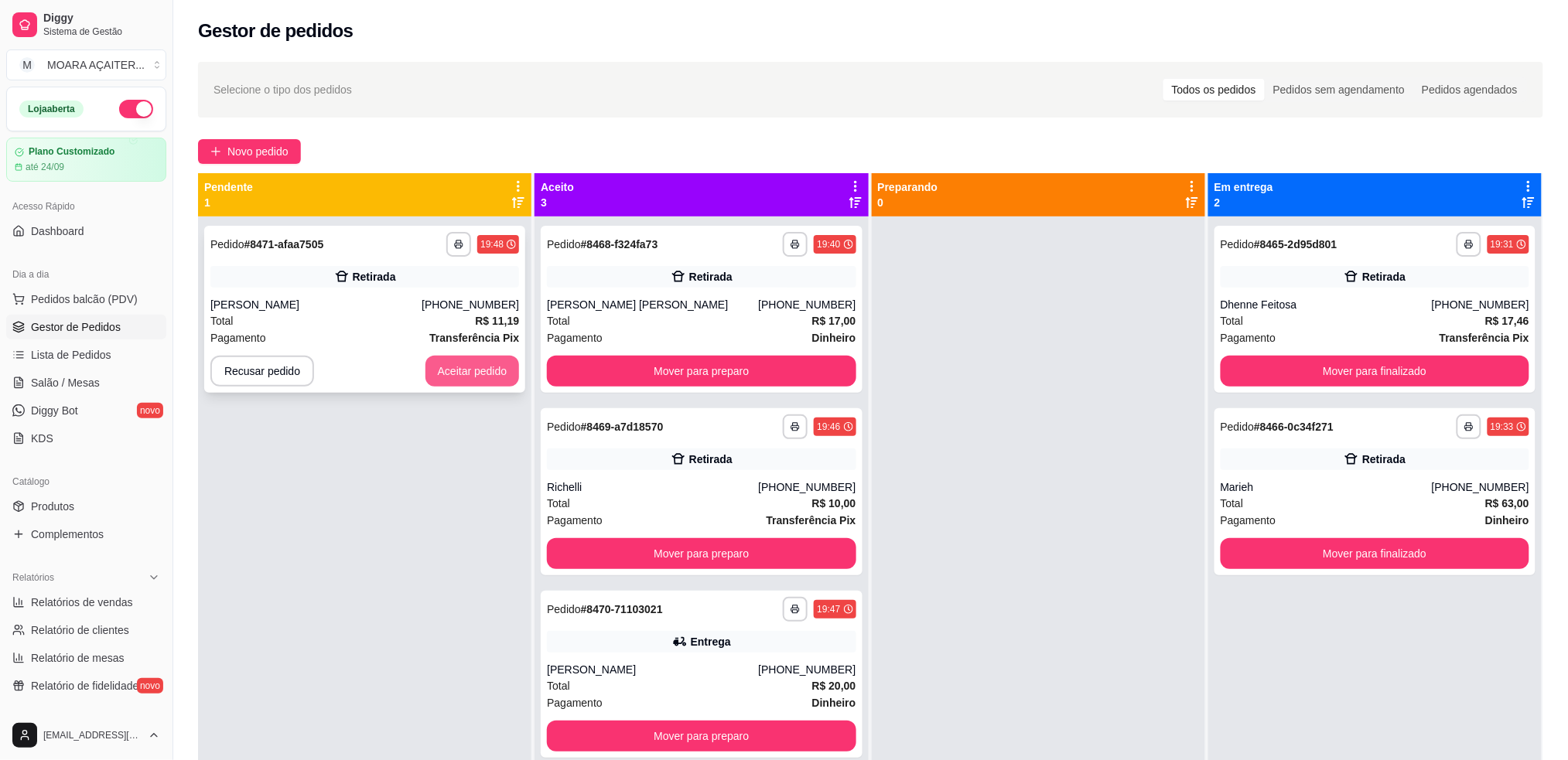
click at [473, 368] on button "Aceitar pedido" at bounding box center [473, 372] width 95 height 31
click at [621, 373] on button "Mover para preparo" at bounding box center [701, 372] width 308 height 31
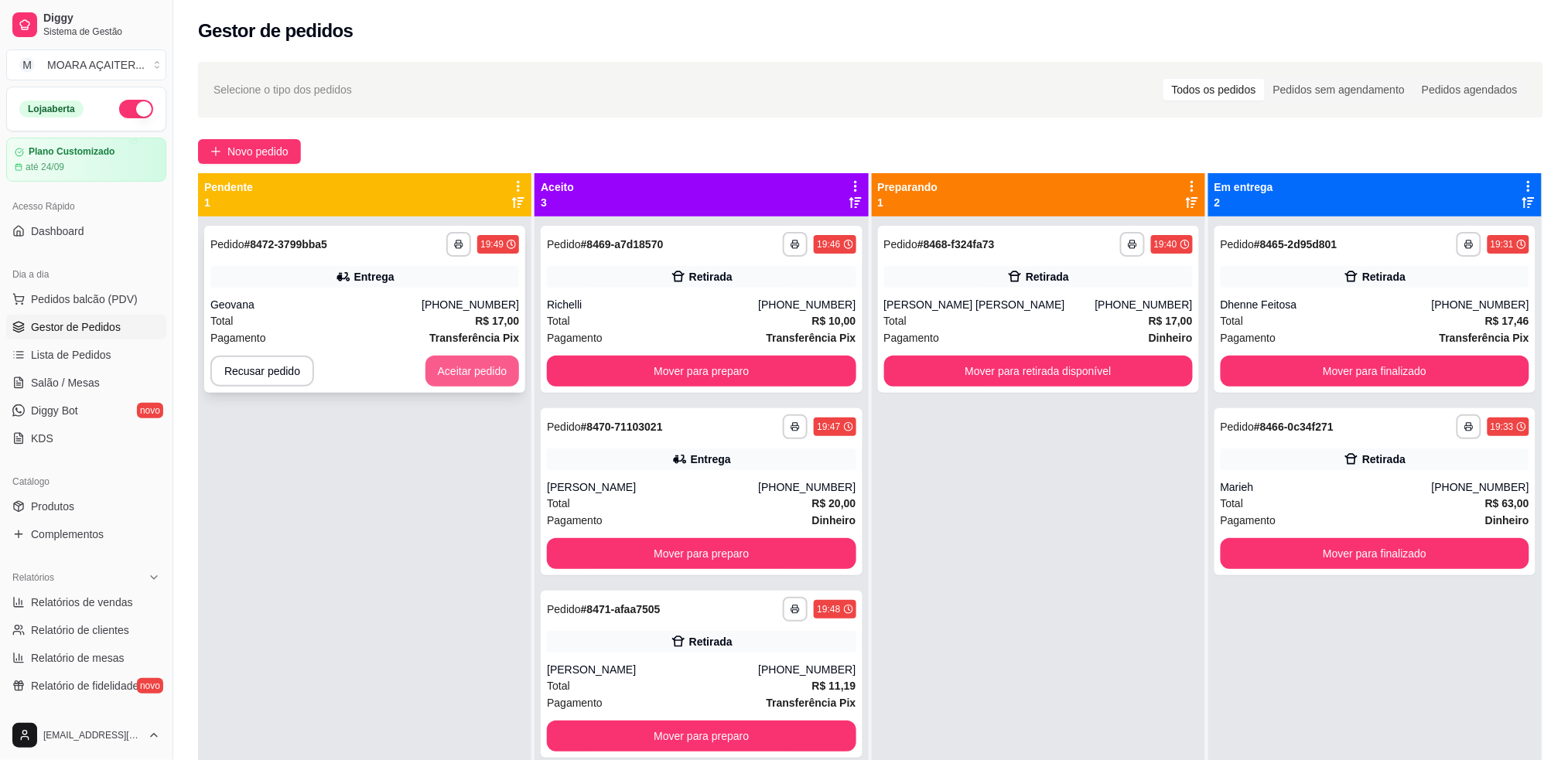
click at [472, 373] on button "Aceitar pedido" at bounding box center [473, 372] width 95 height 31
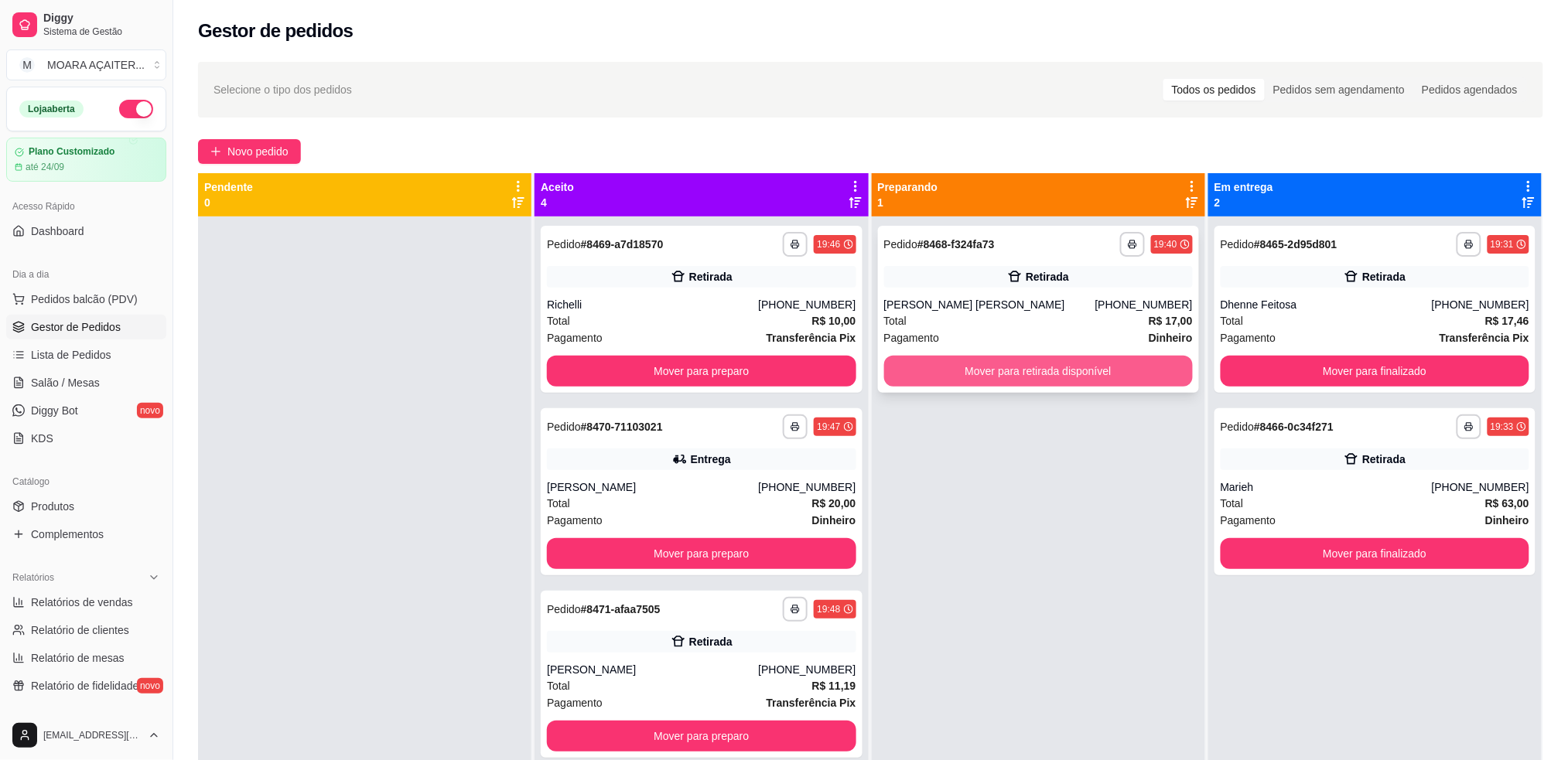
click at [1018, 362] on button "Mover para retirada disponível" at bounding box center [1038, 372] width 308 height 31
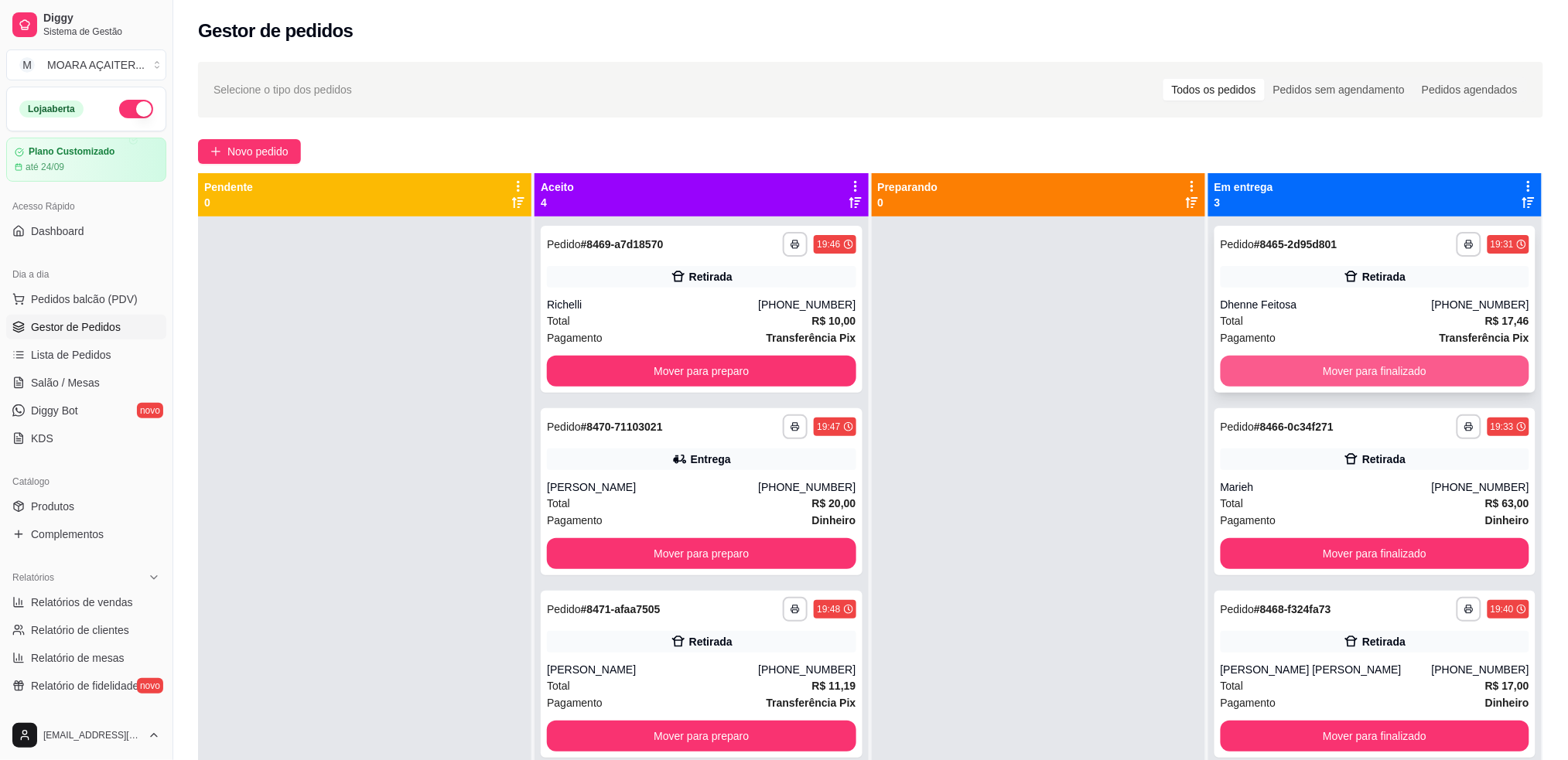
click at [1295, 365] on button "Mover para finalizado" at bounding box center [1375, 372] width 308 height 31
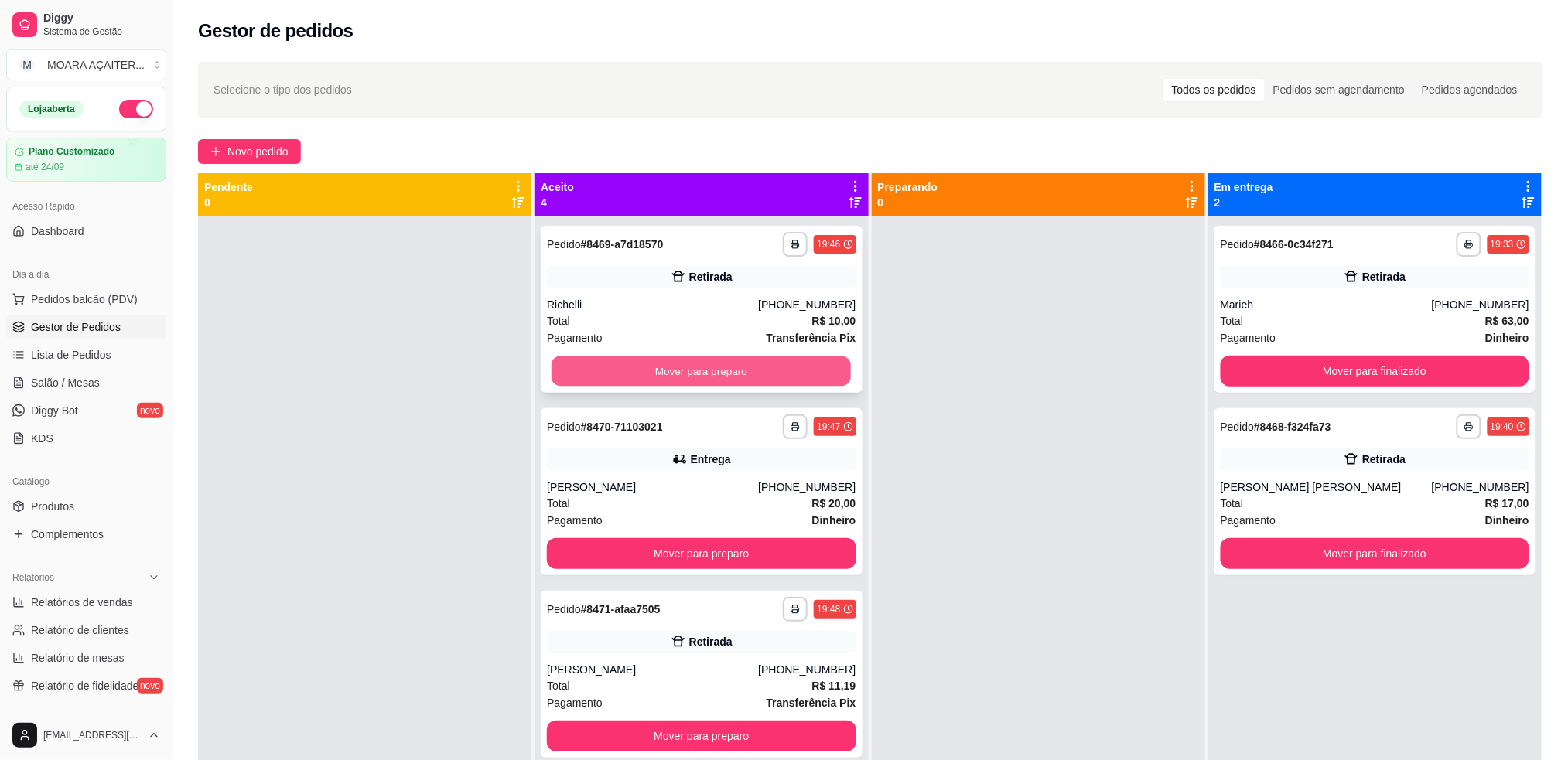
click at [673, 380] on button "Mover para preparo" at bounding box center [701, 372] width 300 height 30
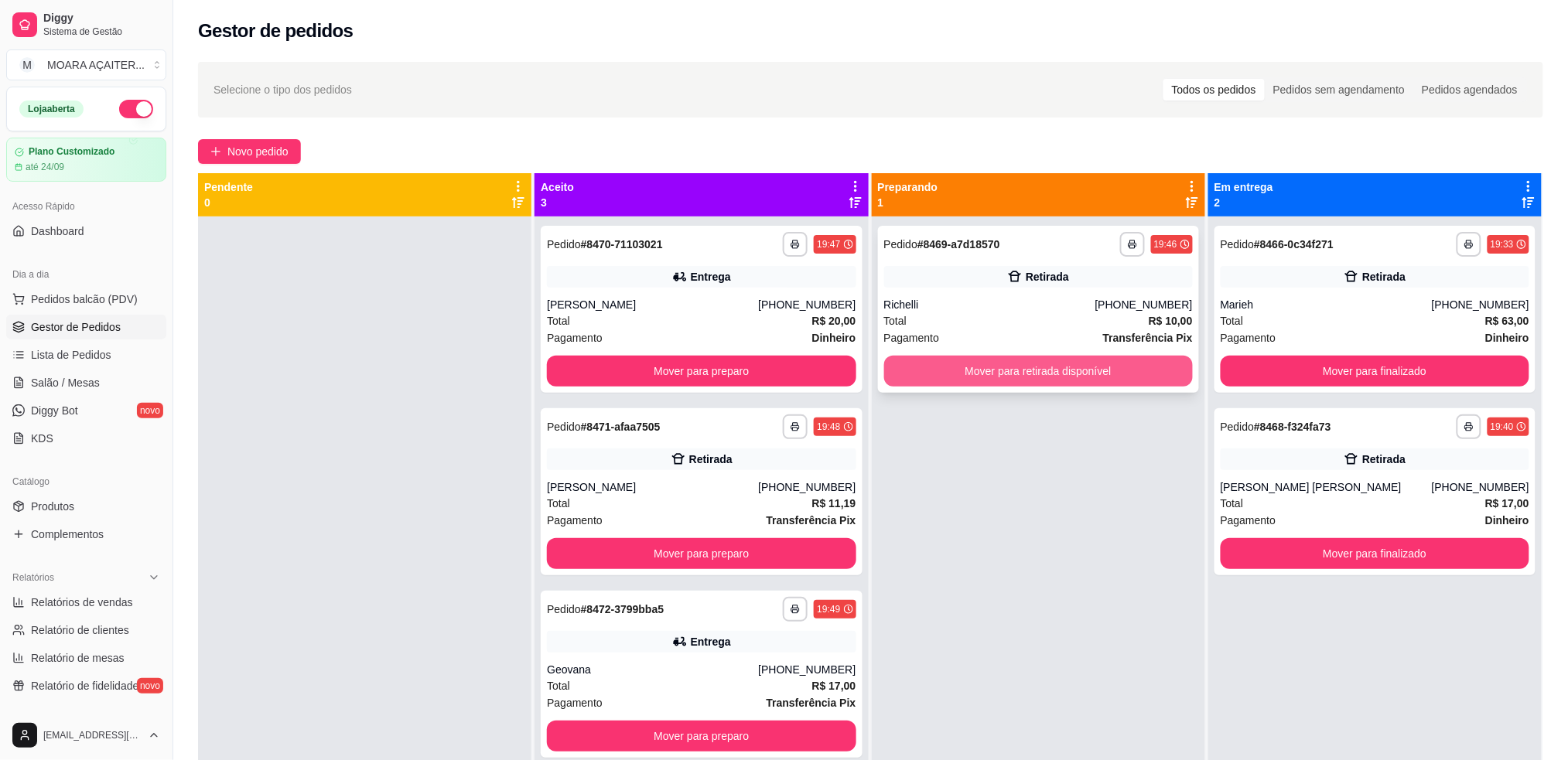
click at [932, 376] on button "Mover para retirada disponível" at bounding box center [1038, 372] width 308 height 31
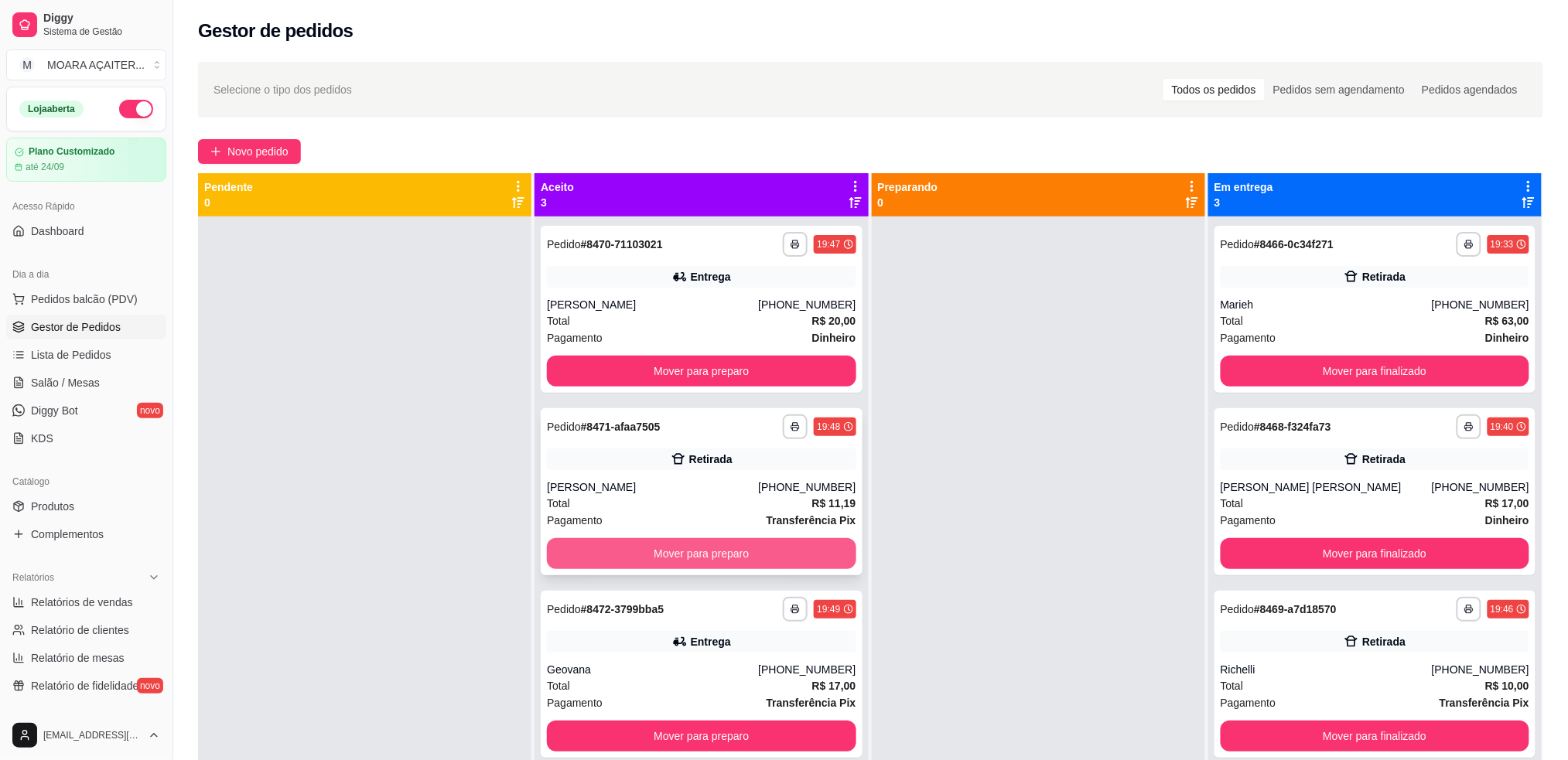
click at [671, 552] on button "Mover para preparo" at bounding box center [701, 554] width 308 height 31
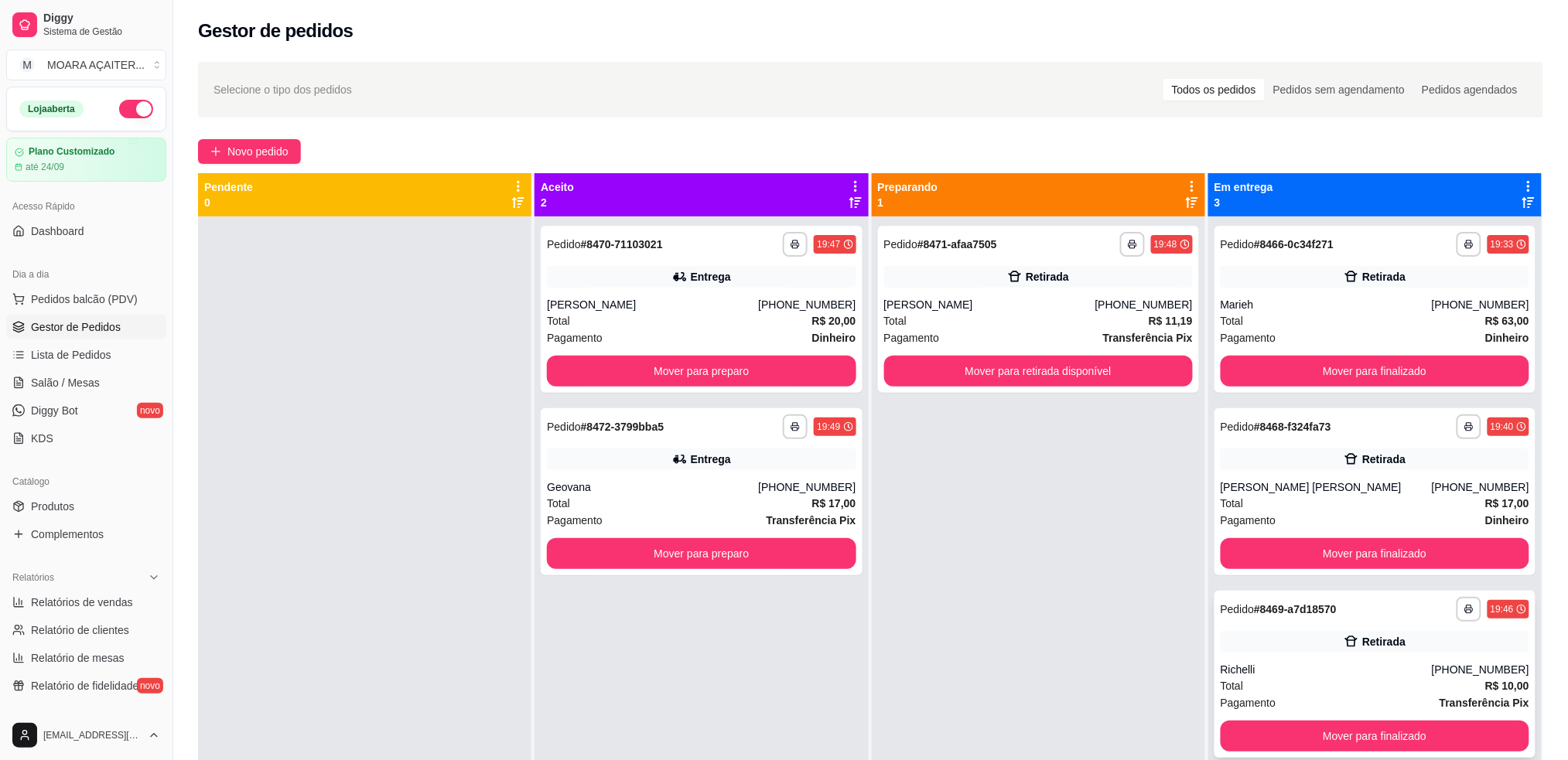
scroll to position [44, 0]
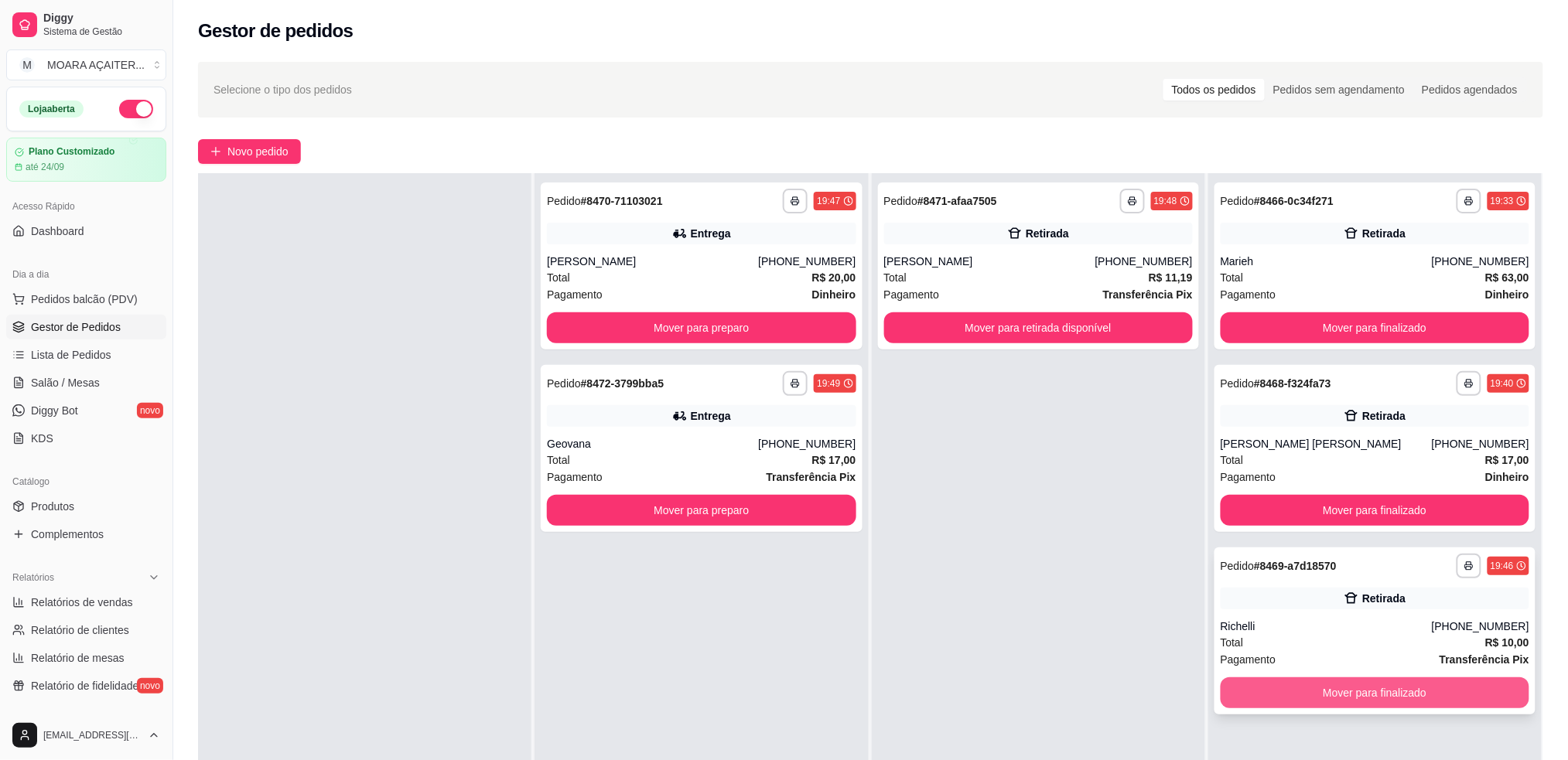
click at [1356, 673] on div "**********" at bounding box center [1375, 631] width 321 height 167
click at [1338, 698] on button "Mover para finalizado" at bounding box center [1375, 693] width 300 height 30
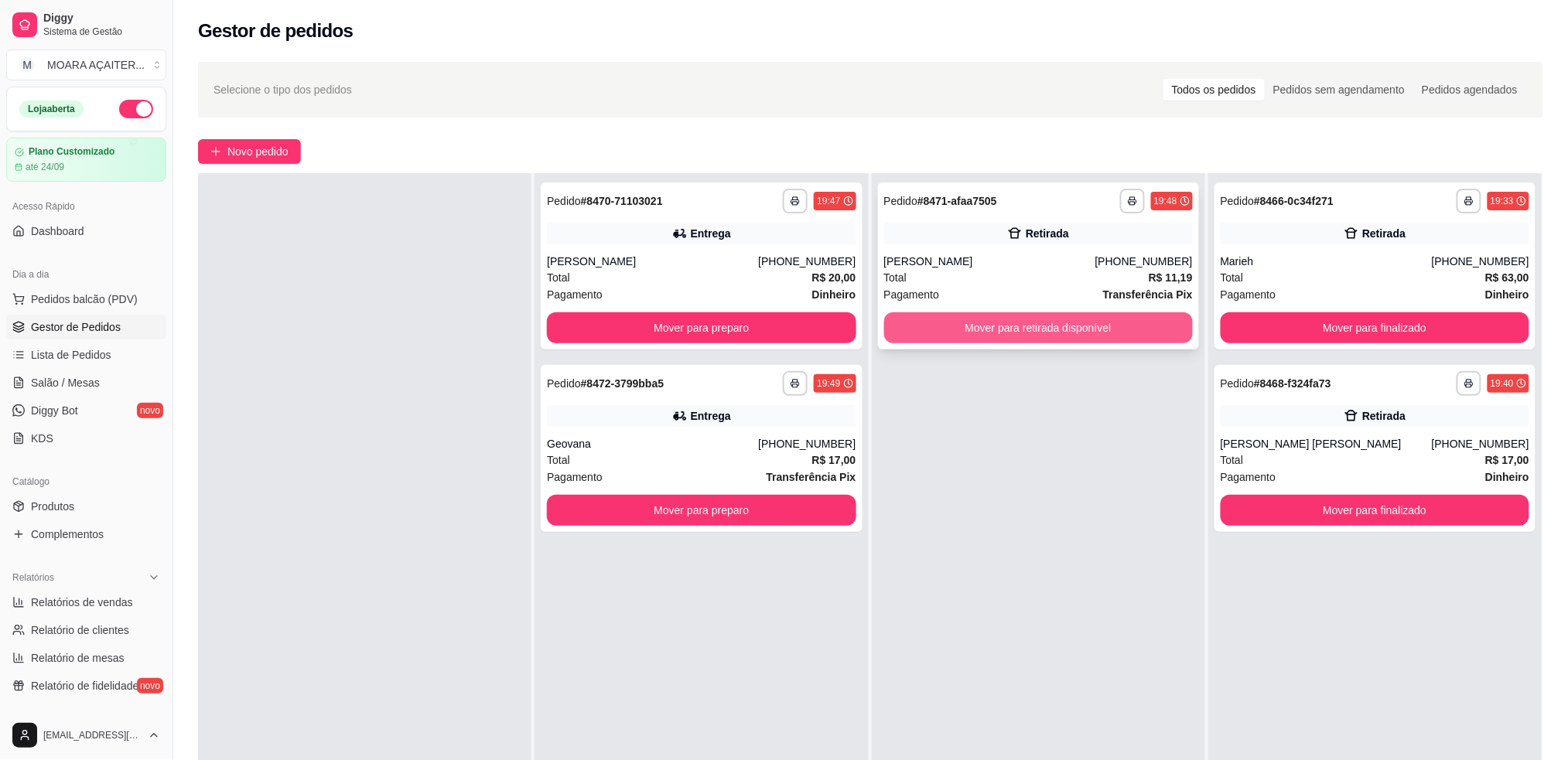
click at [999, 323] on button "Mover para retirada disponível" at bounding box center [1038, 328] width 308 height 31
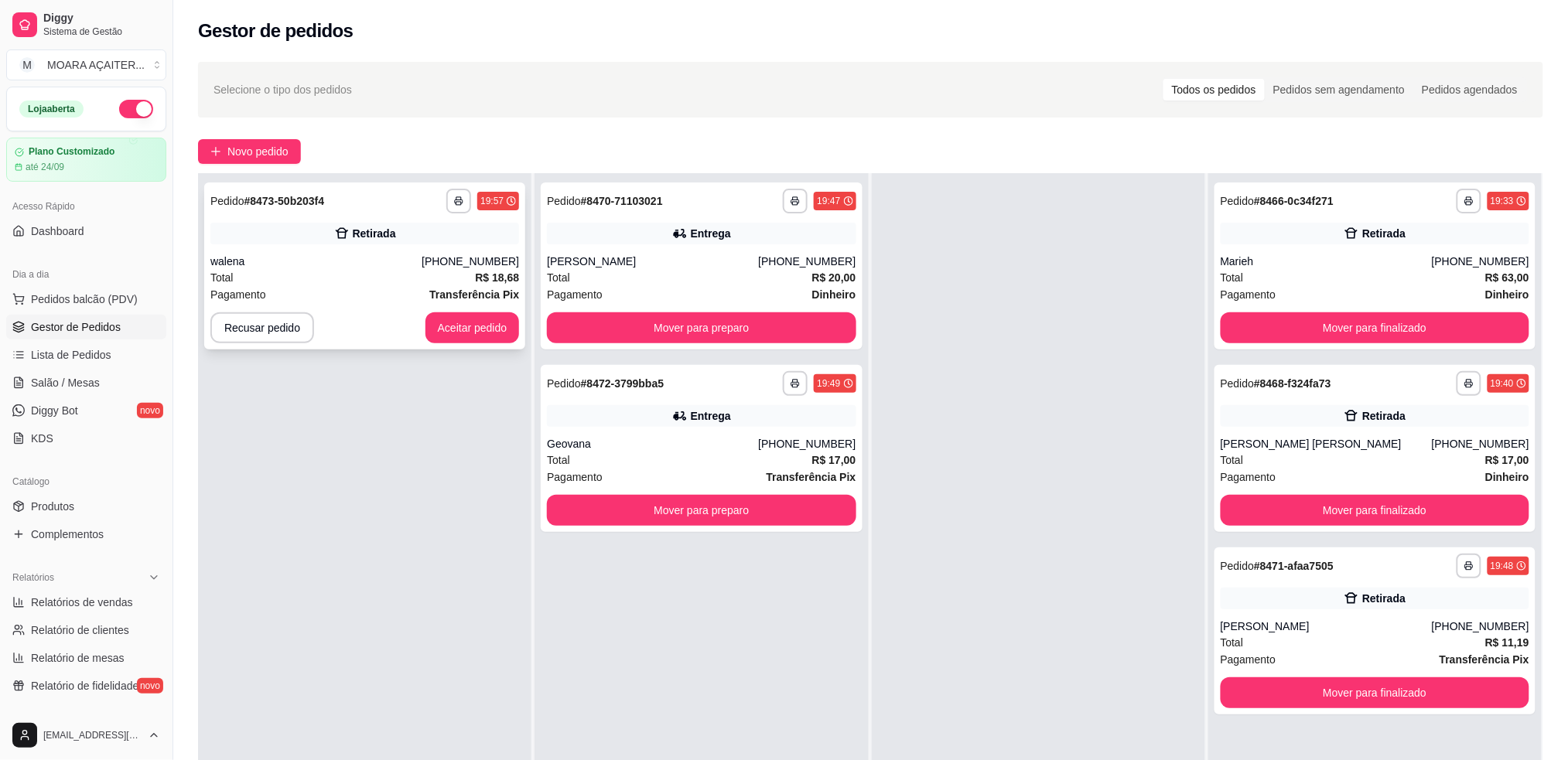
click at [441, 345] on div "**********" at bounding box center [364, 266] width 321 height 167
click at [436, 329] on button "Aceitar pedido" at bounding box center [473, 328] width 95 height 31
click at [458, 329] on button "Aceitar pedido" at bounding box center [473, 328] width 95 height 31
click at [606, 519] on div "**********" at bounding box center [871, 553] width 1345 height 760
click at [441, 323] on button "Aceitar pedido" at bounding box center [473, 328] width 95 height 31
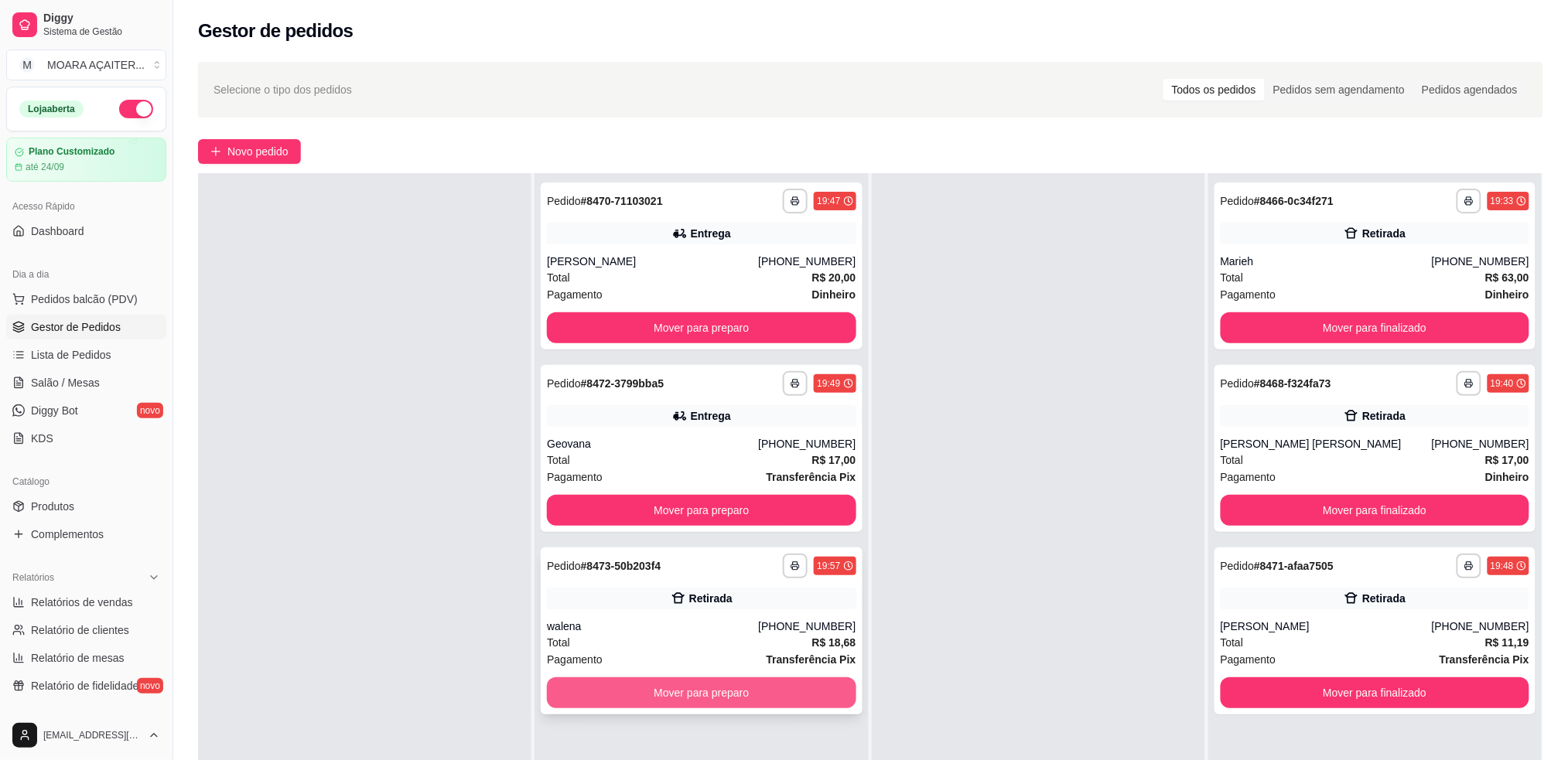
click at [688, 690] on button "Mover para preparo" at bounding box center [701, 693] width 308 height 31
click at [689, 691] on button "Mover para preparo" at bounding box center [701, 693] width 300 height 30
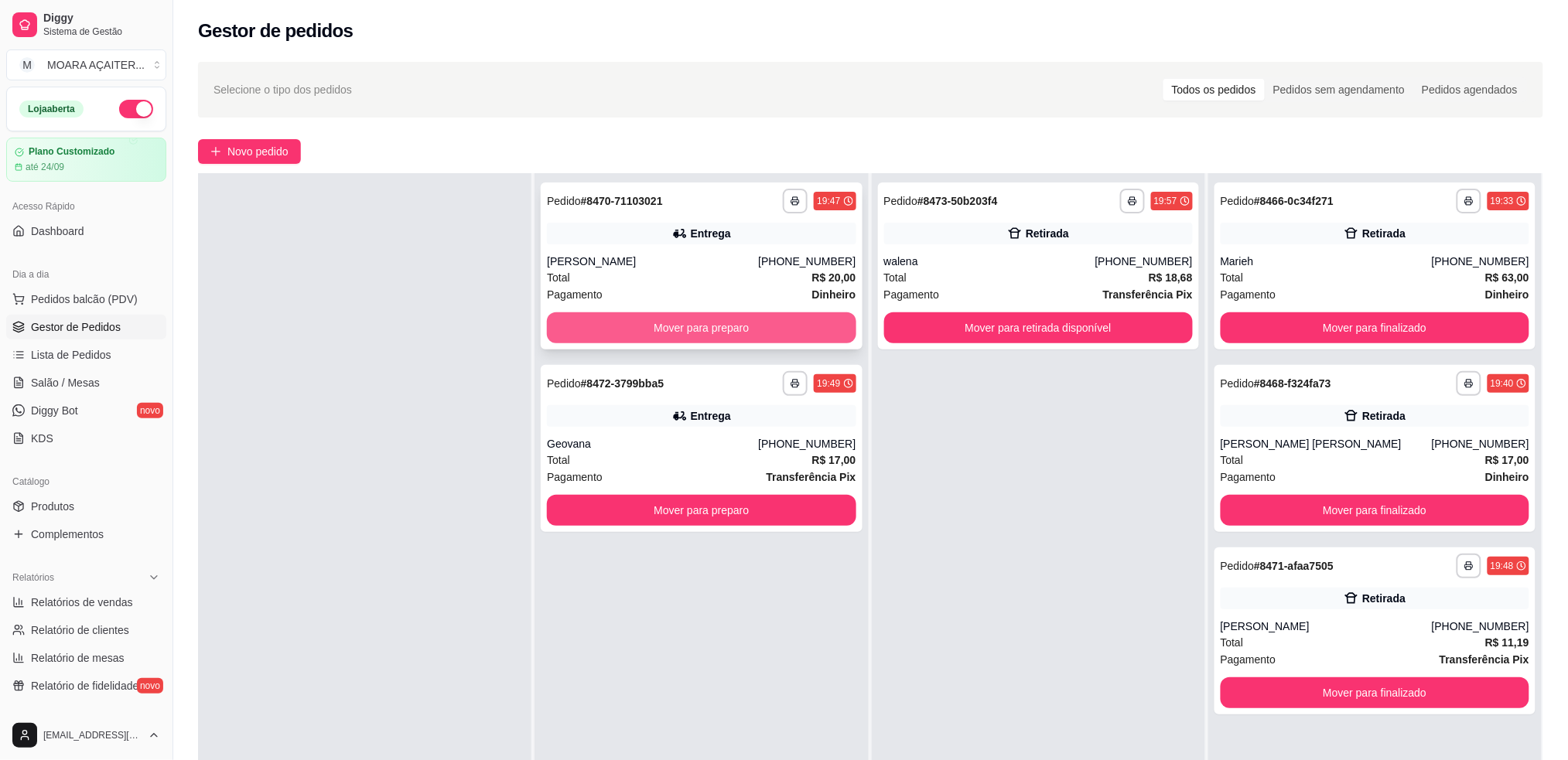
click at [773, 328] on button "Mover para preparo" at bounding box center [701, 328] width 308 height 31
click at [764, 329] on button "Mover para preparo" at bounding box center [701, 328] width 308 height 31
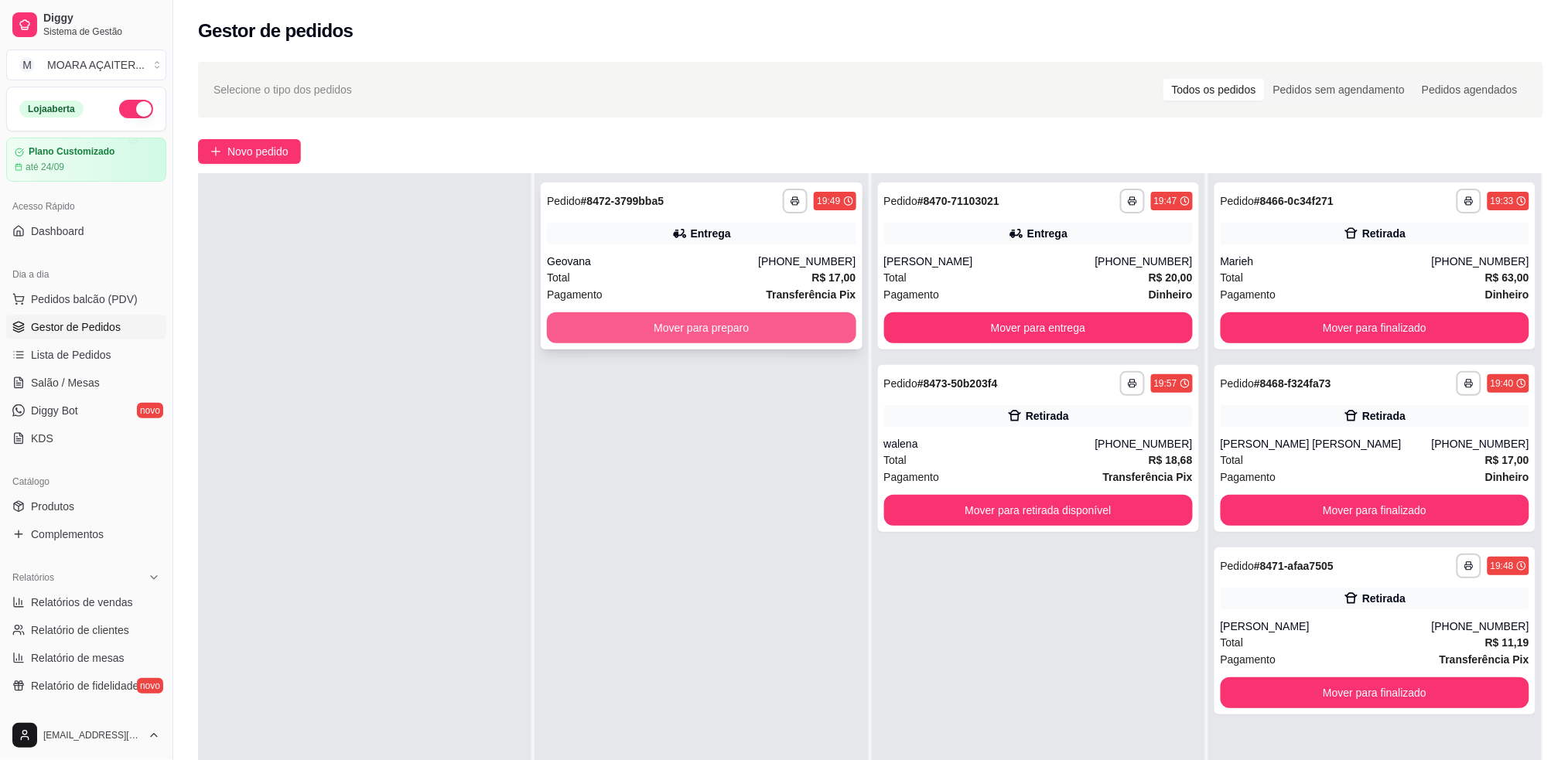
click at [762, 331] on button "Mover para preparo" at bounding box center [701, 328] width 308 height 31
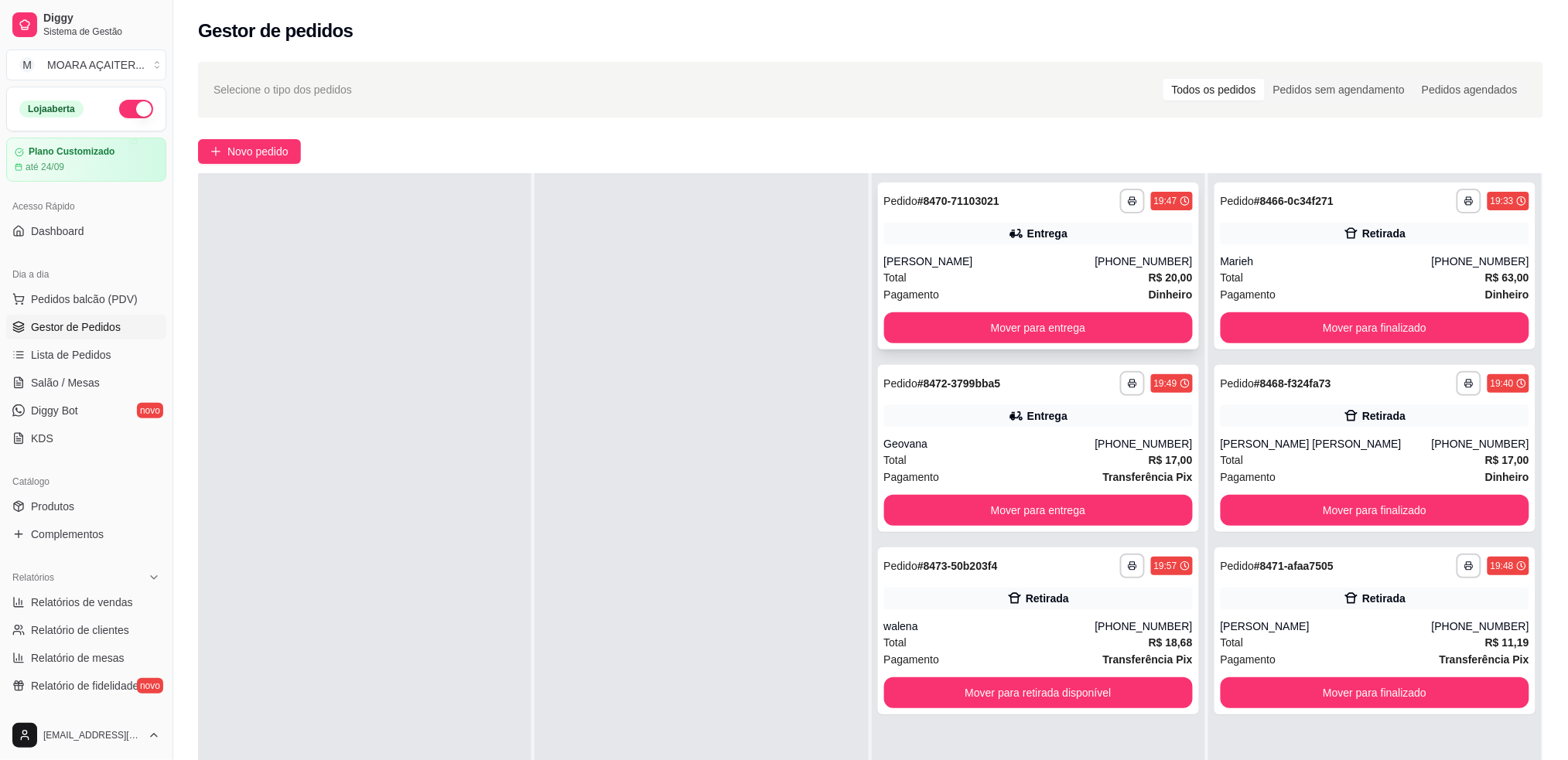
click at [931, 300] on div "Pagamento Dinheiro" at bounding box center [1038, 295] width 308 height 17
click at [1044, 315] on button "Mover para entrega" at bounding box center [1038, 328] width 300 height 30
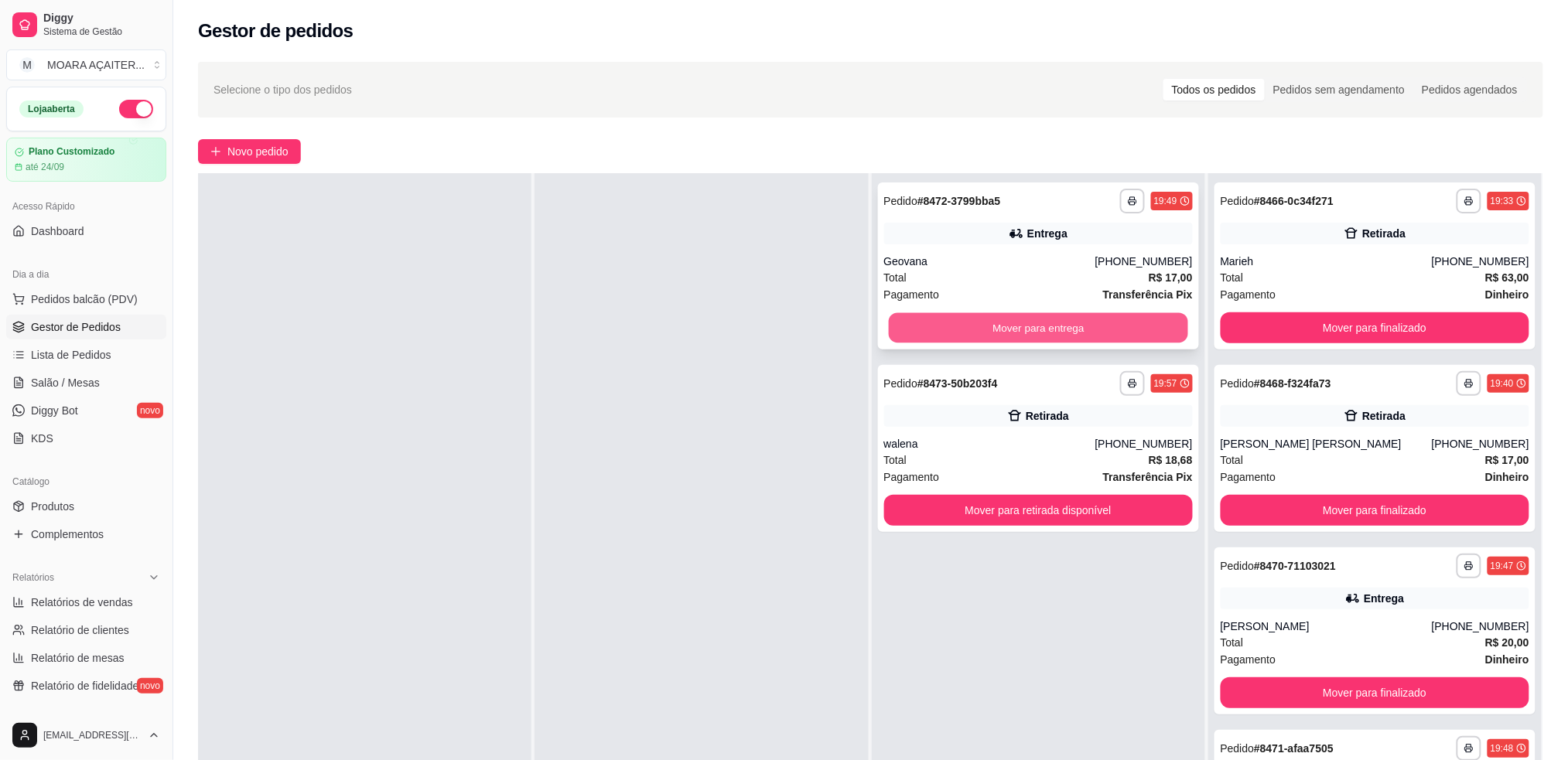
click at [1036, 319] on button "Mover para entrega" at bounding box center [1038, 328] width 300 height 30
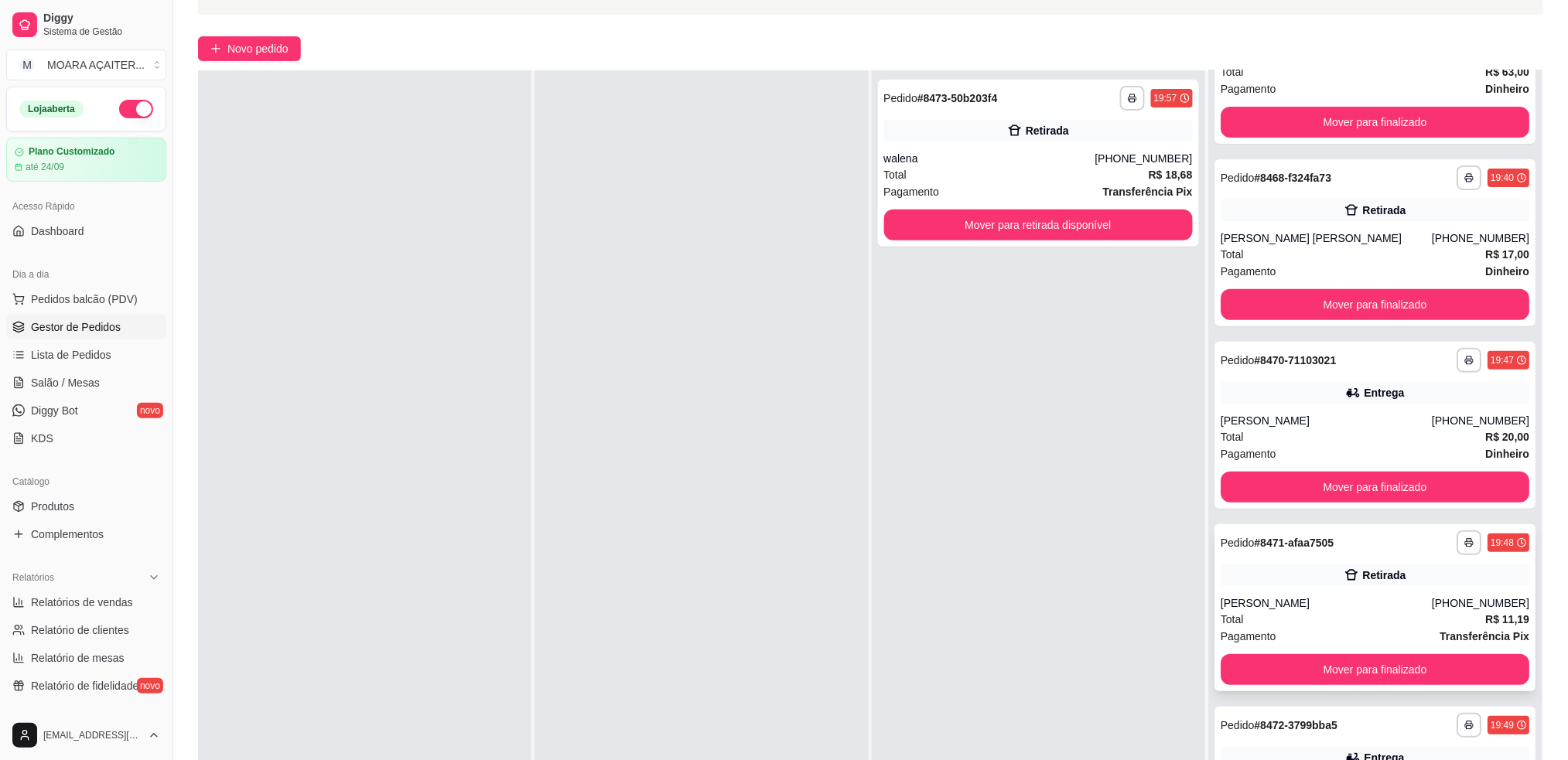
scroll to position [167, 0]
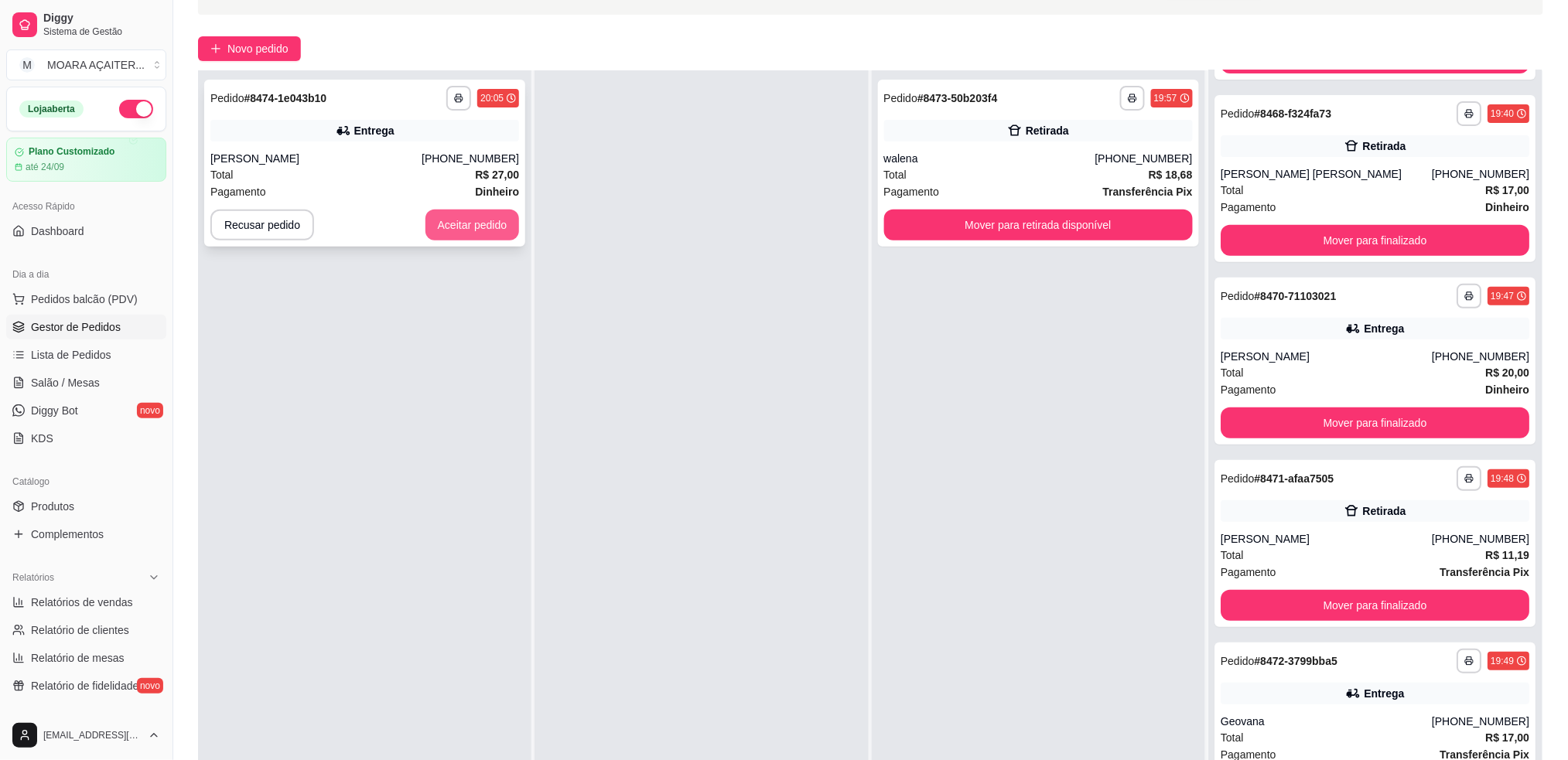
click at [497, 217] on button "Aceitar pedido" at bounding box center [473, 225] width 95 height 31
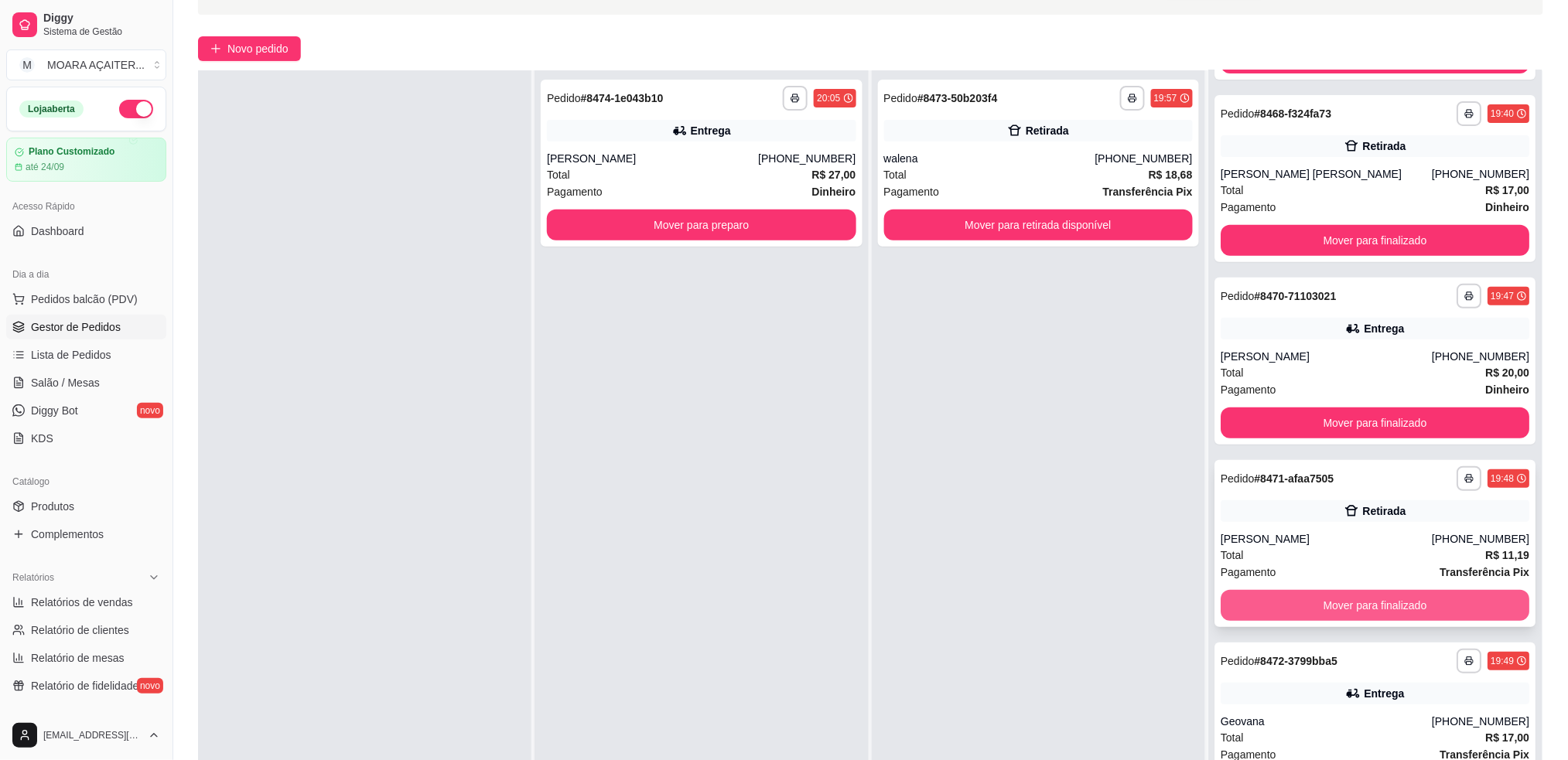
click at [1264, 601] on button "Mover para finalizado" at bounding box center [1375, 605] width 308 height 31
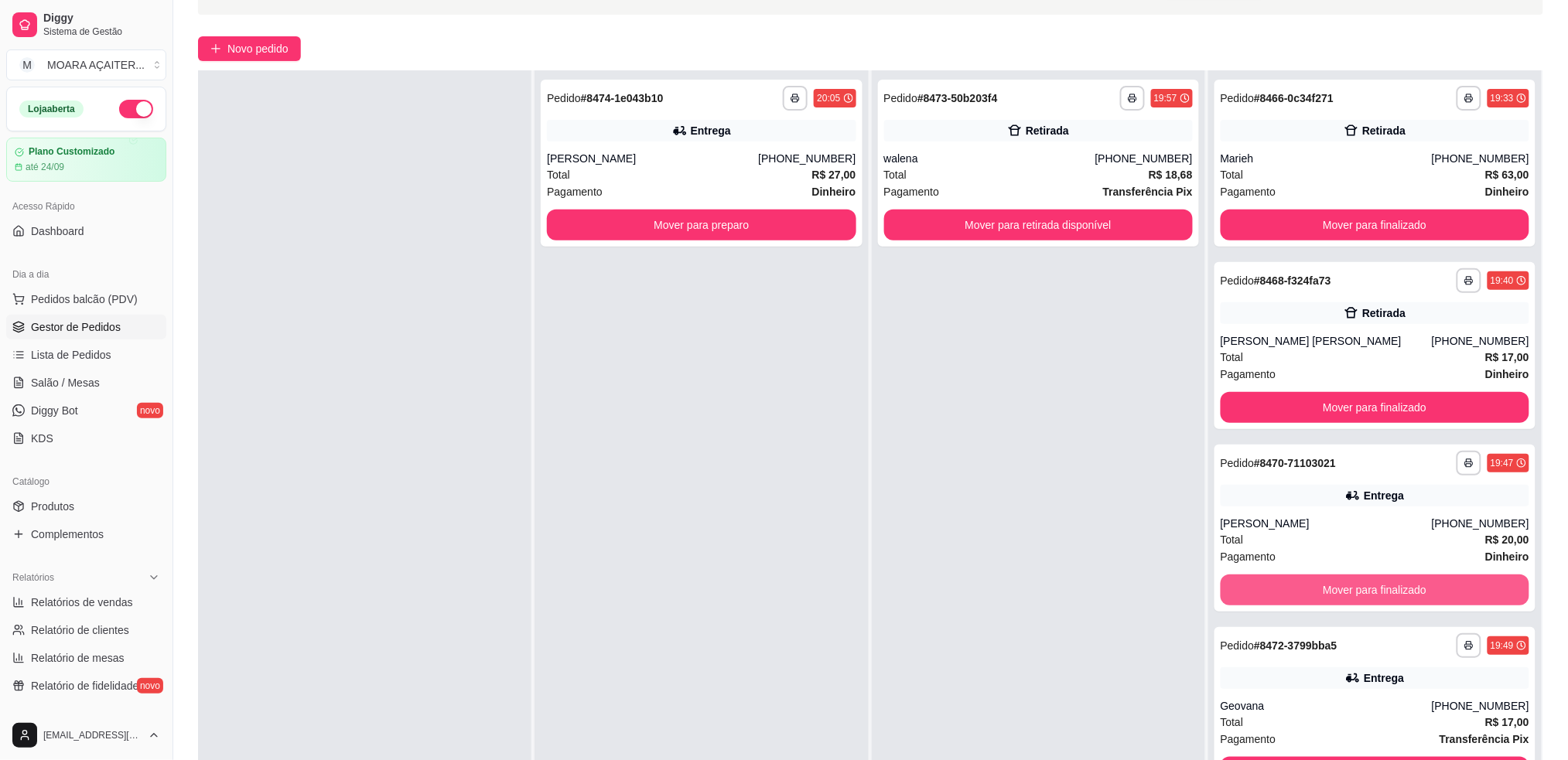
scroll to position [0, 0]
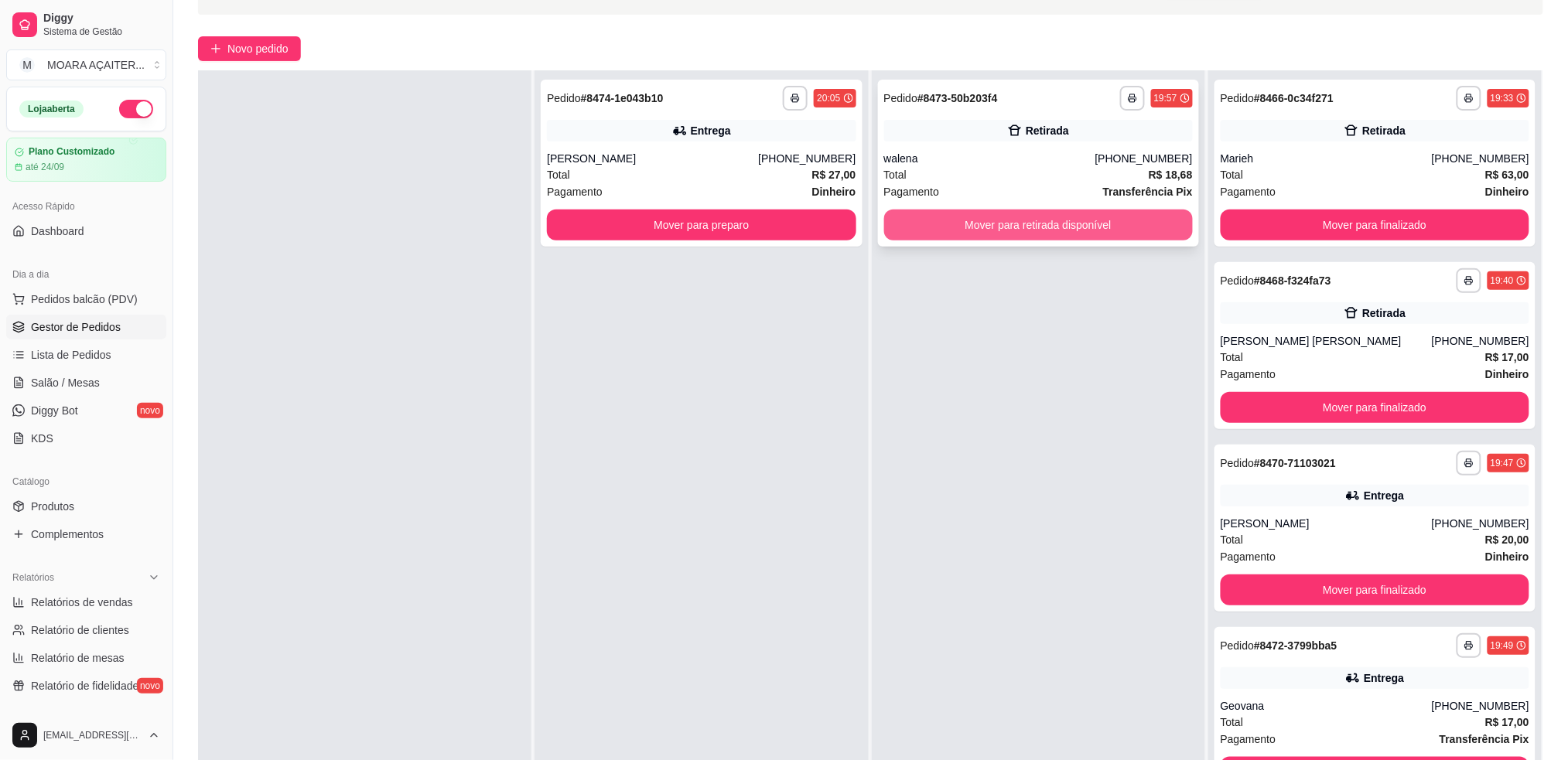
click at [993, 225] on button "Mover para retirada disponível" at bounding box center [1038, 225] width 308 height 31
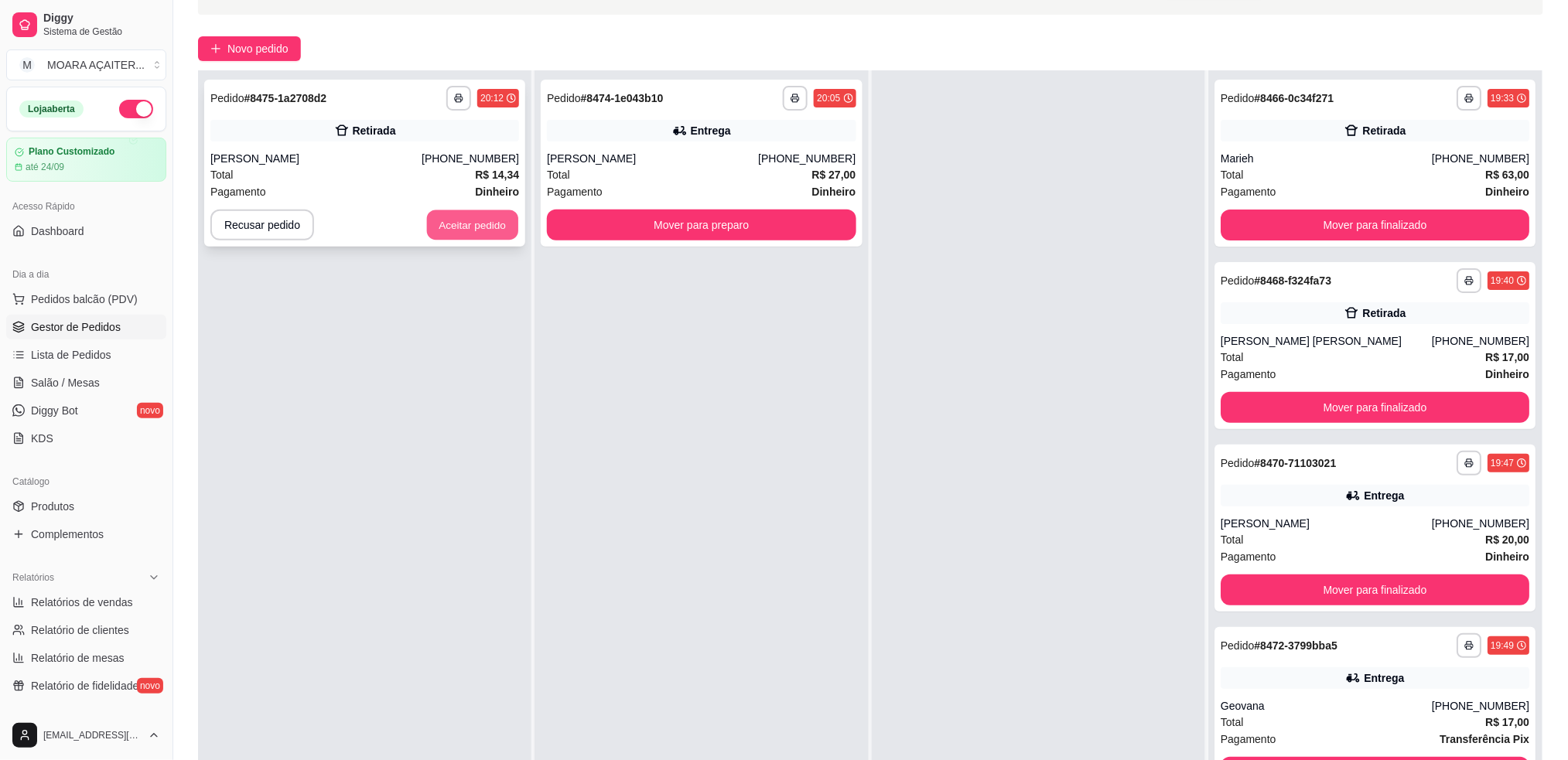
click at [474, 224] on button "Aceitar pedido" at bounding box center [473, 225] width 91 height 30
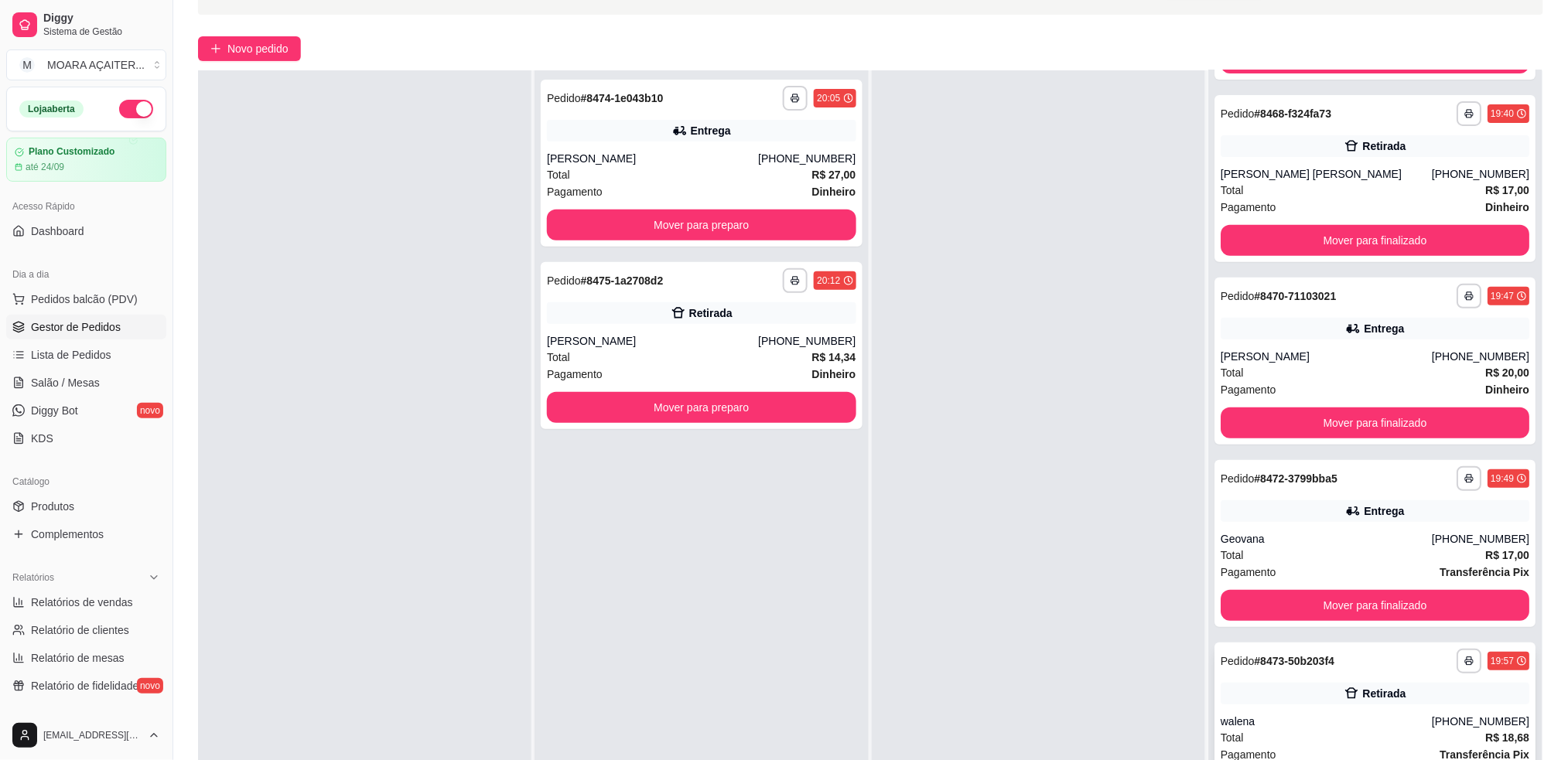
scroll to position [236, 0]
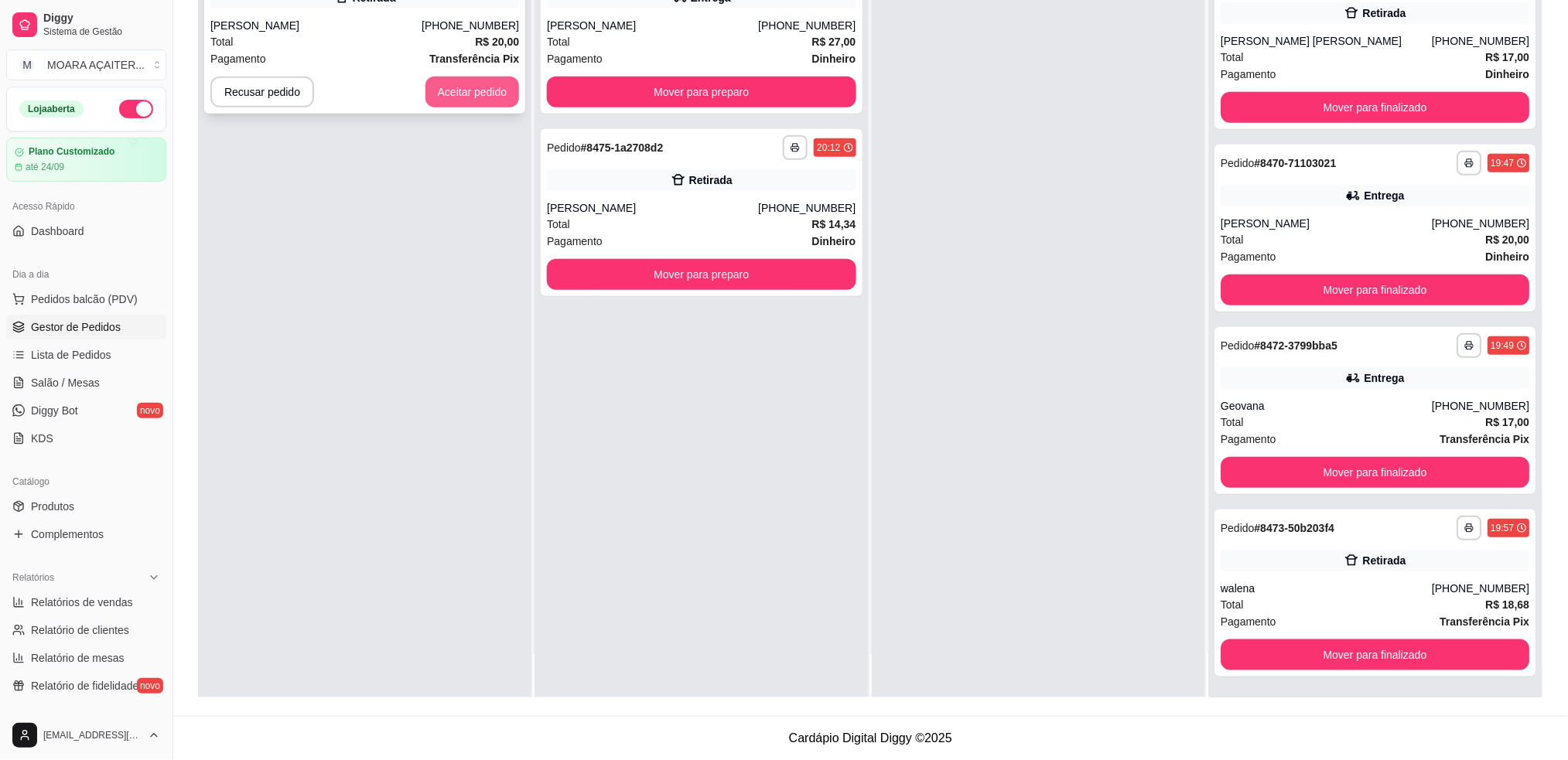
click at [431, 87] on button "Aceitar pedido" at bounding box center [473, 92] width 95 height 31
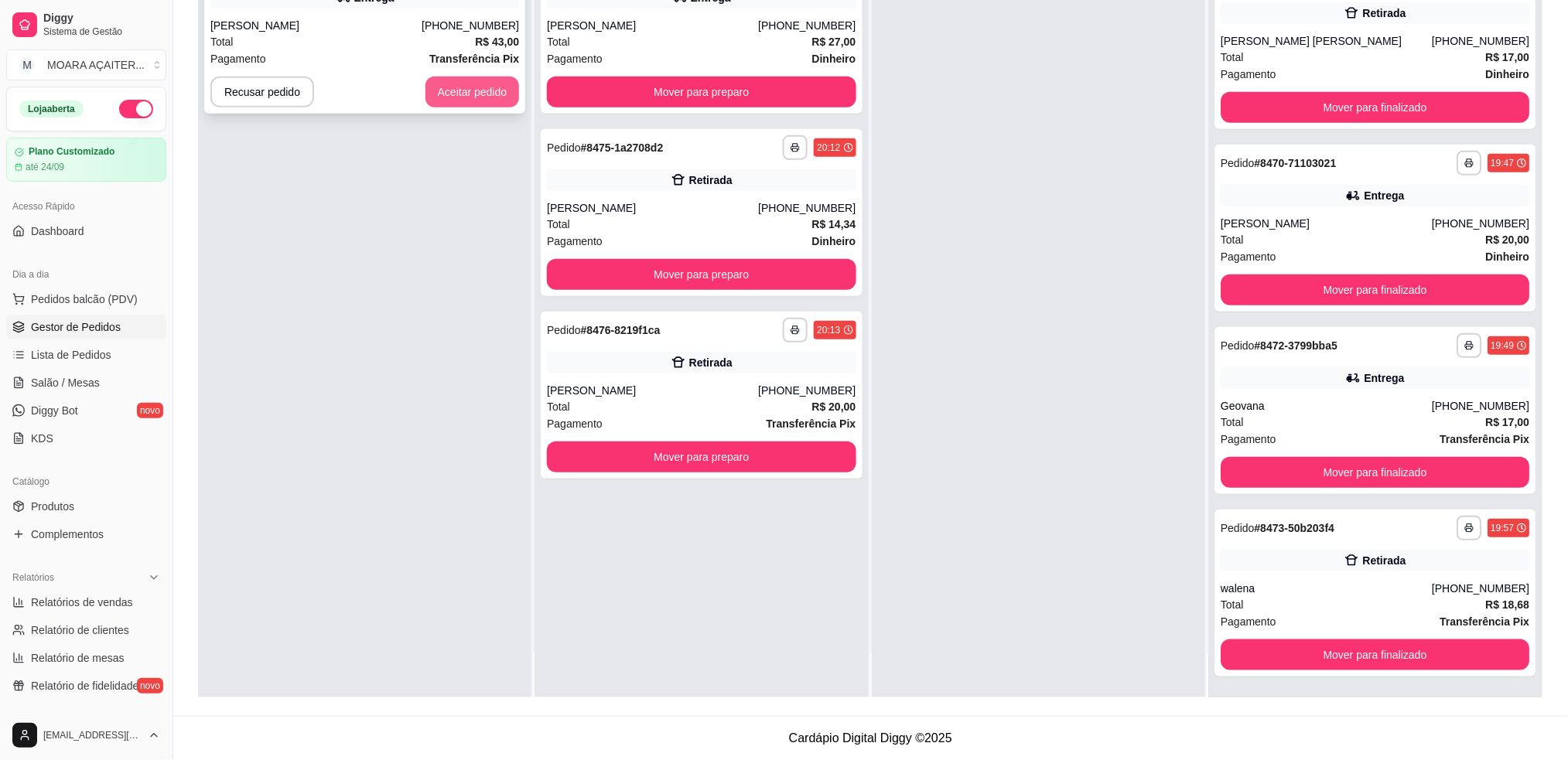
click at [492, 79] on button "Aceitar pedido" at bounding box center [473, 92] width 95 height 31
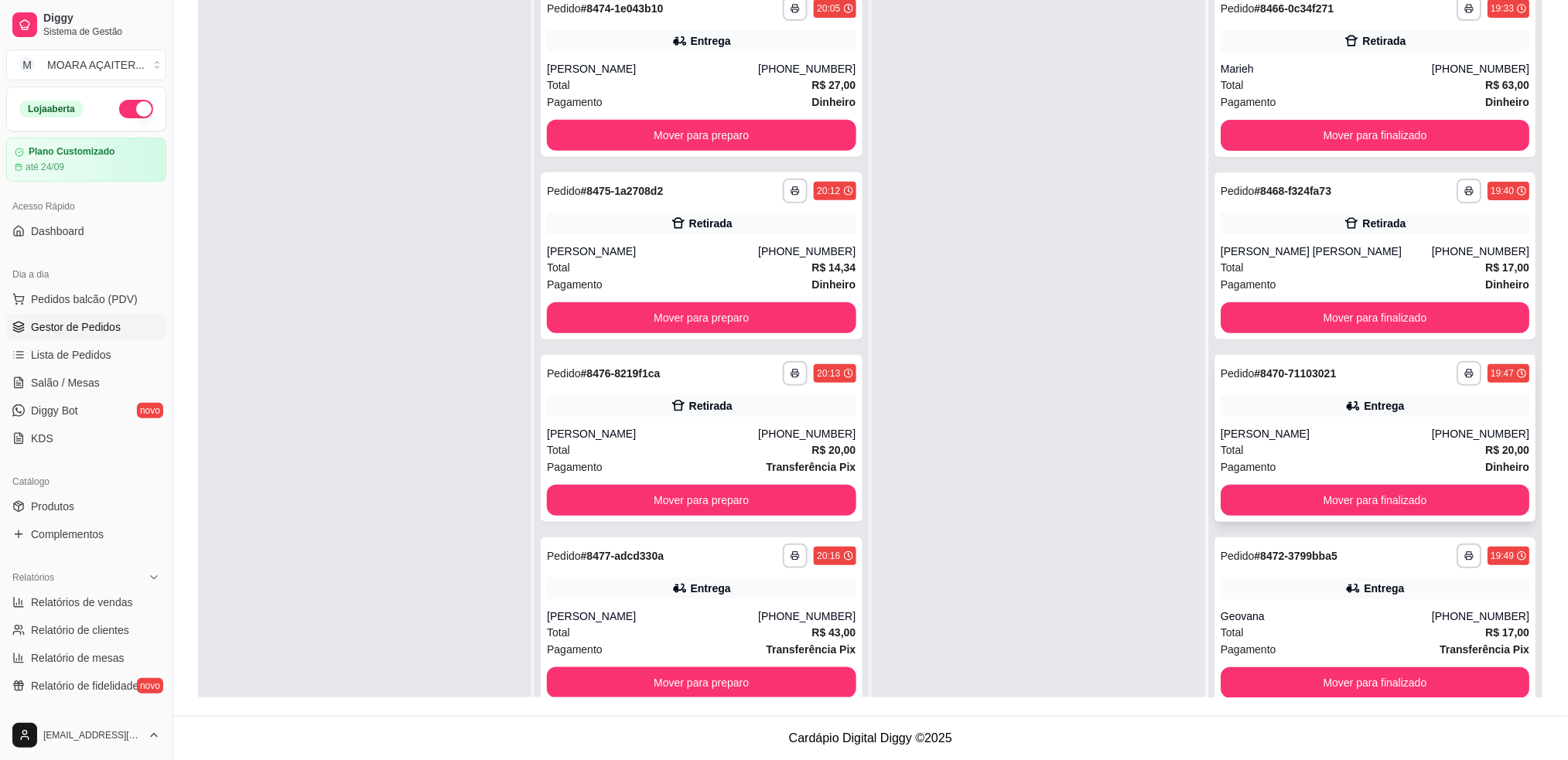
scroll to position [103, 0]
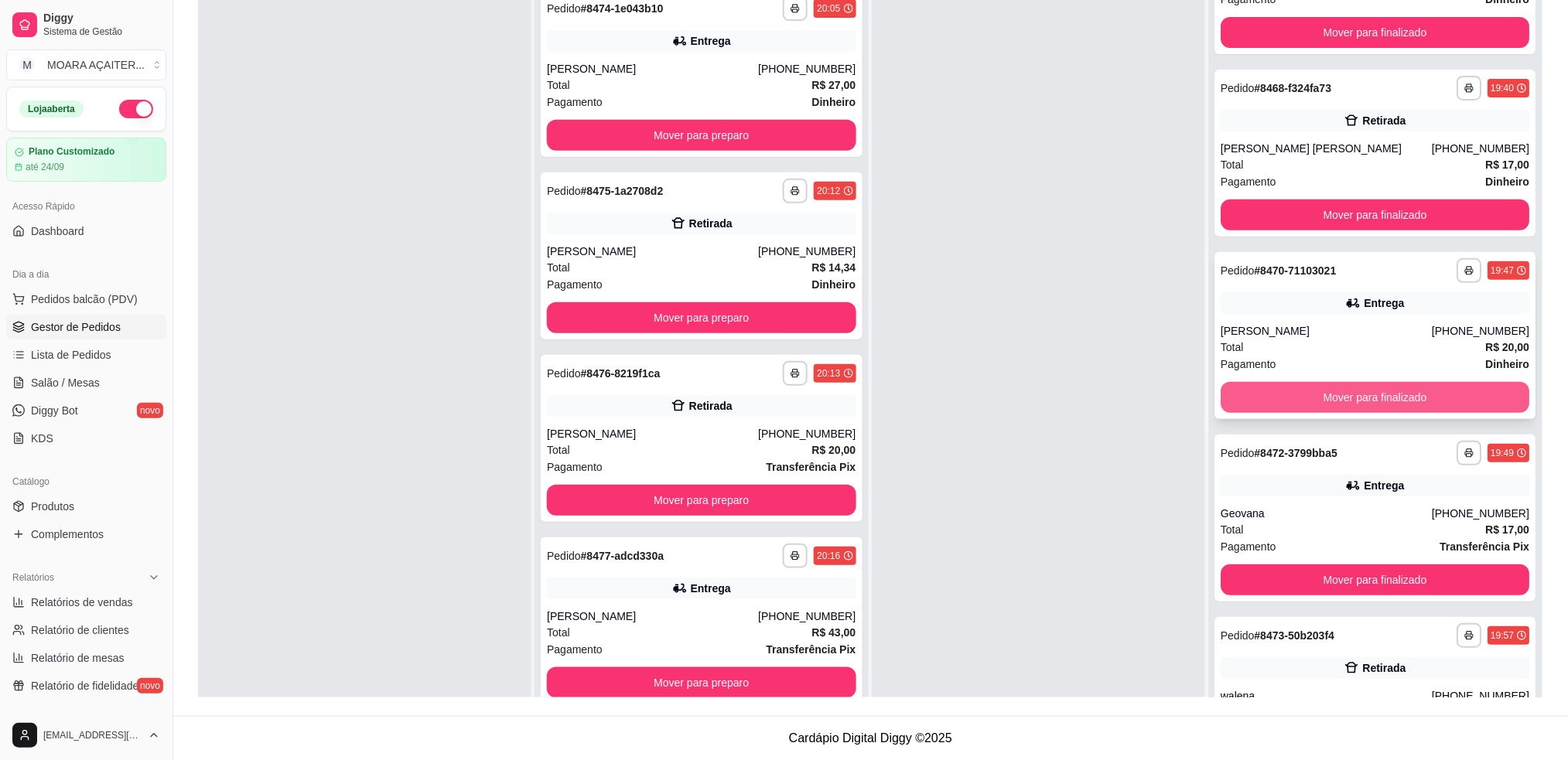
click at [1312, 390] on button "Mover para finalizado" at bounding box center [1375, 397] width 308 height 31
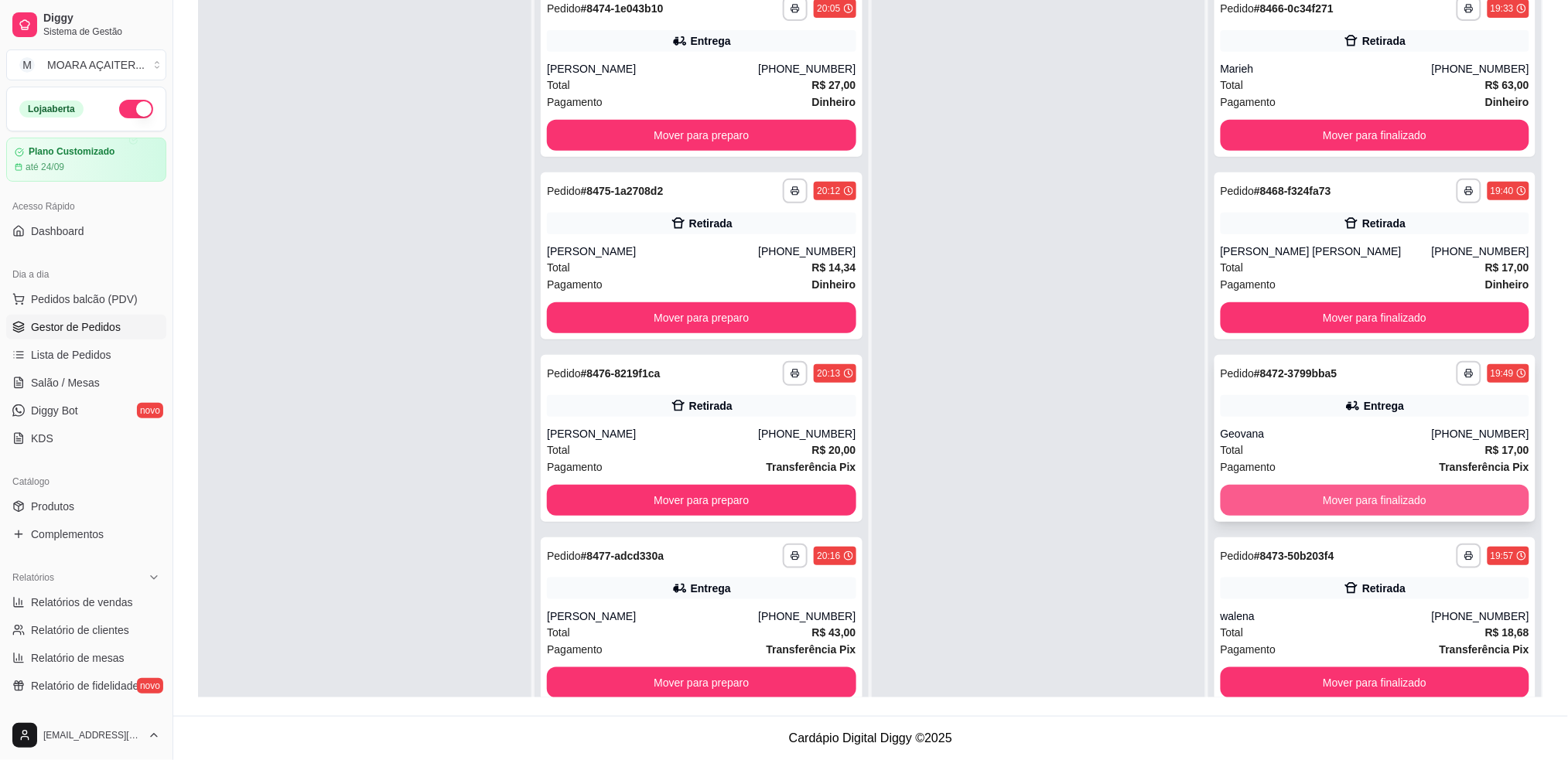
click at [1319, 501] on button "Mover para finalizado" at bounding box center [1375, 500] width 308 height 31
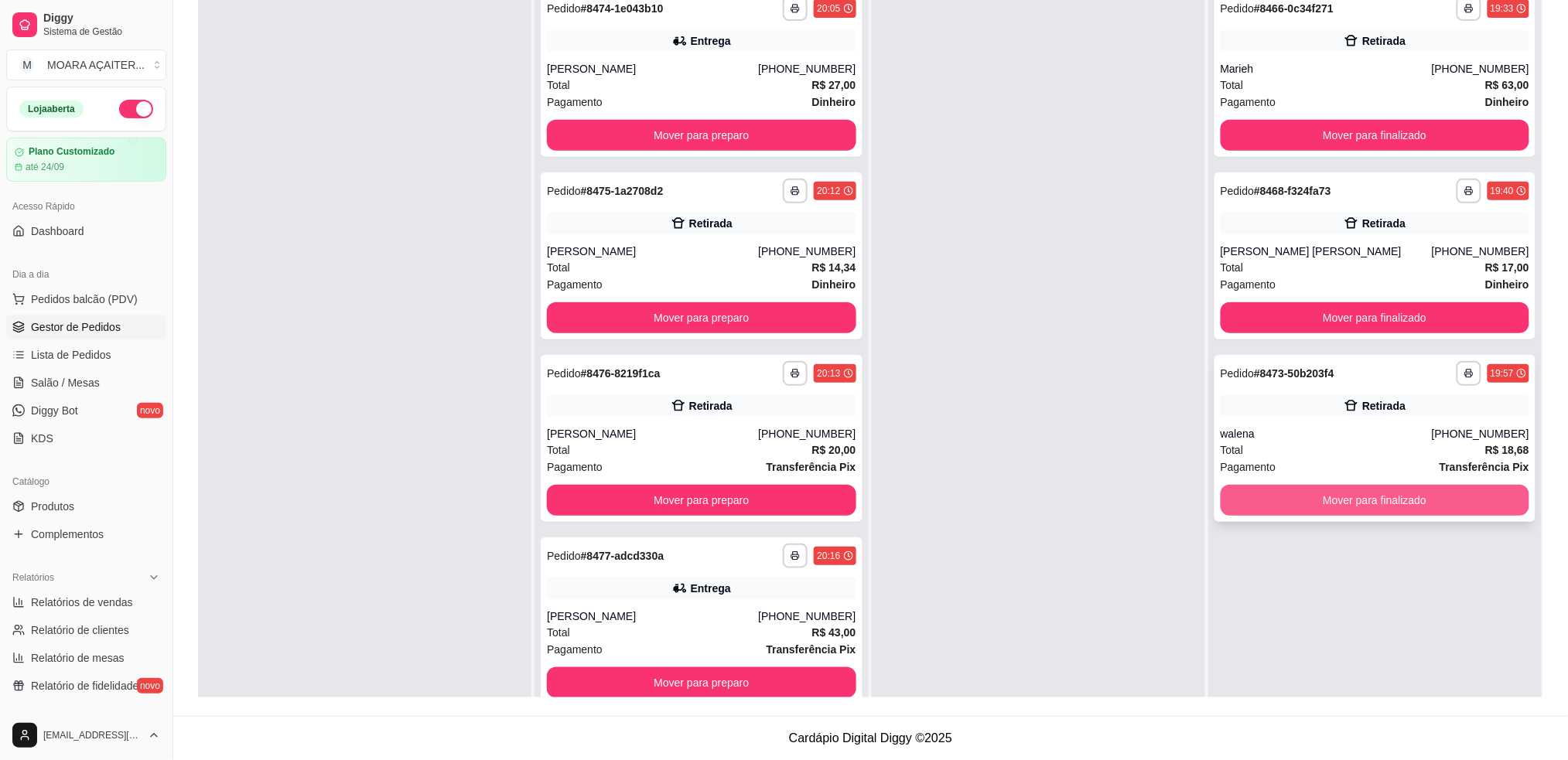
click at [1297, 502] on button "Mover para finalizado" at bounding box center [1375, 500] width 308 height 31
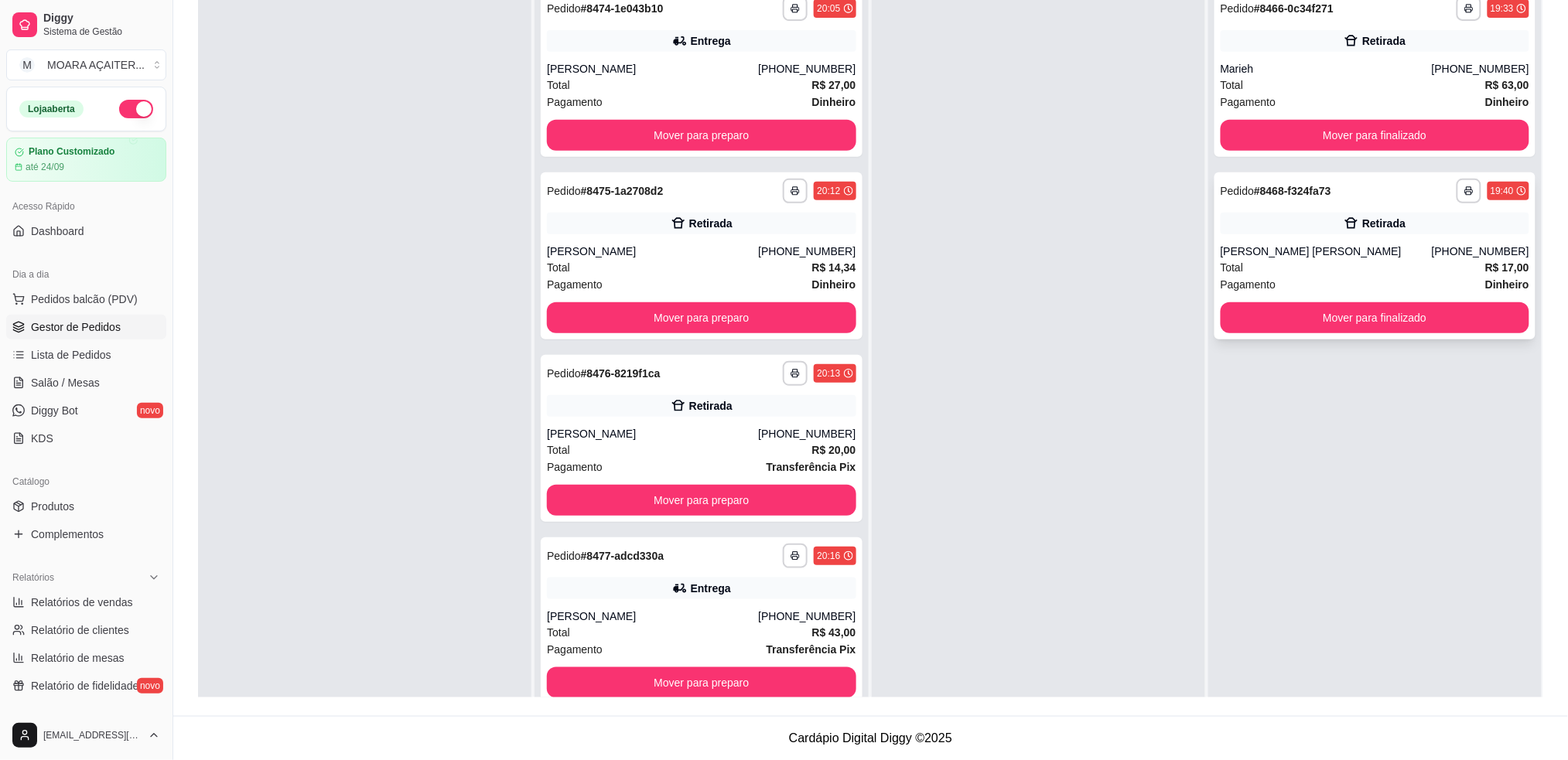
scroll to position [29, 0]
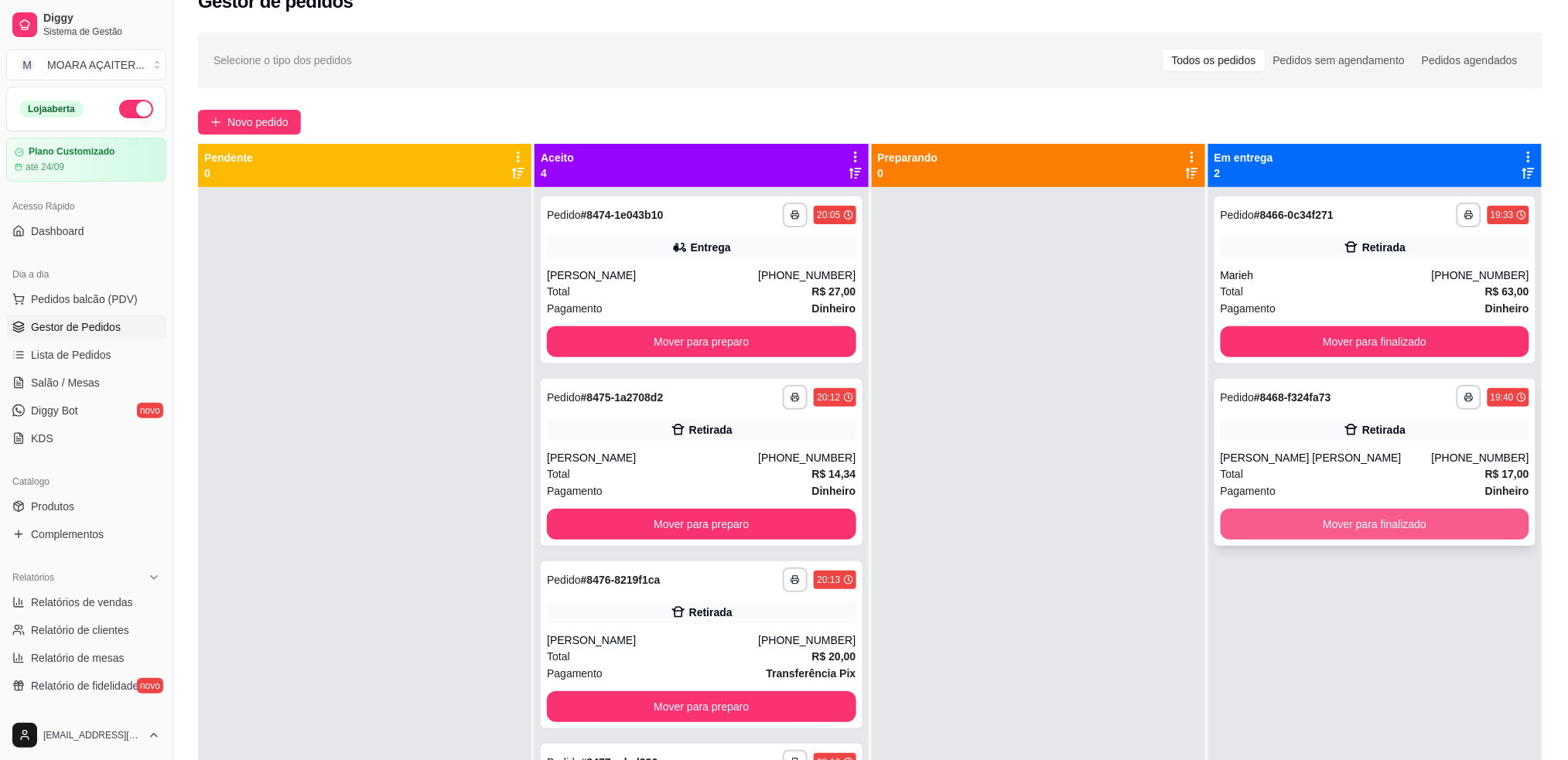
click at [1270, 515] on button "Mover para finalizado" at bounding box center [1375, 524] width 308 height 31
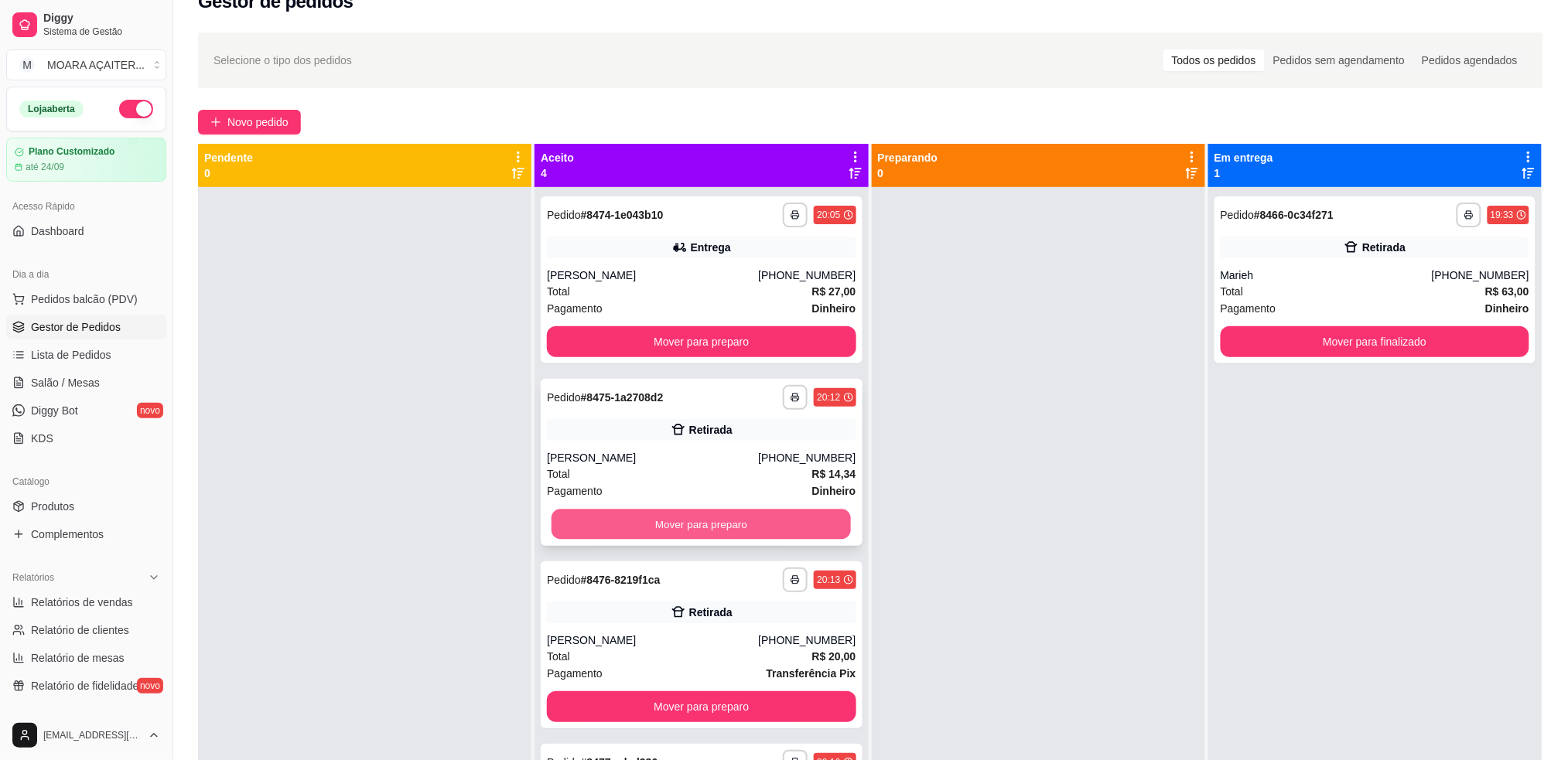
click at [584, 528] on button "Mover para preparo" at bounding box center [701, 524] width 300 height 30
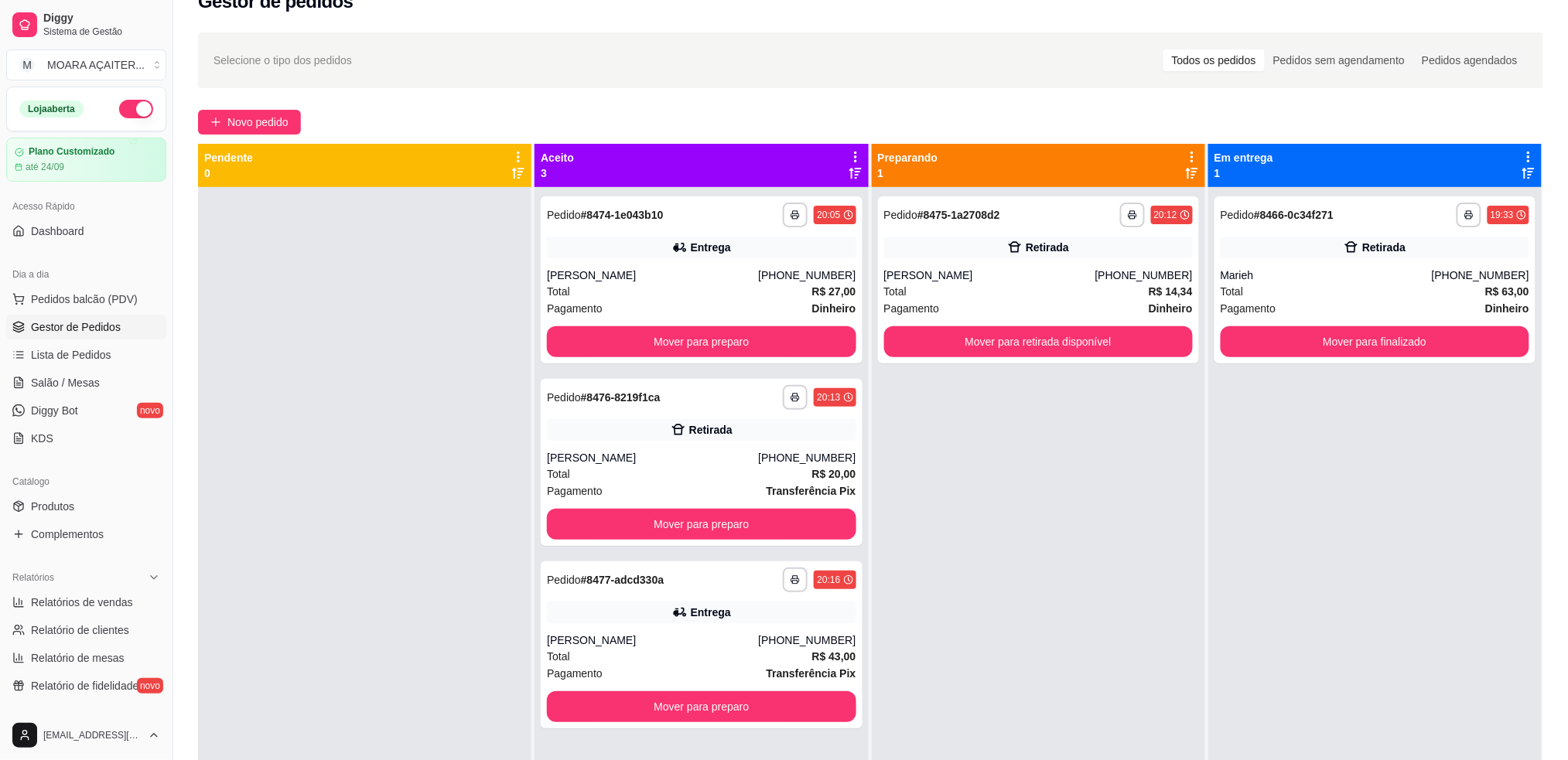
click at [449, 467] on div at bounding box center [365, 567] width 334 height 760
click at [448, 467] on div at bounding box center [365, 567] width 334 height 760
click at [594, 530] on button "Mover para preparo" at bounding box center [701, 524] width 308 height 31
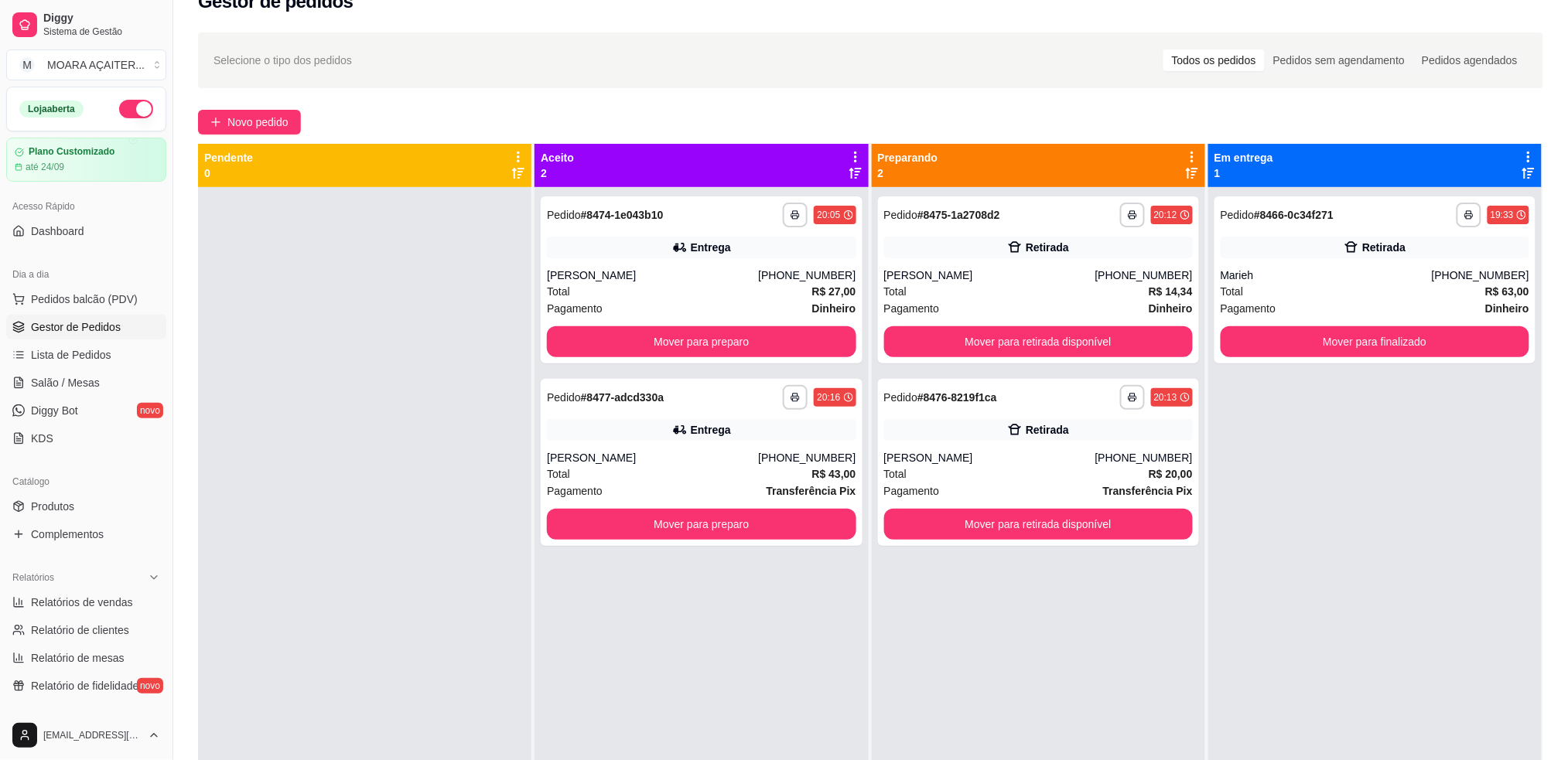
click at [451, 469] on div at bounding box center [365, 567] width 334 height 760
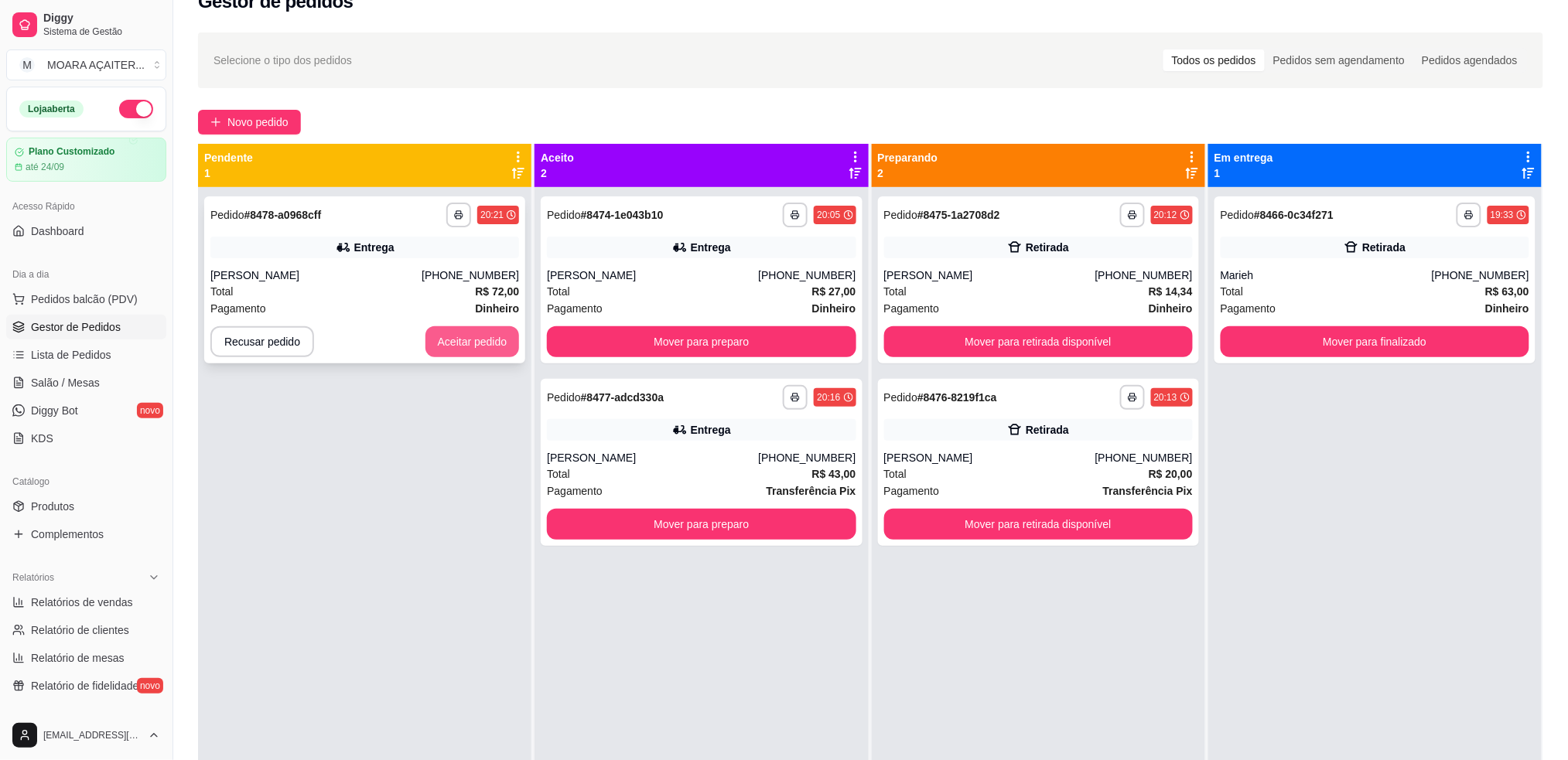
click at [472, 349] on button "Aceitar pedido" at bounding box center [473, 342] width 95 height 31
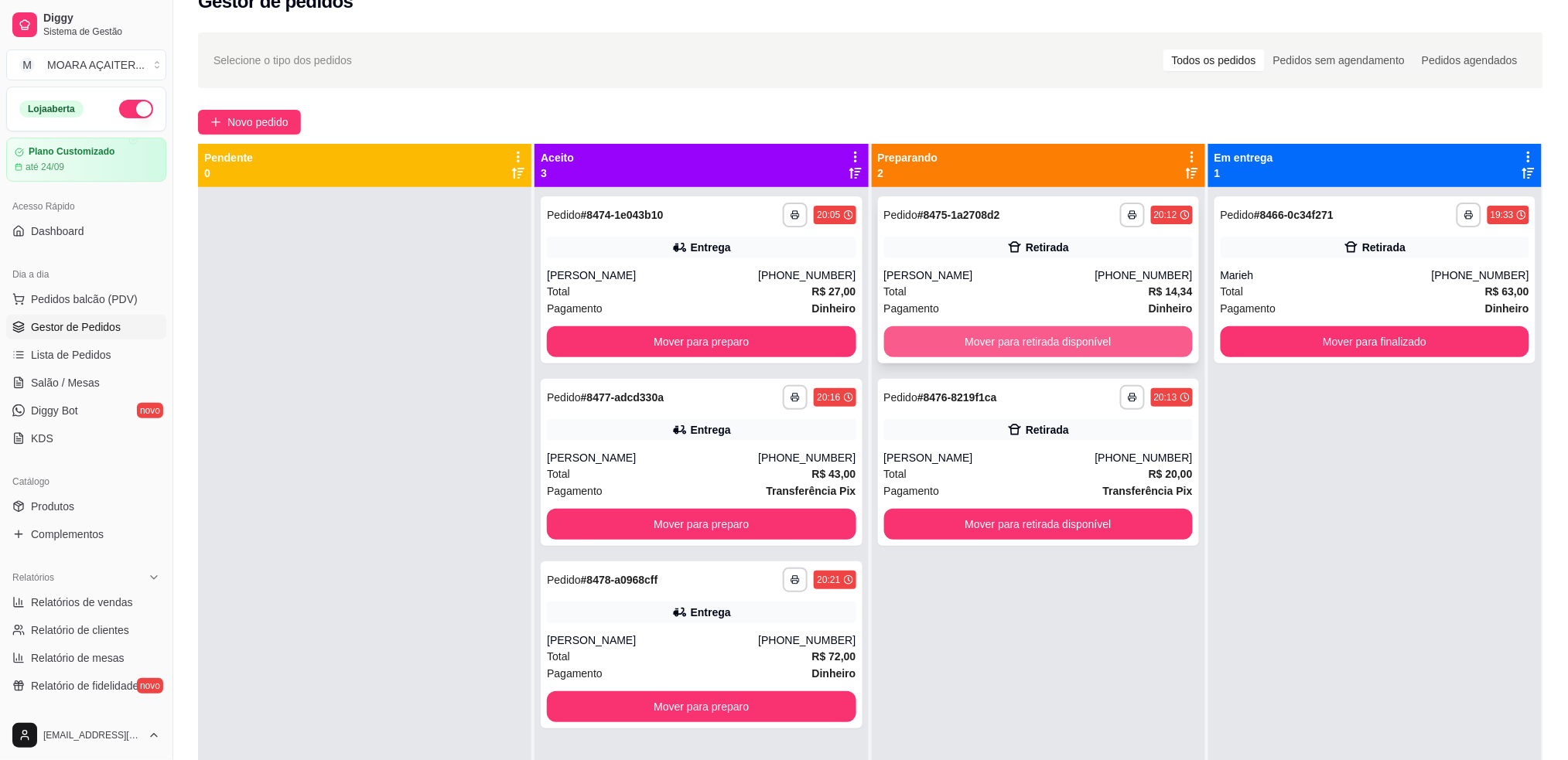
click at [995, 337] on button "Mover para retirada disponível" at bounding box center [1038, 342] width 308 height 31
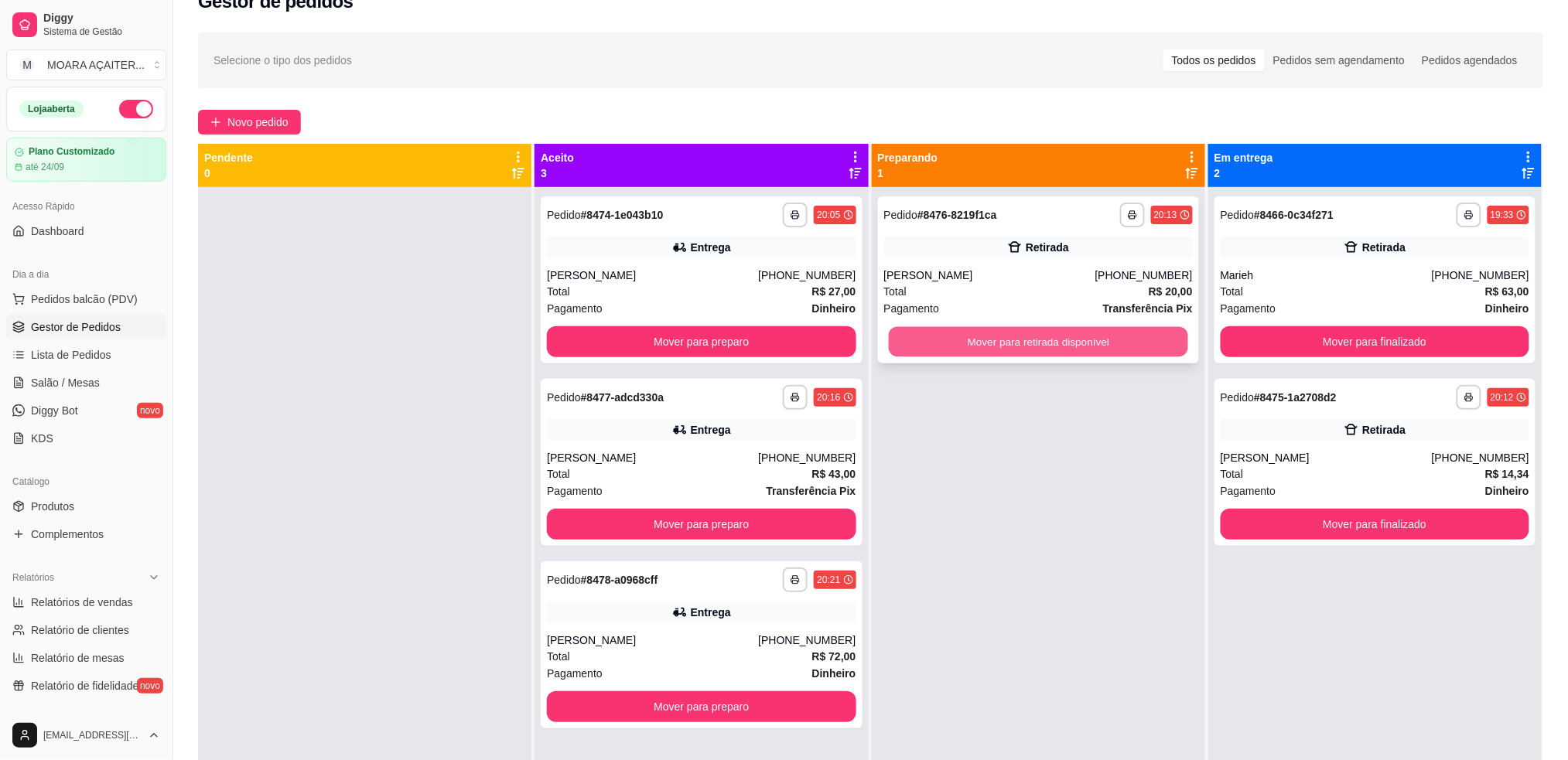
click at [903, 343] on button "Mover para retirada disponível" at bounding box center [1038, 342] width 300 height 30
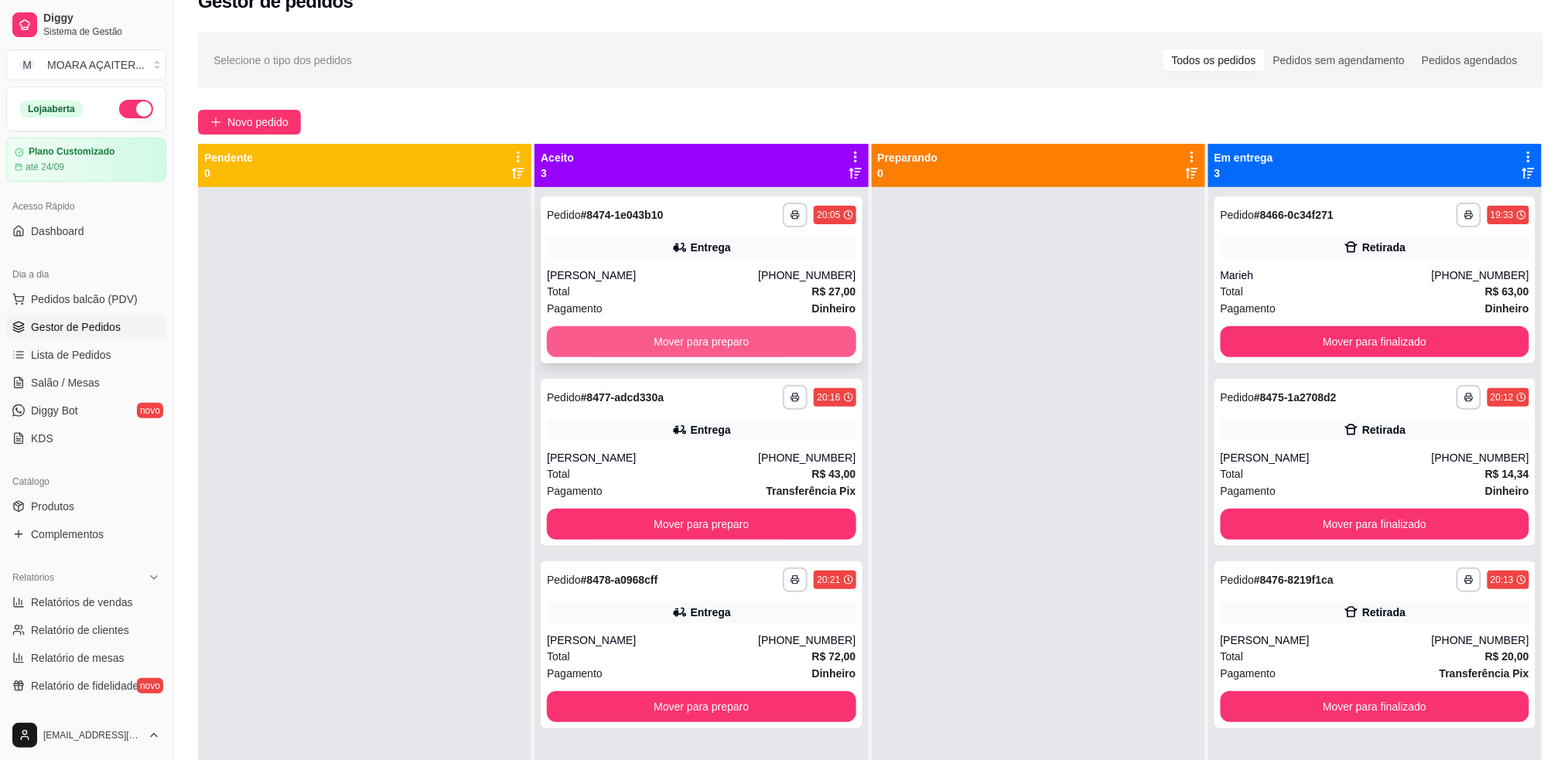
click at [759, 333] on button "Mover para preparo" at bounding box center [701, 342] width 308 height 31
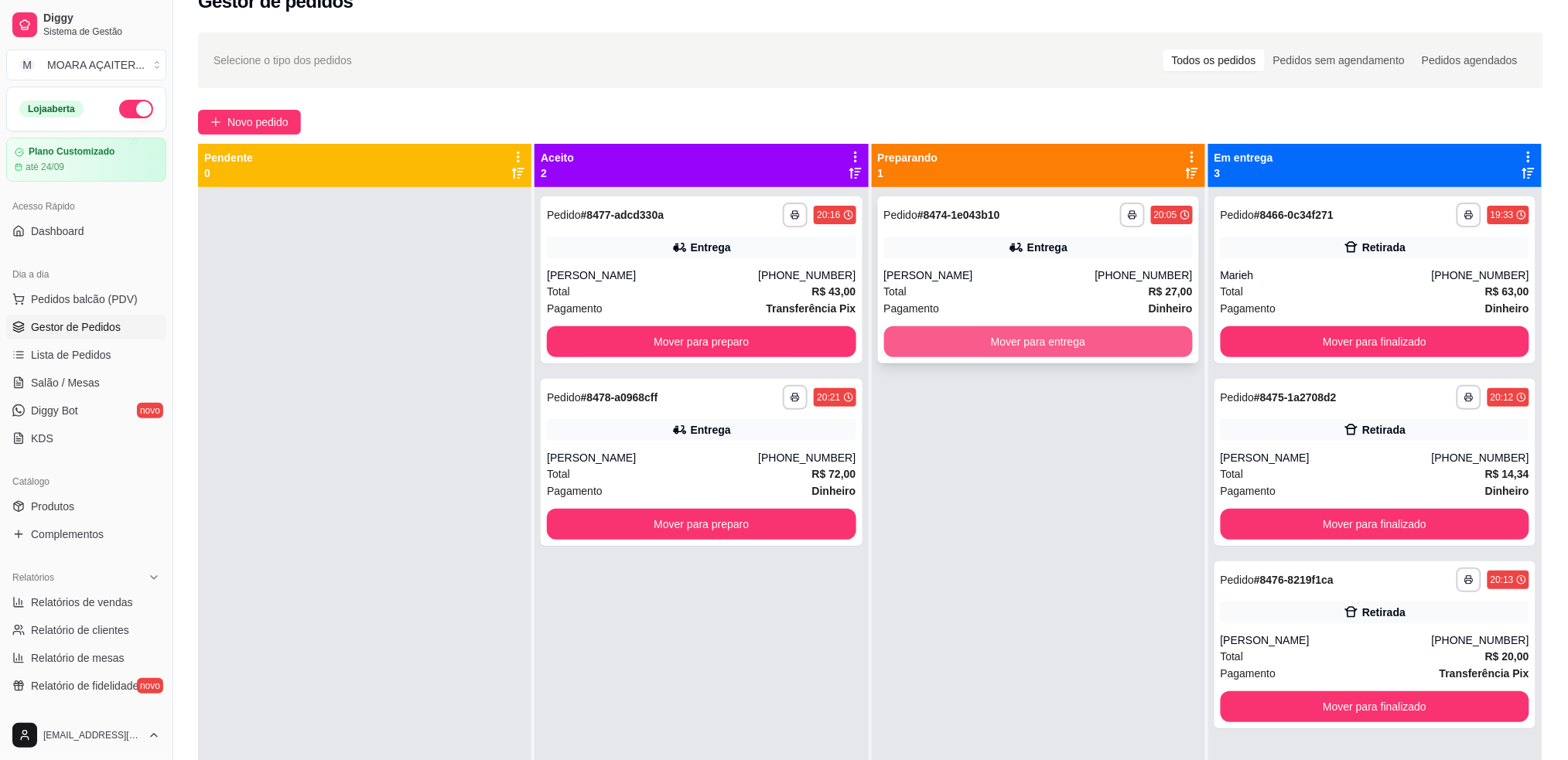
click at [999, 345] on button "Mover para entrega" at bounding box center [1038, 342] width 308 height 31
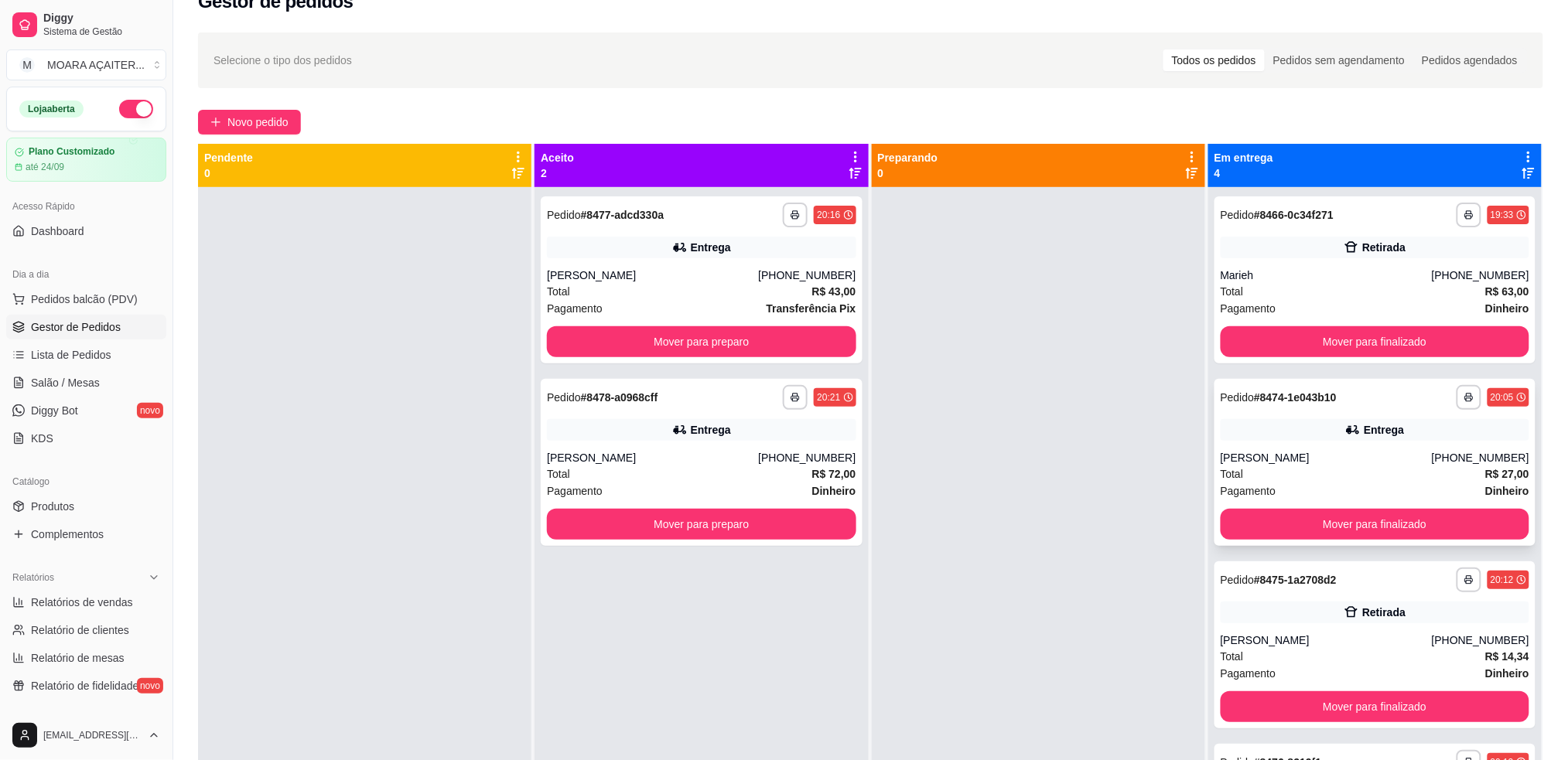
scroll to position [44, 0]
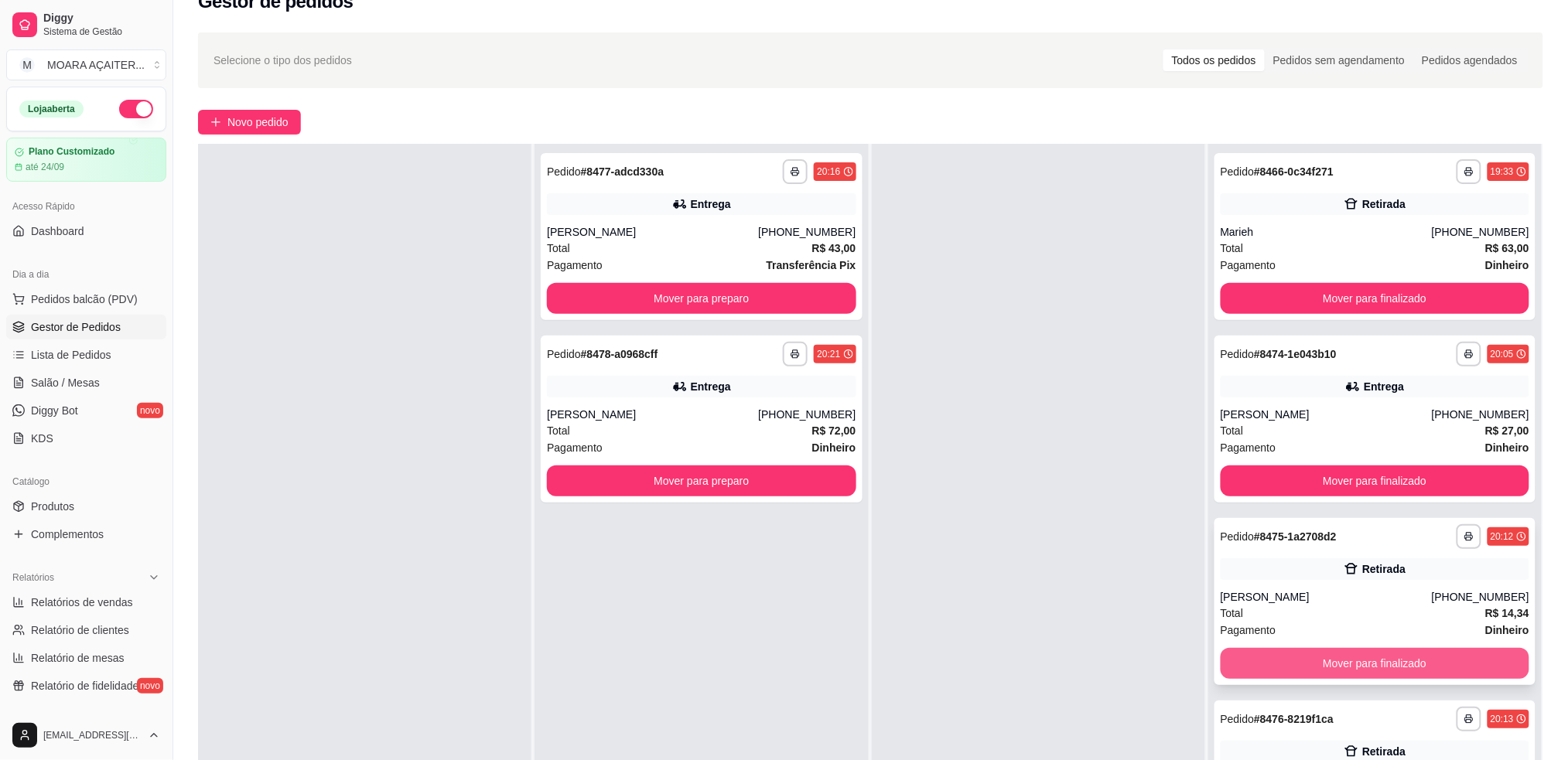
click at [1302, 660] on button "Mover para finalizado" at bounding box center [1375, 664] width 308 height 31
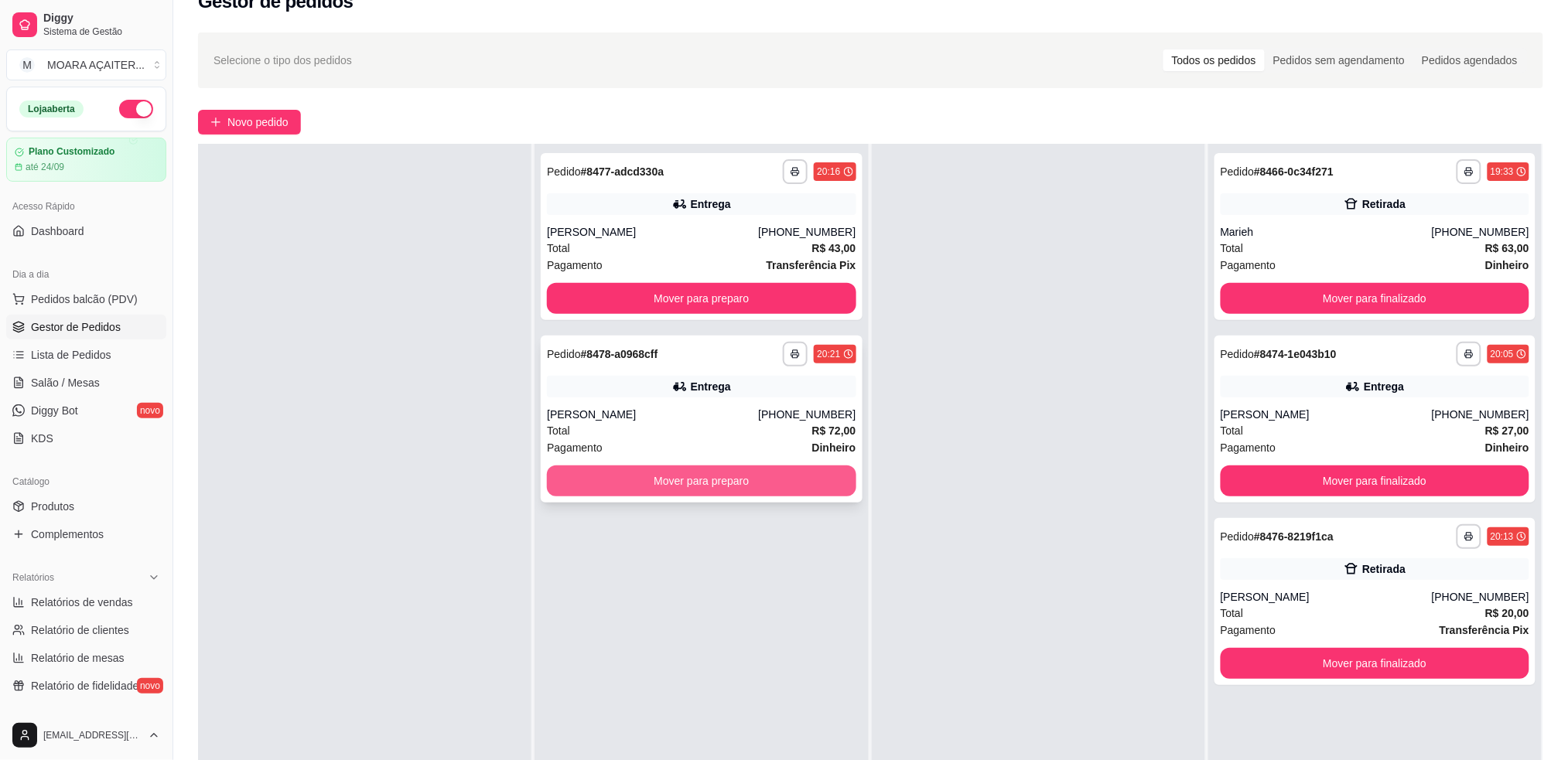
click at [731, 469] on button "Mover para preparo" at bounding box center [701, 481] width 308 height 31
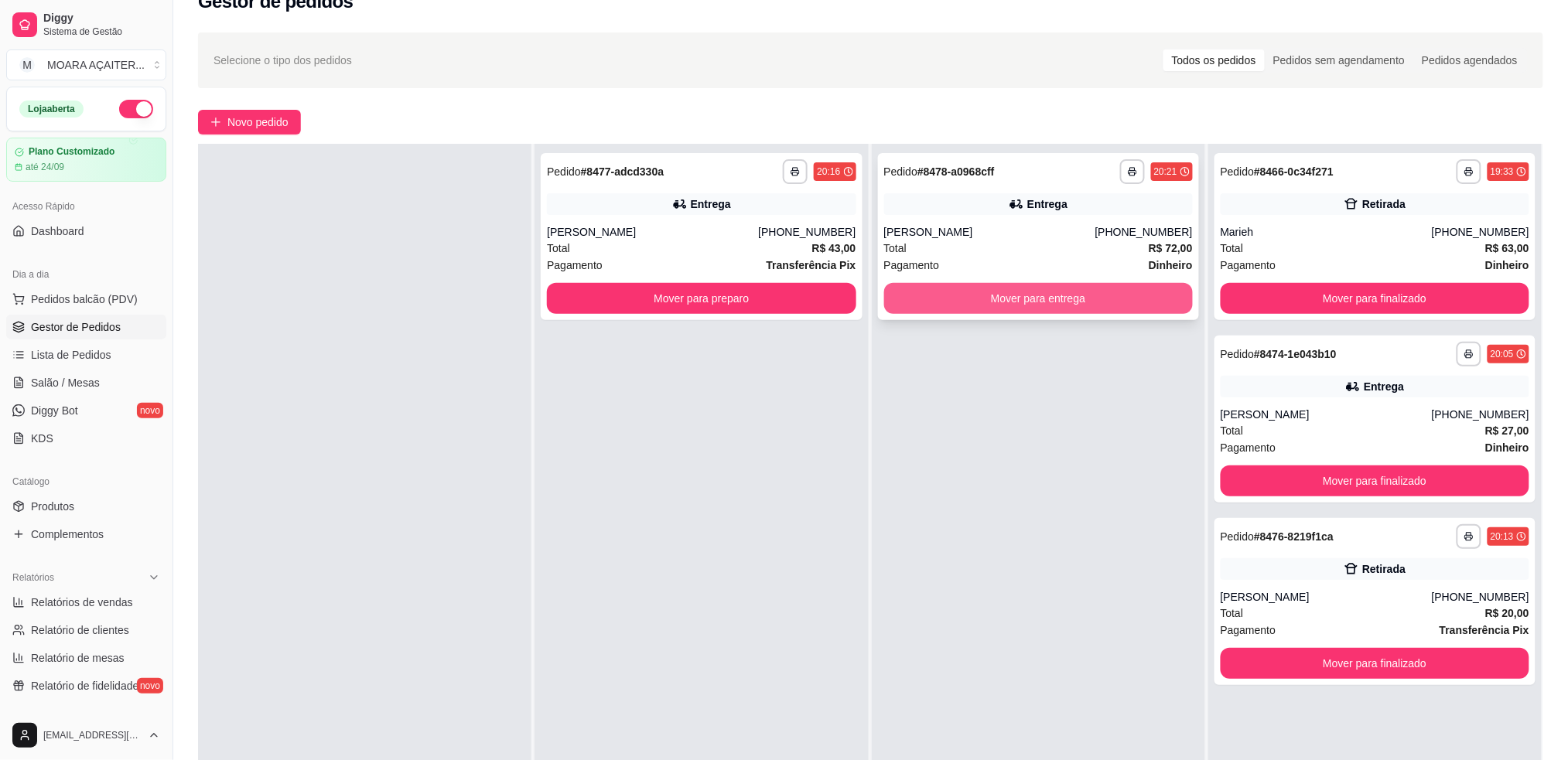
click at [1041, 294] on button "Mover para entrega" at bounding box center [1038, 299] width 308 height 31
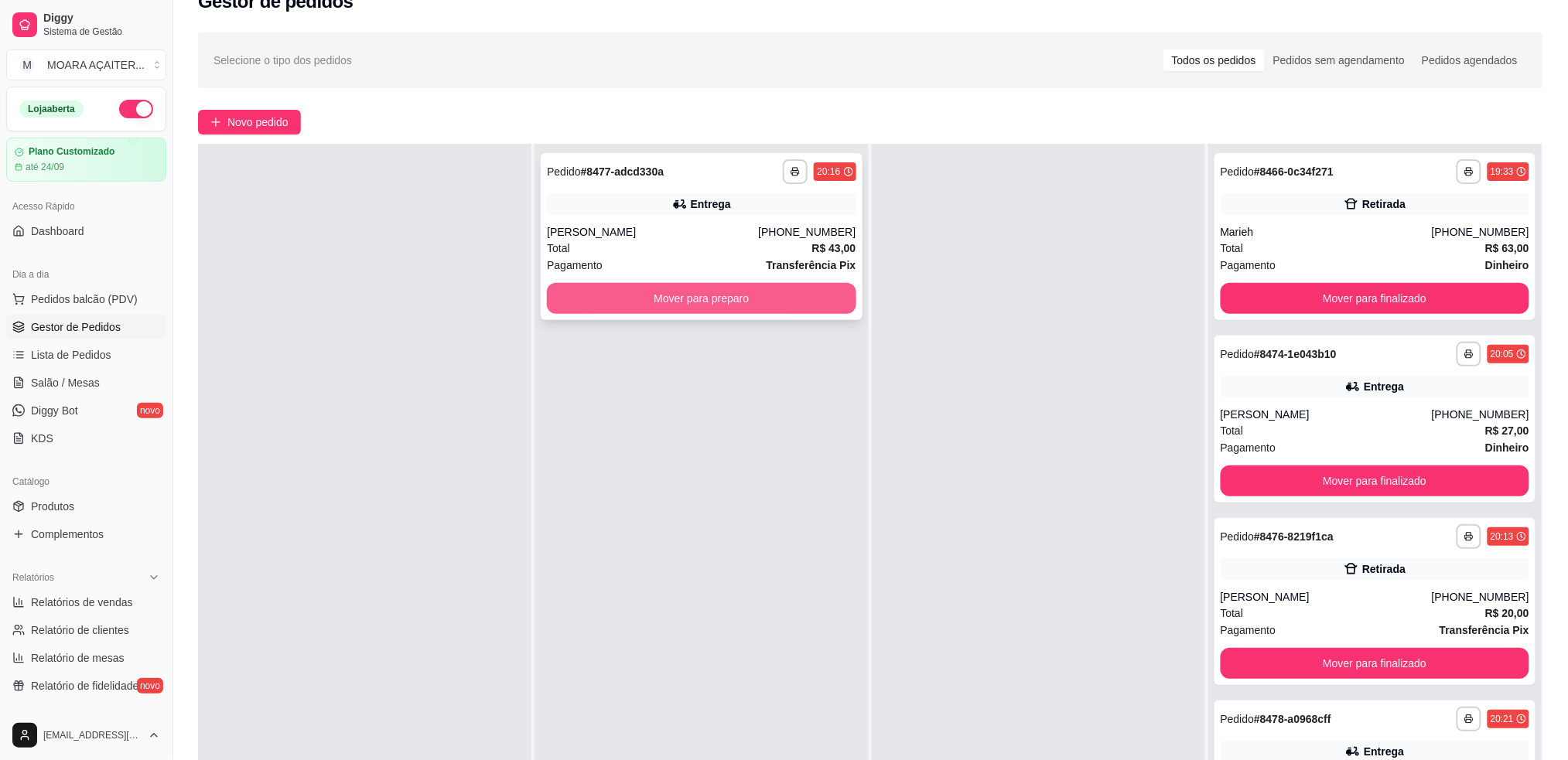
click at [559, 307] on button "Mover para preparo" at bounding box center [701, 299] width 308 height 31
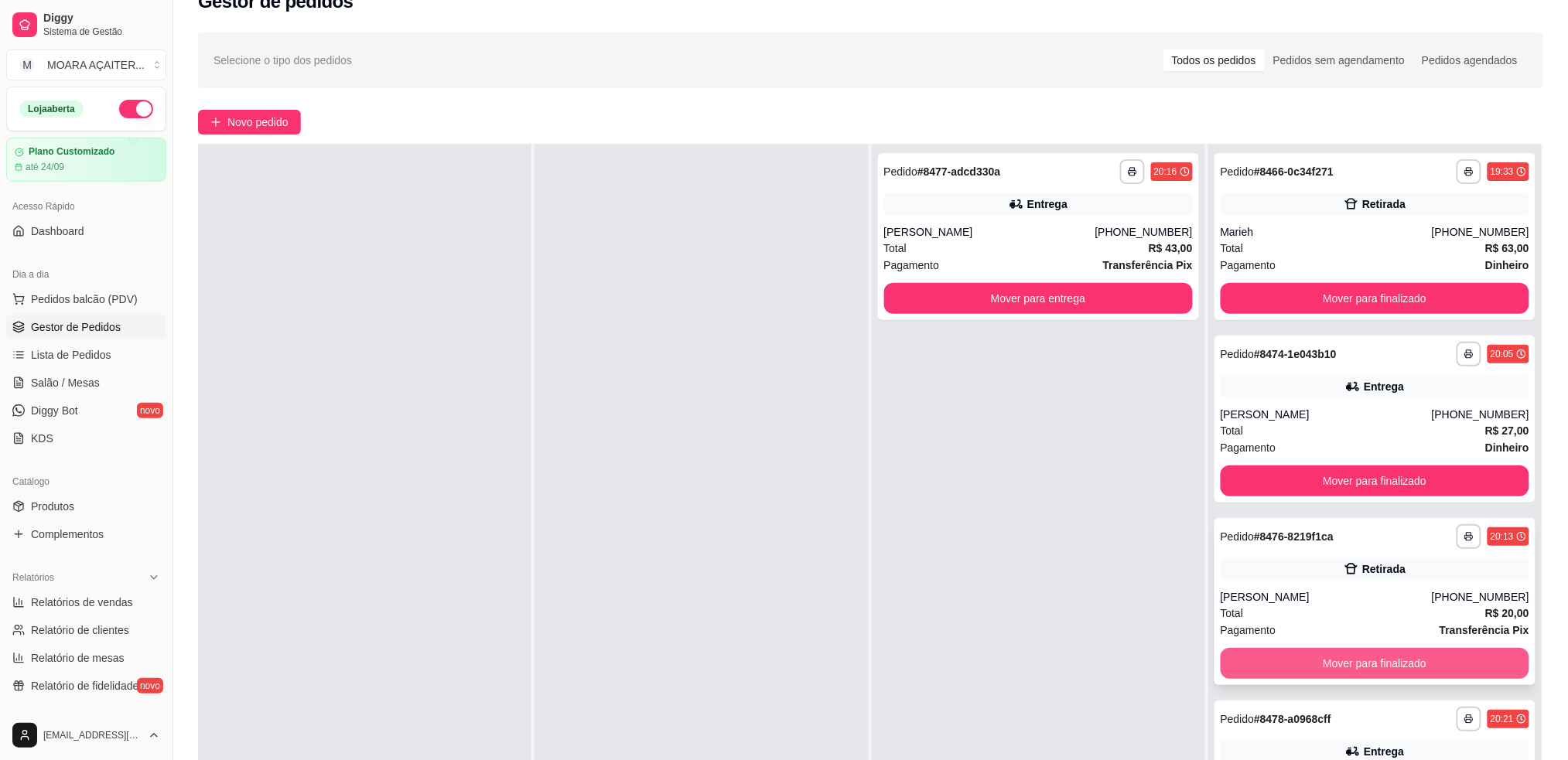
click at [1344, 659] on button "Mover para finalizado" at bounding box center [1375, 664] width 308 height 31
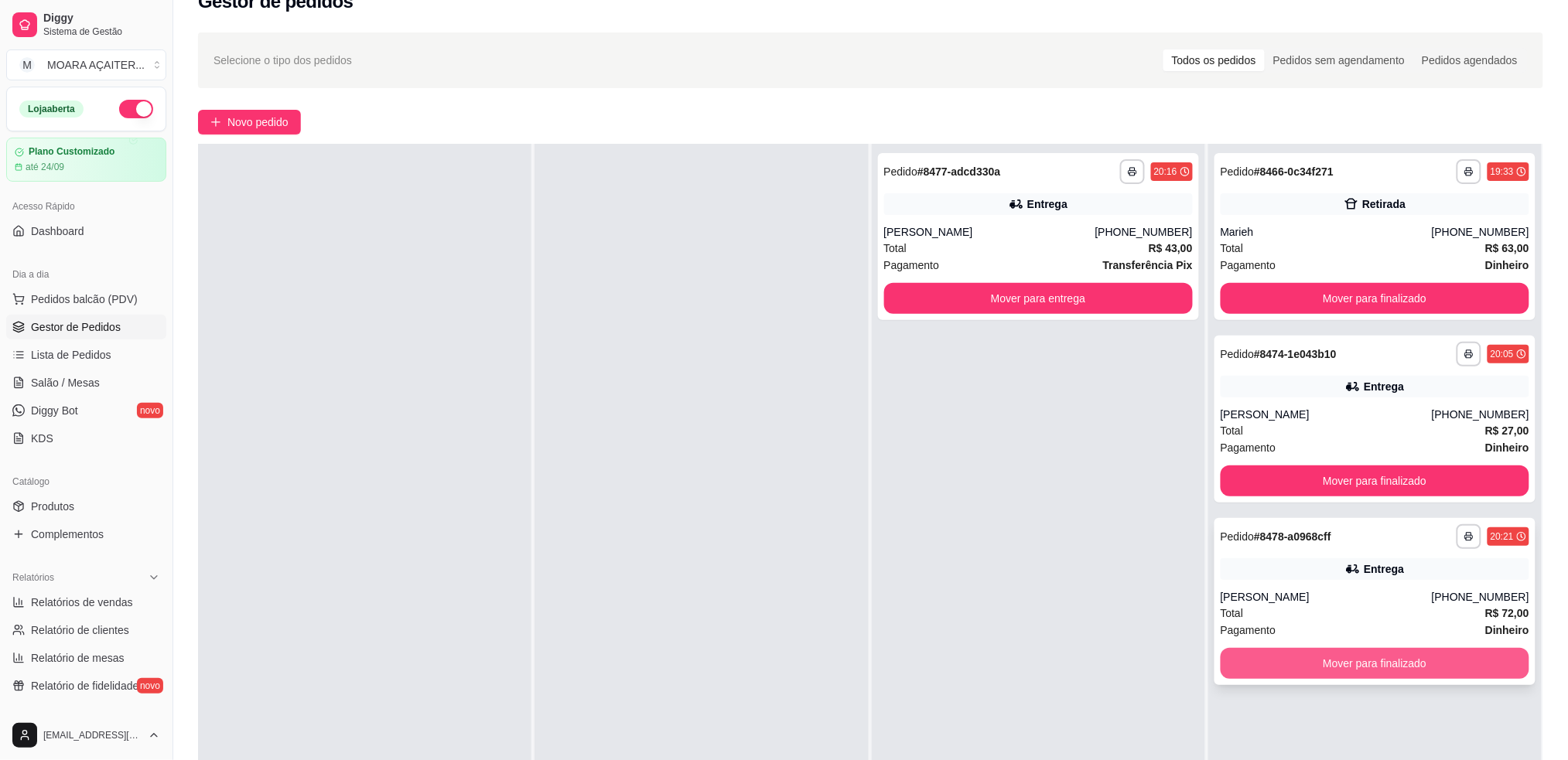
click at [1270, 660] on button "Mover para finalizado" at bounding box center [1375, 664] width 308 height 31
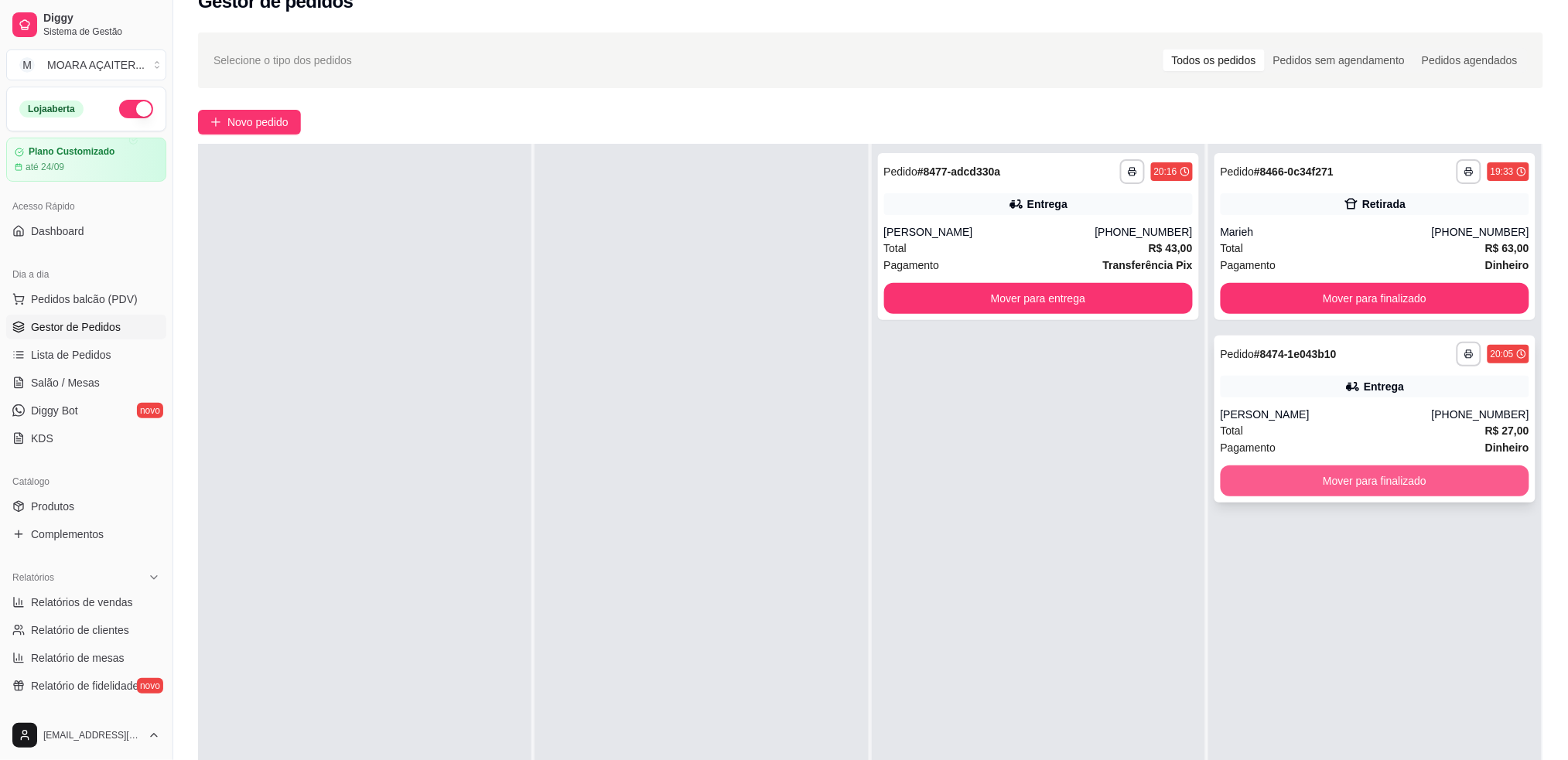
click at [1289, 490] on button "Mover para finalizado" at bounding box center [1375, 481] width 308 height 31
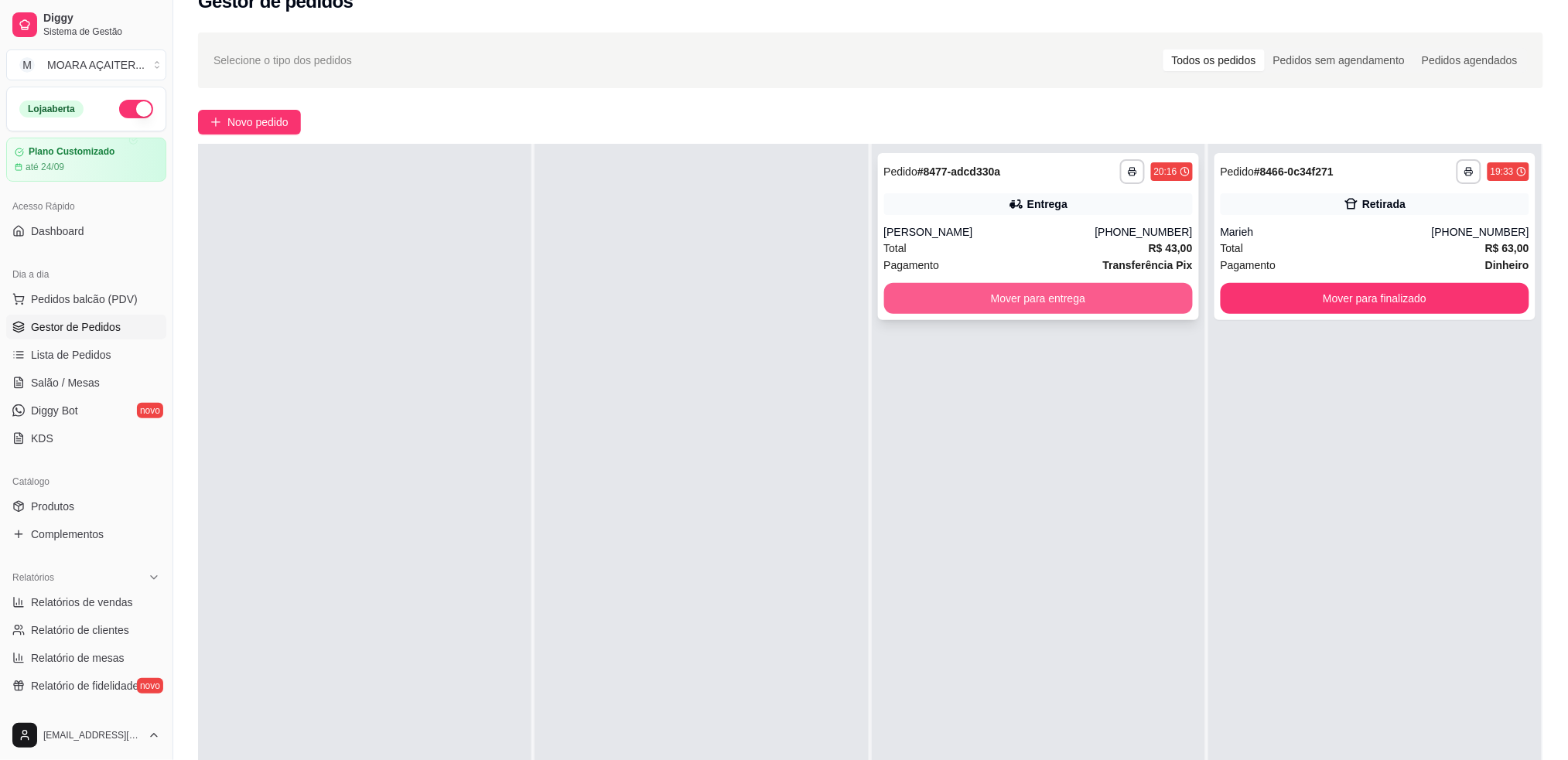
click at [1141, 302] on button "Mover para entrega" at bounding box center [1038, 299] width 308 height 31
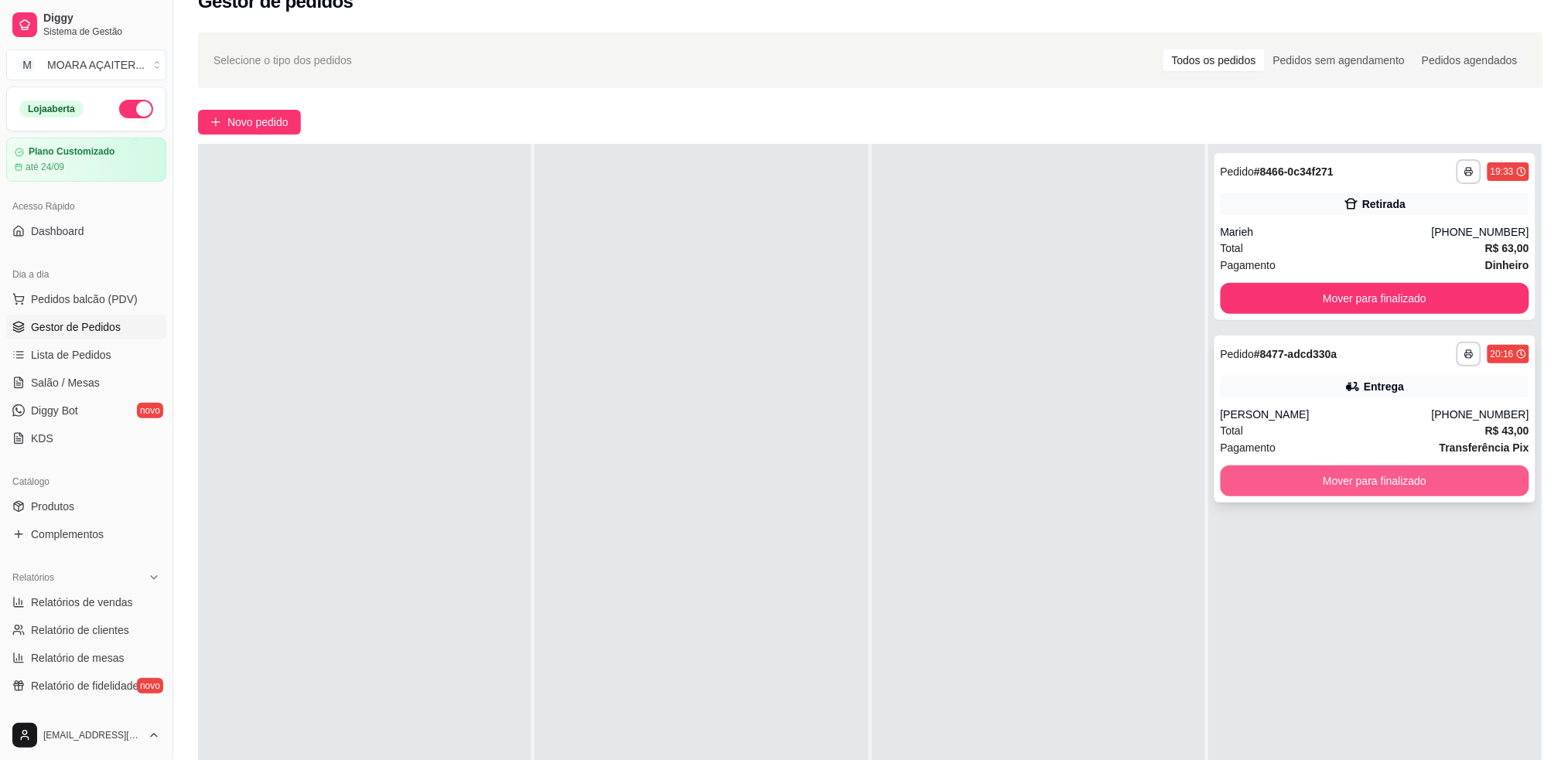
click at [1248, 479] on button "Mover para finalizado" at bounding box center [1375, 481] width 308 height 31
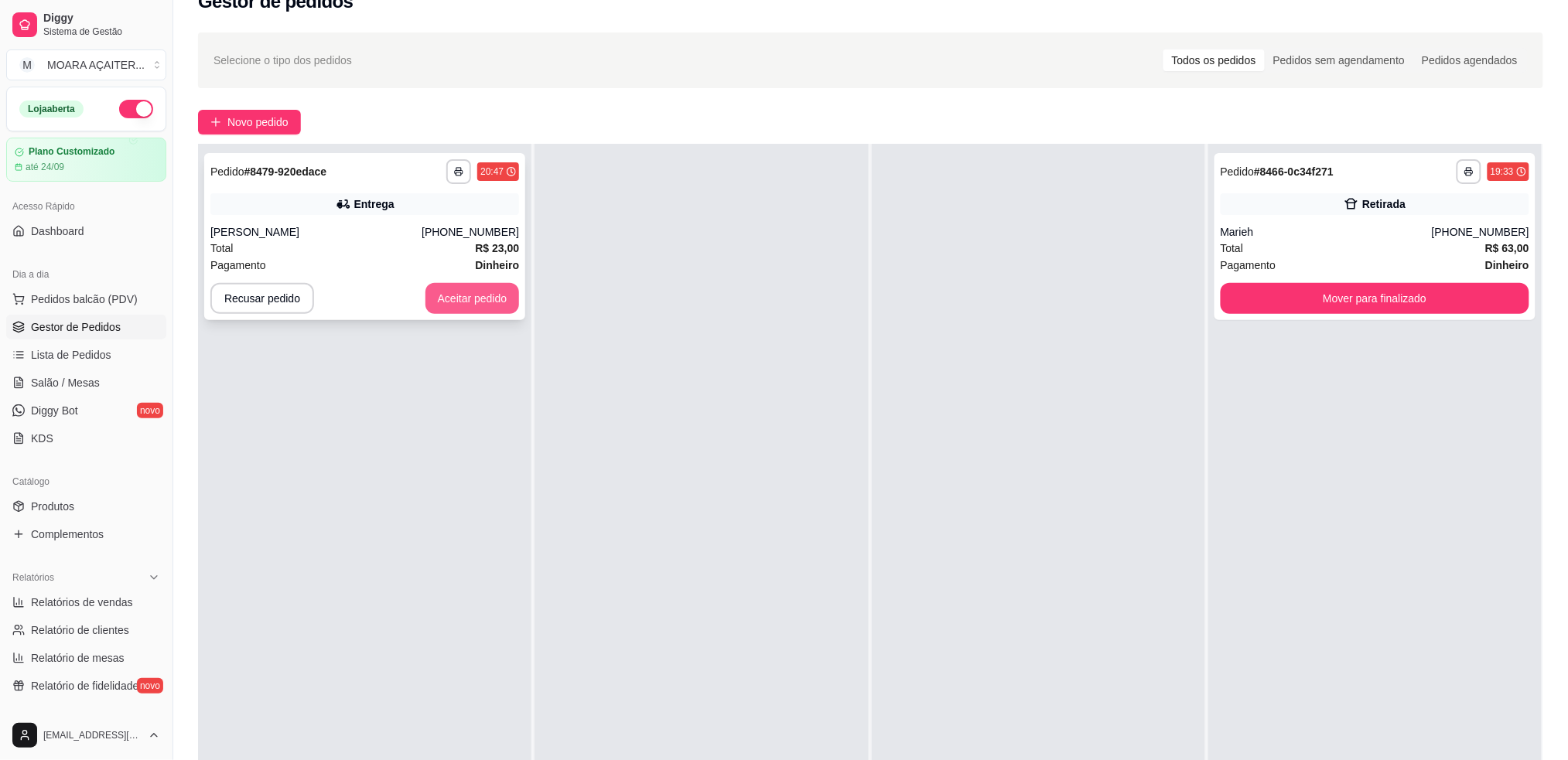
click at [468, 300] on button "Aceitar pedido" at bounding box center [473, 299] width 95 height 31
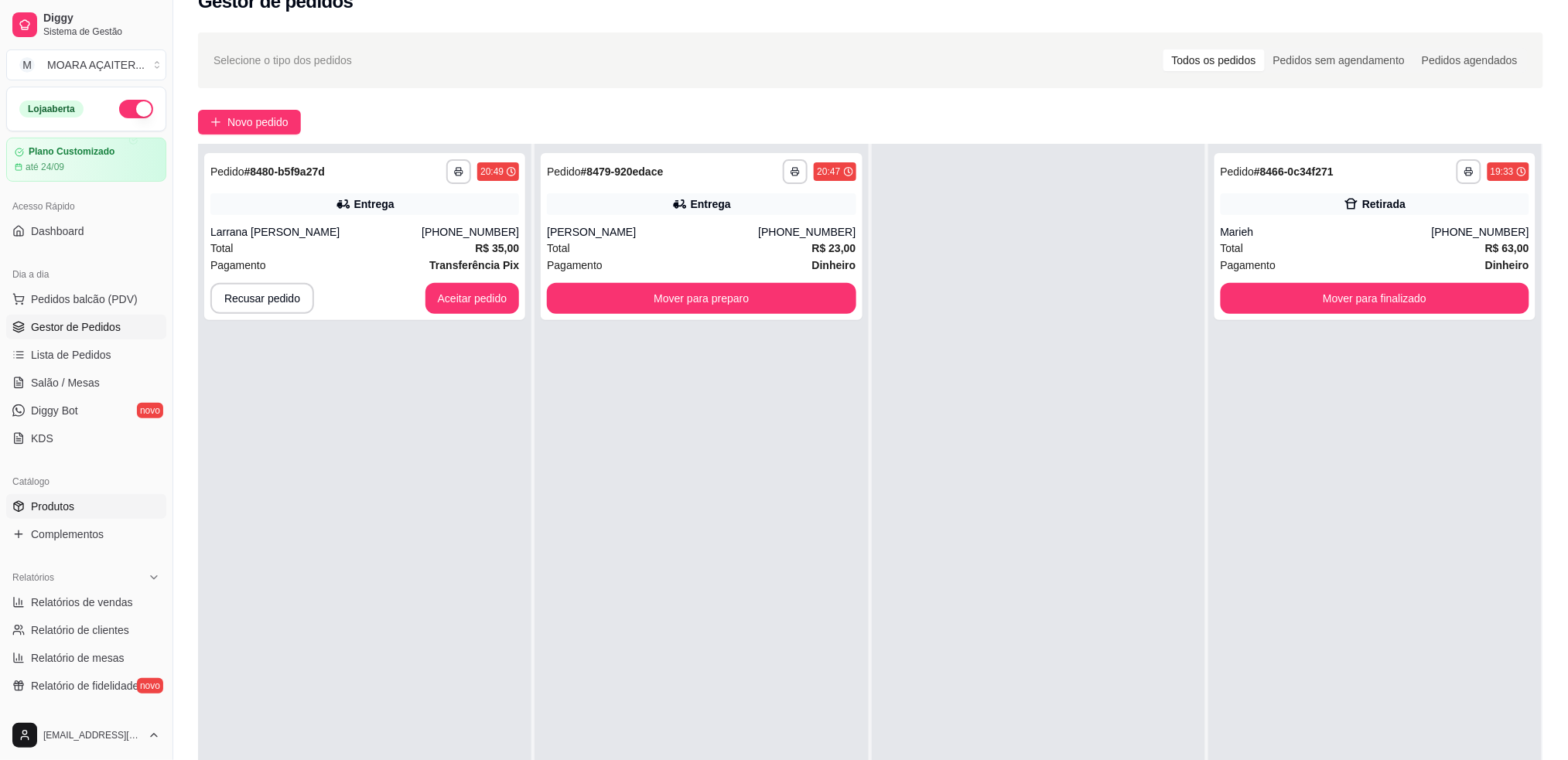
click at [103, 504] on link "Produtos" at bounding box center [87, 507] width 160 height 25
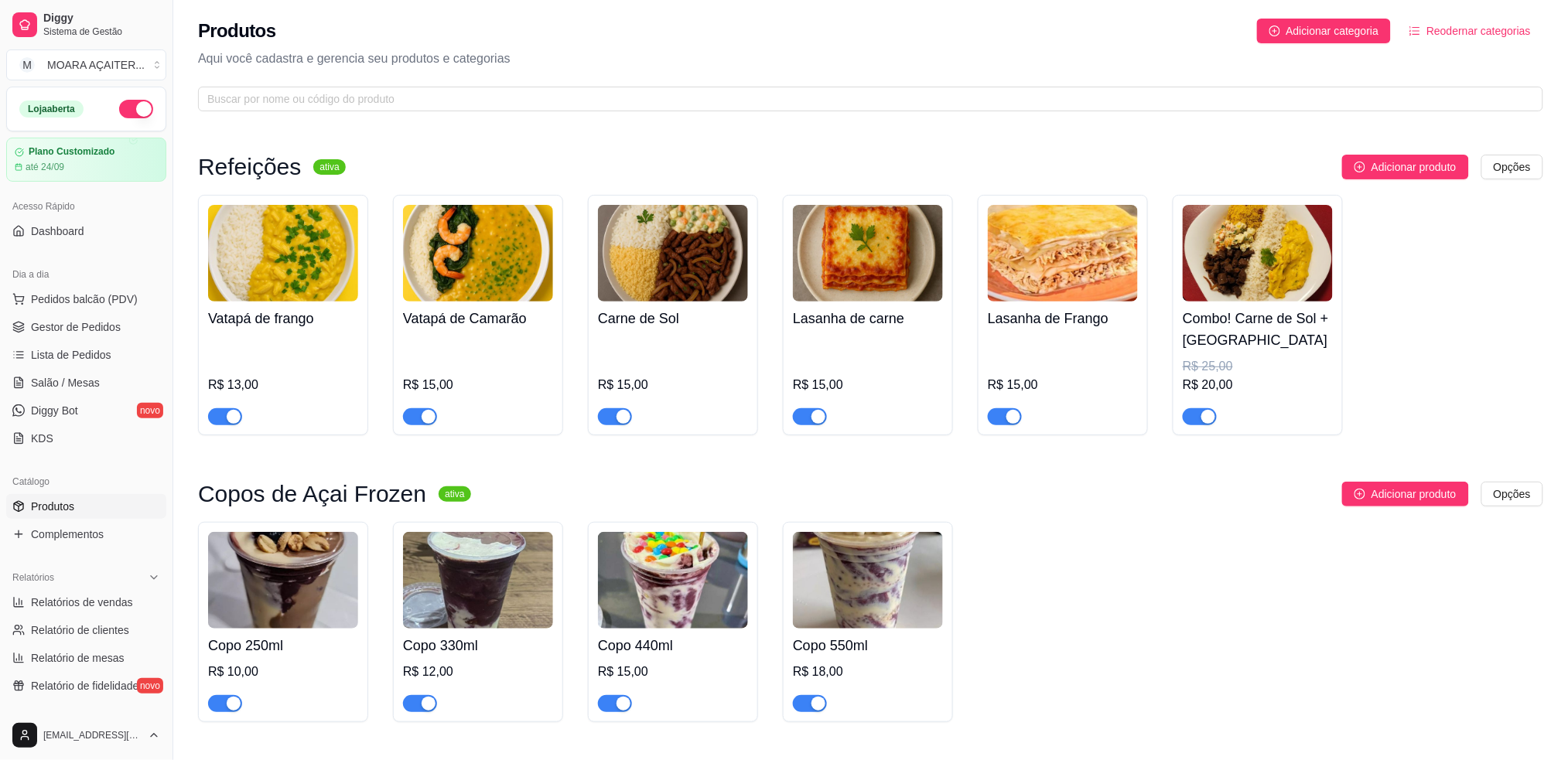
click at [623, 418] on div "button" at bounding box center [623, 416] width 14 height 14
click at [1196, 416] on span "button" at bounding box center [1200, 417] width 34 height 17
click at [77, 316] on link "Gestor de Pedidos" at bounding box center [87, 327] width 160 height 25
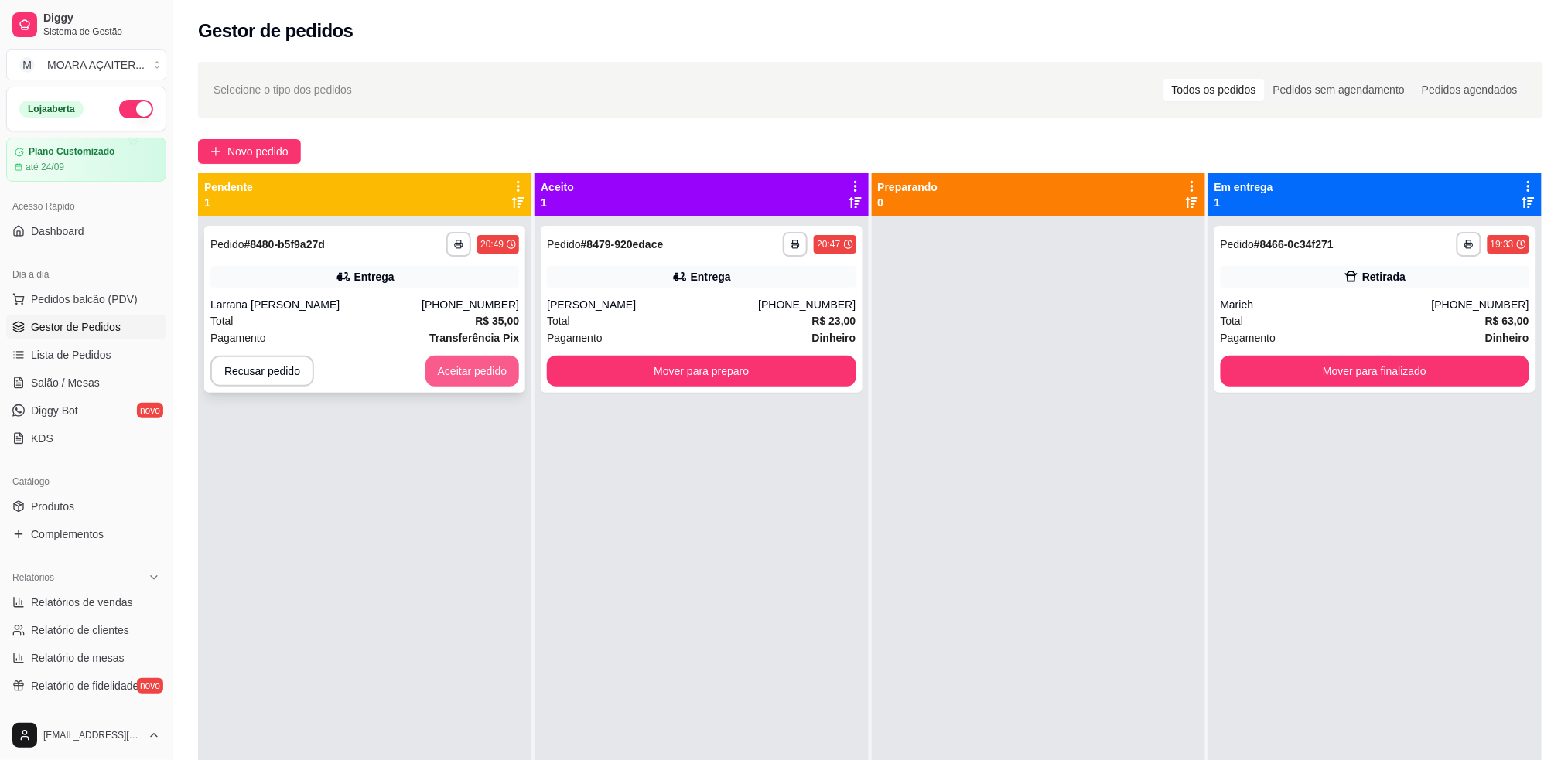
click at [446, 371] on button "Aceitar pedido" at bounding box center [473, 372] width 95 height 31
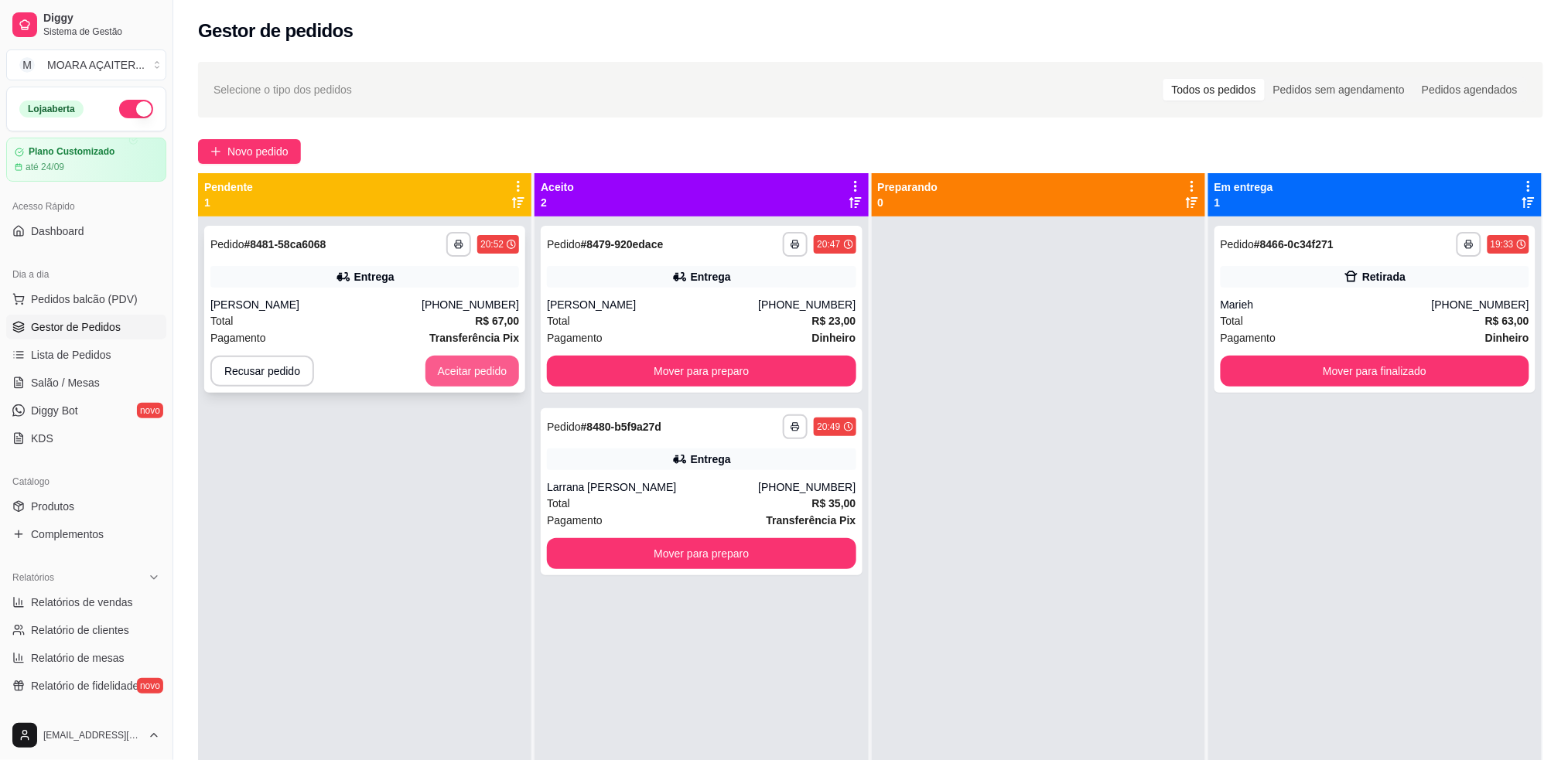
click at [465, 372] on button "Aceitar pedido" at bounding box center [473, 372] width 95 height 31
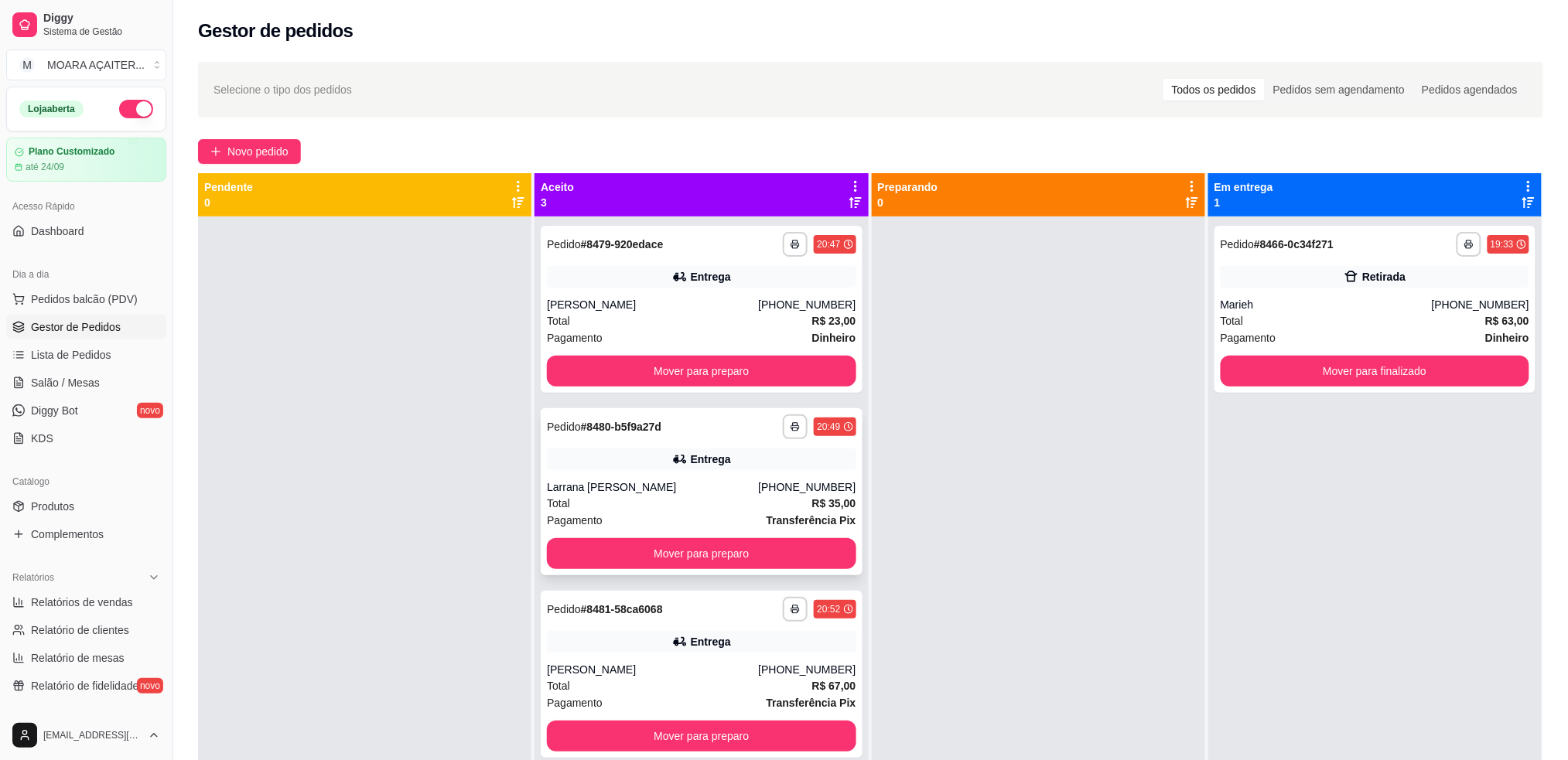
click at [646, 495] on div "Total R$ 35,00" at bounding box center [701, 503] width 308 height 17
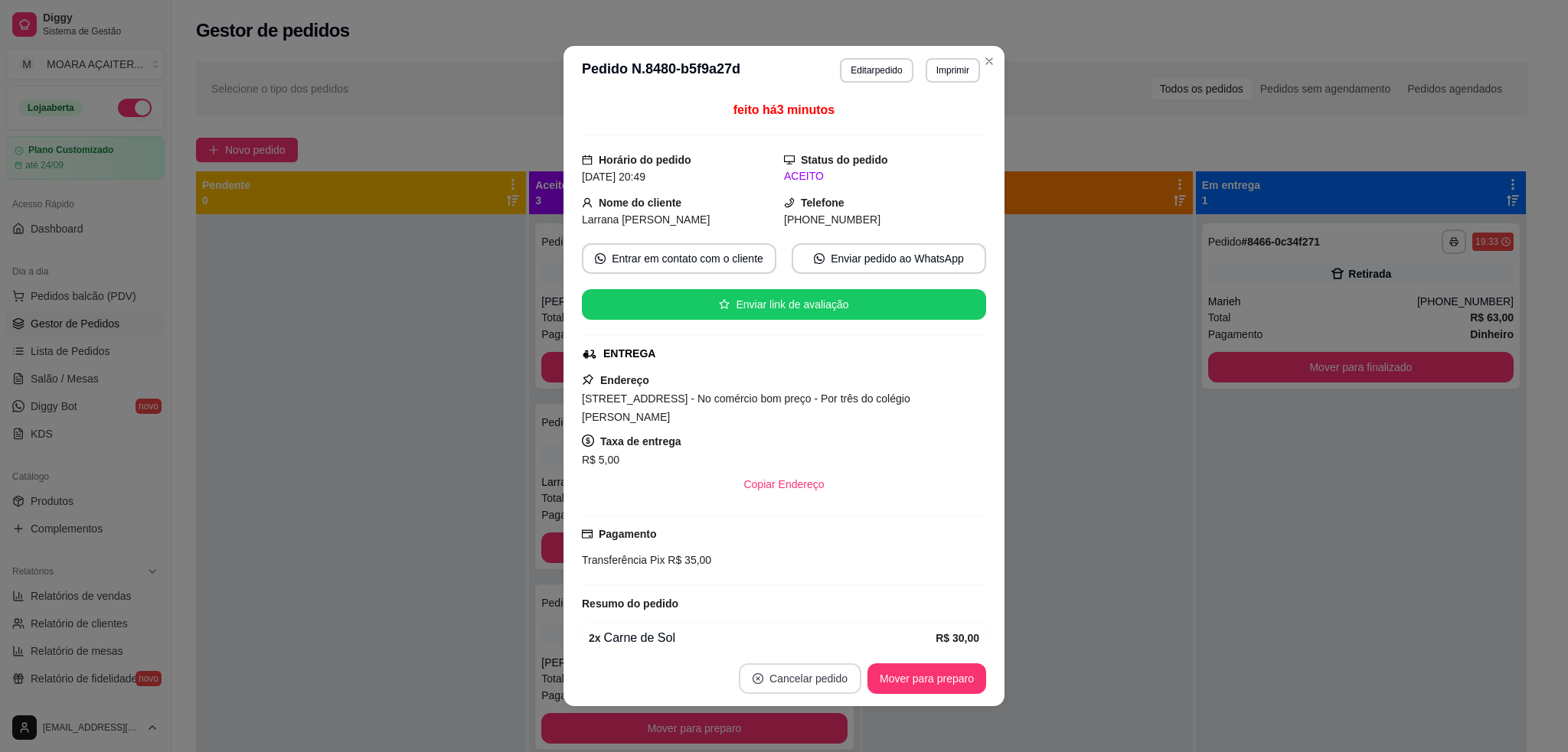
click at [789, 679] on button "Cancelar pedido" at bounding box center [800, 679] width 123 height 30
click at [837, 636] on button "Sim" at bounding box center [829, 641] width 61 height 30
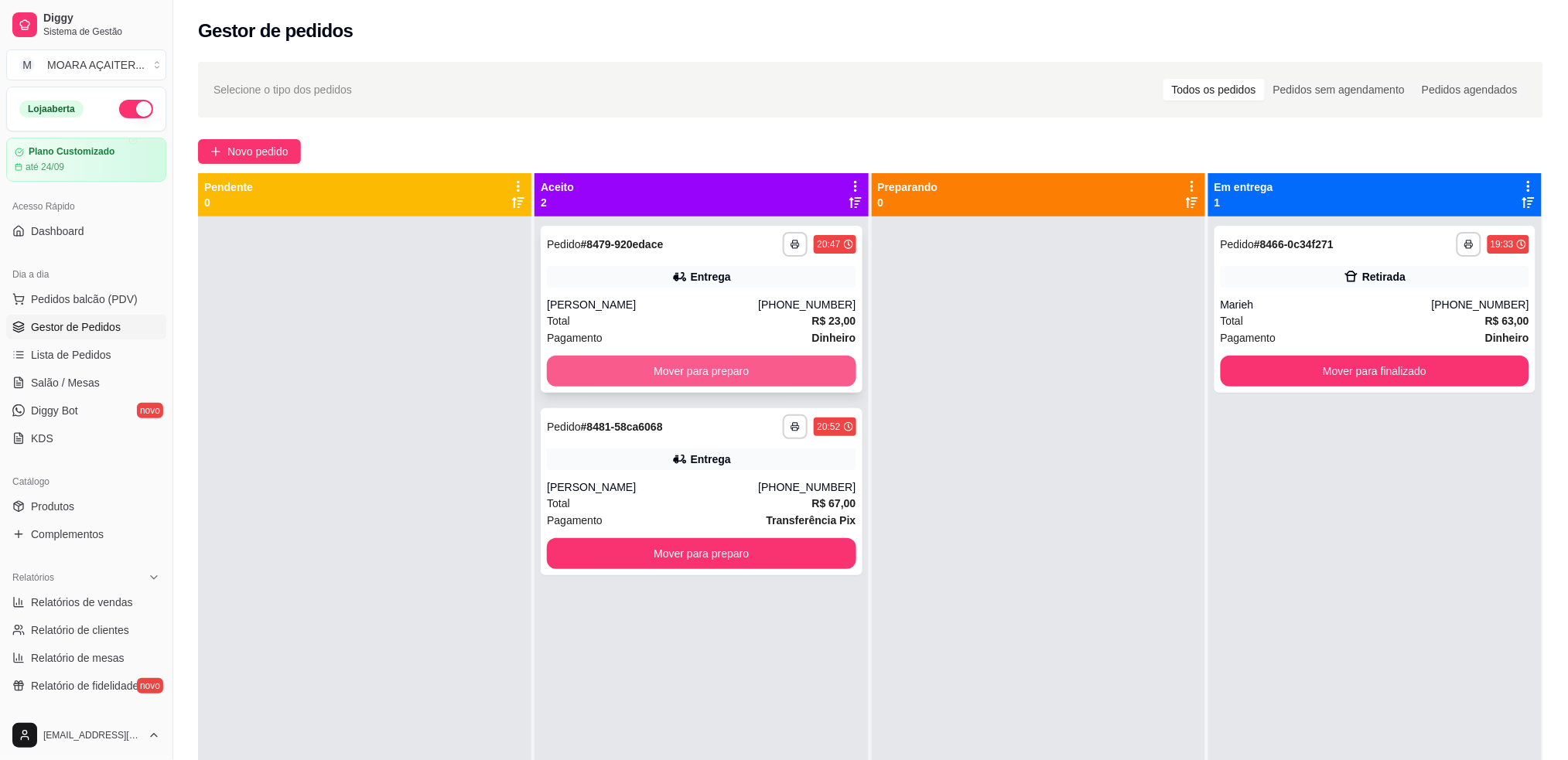
click at [780, 379] on button "Mover para preparo" at bounding box center [701, 372] width 308 height 31
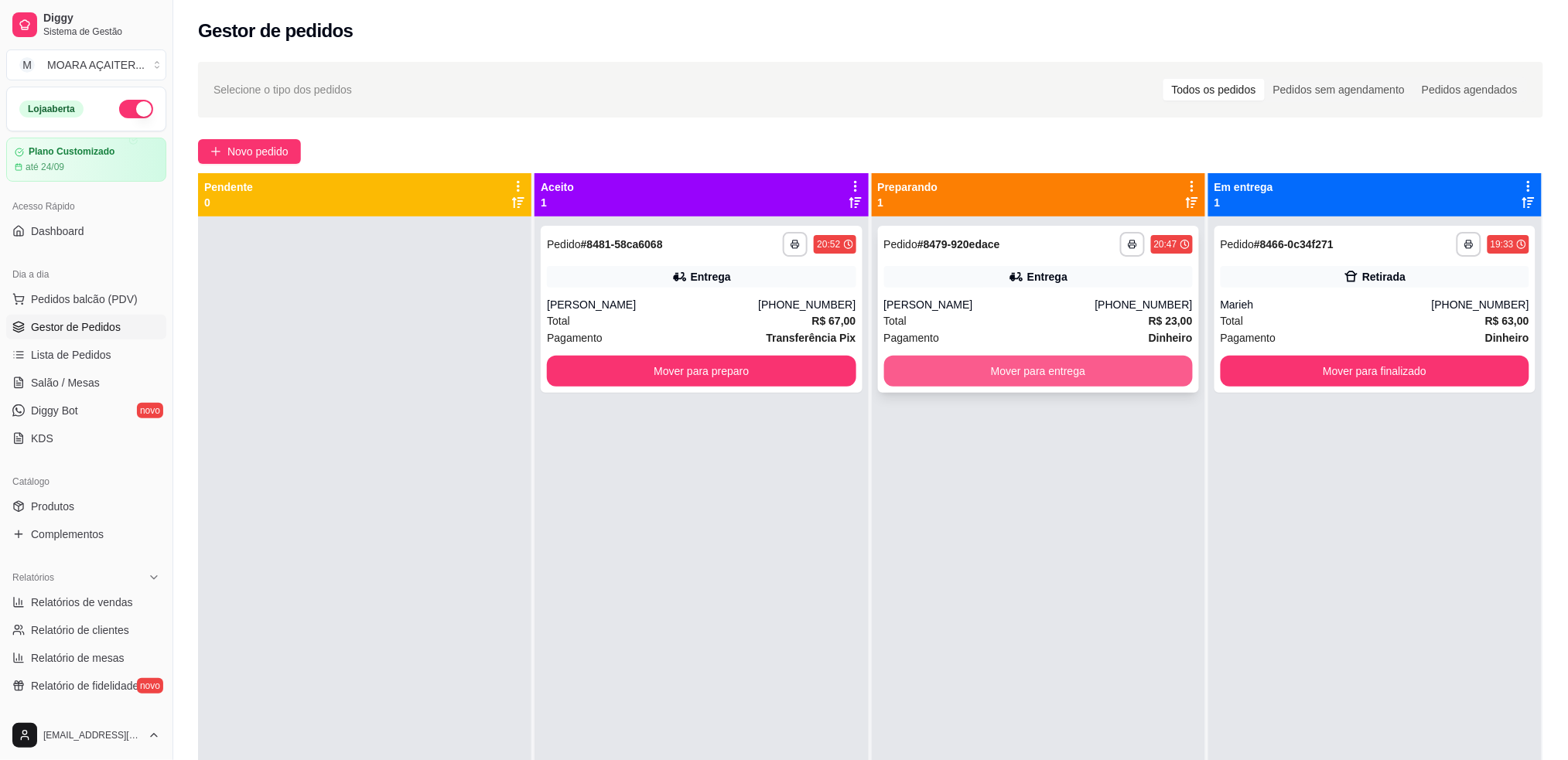
click at [1040, 379] on button "Mover para entrega" at bounding box center [1038, 372] width 308 height 31
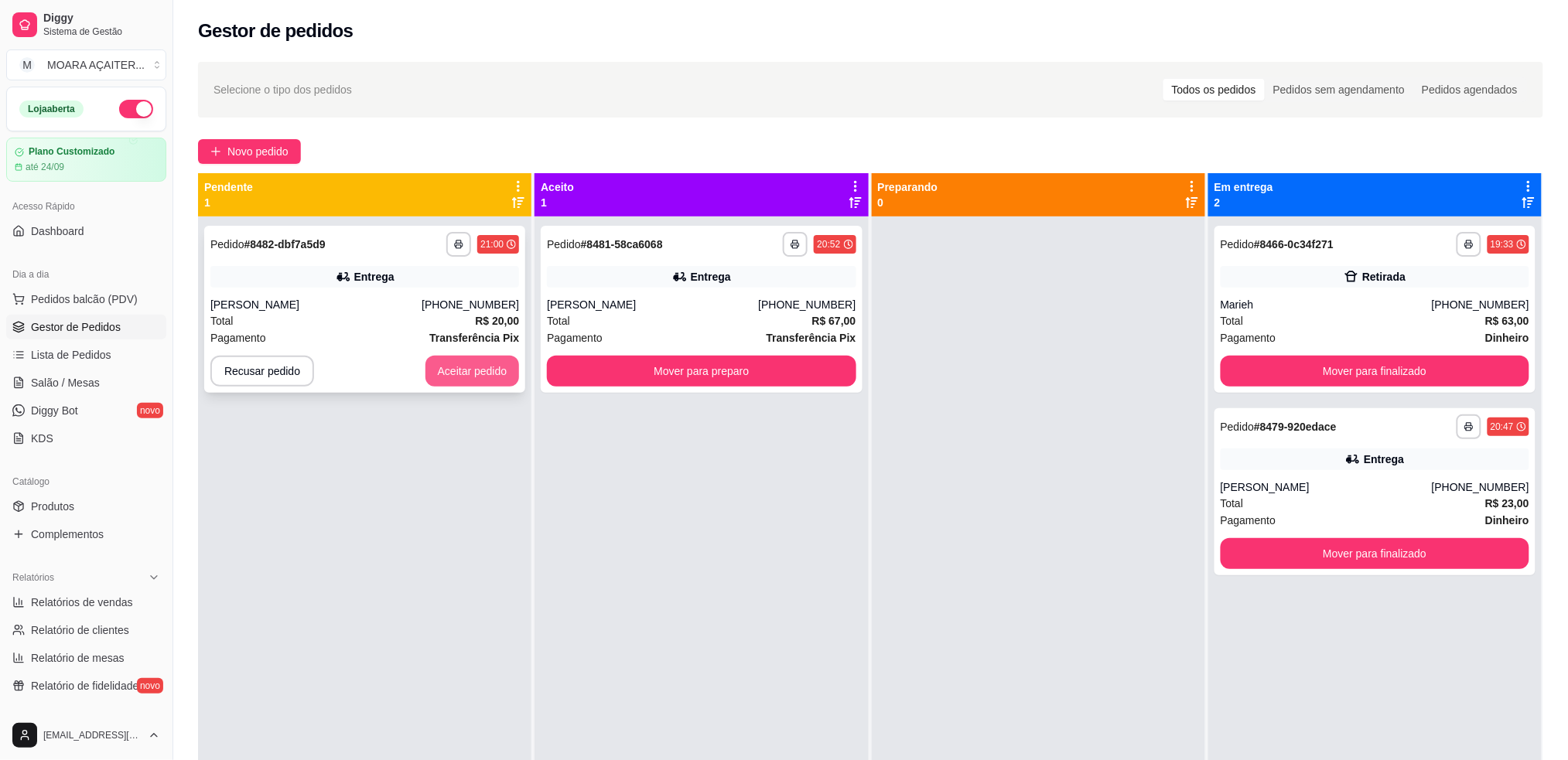
click at [439, 379] on button "Aceitar pedido" at bounding box center [473, 372] width 95 height 31
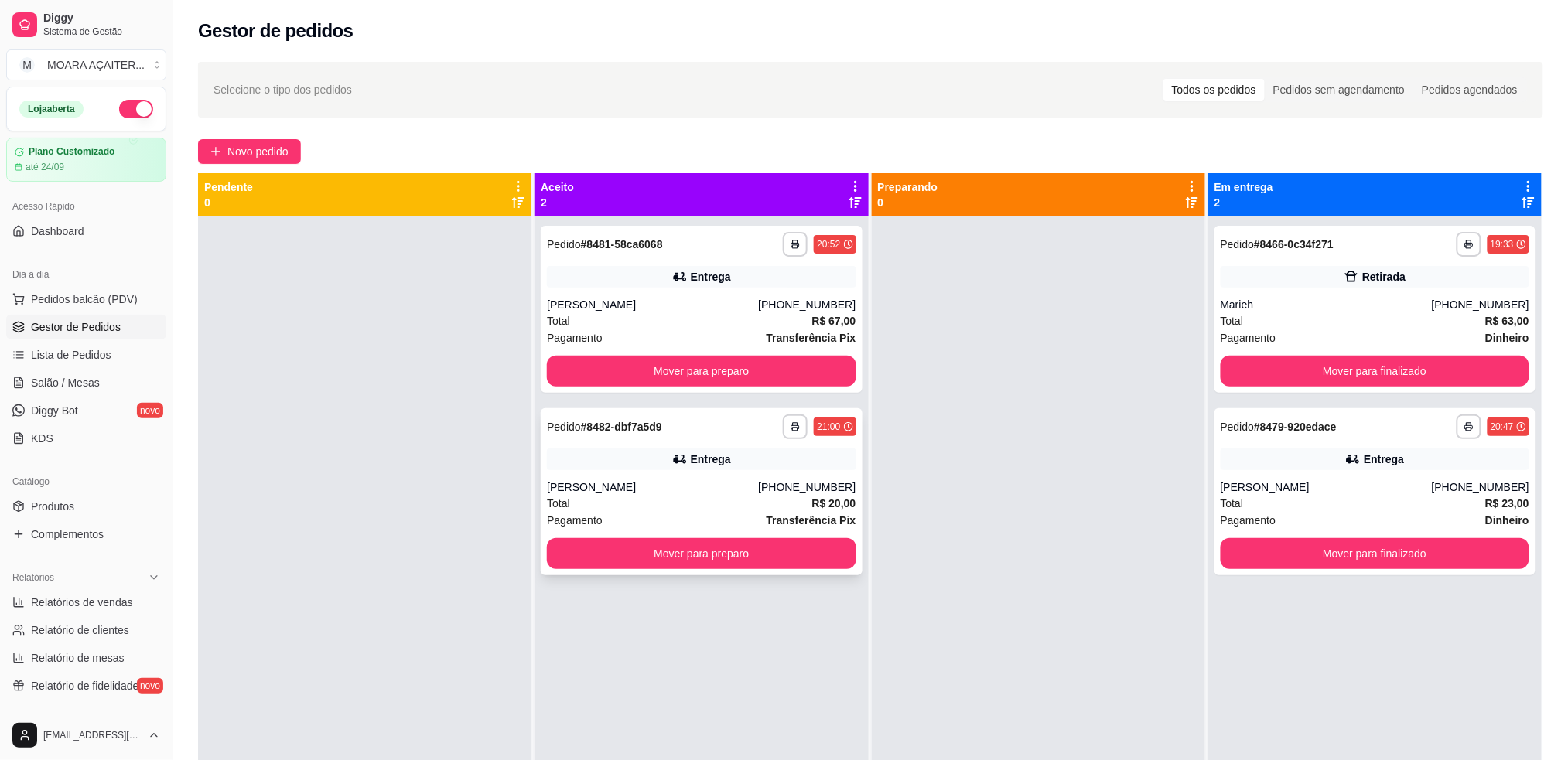
click at [601, 472] on div "**********" at bounding box center [701, 492] width 321 height 167
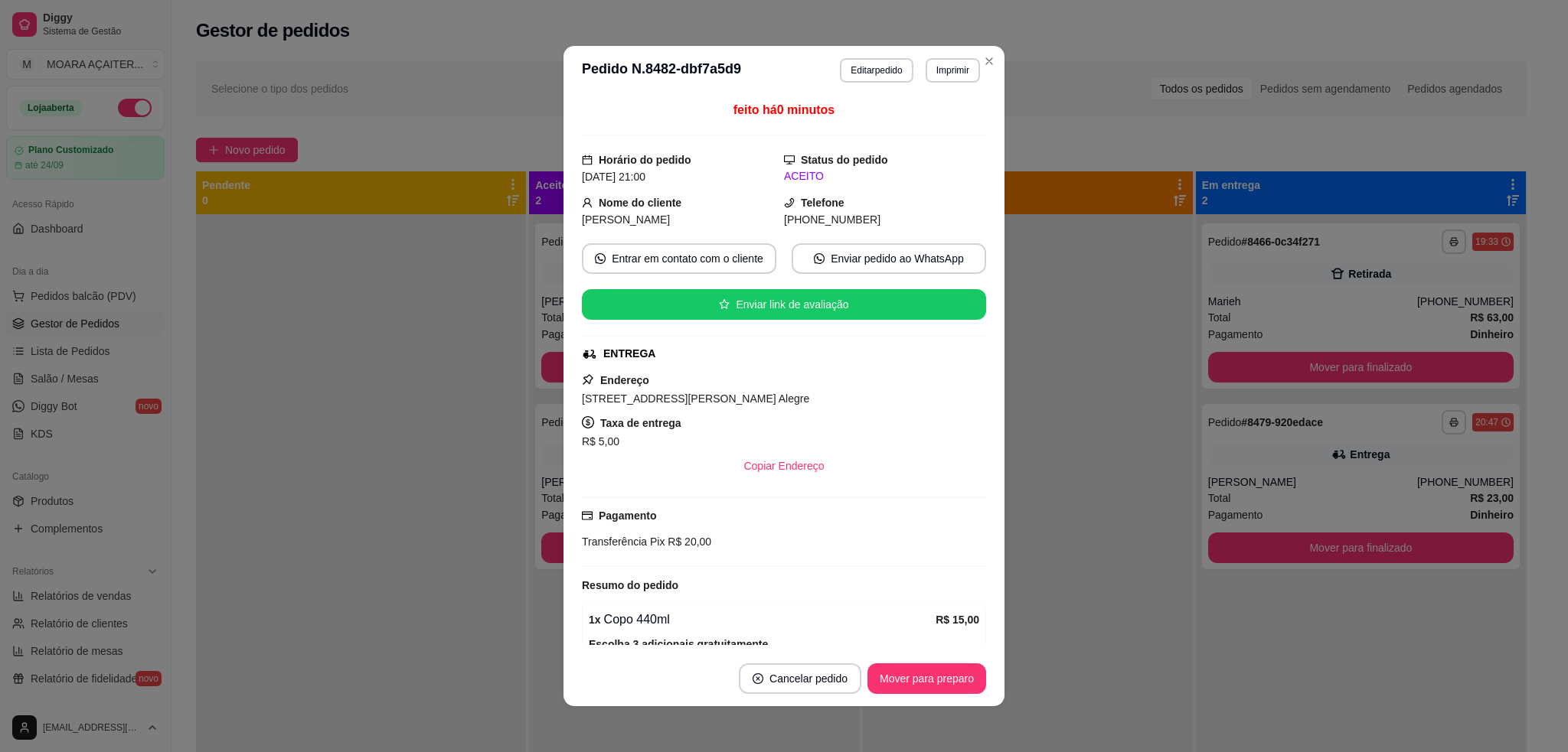
drag, startPoint x: 591, startPoint y: 195, endPoint x: 889, endPoint y: 222, distance: 299.2
click at [889, 222] on div "Nome do cliente [PERSON_NAME] Telefone [PHONE_NUMBER]" at bounding box center [784, 211] width 405 height 34
copy div "Nome do cliente [PERSON_NAME] Telefone [PHONE_NUMBER]"
click at [688, 396] on span "[STREET_ADDRESS][PERSON_NAME] Alegre" at bounding box center [695, 398] width 228 height 12
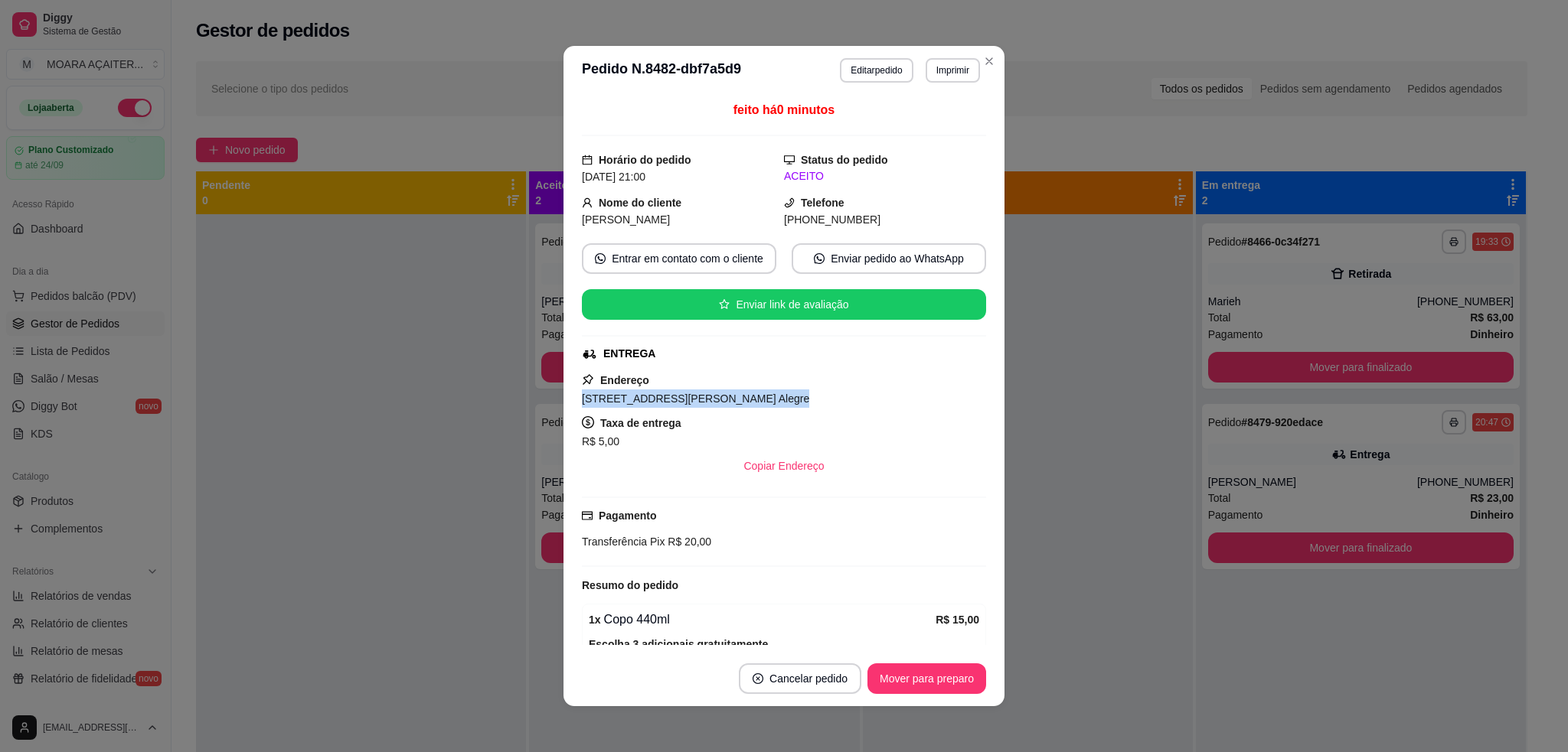
click at [688, 396] on span "[STREET_ADDRESS][PERSON_NAME] Alegre" at bounding box center [695, 398] width 228 height 12
copy span "[STREET_ADDRESS][PERSON_NAME] Alegre"
click at [652, 544] on span "Transferência Pix" at bounding box center [623, 541] width 83 height 12
click at [650, 541] on span "Transferência Pix" at bounding box center [623, 541] width 83 height 12
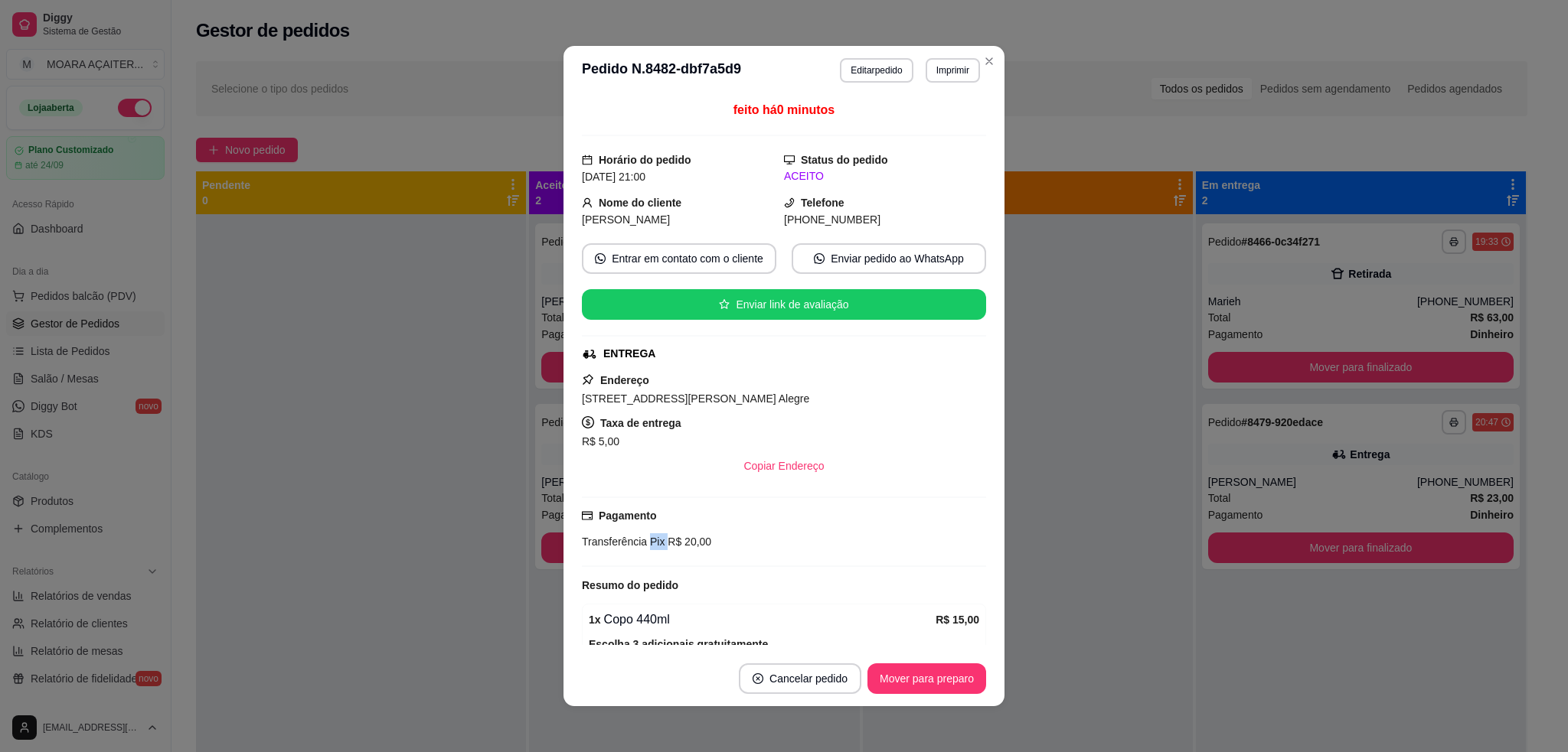
click at [650, 541] on span "Transferência Pix" at bounding box center [623, 541] width 83 height 12
copy div "Pix"
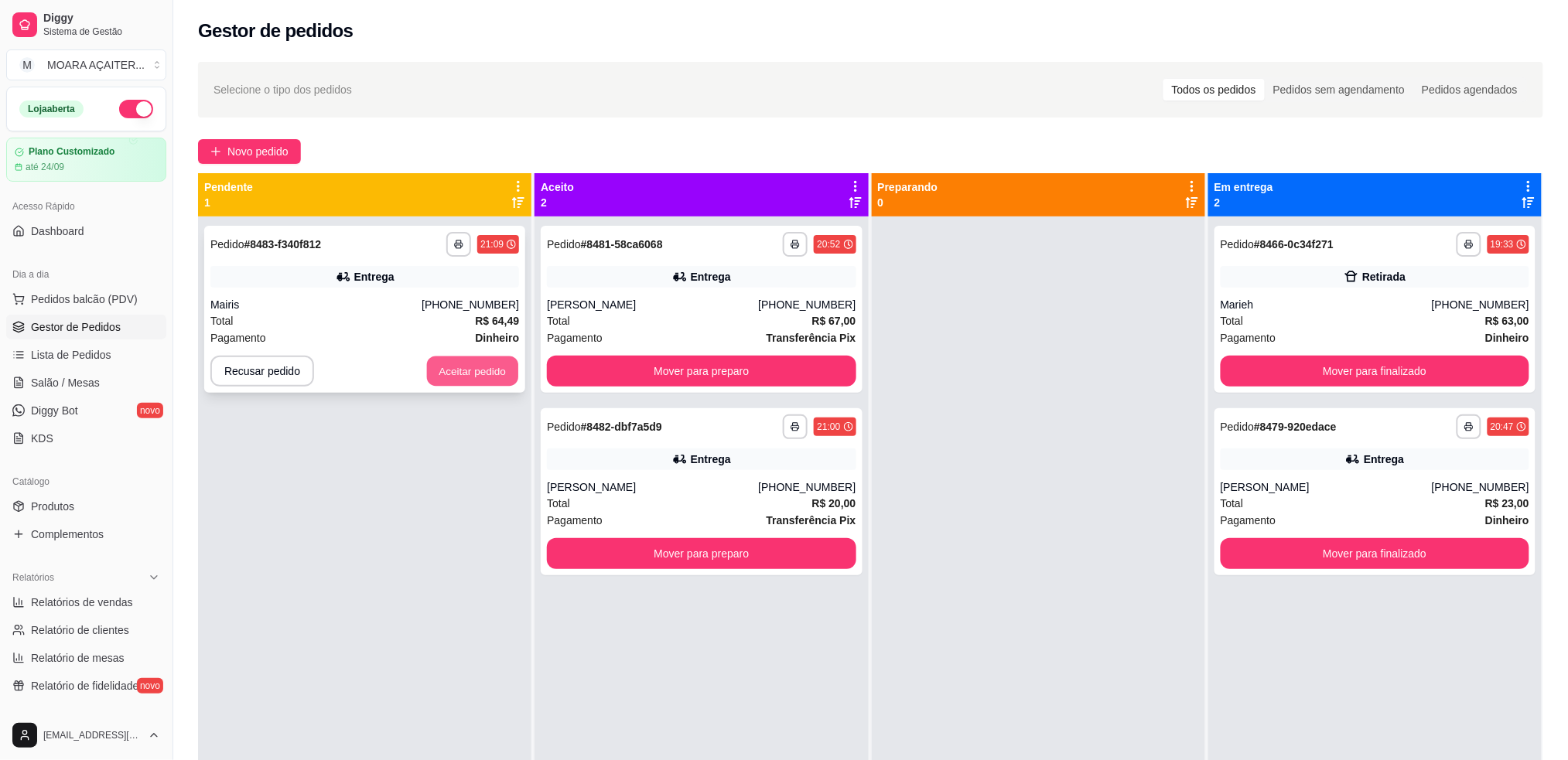
click at [487, 364] on button "Aceitar pedido" at bounding box center [473, 372] width 91 height 30
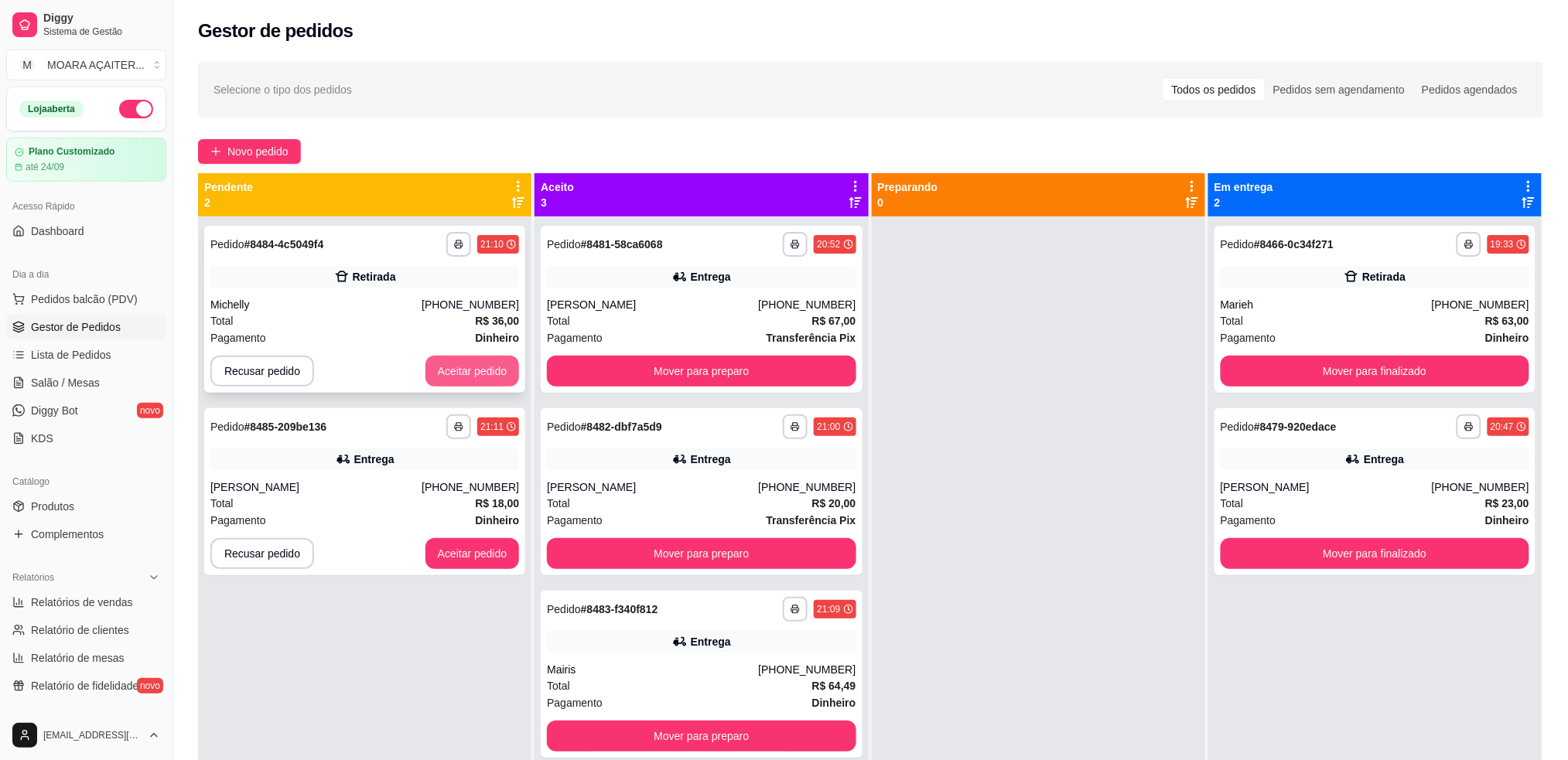
click at [473, 373] on button "Aceitar pedido" at bounding box center [473, 372] width 95 height 31
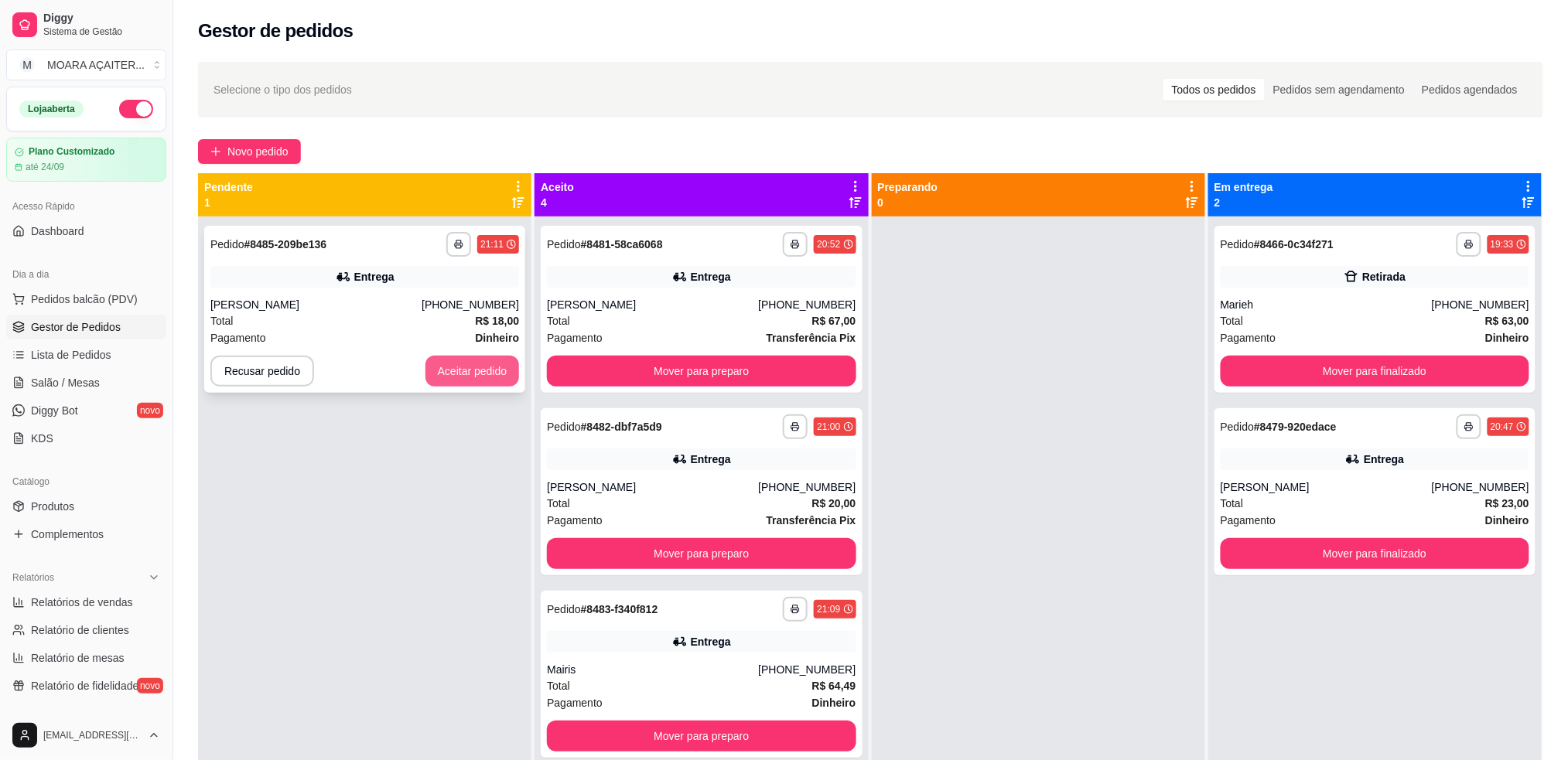
click at [478, 367] on button "Aceitar pedido" at bounding box center [473, 372] width 95 height 31
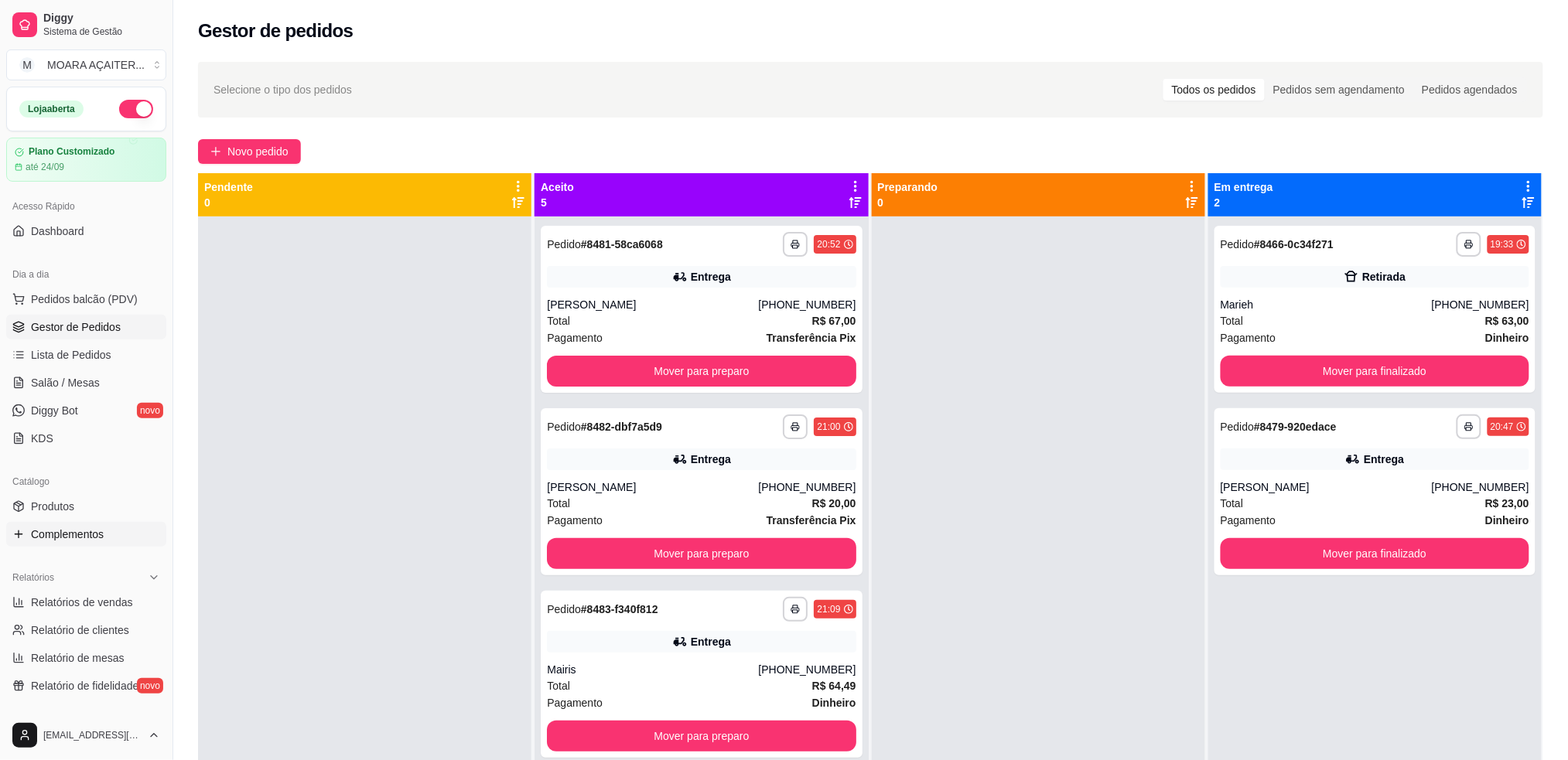
click at [64, 536] on span "Complementos" at bounding box center [67, 534] width 73 height 15
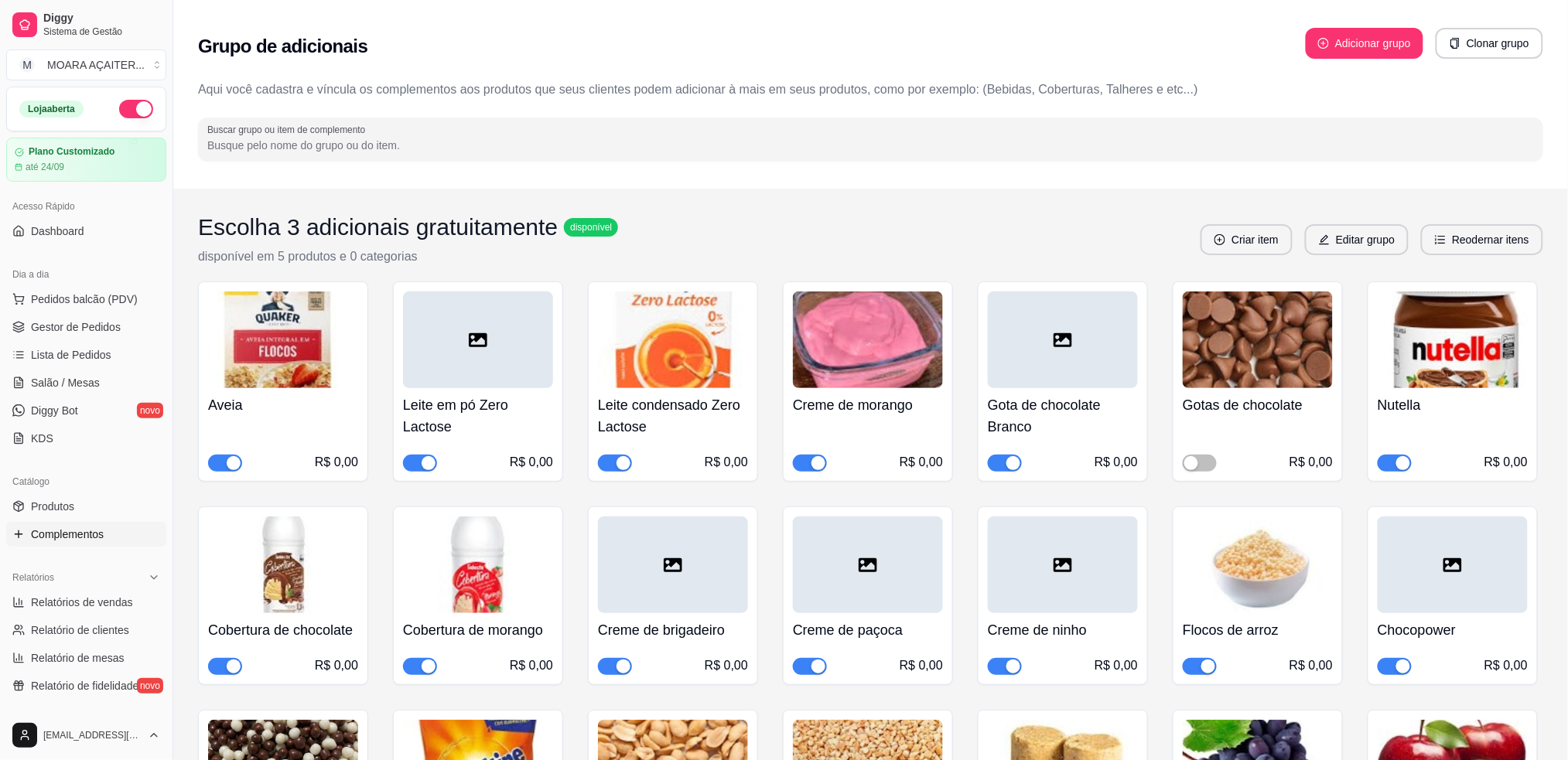
click at [1396, 456] on div "button" at bounding box center [1403, 463] width 14 height 14
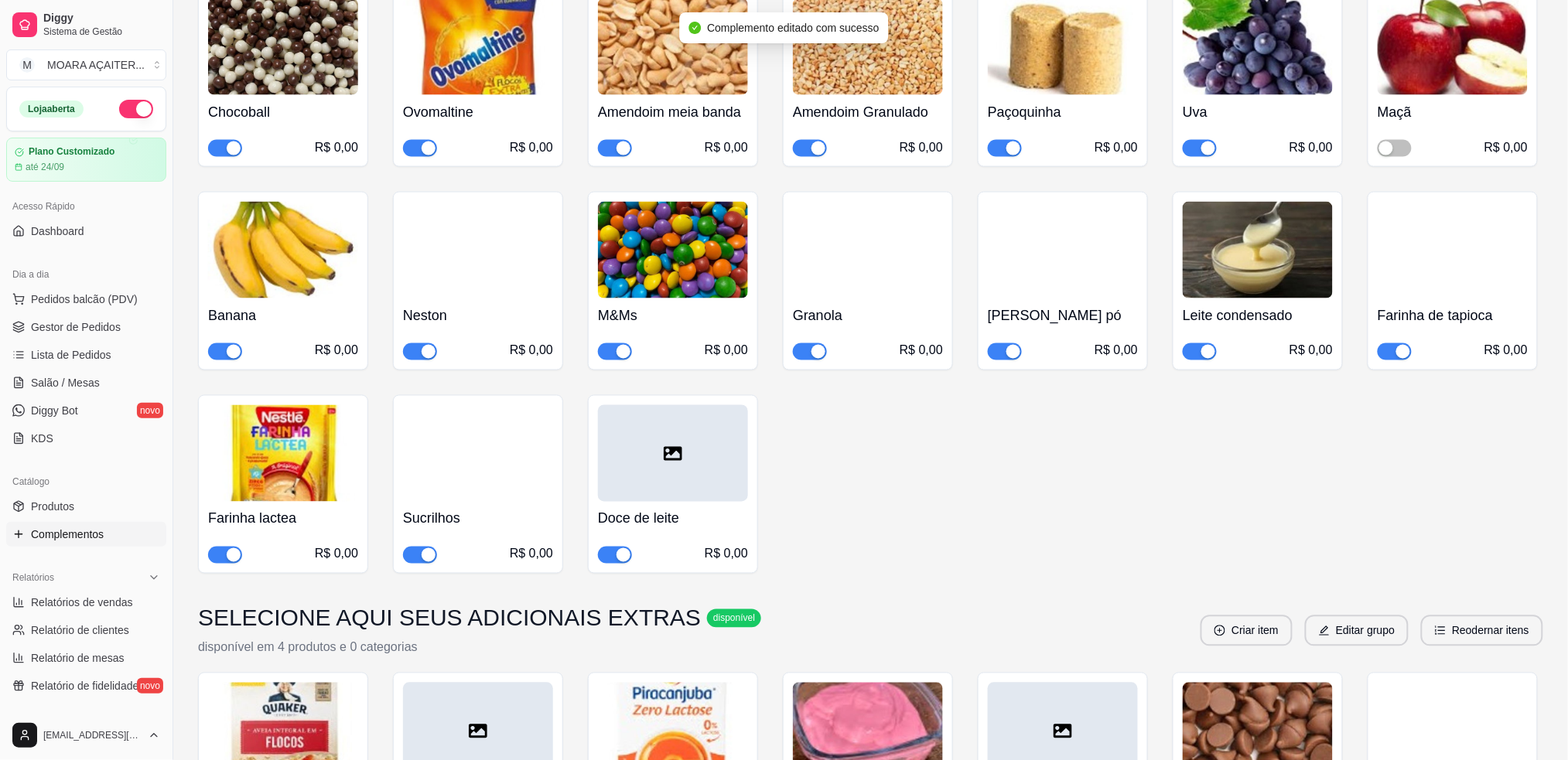
scroll to position [1134, 0]
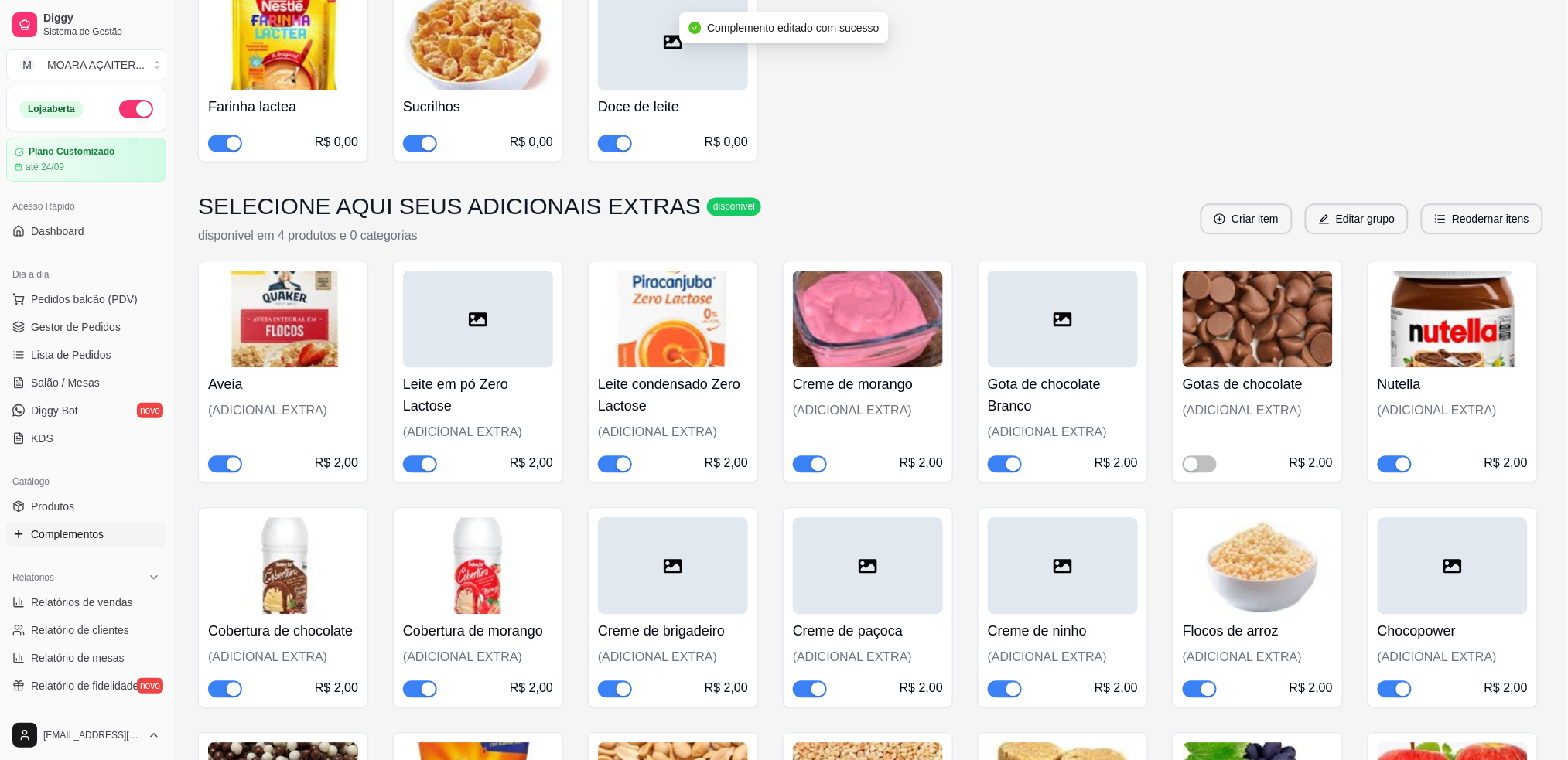
click at [1404, 465] on div "button" at bounding box center [1403, 464] width 14 height 14
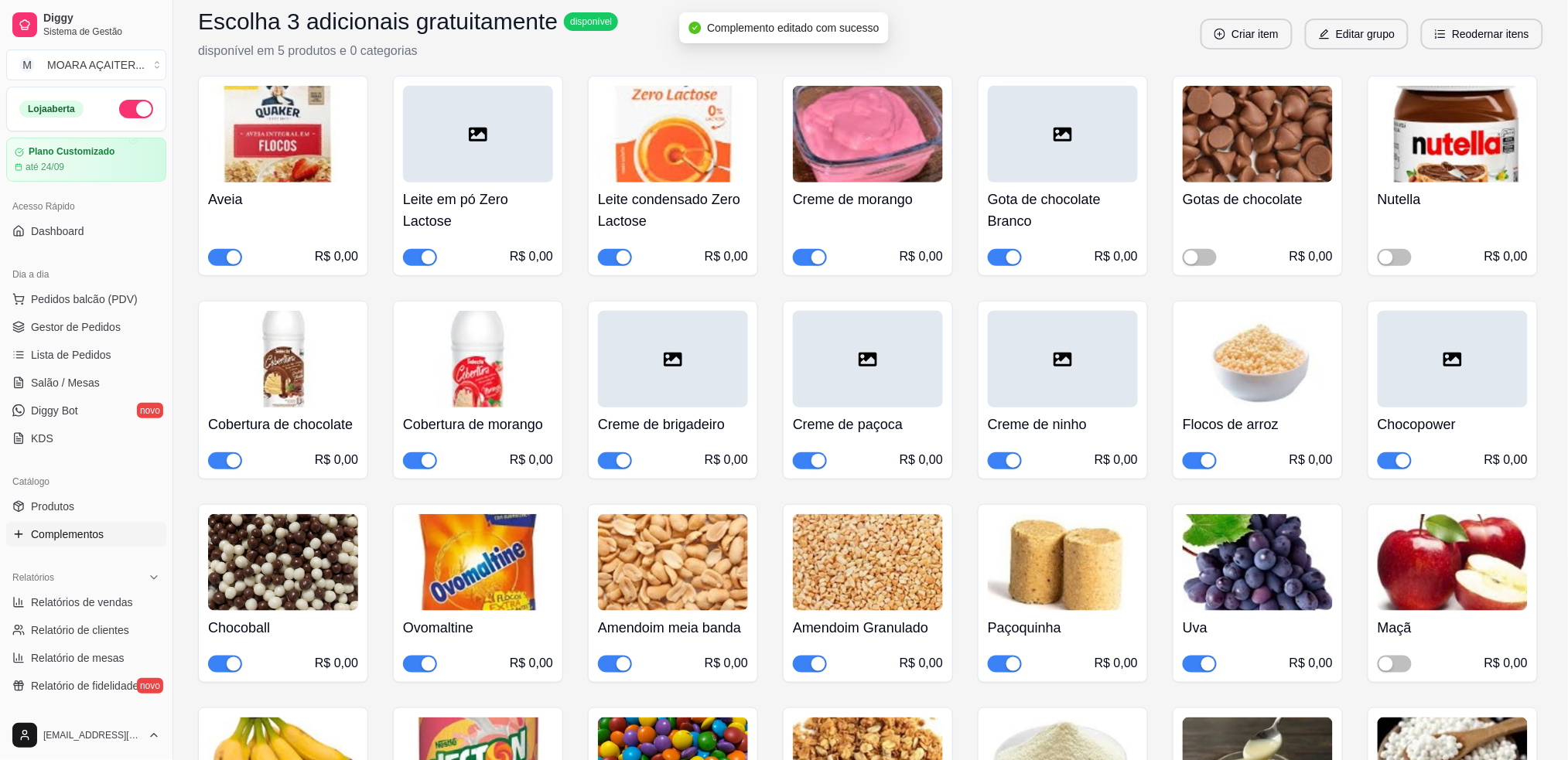
scroll to position [0, 0]
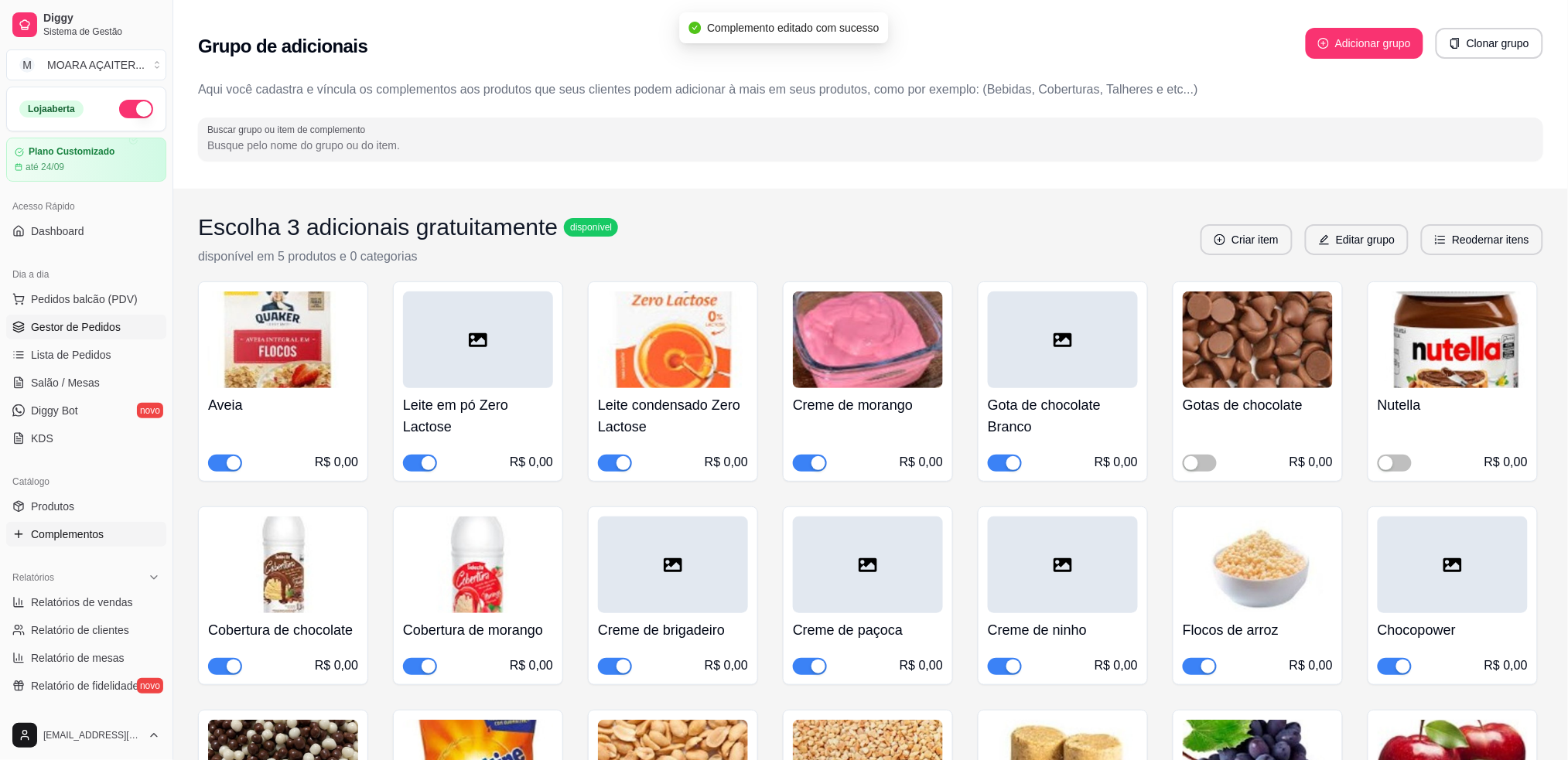
click at [91, 326] on span "Gestor de Pedidos" at bounding box center [75, 327] width 90 height 15
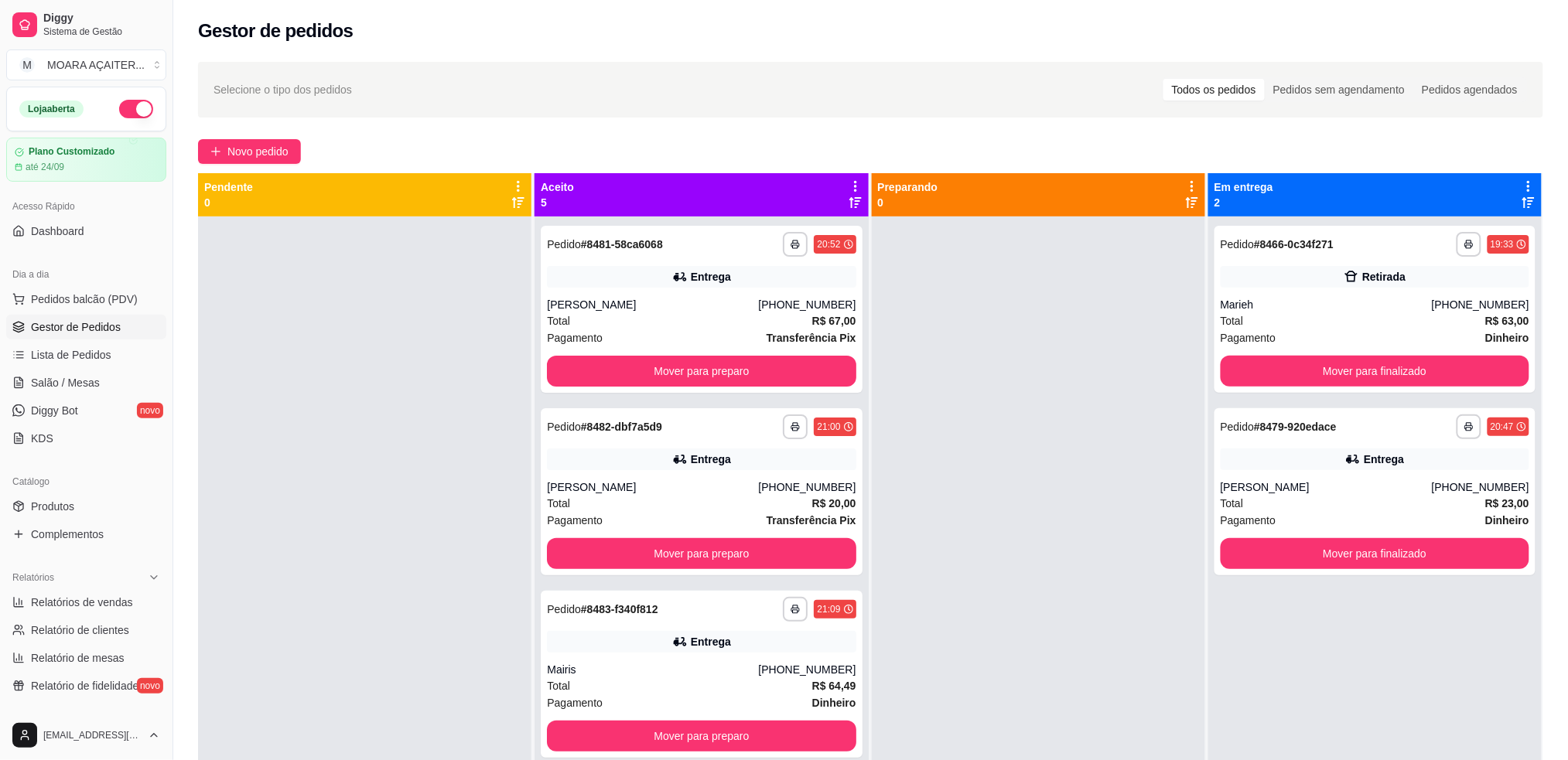
scroll to position [206, 0]
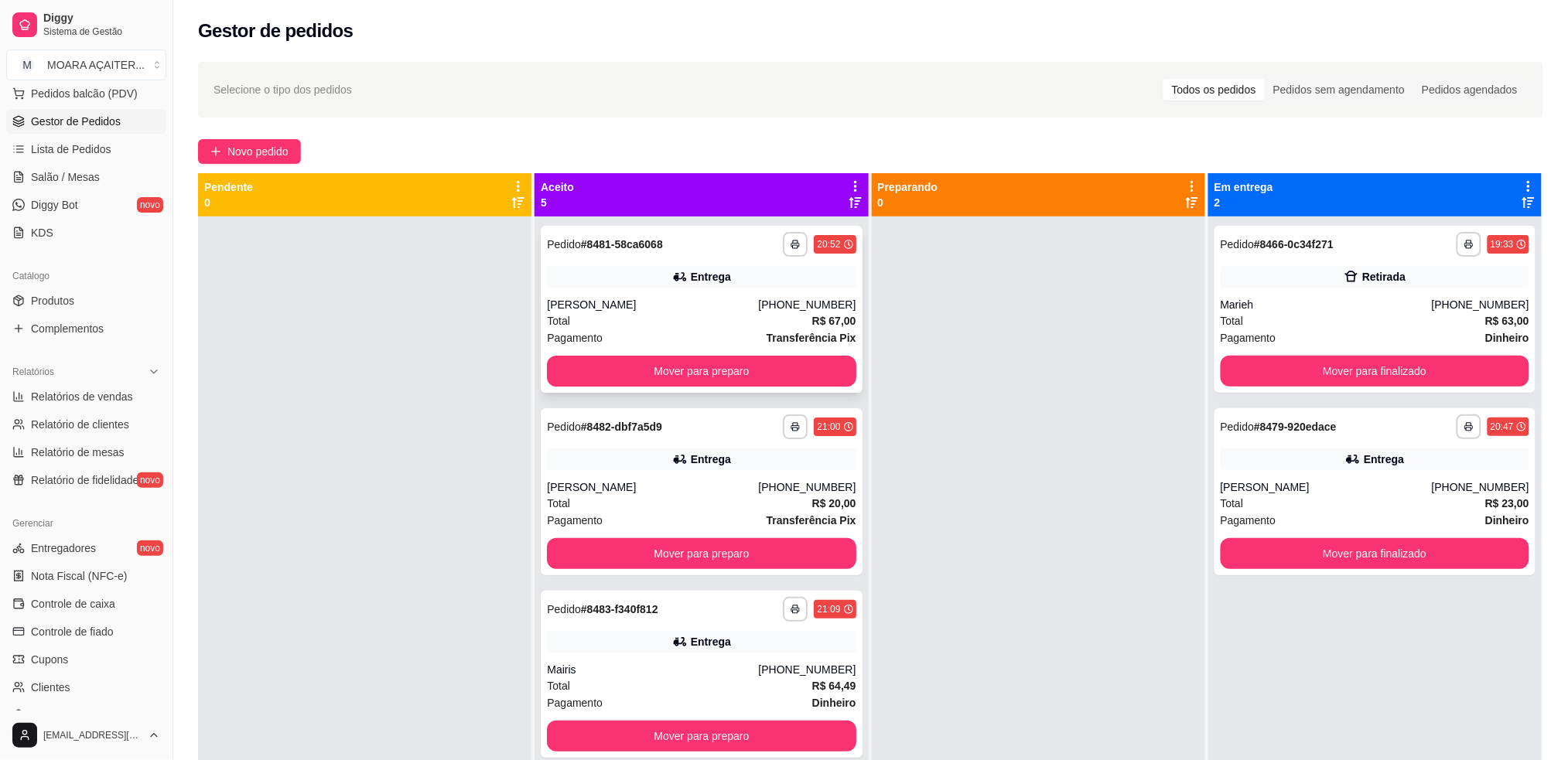
click at [793, 357] on button "Mover para preparo" at bounding box center [701, 372] width 308 height 31
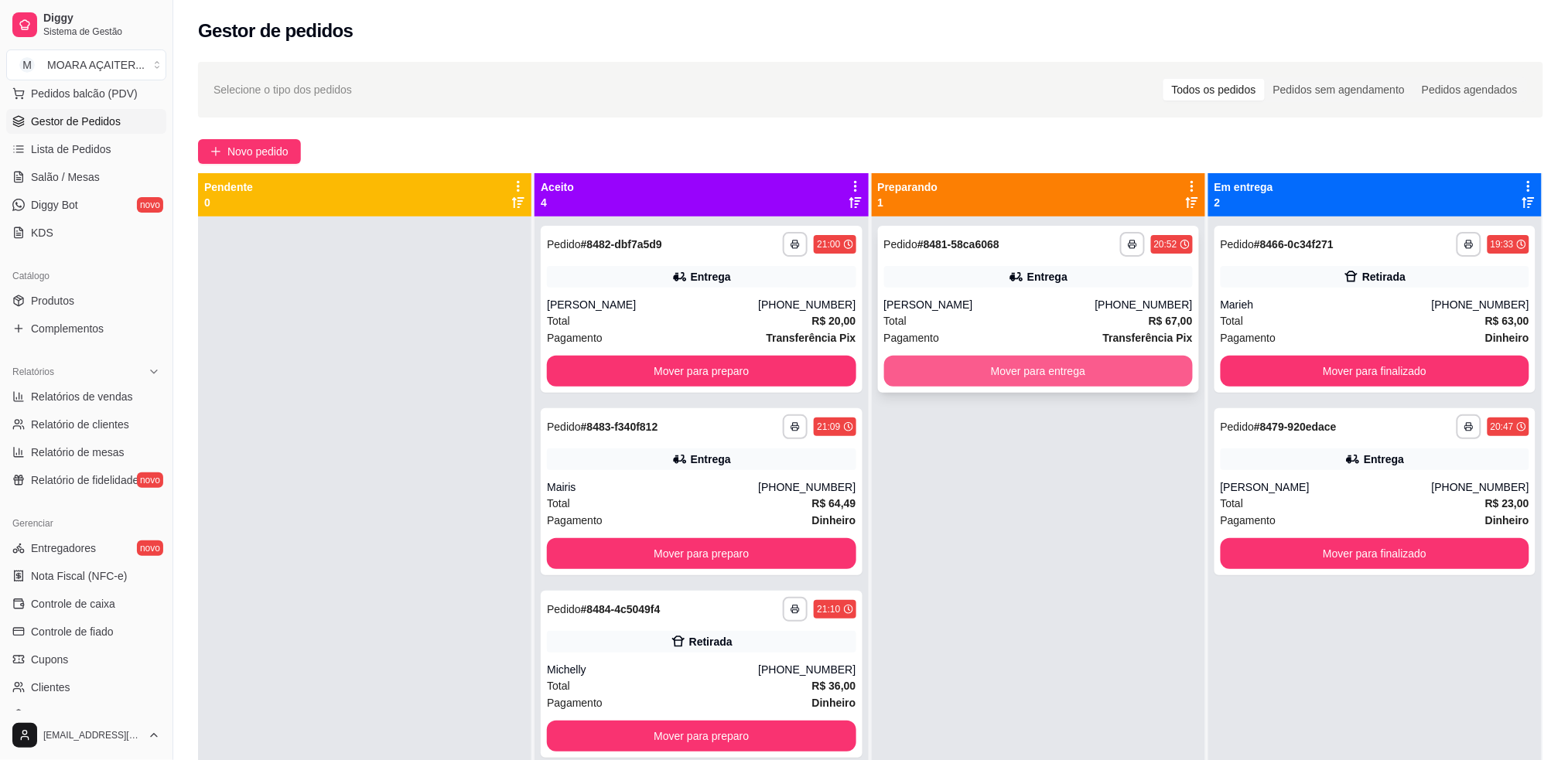
click at [933, 360] on button "Mover para entrega" at bounding box center [1038, 372] width 308 height 31
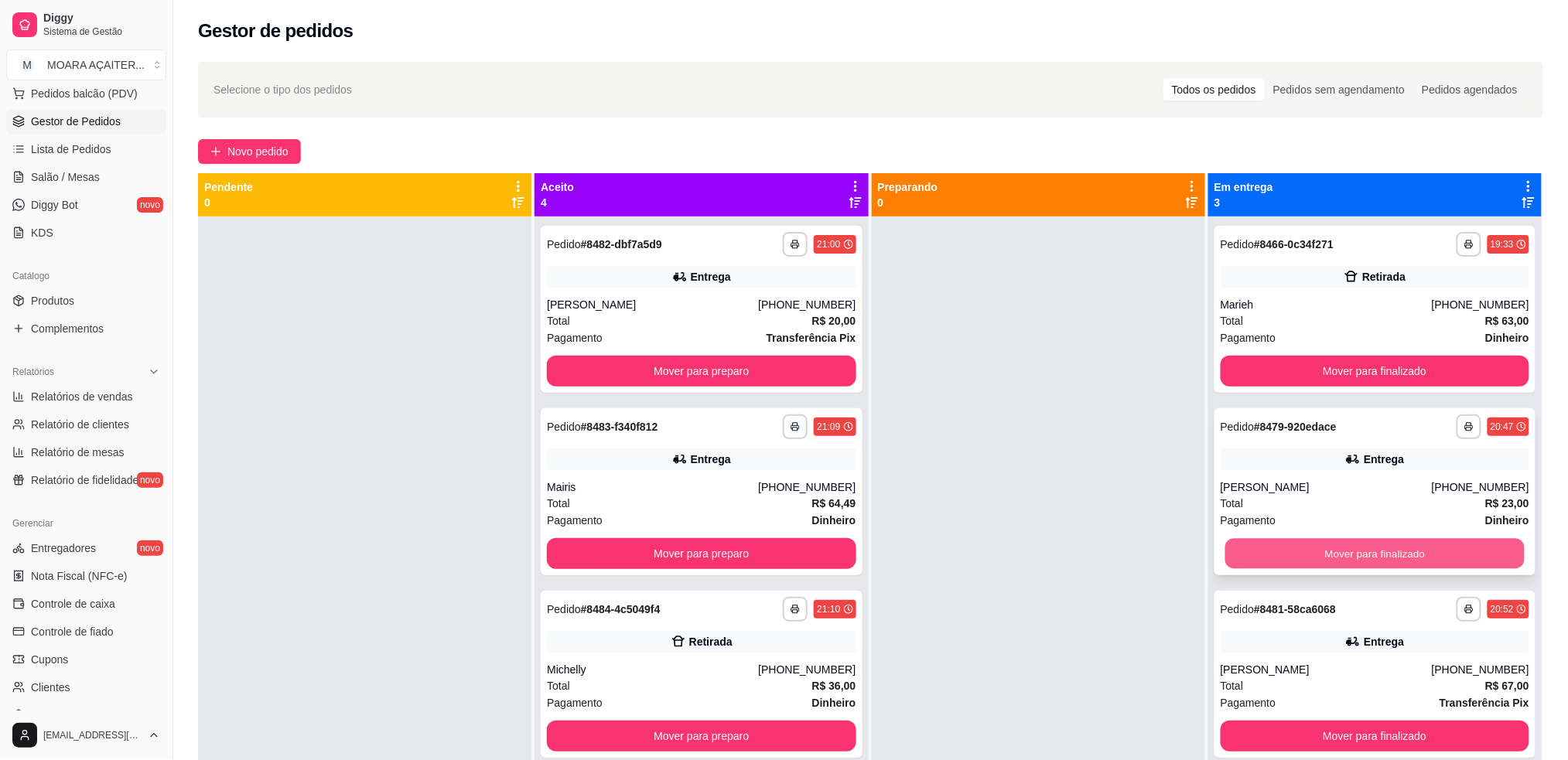
click at [1226, 548] on button "Mover para finalizado" at bounding box center [1375, 554] width 300 height 30
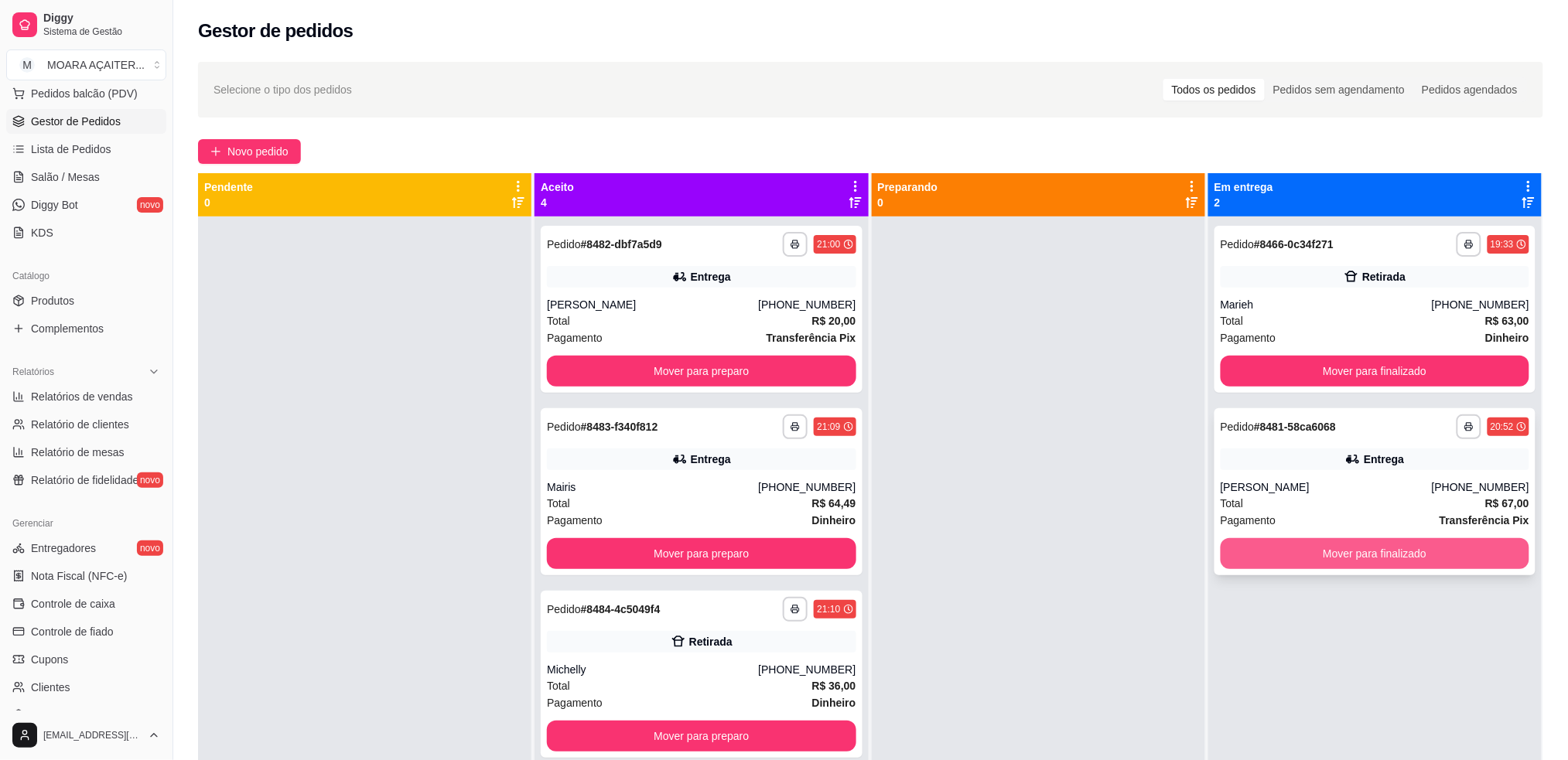
click at [1221, 557] on button "Mover para finalizado" at bounding box center [1375, 554] width 308 height 31
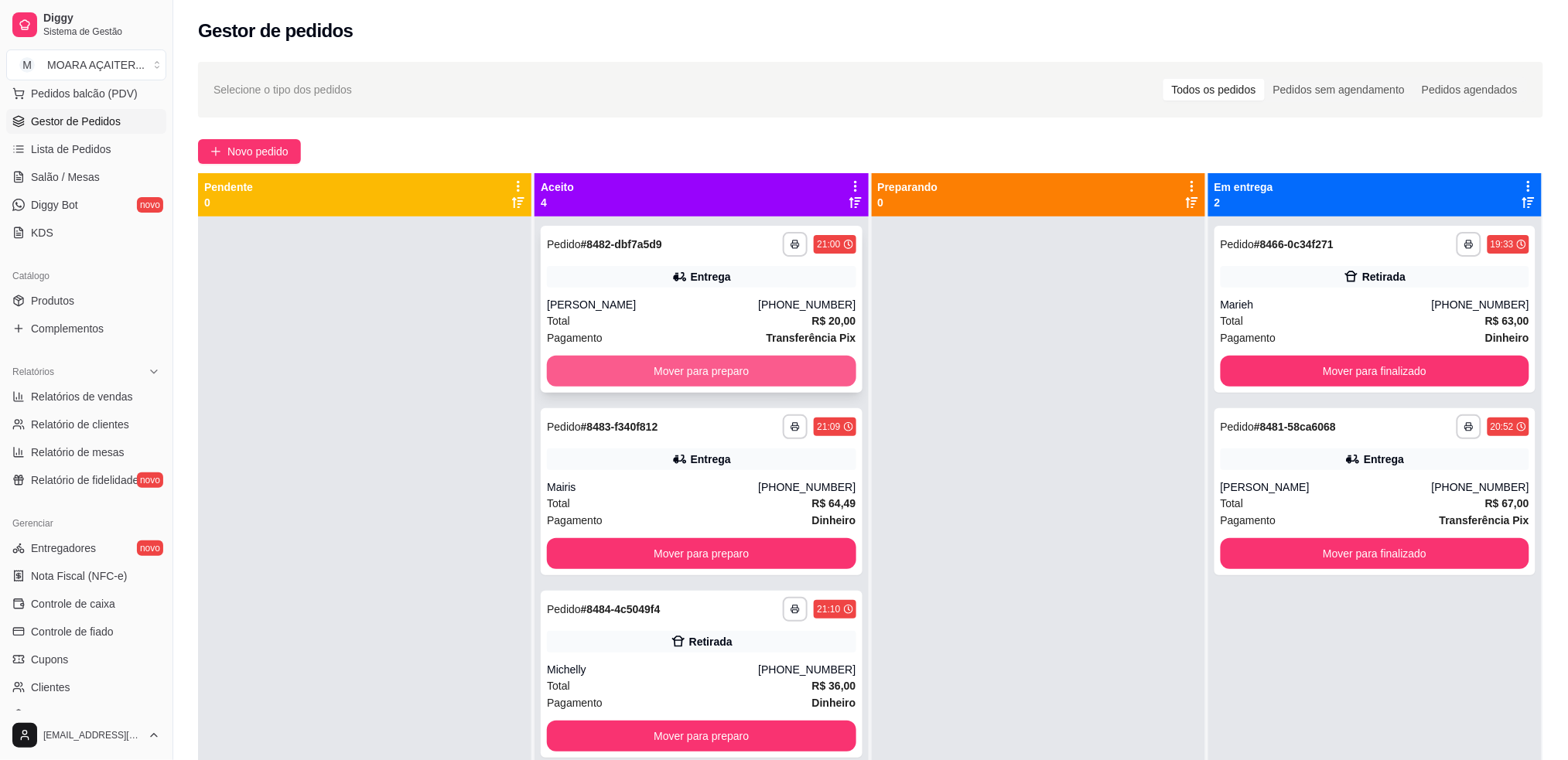
click at [707, 363] on button "Mover para preparo" at bounding box center [701, 372] width 308 height 31
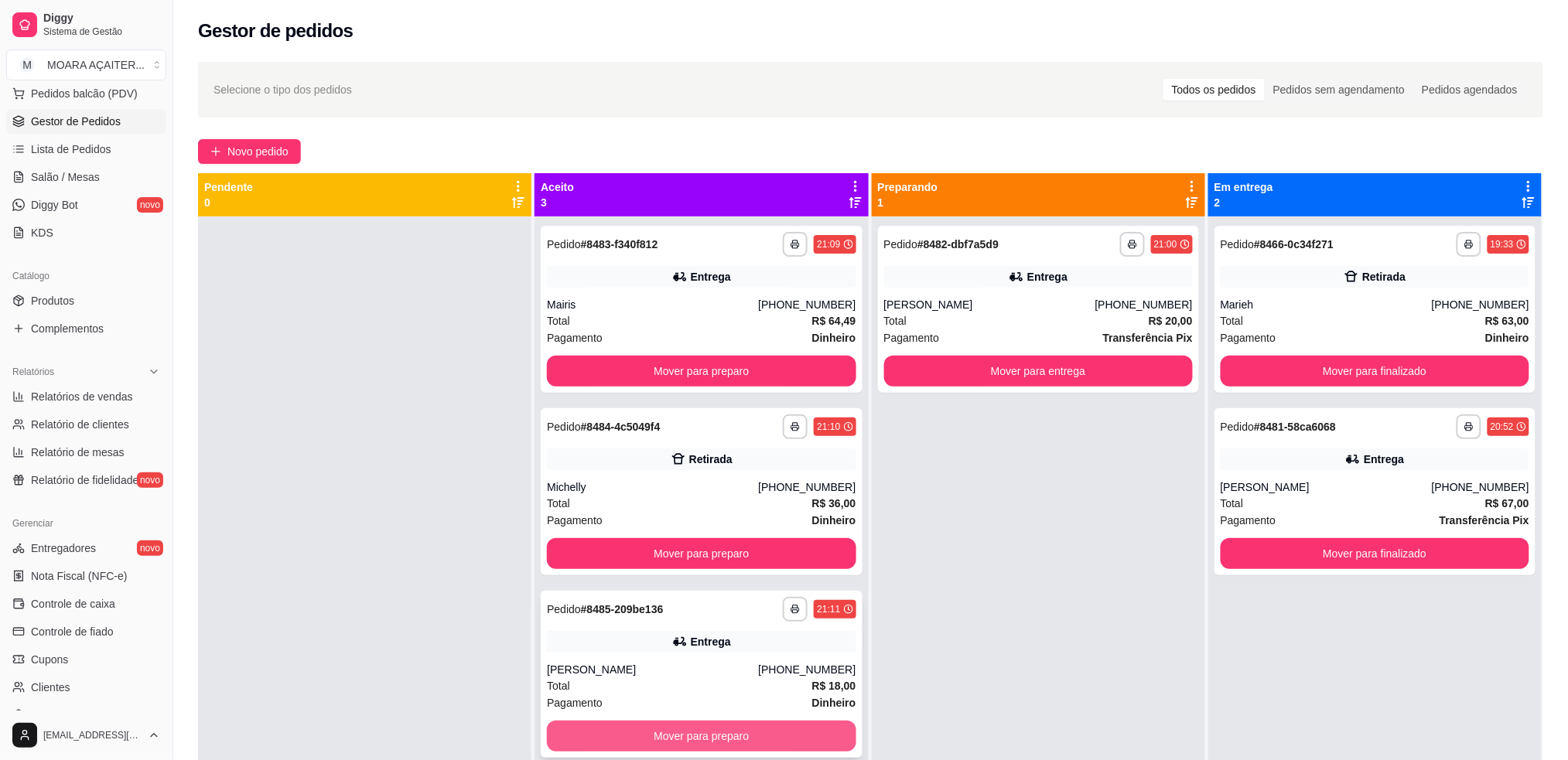
click at [695, 732] on button "Mover para preparo" at bounding box center [701, 737] width 308 height 31
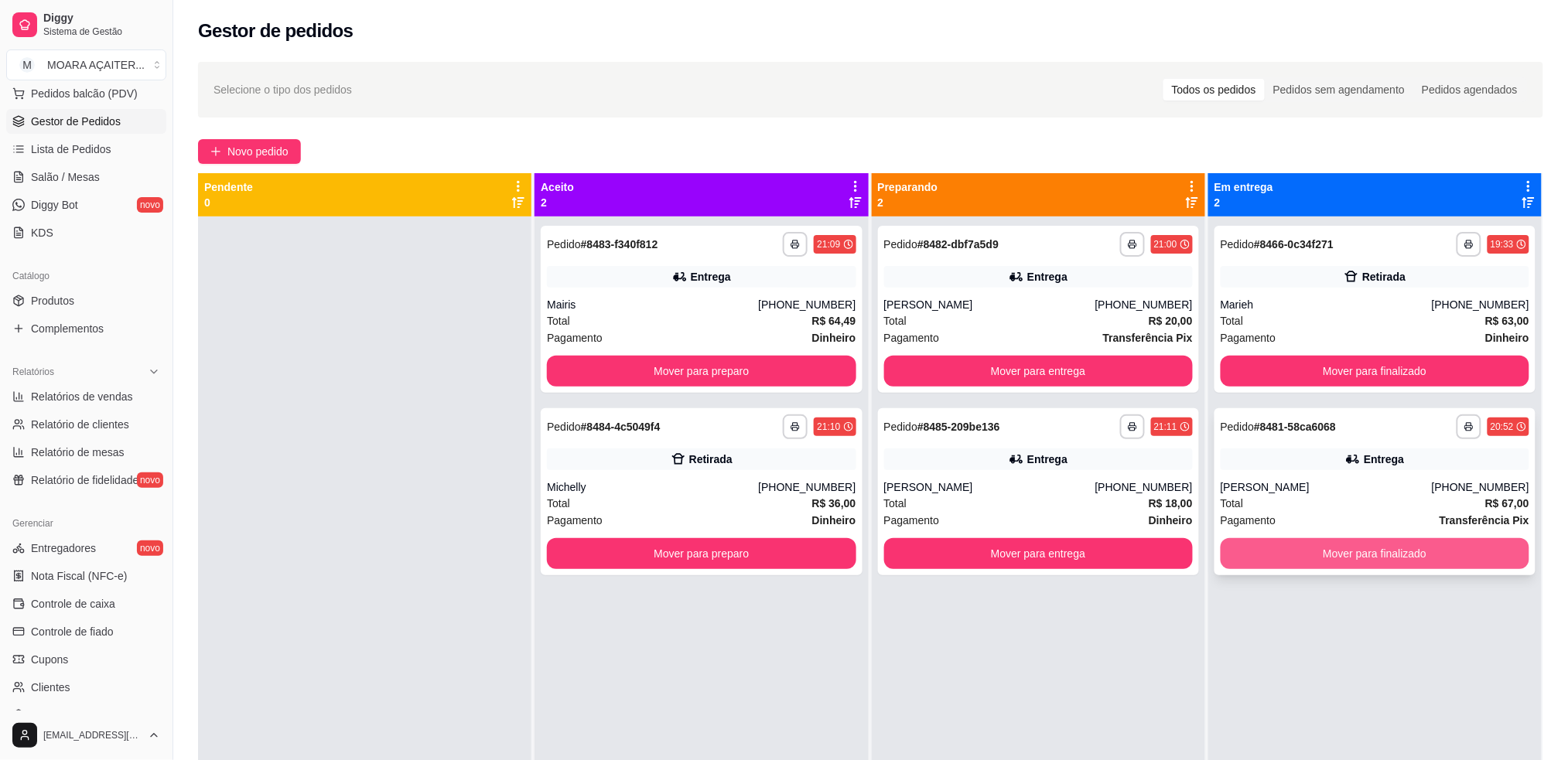
click at [1298, 549] on button "Mover para finalizado" at bounding box center [1375, 554] width 308 height 31
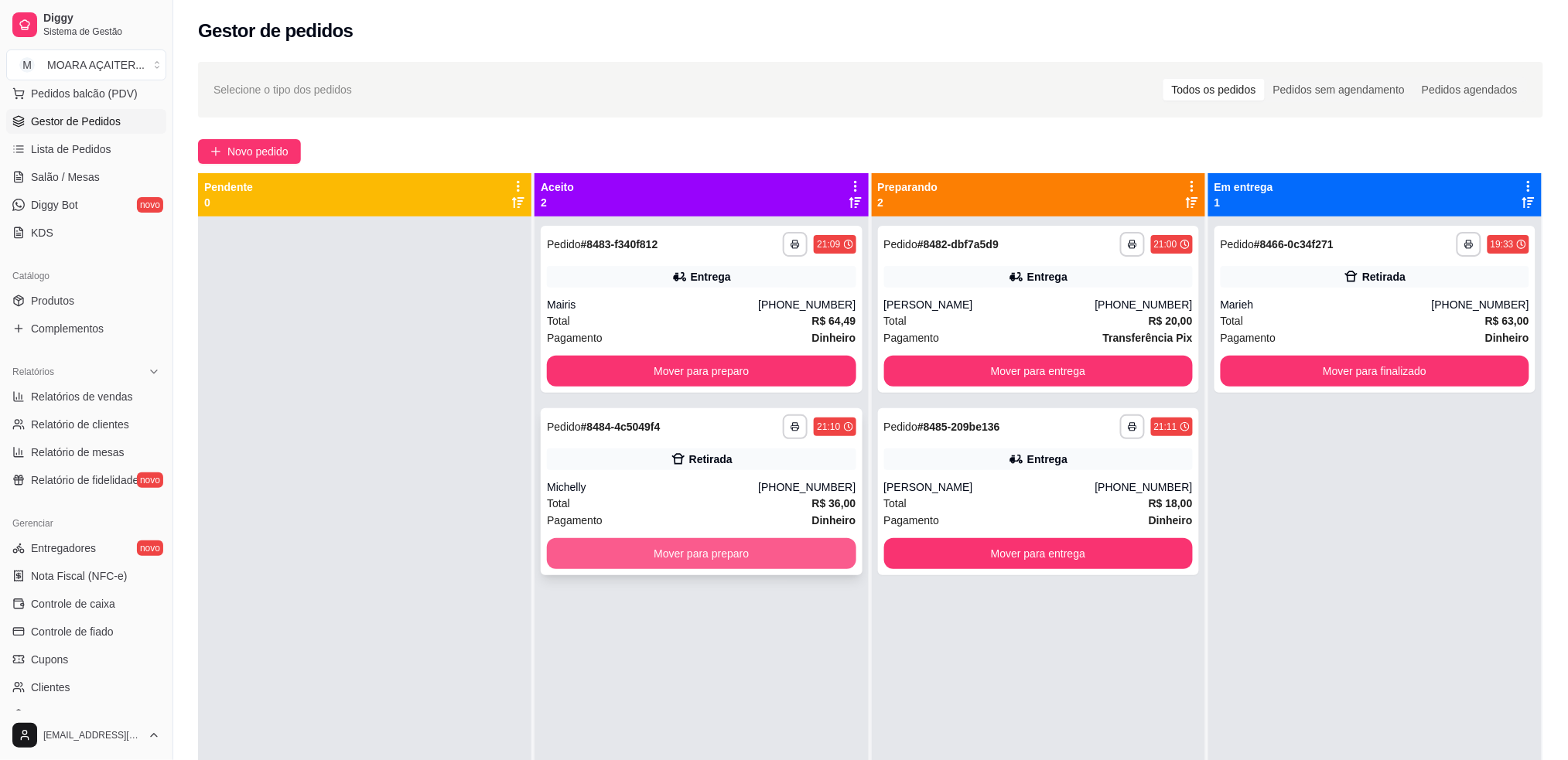
click at [616, 555] on button "Mover para preparo" at bounding box center [701, 554] width 308 height 31
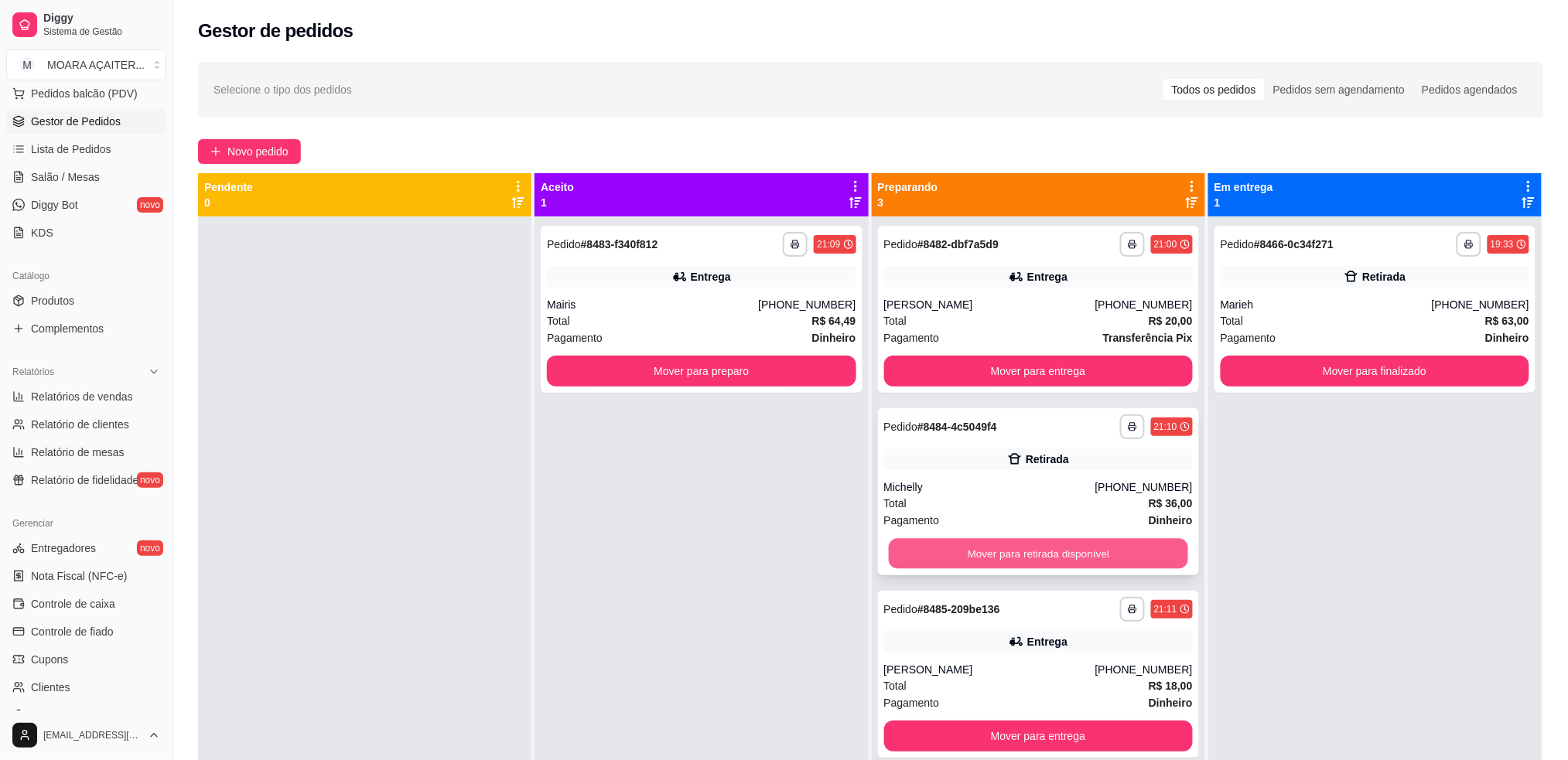
click at [968, 554] on button "Mover para retirada disponível" at bounding box center [1038, 554] width 300 height 30
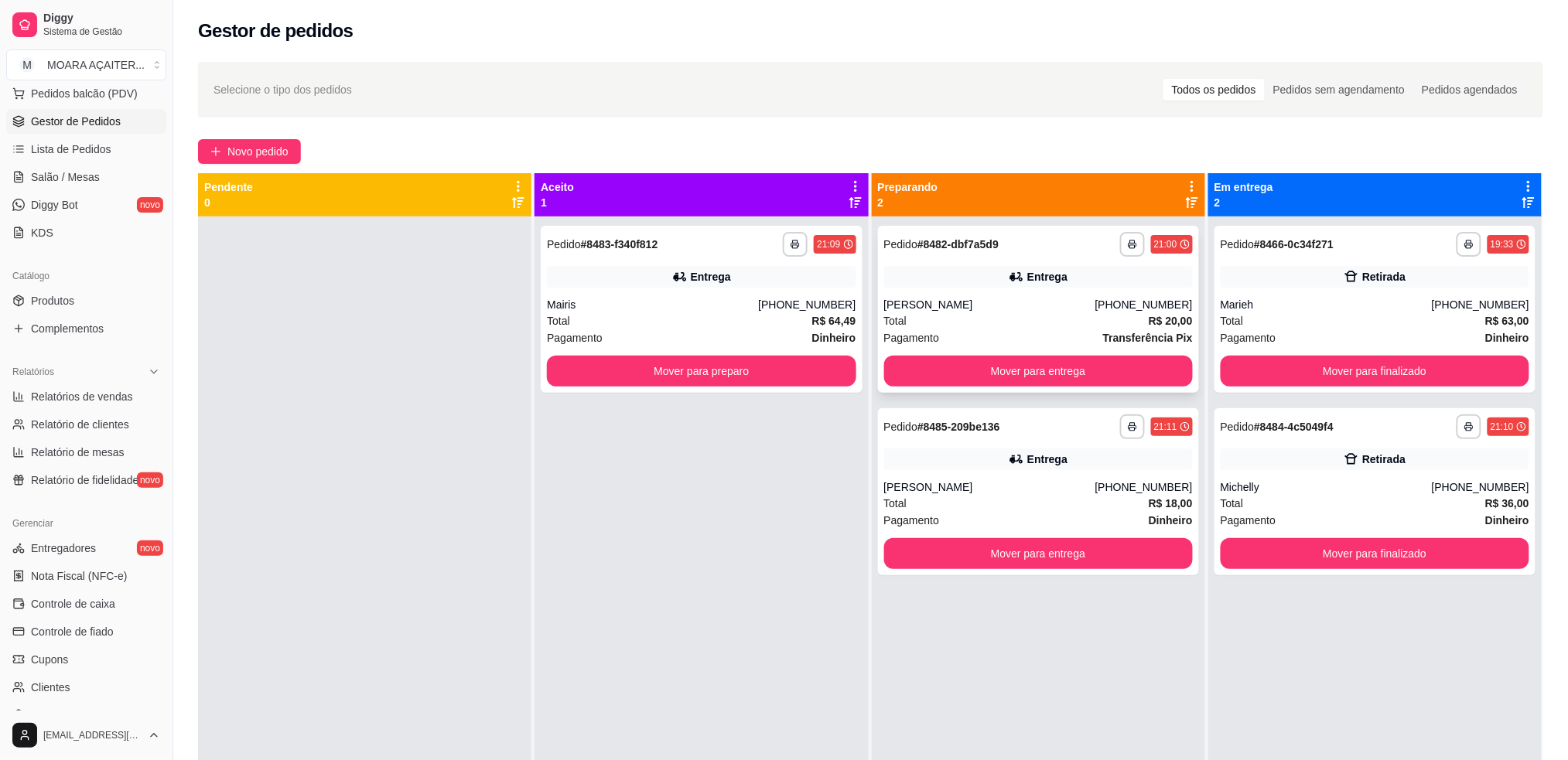
click at [1029, 355] on div "**********" at bounding box center [1039, 309] width 321 height 167
click at [1073, 377] on button "Mover para entrega" at bounding box center [1038, 372] width 308 height 31
click at [1073, 538] on button "Mover para entrega" at bounding box center [1038, 554] width 308 height 31
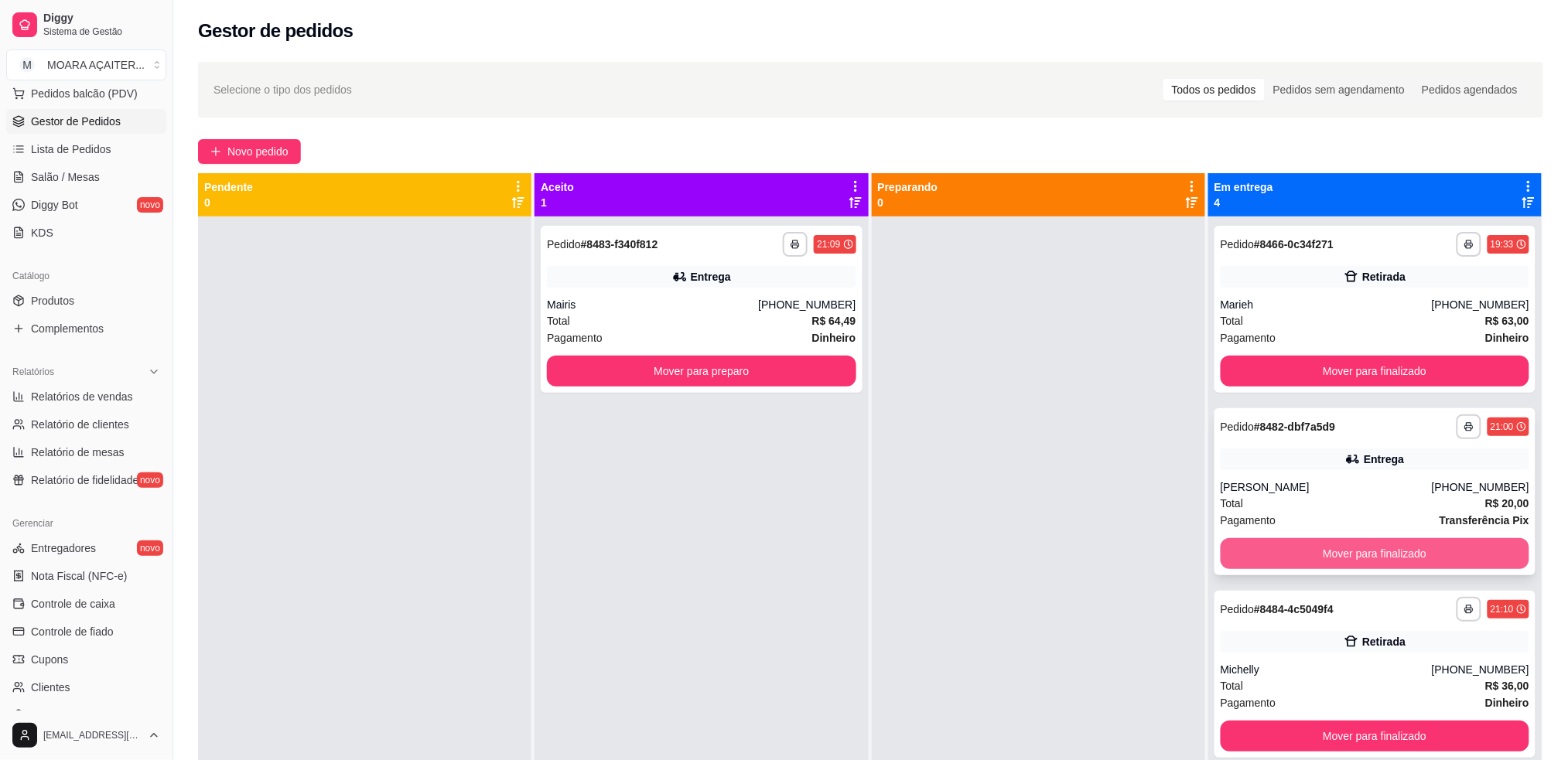
click at [1290, 552] on button "Mover para finalizado" at bounding box center [1375, 554] width 308 height 31
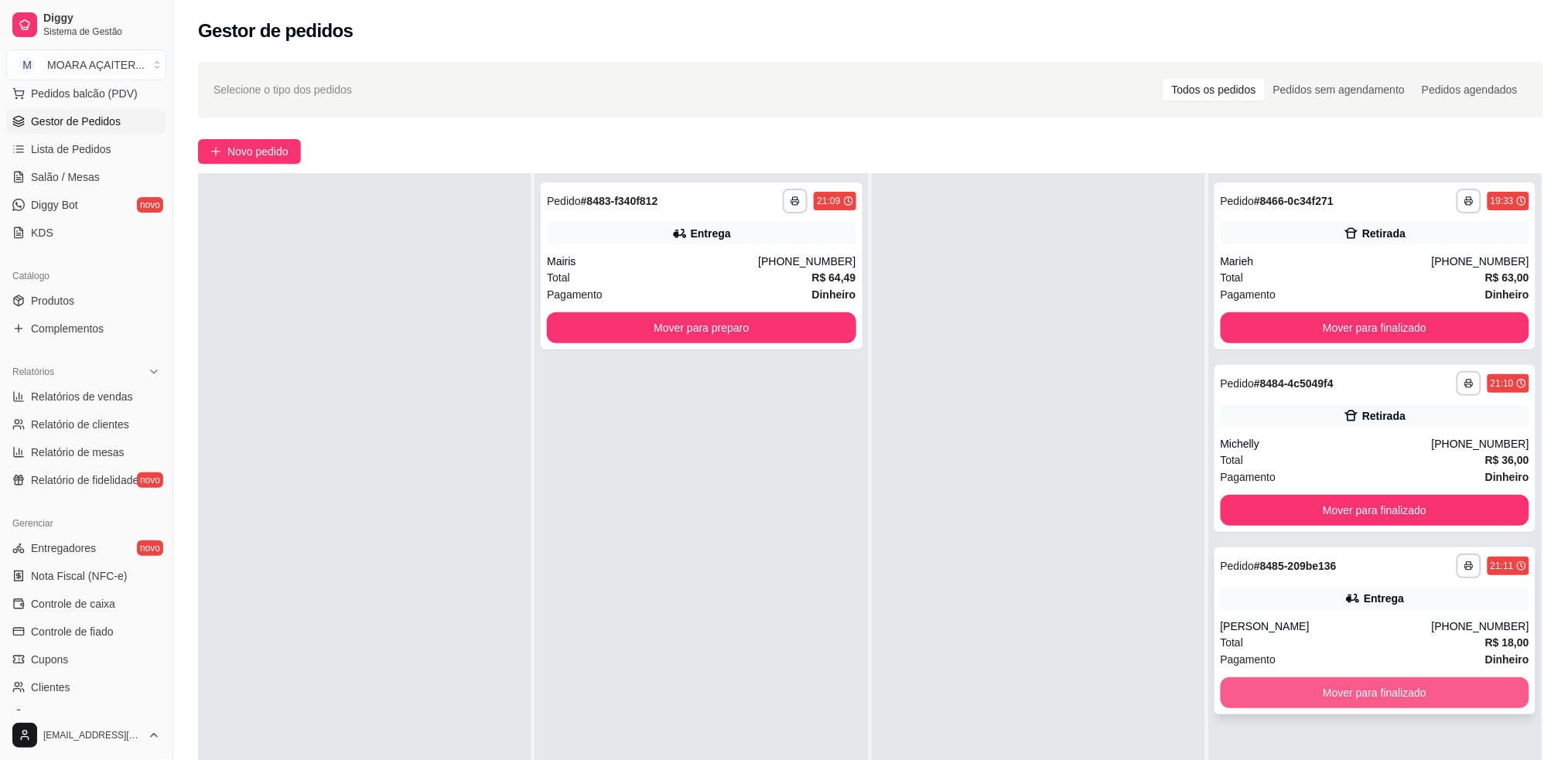
click at [1277, 688] on button "Mover para finalizado" at bounding box center [1375, 693] width 308 height 31
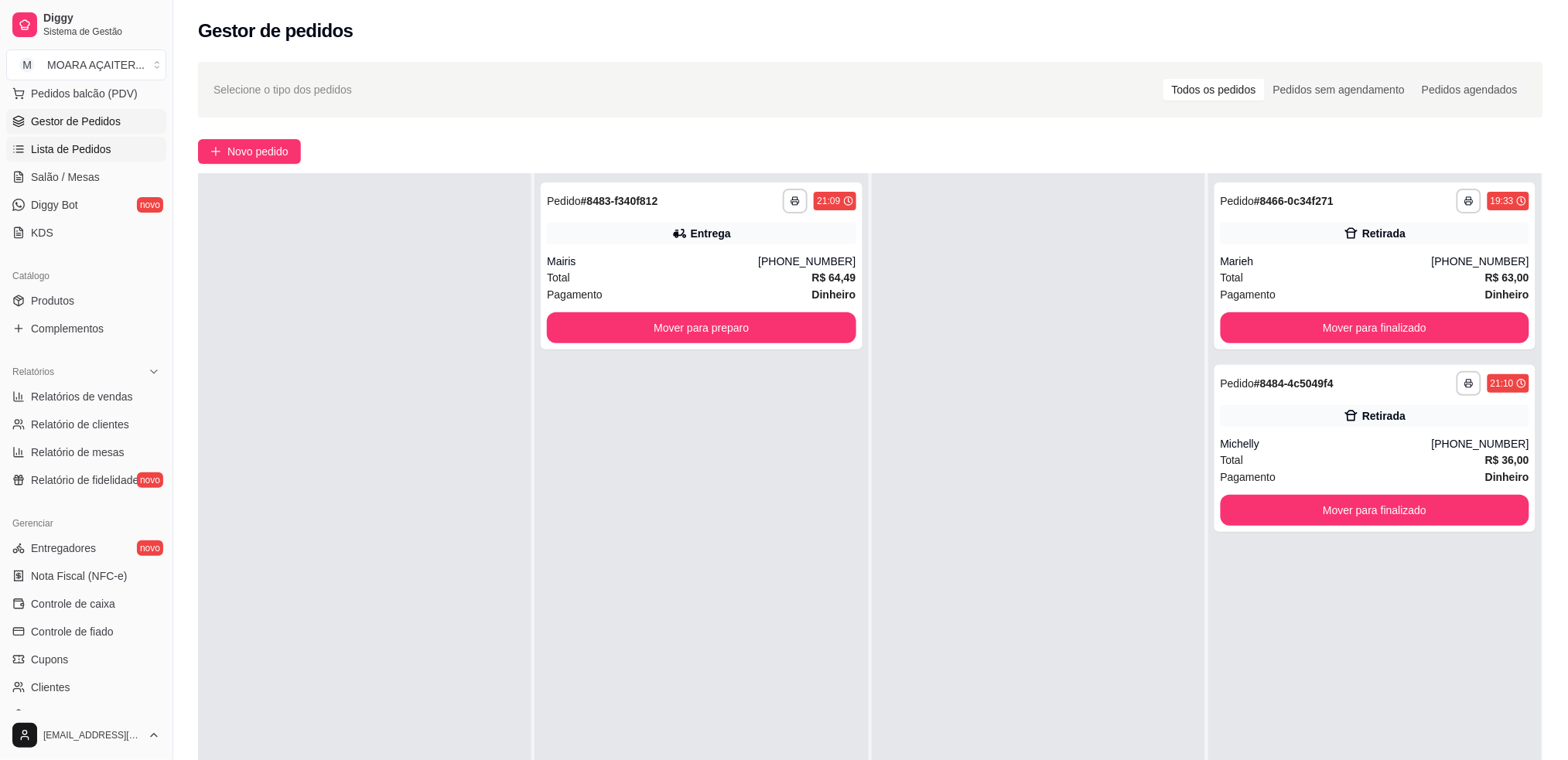
click at [73, 150] on span "Lista de Pedidos" at bounding box center [70, 149] width 80 height 15
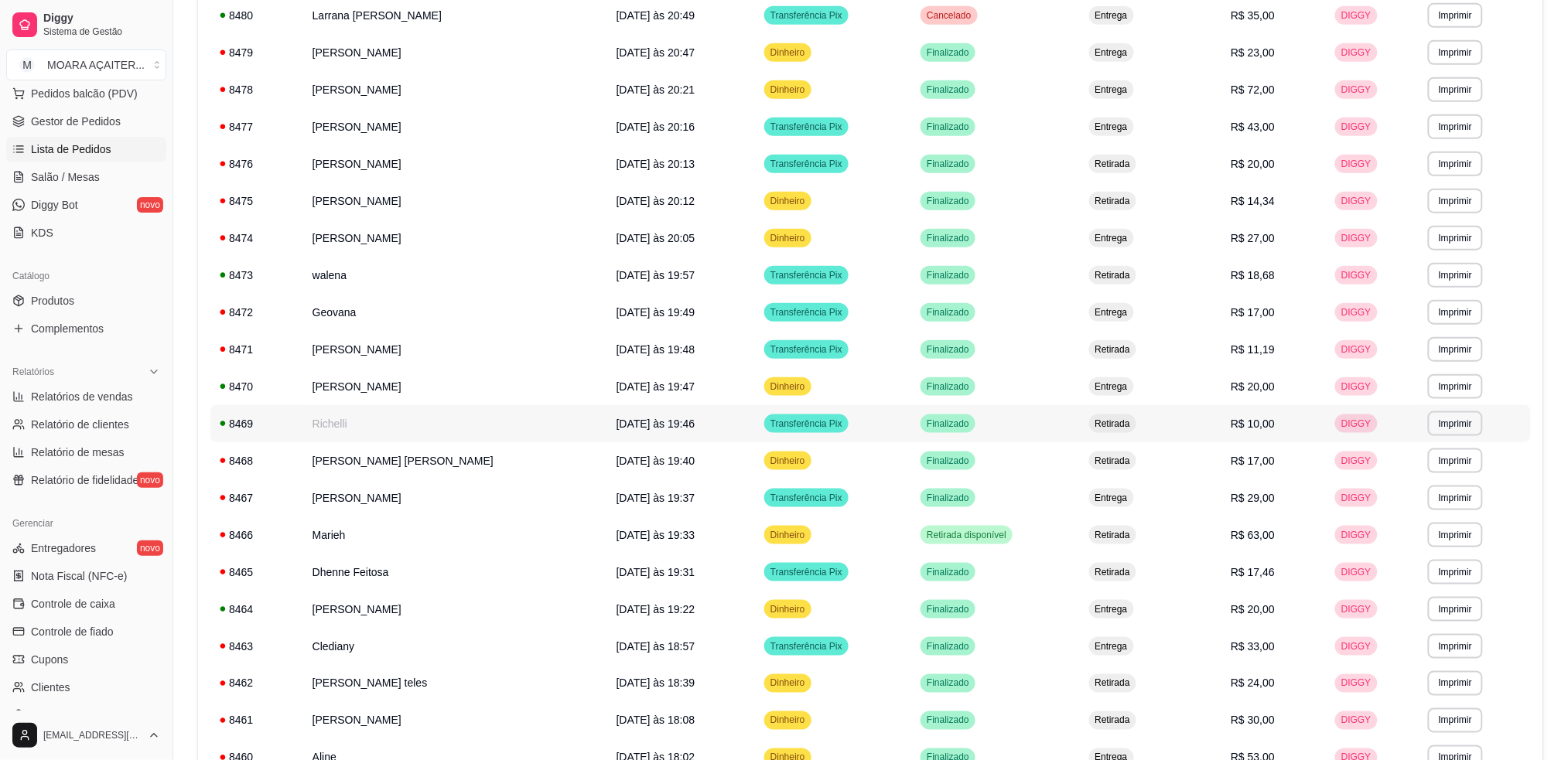
scroll to position [515, 0]
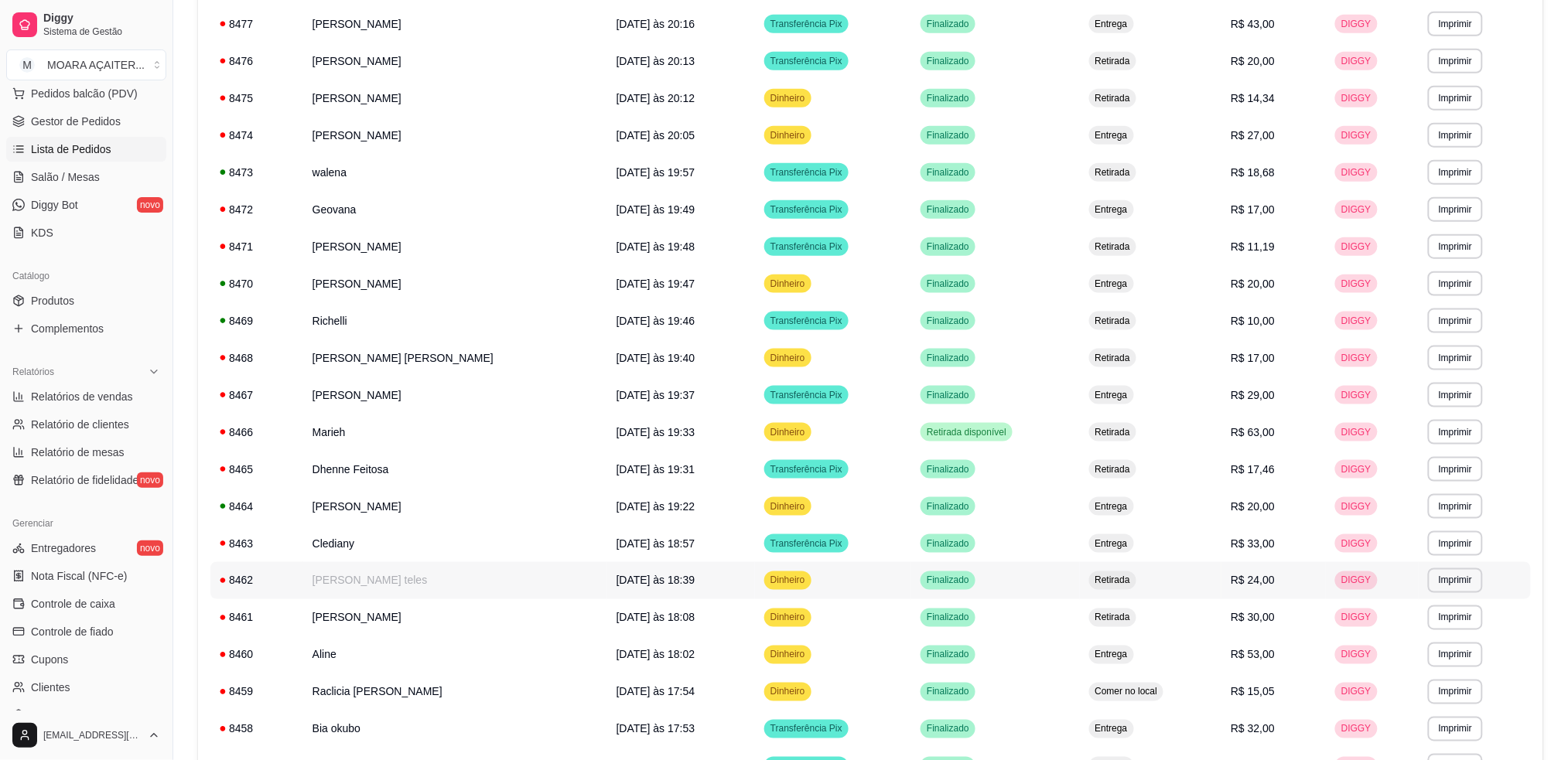
click at [378, 581] on td "[PERSON_NAME] teles" at bounding box center [456, 581] width 304 height 37
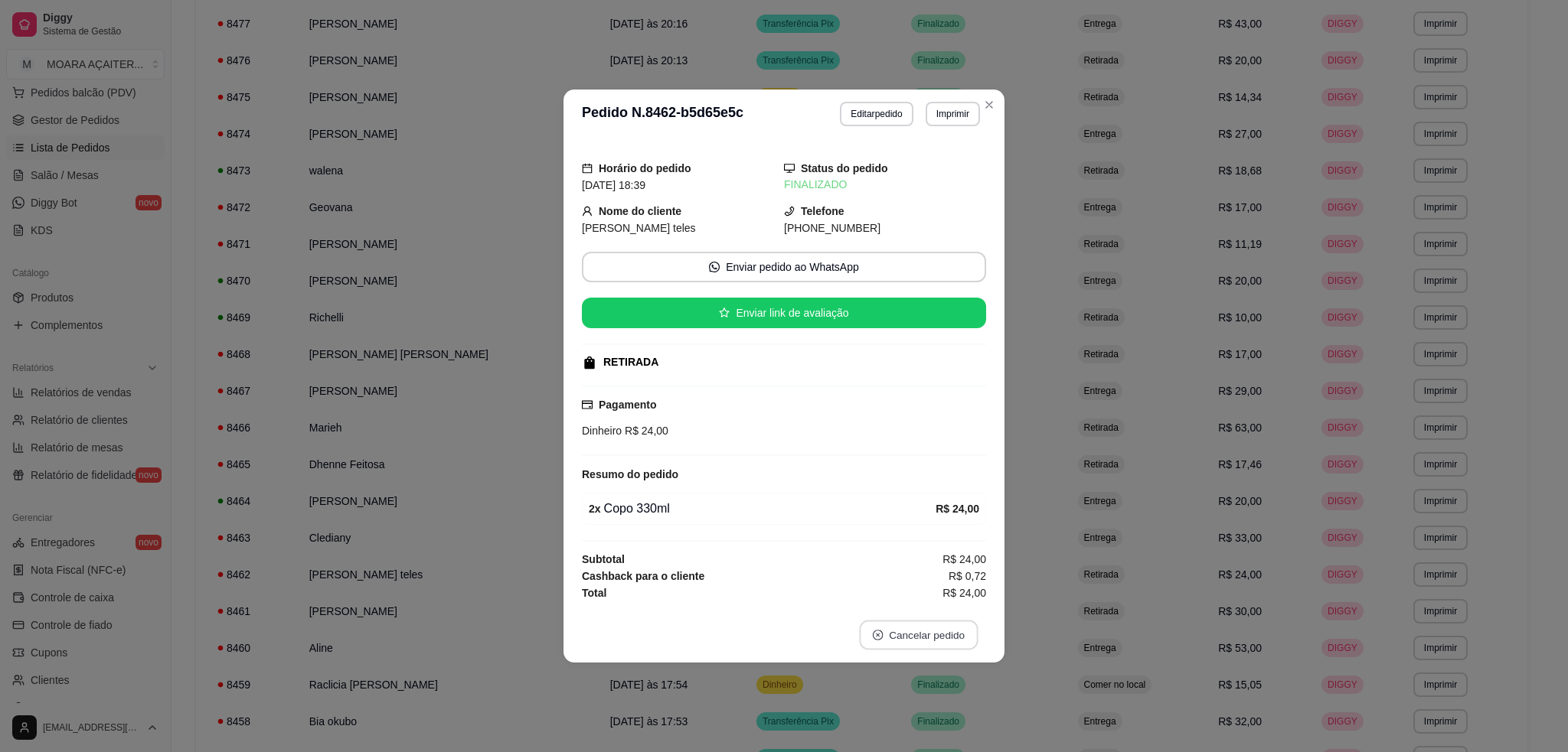
click at [899, 629] on button "Cancelar pedido" at bounding box center [918, 635] width 119 height 30
click at [945, 595] on button "Sim" at bounding box center [960, 597] width 61 height 30
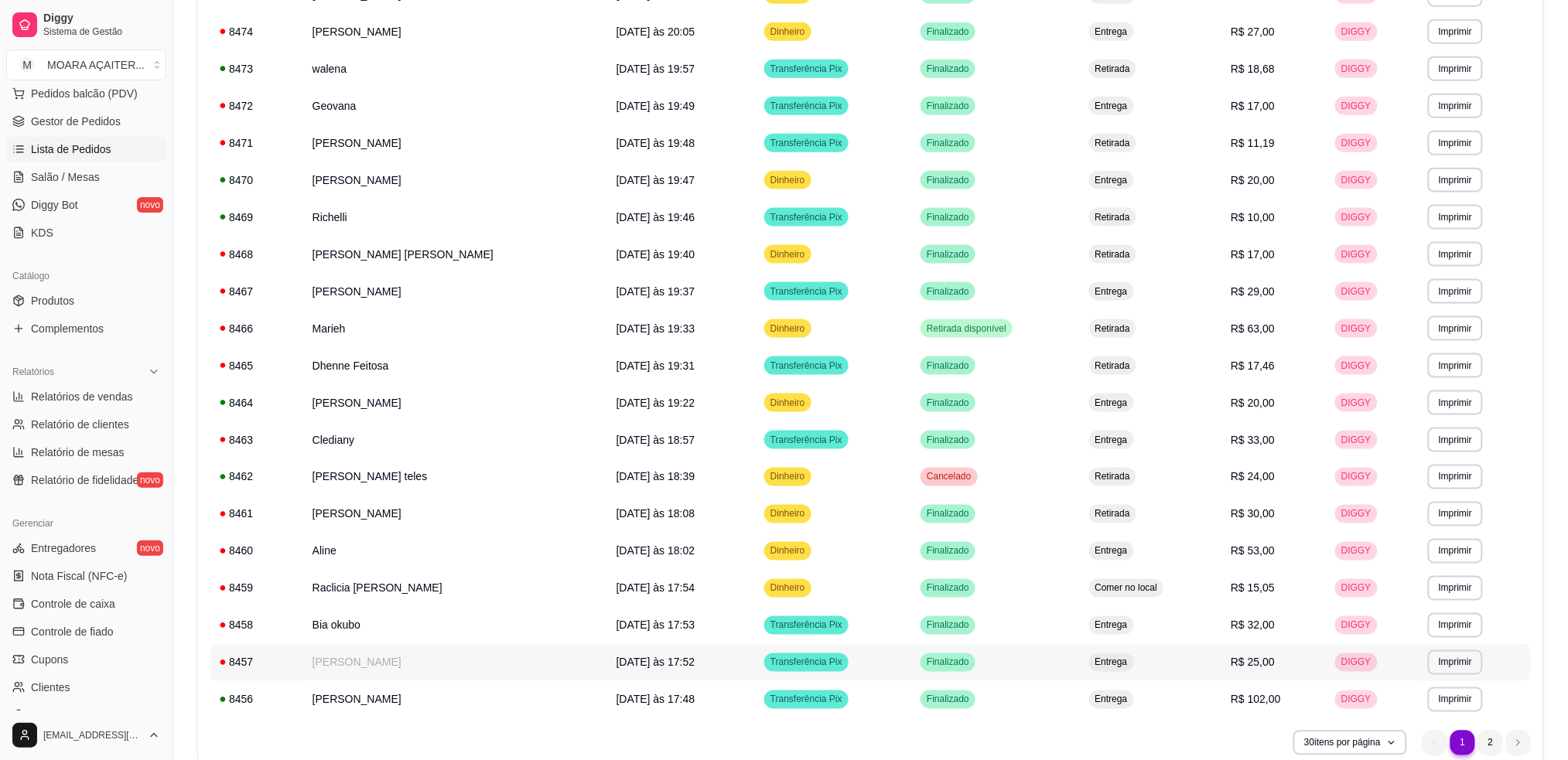
scroll to position [689, 0]
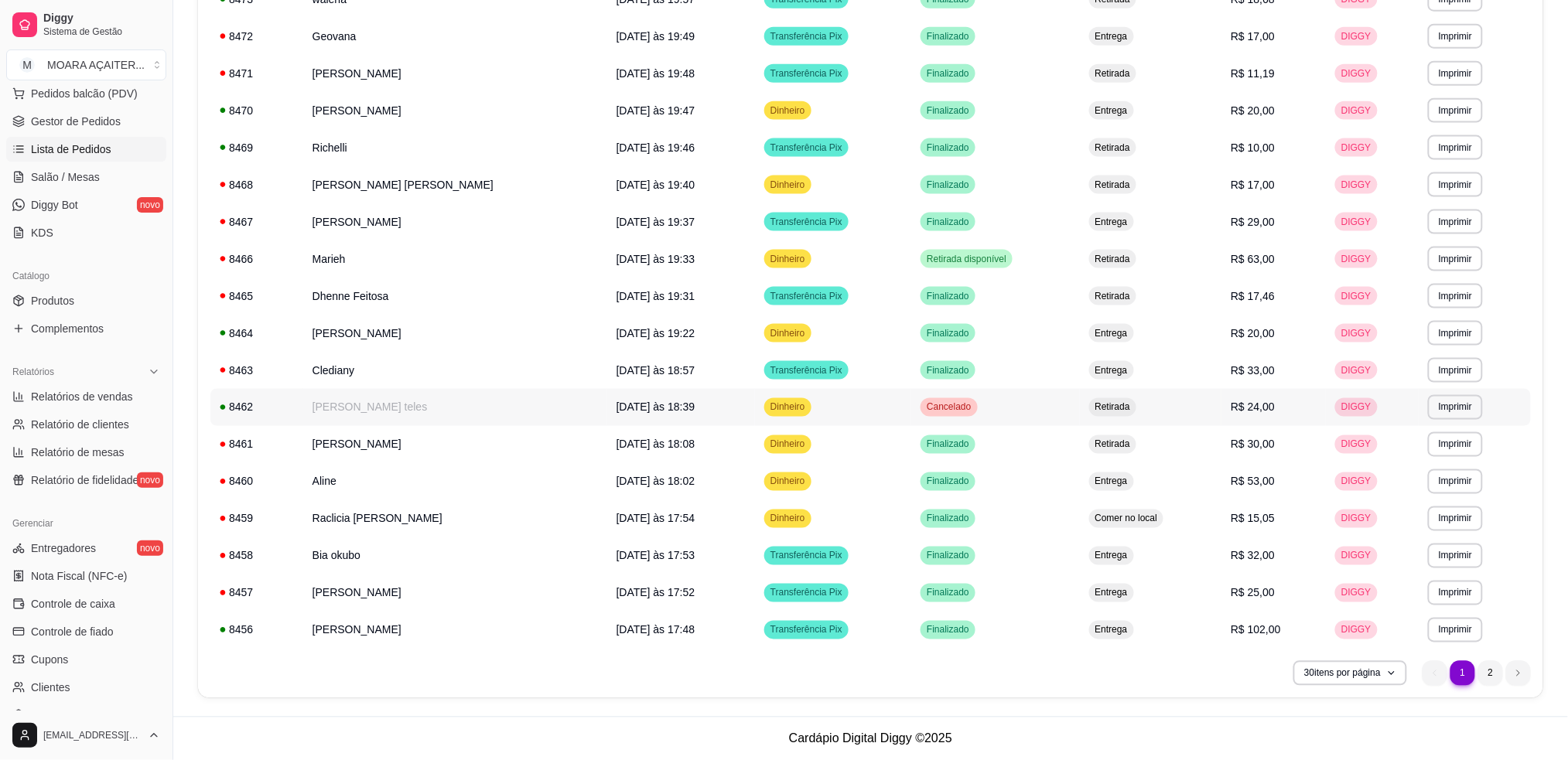
click at [368, 411] on td "[PERSON_NAME] teles" at bounding box center [456, 408] width 304 height 37
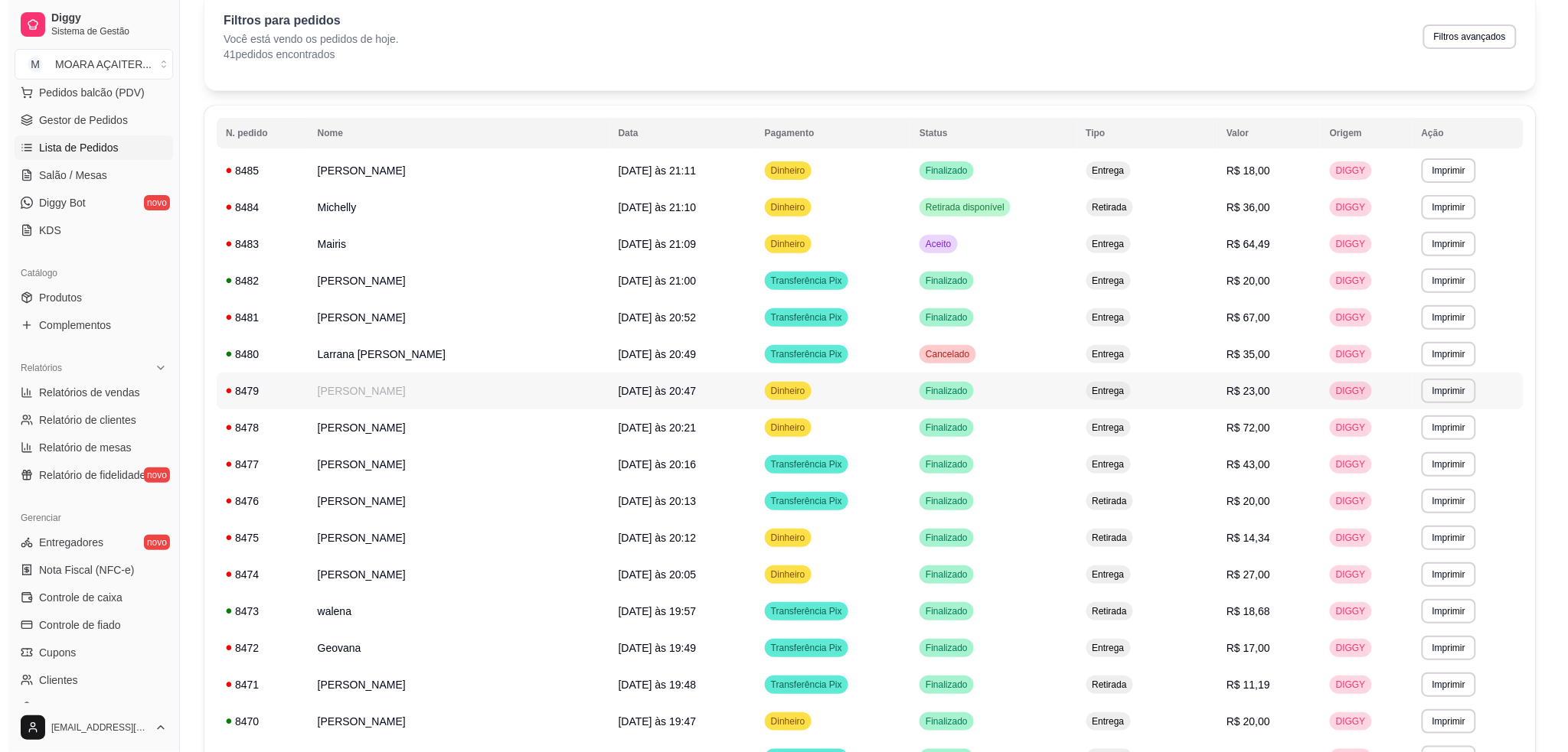
scroll to position [0, 0]
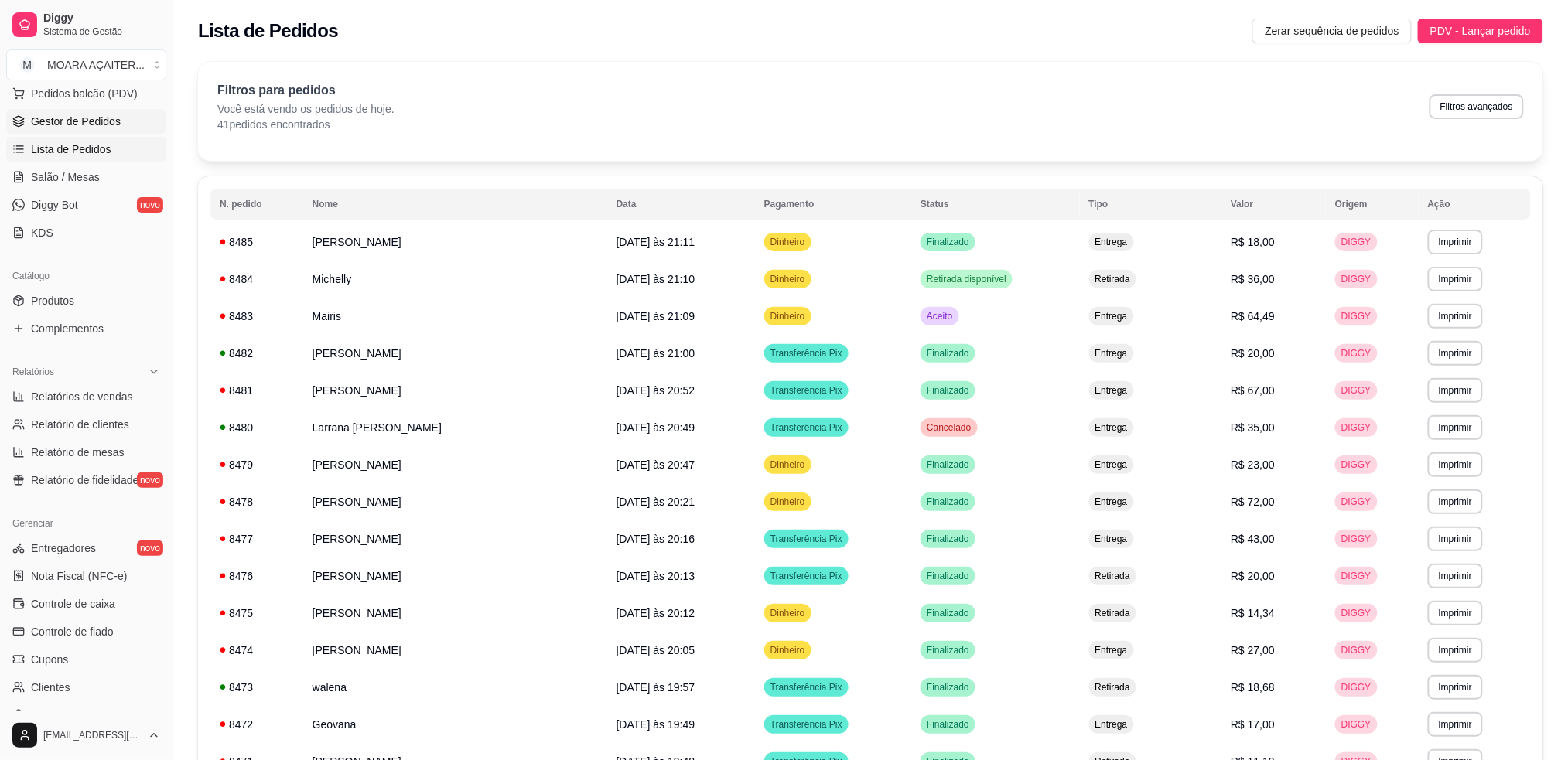
click at [76, 121] on span "Gestor de Pedidos" at bounding box center [75, 121] width 90 height 15
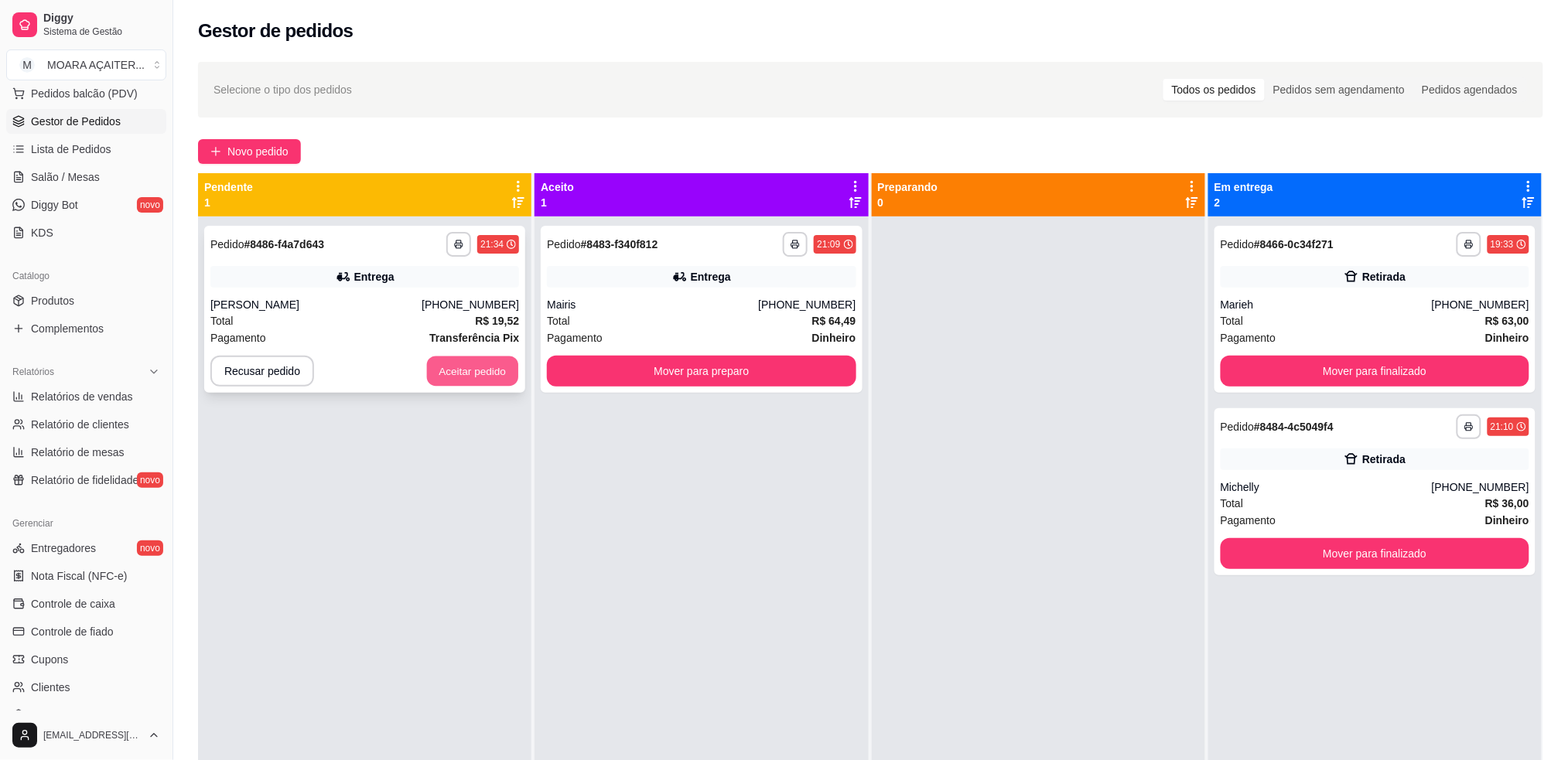
click at [479, 379] on button "Aceitar pedido" at bounding box center [473, 372] width 91 height 30
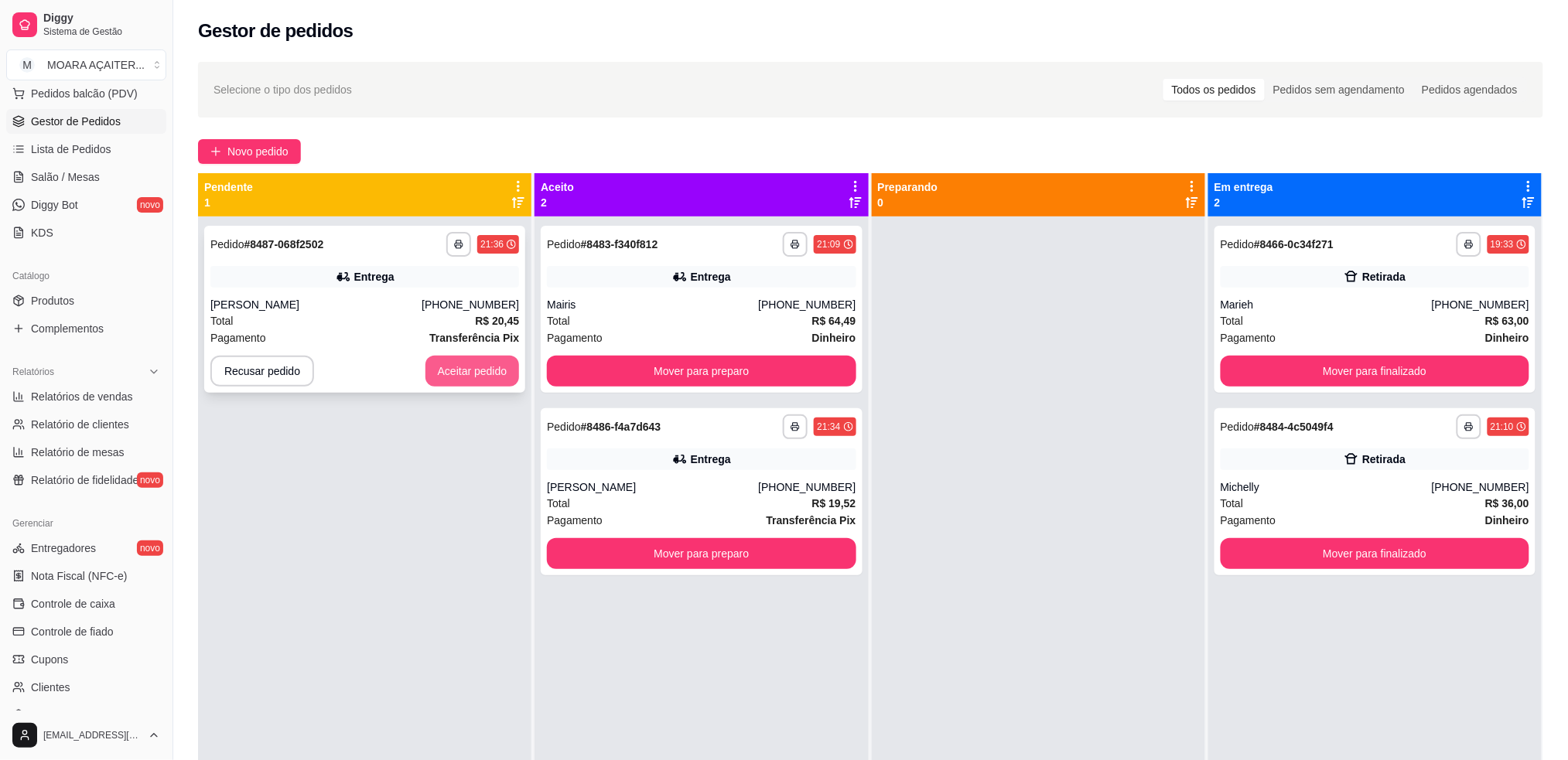
click at [474, 376] on button "Aceitar pedido" at bounding box center [473, 372] width 95 height 31
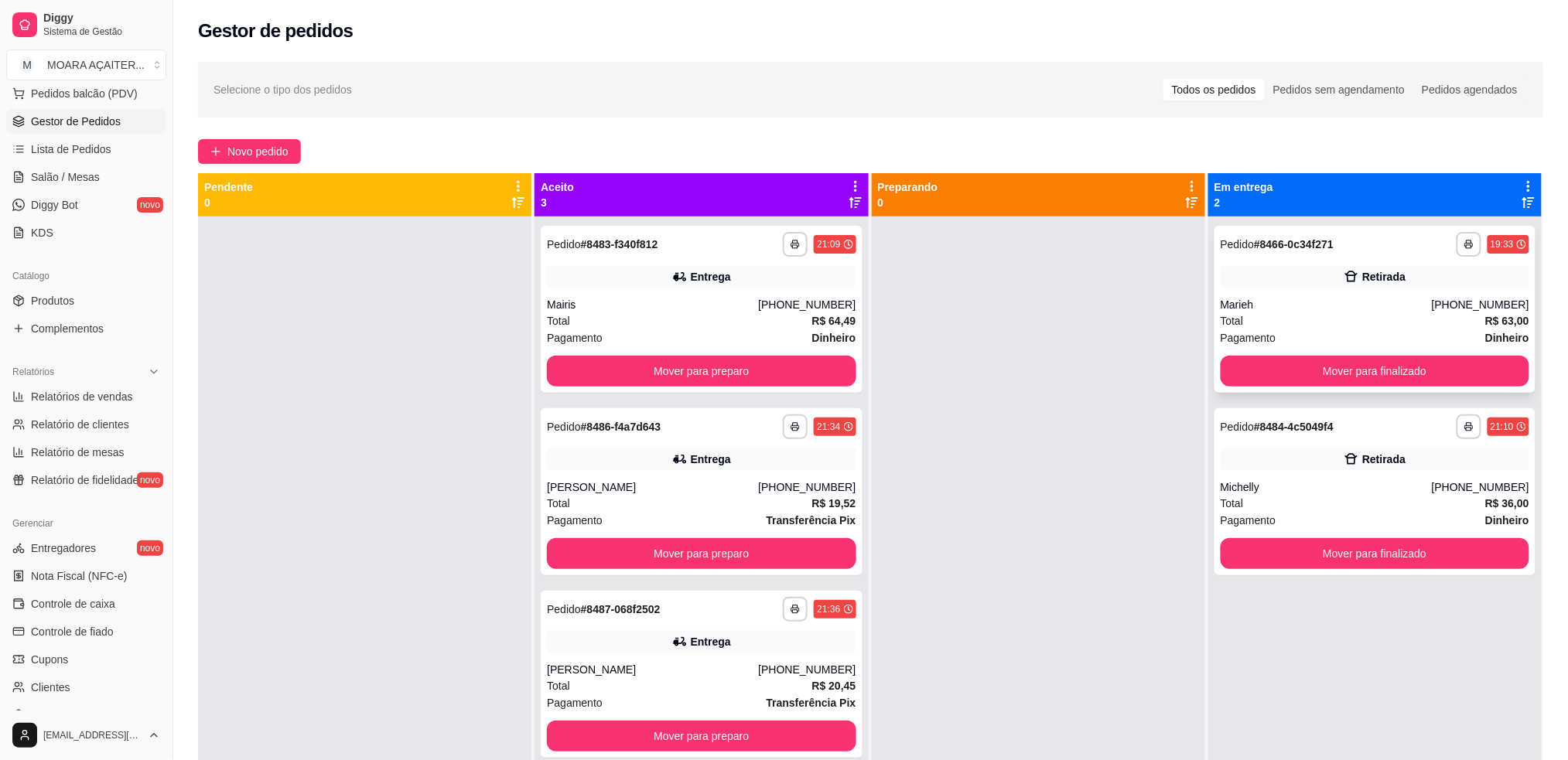
click at [1499, 317] on strong "R$ 63,00" at bounding box center [1507, 321] width 44 height 12
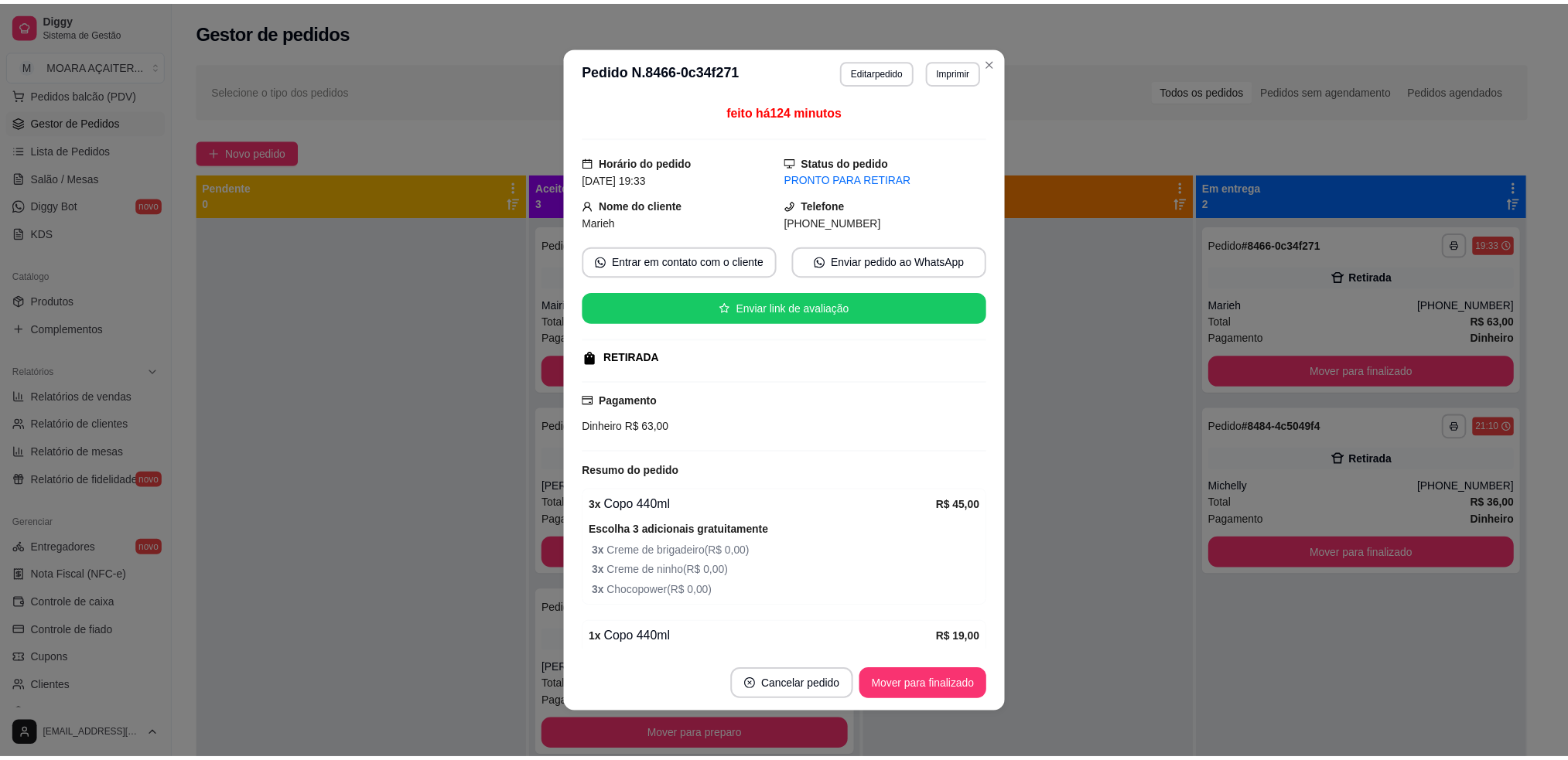
scroll to position [248, 0]
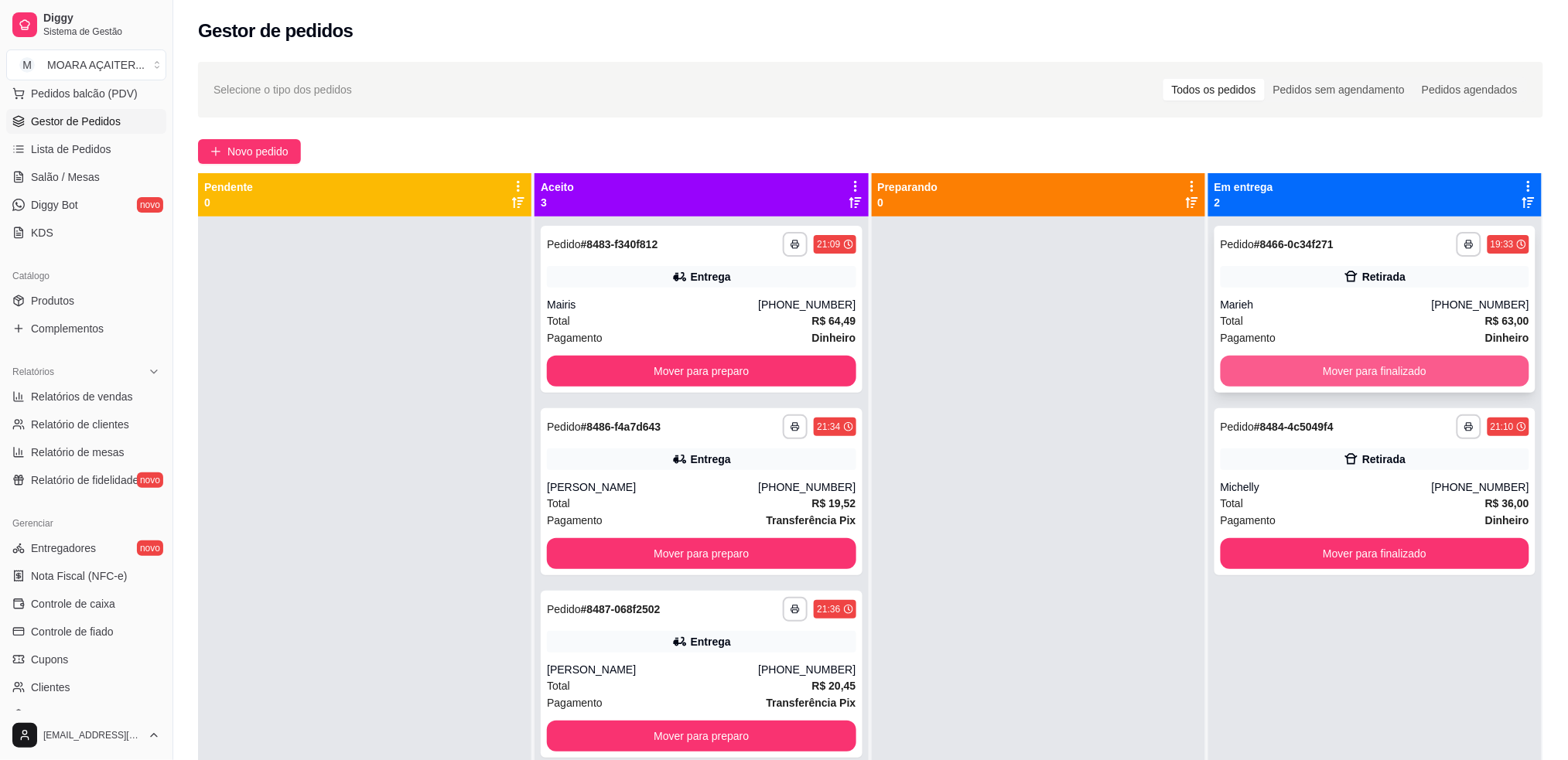
click at [1283, 370] on button "Mover para finalizado" at bounding box center [1375, 372] width 308 height 31
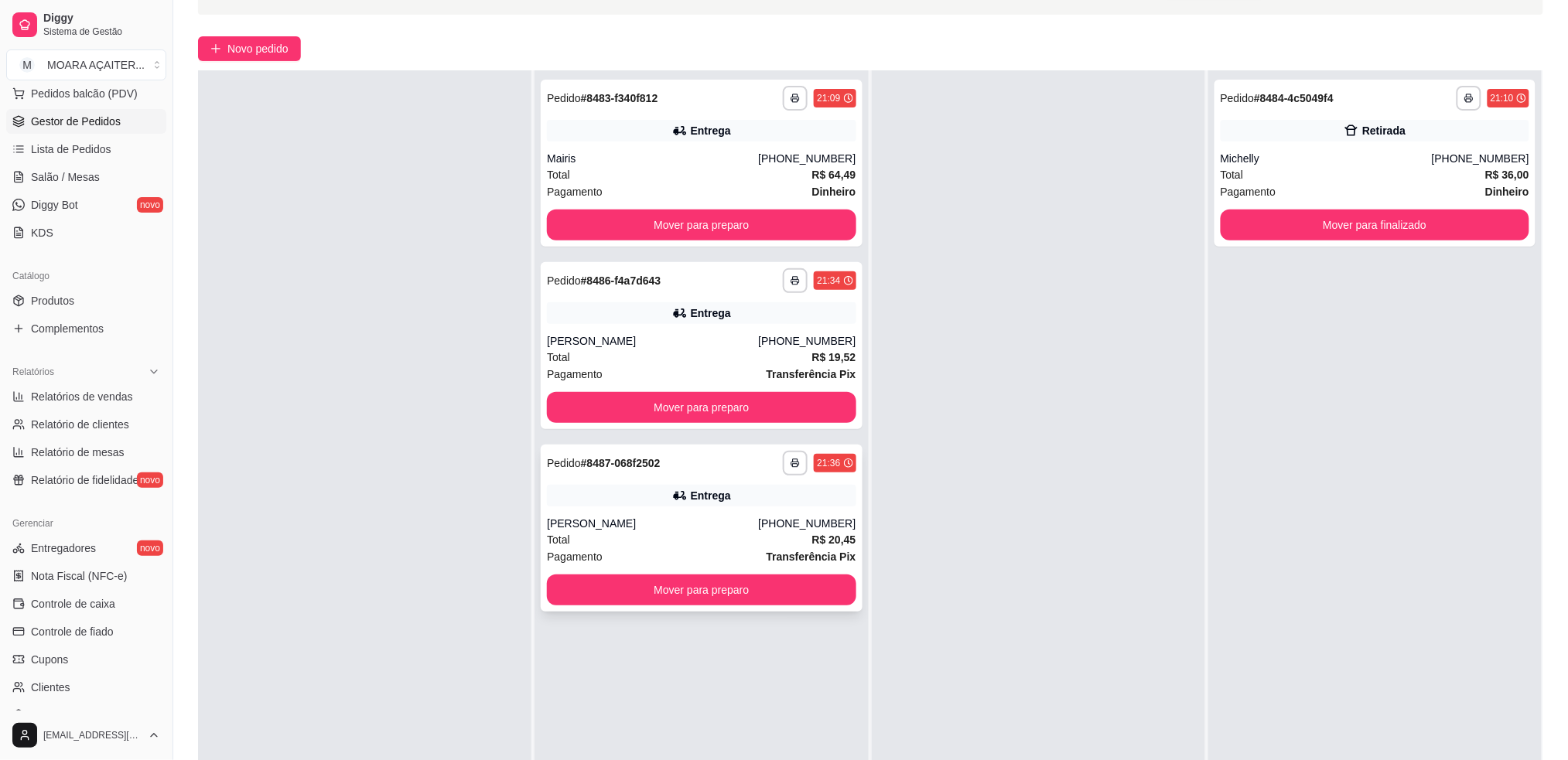
scroll to position [0, 0]
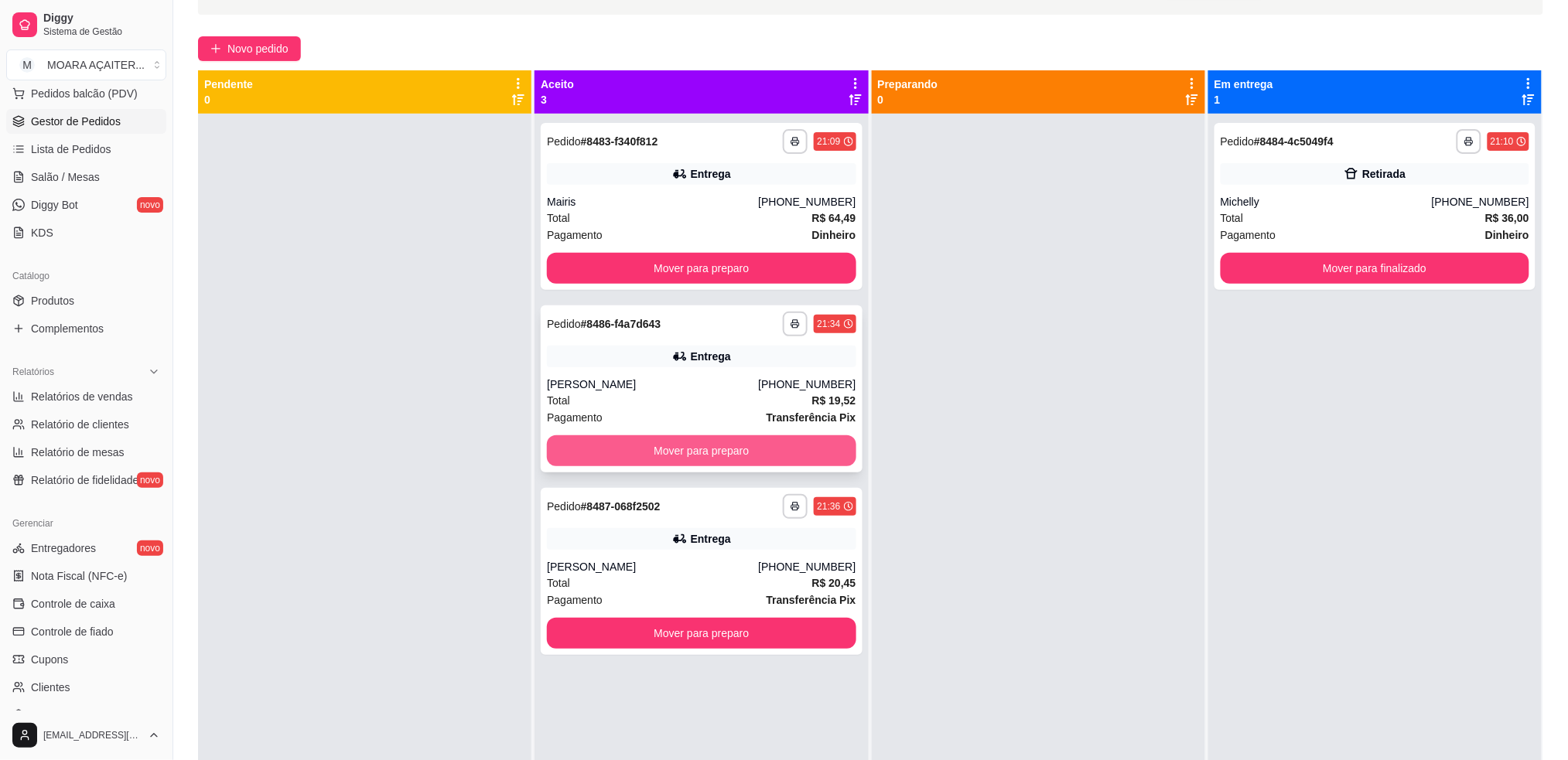
click at [725, 445] on button "Mover para preparo" at bounding box center [701, 451] width 308 height 31
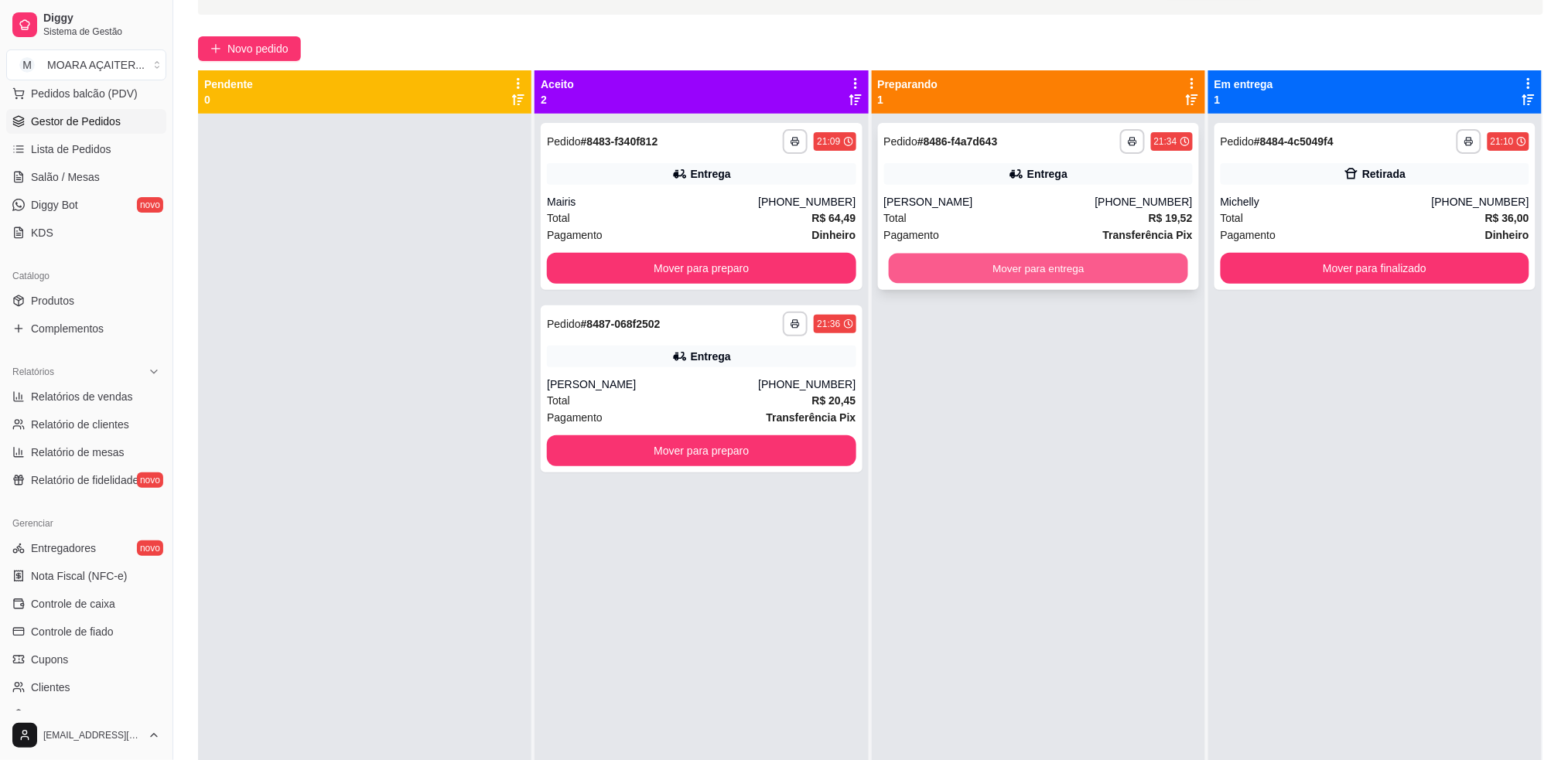
click at [934, 265] on button "Mover para entrega" at bounding box center [1038, 268] width 300 height 30
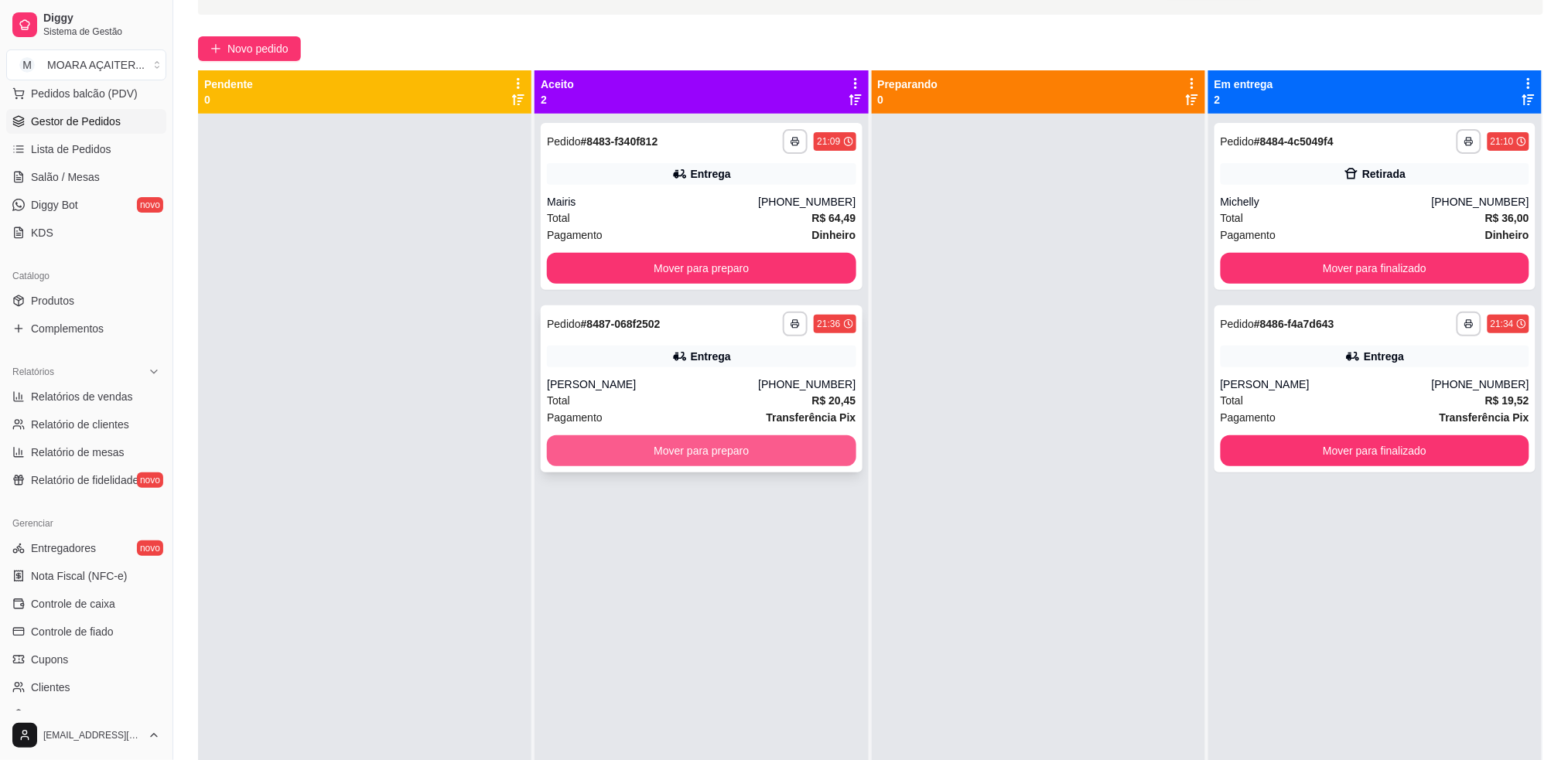
click at [766, 453] on button "Mover para preparo" at bounding box center [701, 451] width 308 height 31
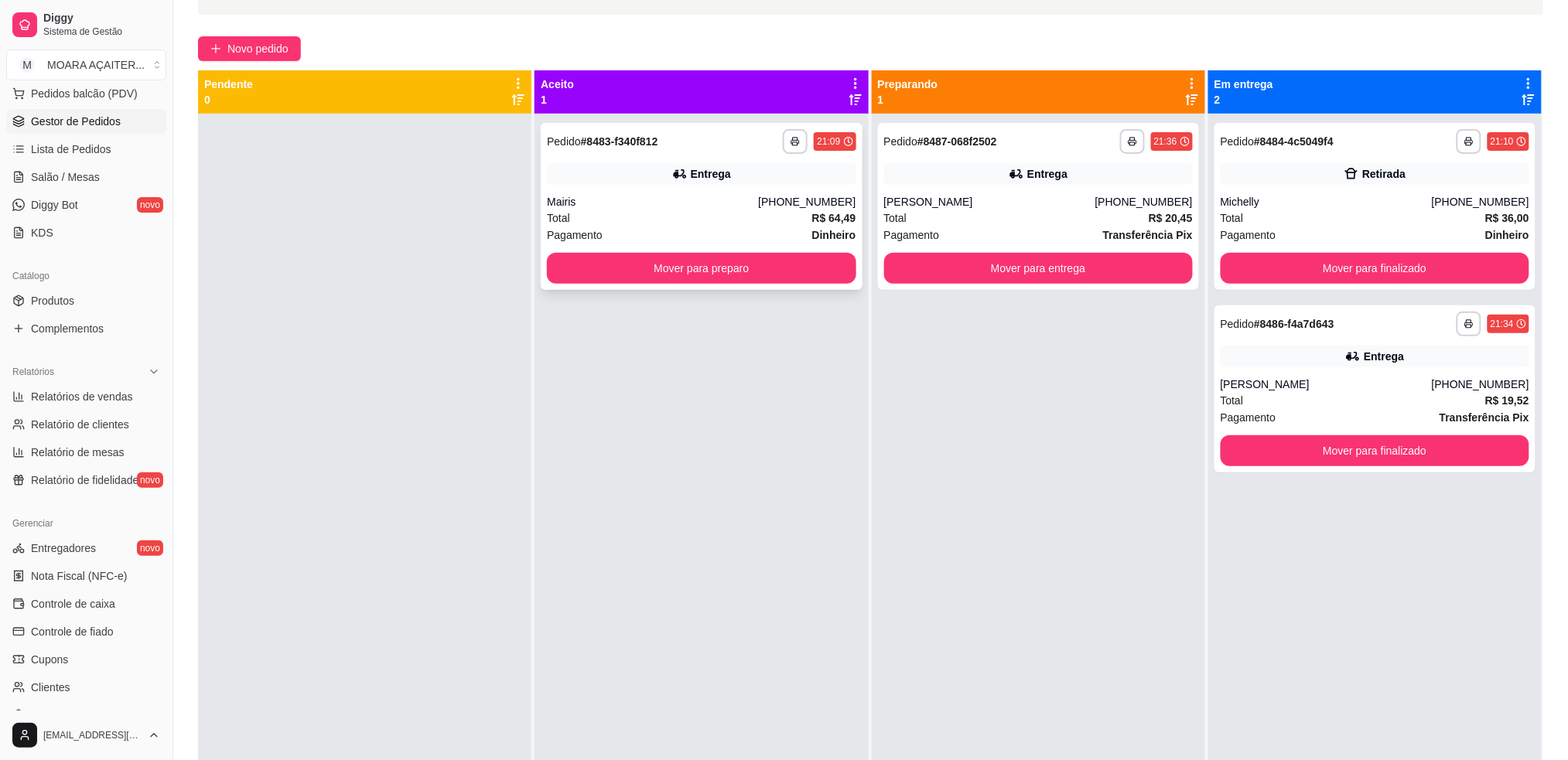
click at [795, 285] on div "**********" at bounding box center [701, 206] width 321 height 167
click at [580, 270] on button "Mover para preparo" at bounding box center [701, 268] width 308 height 31
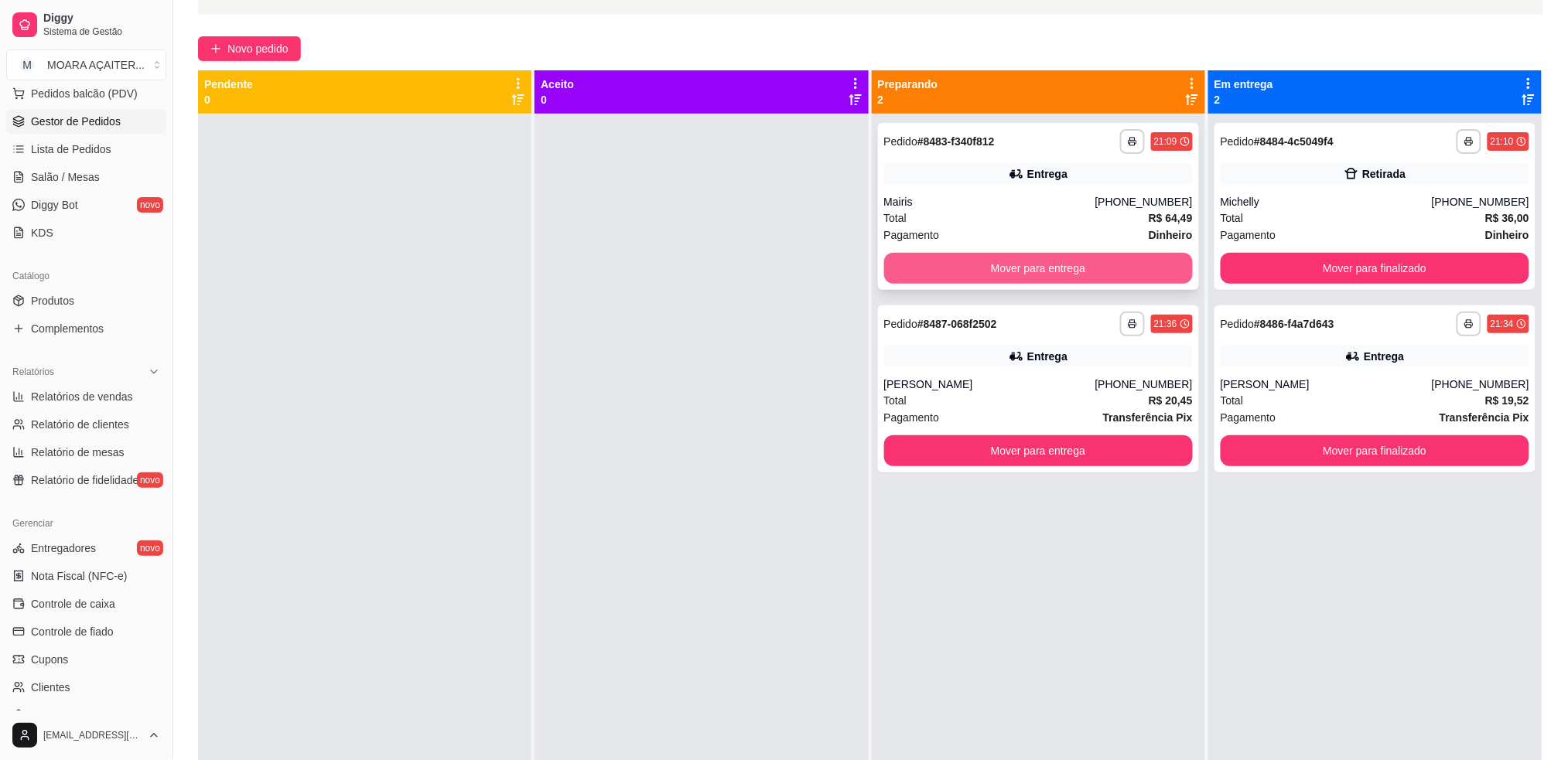
click at [976, 254] on button "Mover para entrega" at bounding box center [1038, 268] width 308 height 31
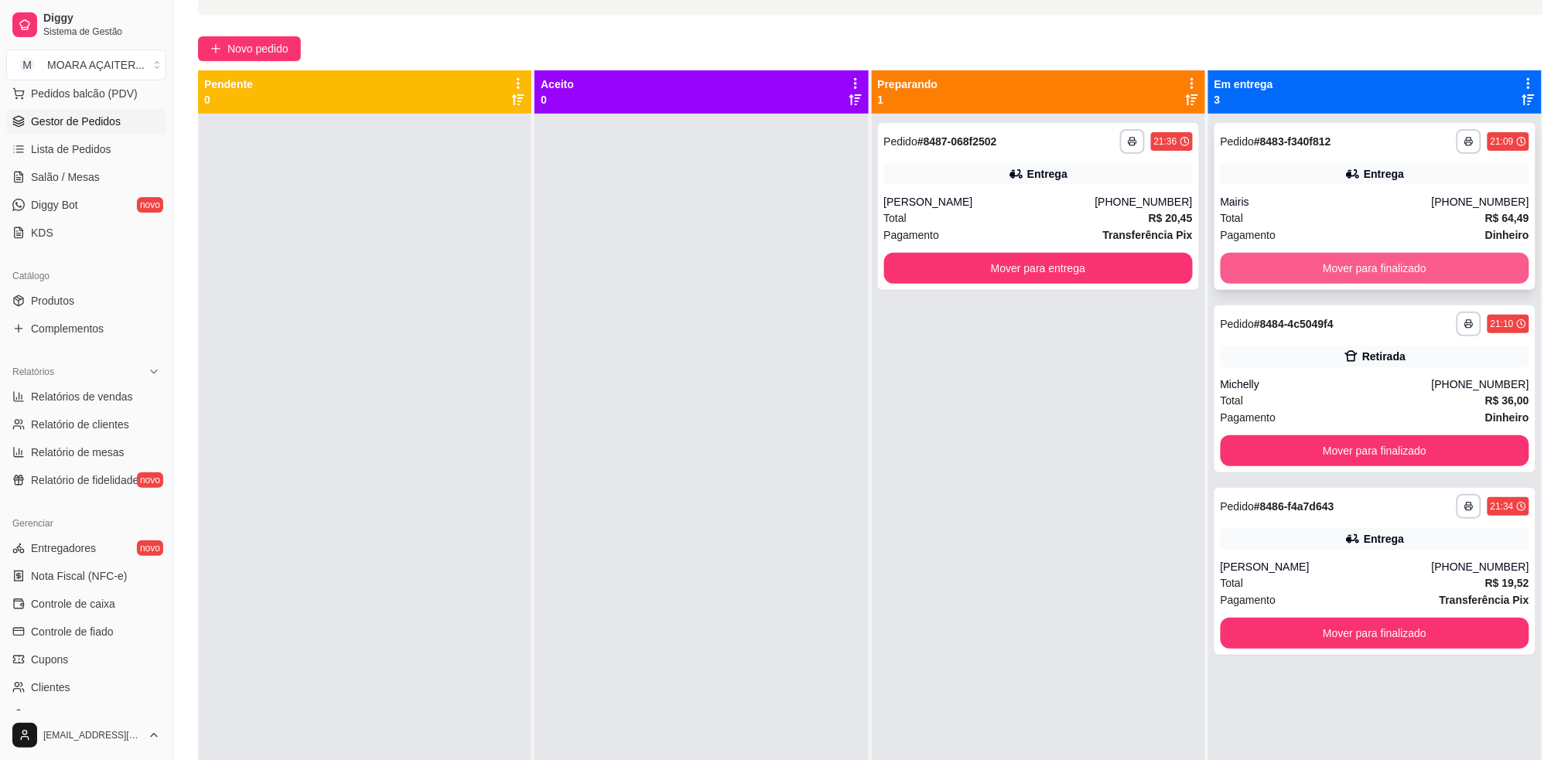
click at [1239, 265] on button "Mover para finalizado" at bounding box center [1375, 268] width 308 height 31
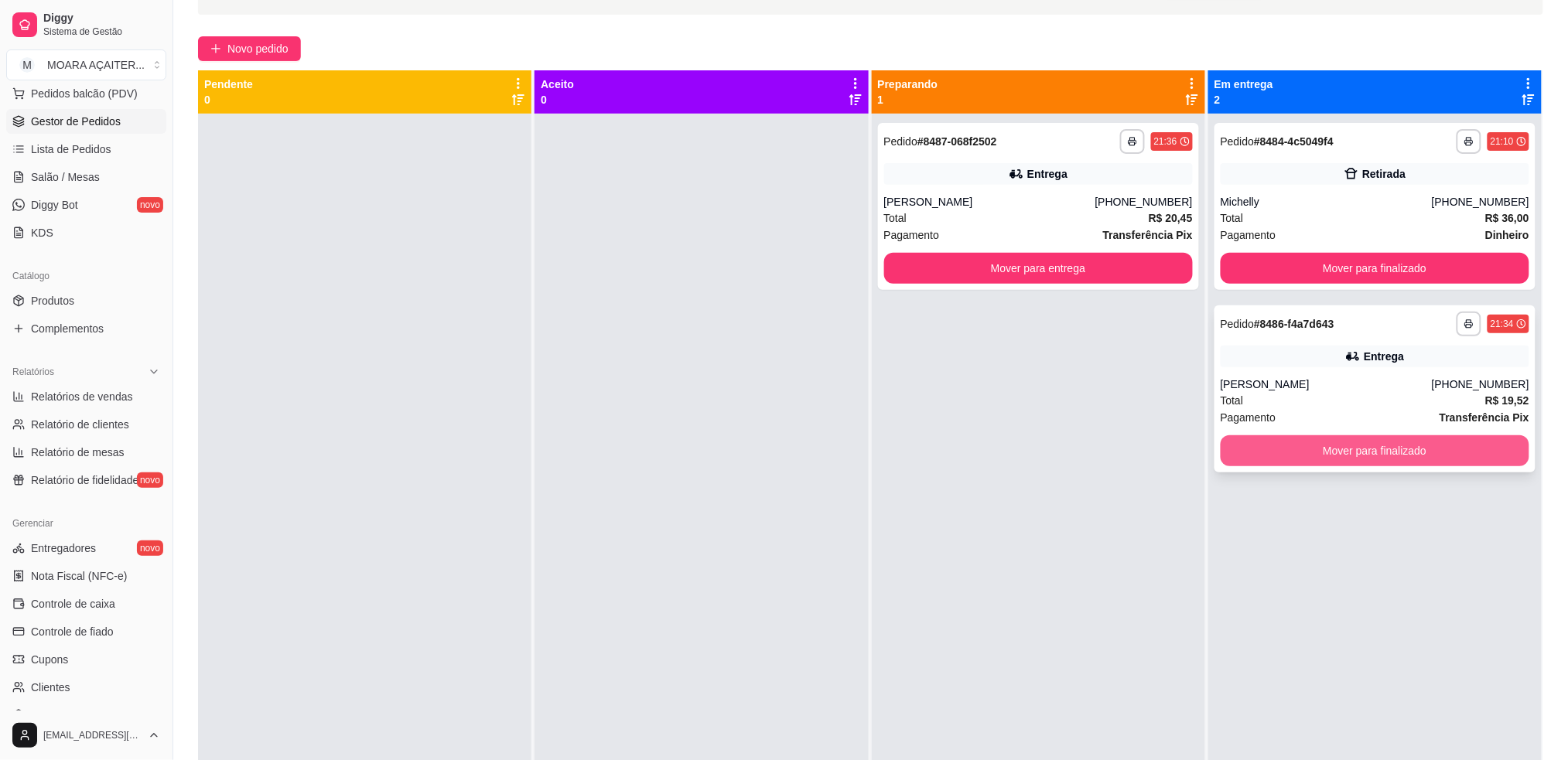
click at [1267, 448] on button "Mover para finalizado" at bounding box center [1375, 451] width 308 height 31
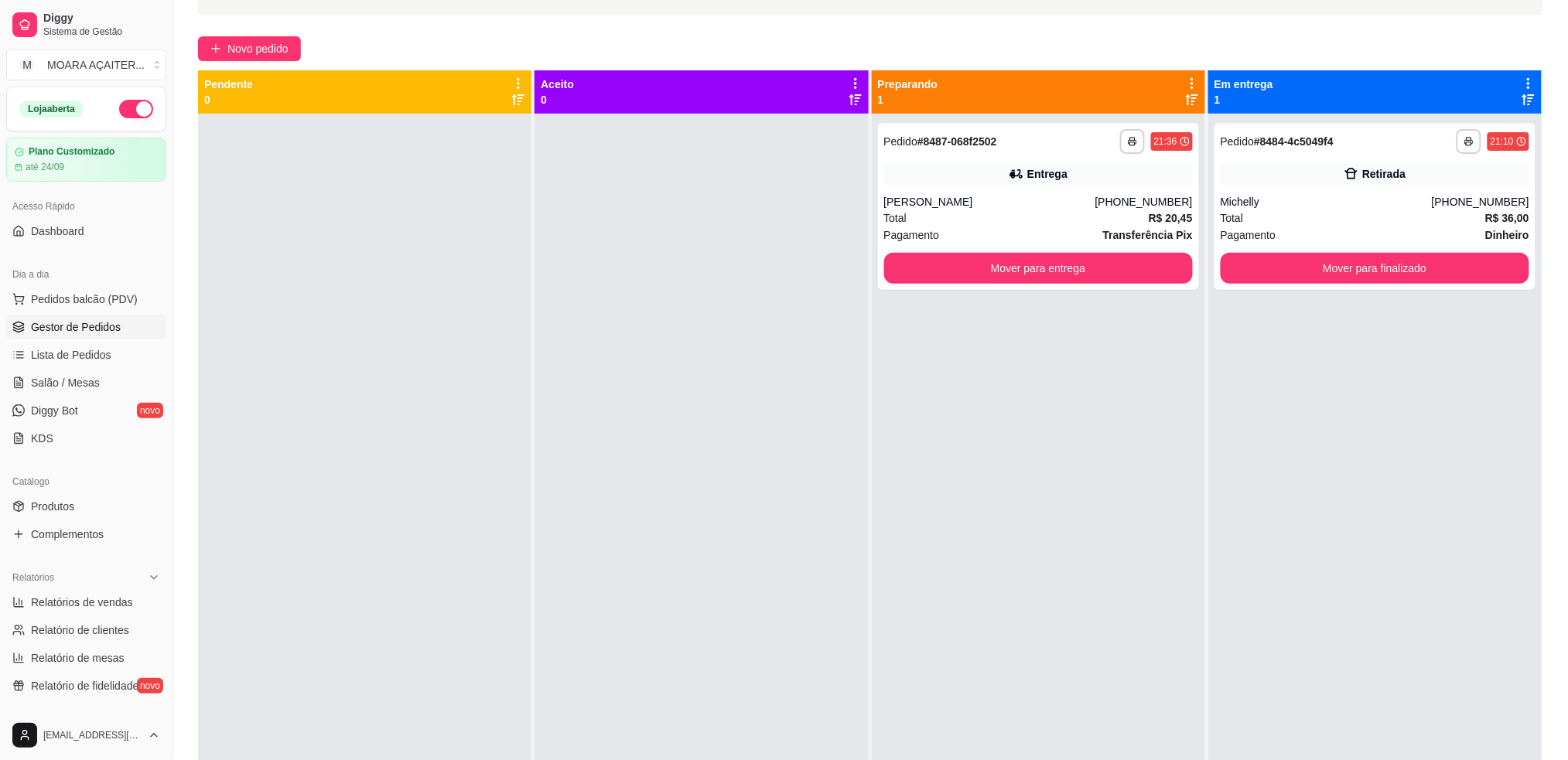
click at [119, 109] on button "button" at bounding box center [136, 108] width 34 height 19
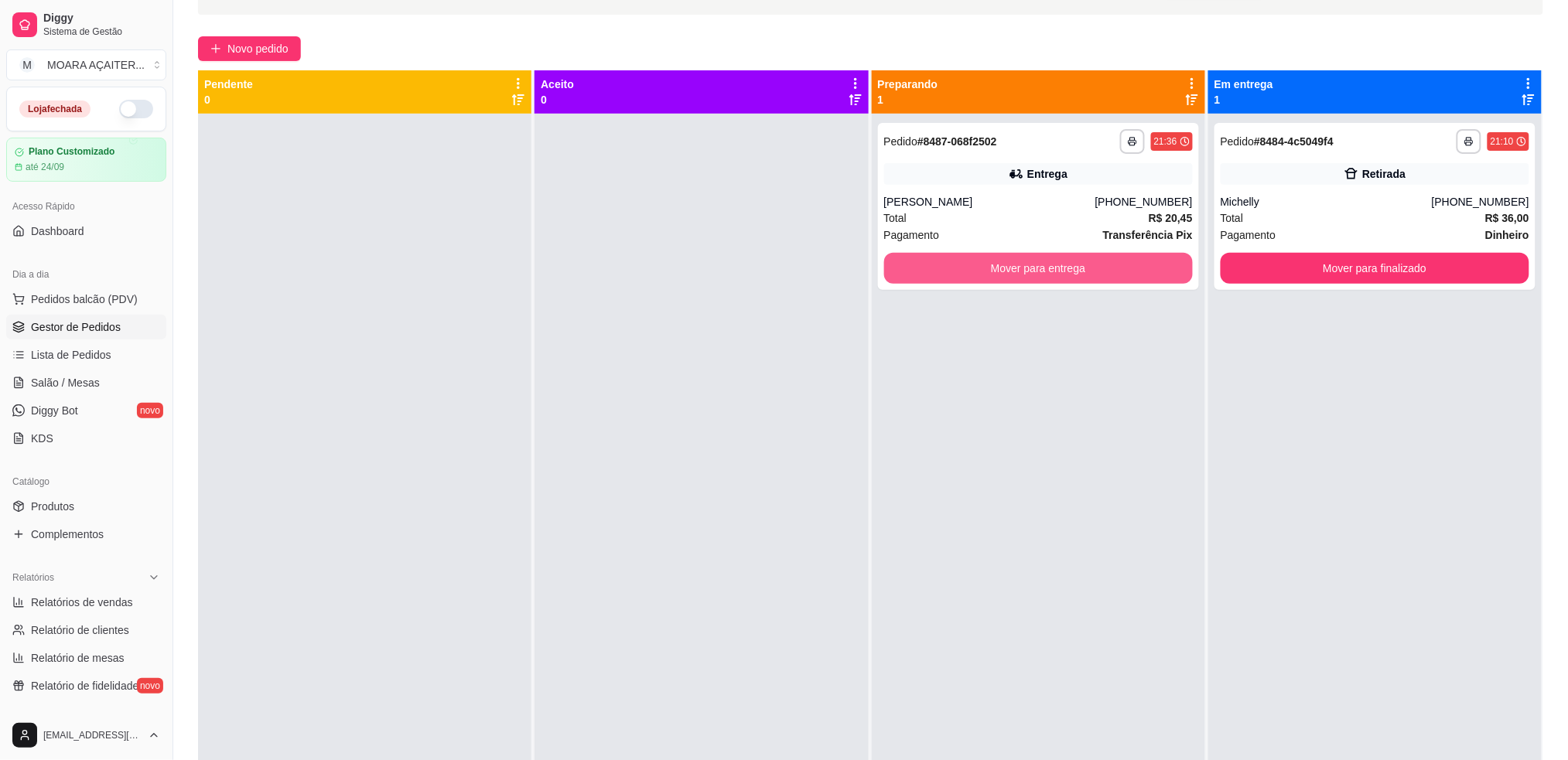
click at [905, 299] on div "**********" at bounding box center [1039, 493] width 334 height 760
click at [964, 274] on button "Mover para entrega" at bounding box center [1038, 268] width 308 height 31
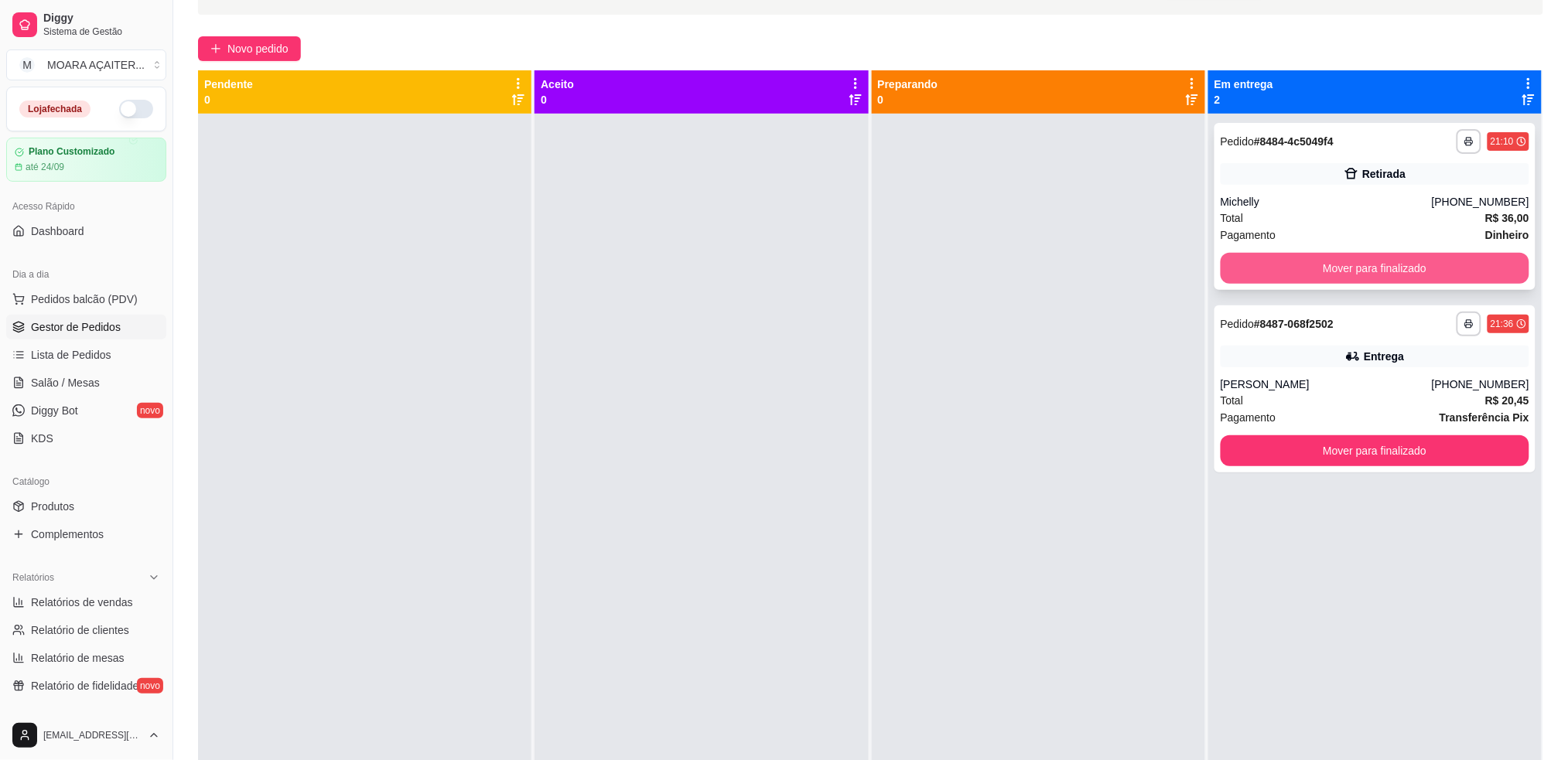
click at [1248, 271] on button "Mover para finalizado" at bounding box center [1375, 268] width 308 height 31
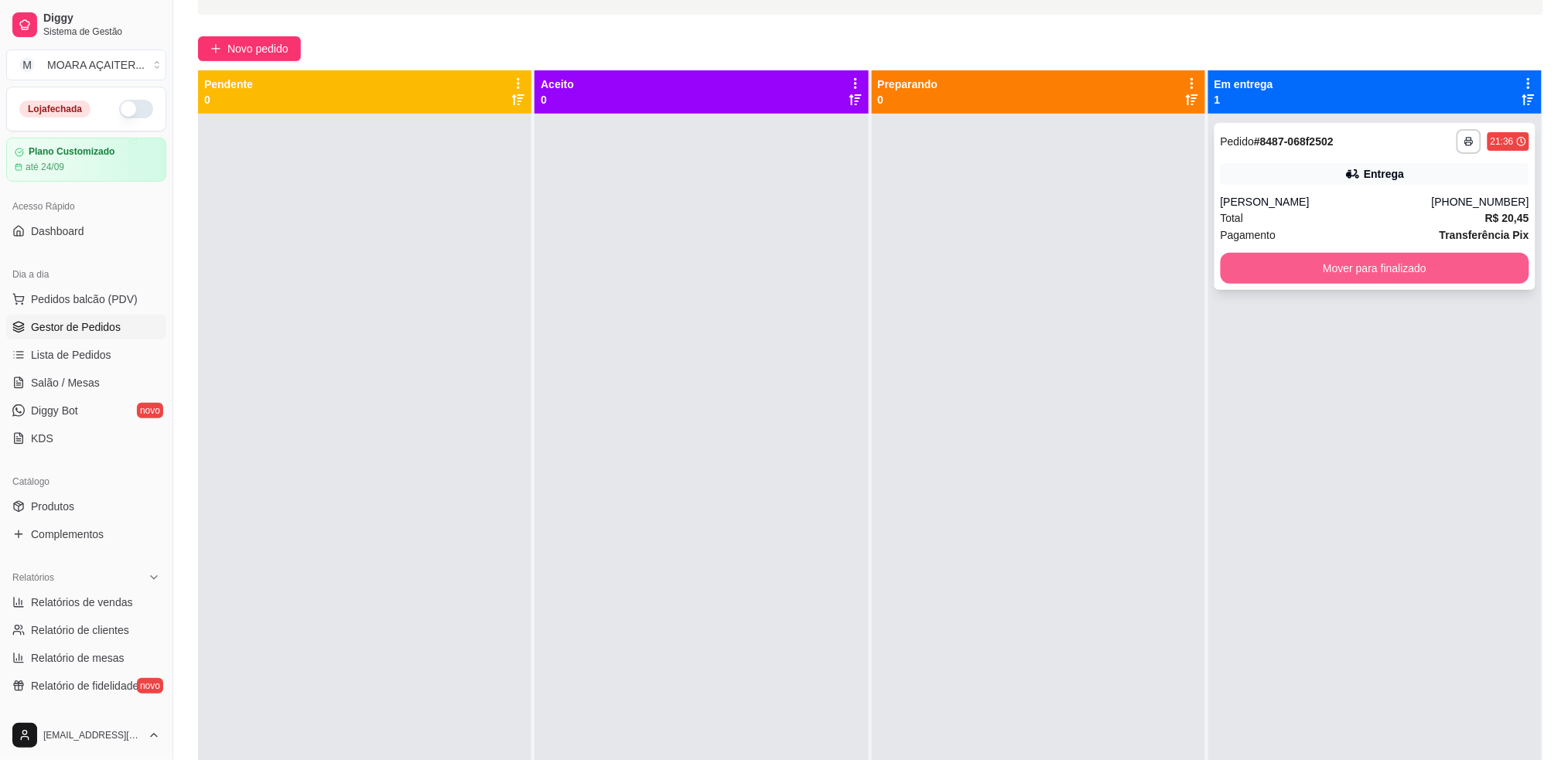
click at [1247, 274] on button "Mover para finalizado" at bounding box center [1375, 268] width 308 height 31
